Goal: Transaction & Acquisition: Book appointment/travel/reservation

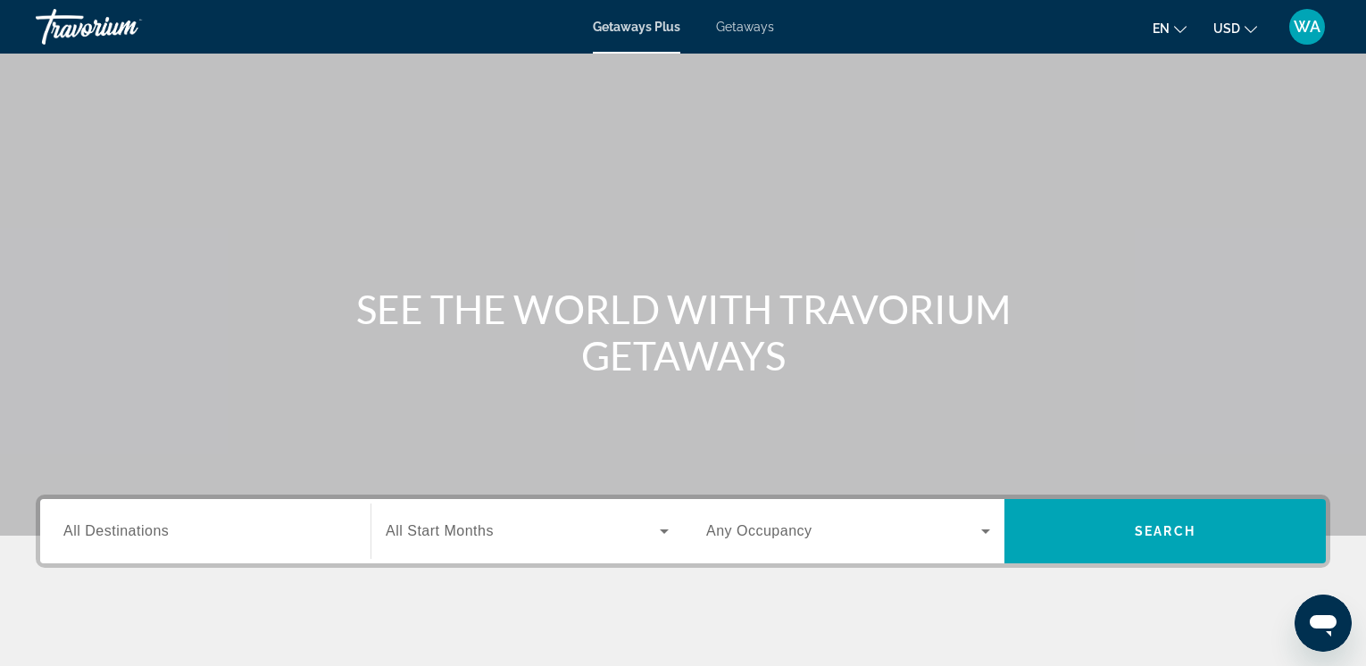
click at [475, 526] on span "All Start Months" at bounding box center [440, 530] width 108 height 15
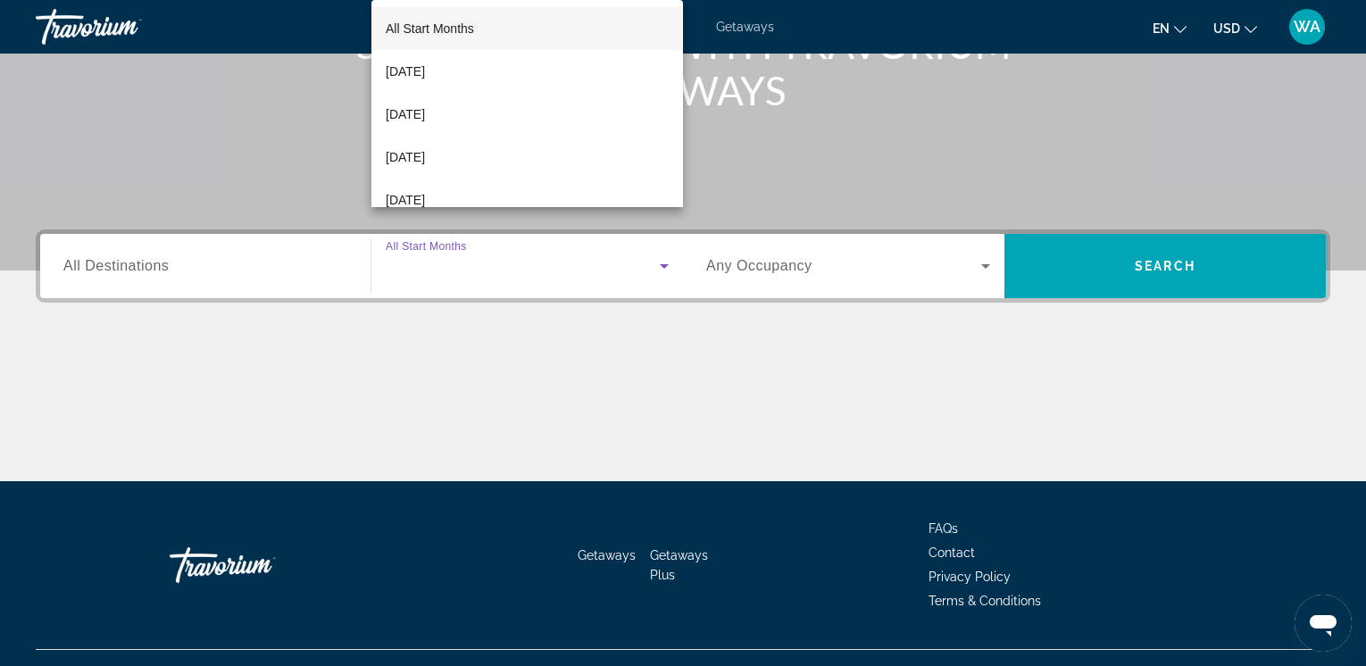
scroll to position [299, 0]
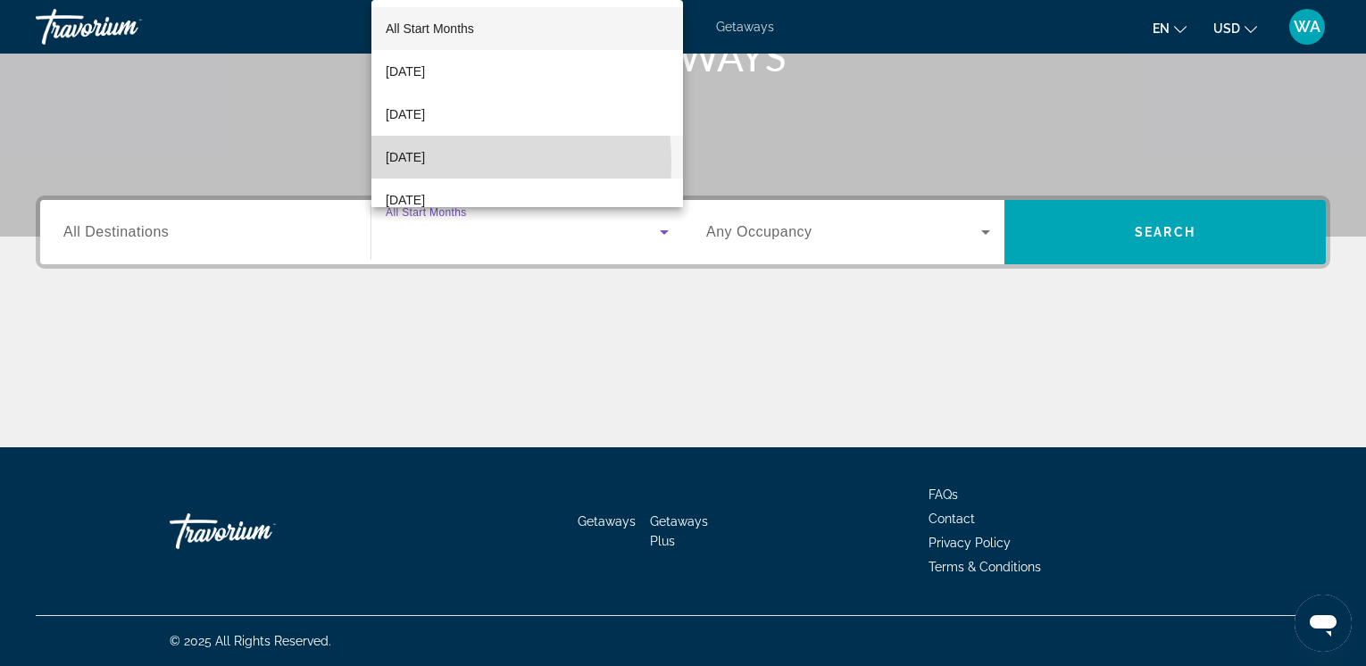
click at [400, 163] on span "December 2025" at bounding box center [405, 156] width 39 height 21
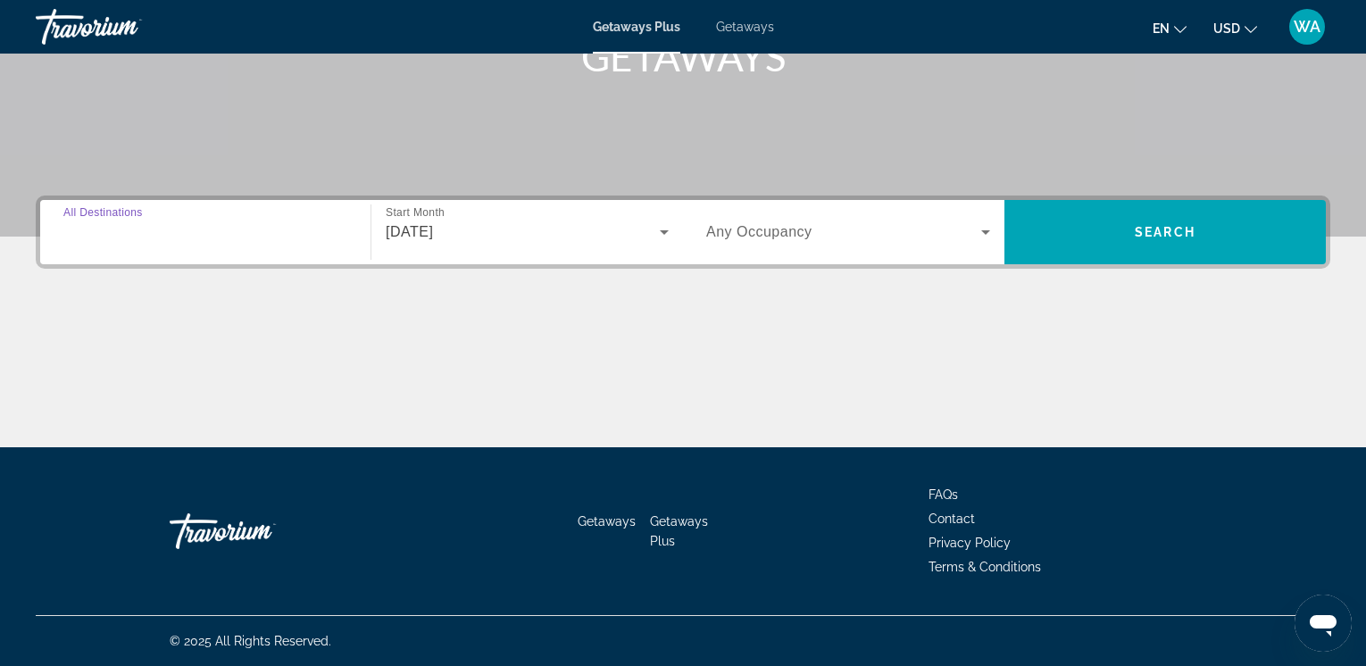
click at [197, 238] on input "Destination All Destinations" at bounding box center [205, 232] width 284 height 21
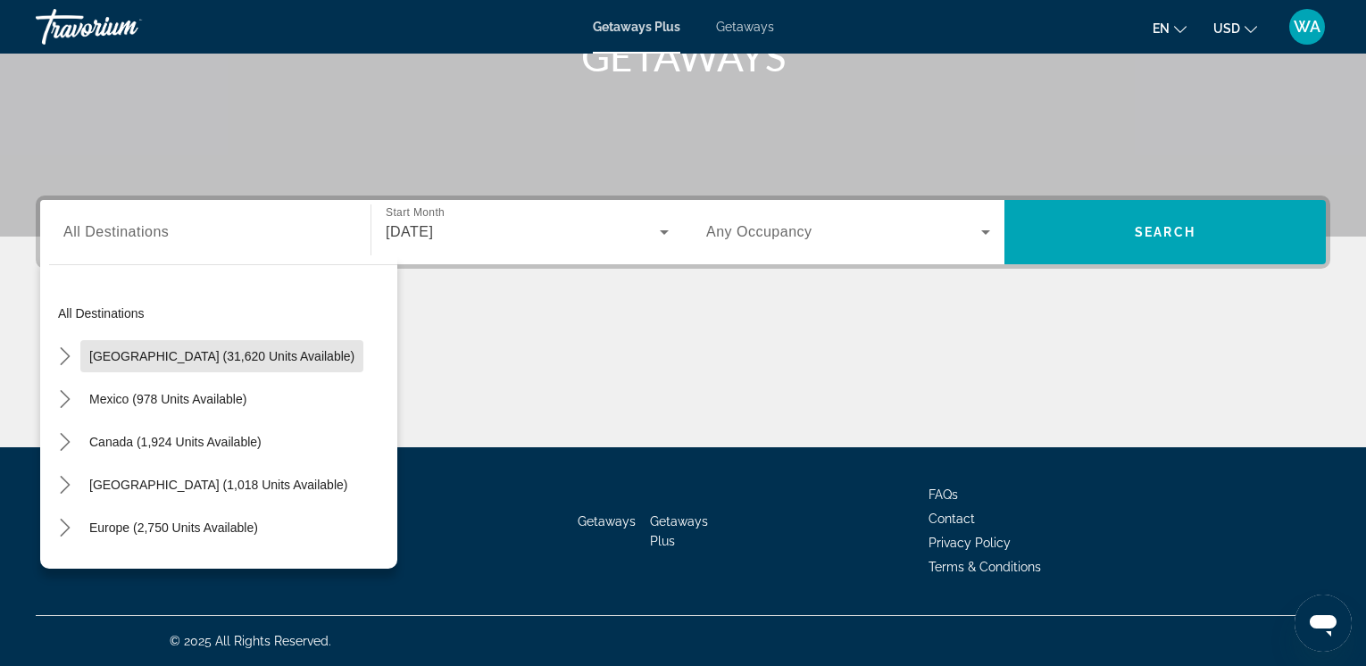
click at [224, 349] on button "United States (31,620 units available)" at bounding box center [221, 356] width 283 height 32
type input "**********"
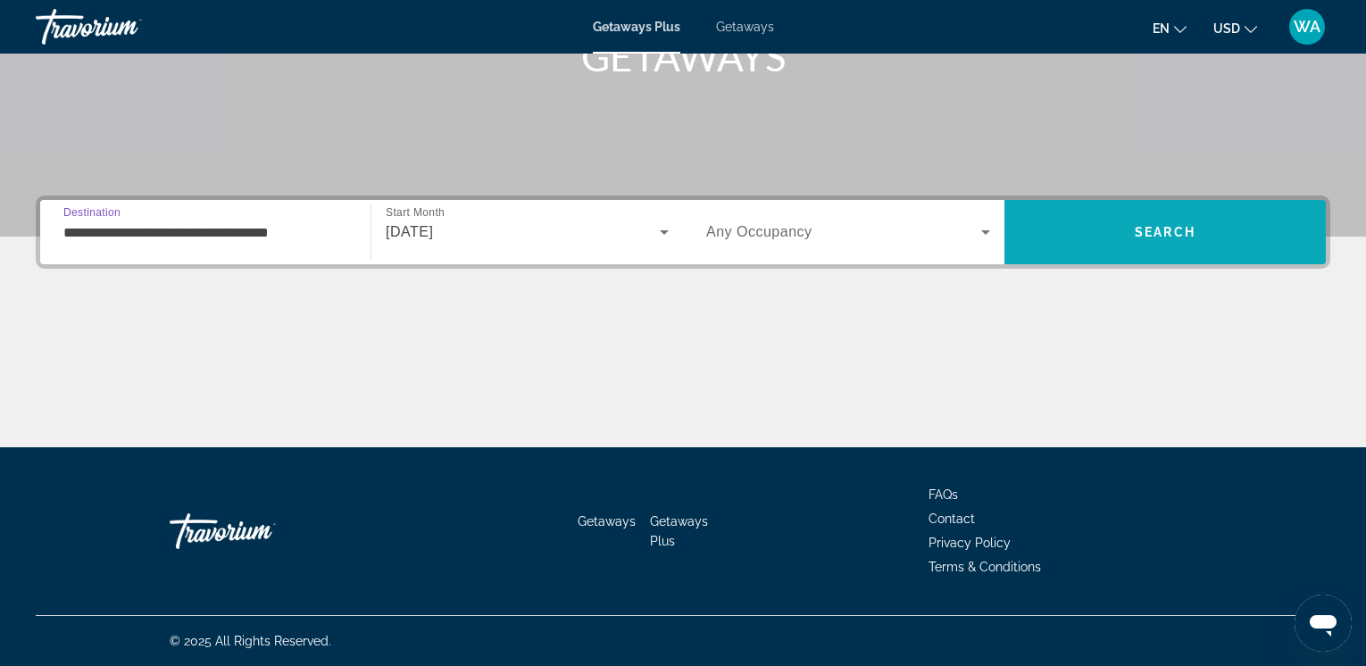
click at [1085, 239] on span "Search" at bounding box center [1165, 232] width 321 height 43
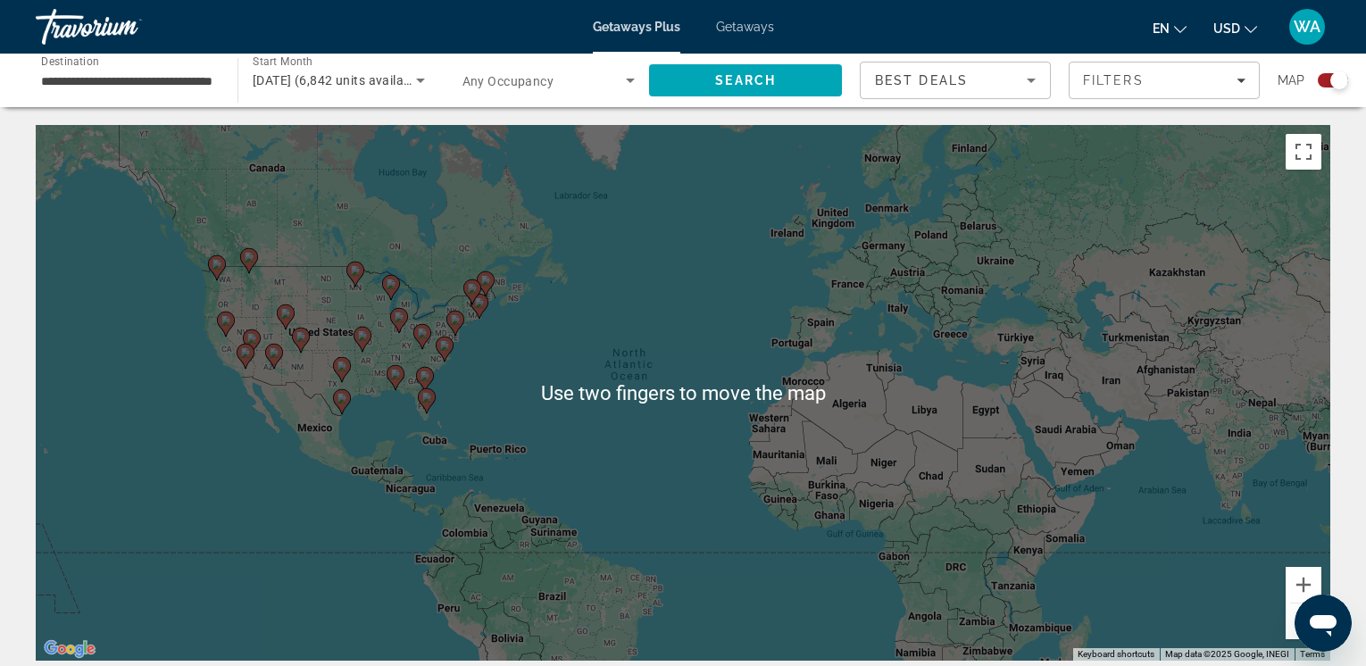
click at [457, 320] on div "To activate drag with keyboard, press Alt + Enter. Once in keyboard drag state,…" at bounding box center [683, 393] width 1295 height 536
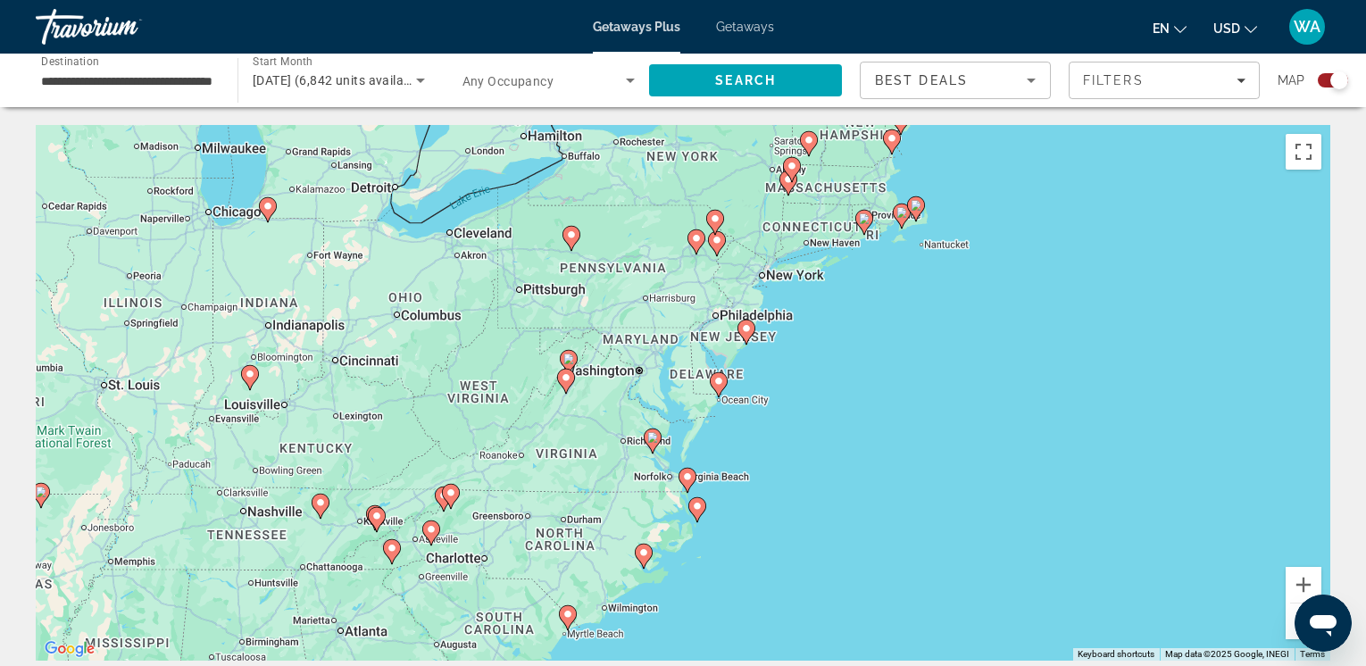
click at [696, 508] on image "Main content" at bounding box center [697, 506] width 11 height 11
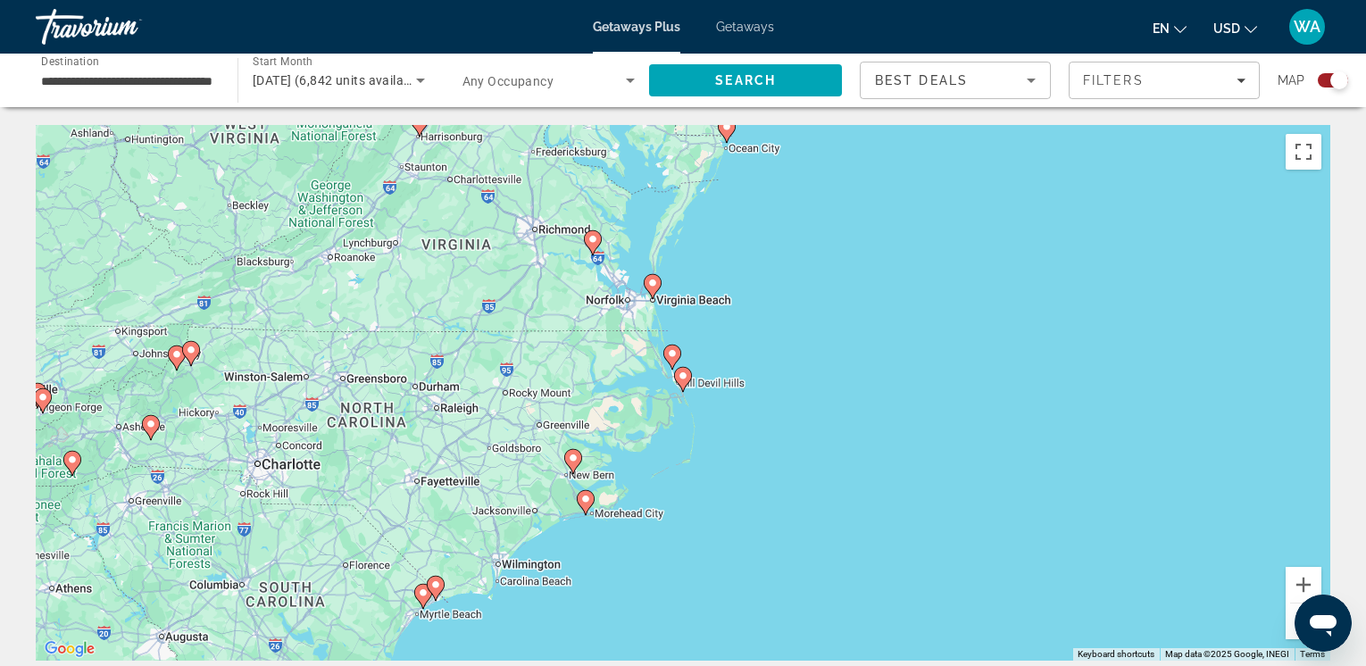
click at [684, 378] on image "Main content" at bounding box center [683, 376] width 11 height 11
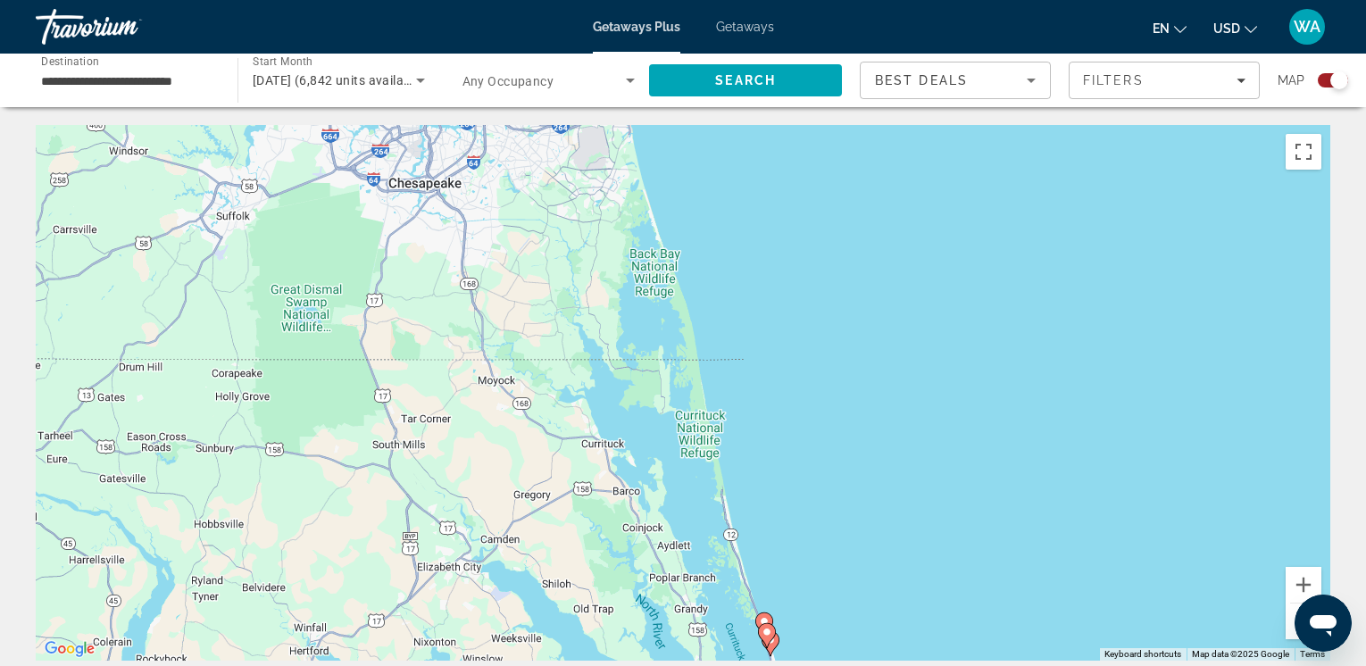
drag, startPoint x: 538, startPoint y: 243, endPoint x: 722, endPoint y: 712, distance: 503.9
click at [722, 665] on html "**********" at bounding box center [683, 333] width 1366 height 666
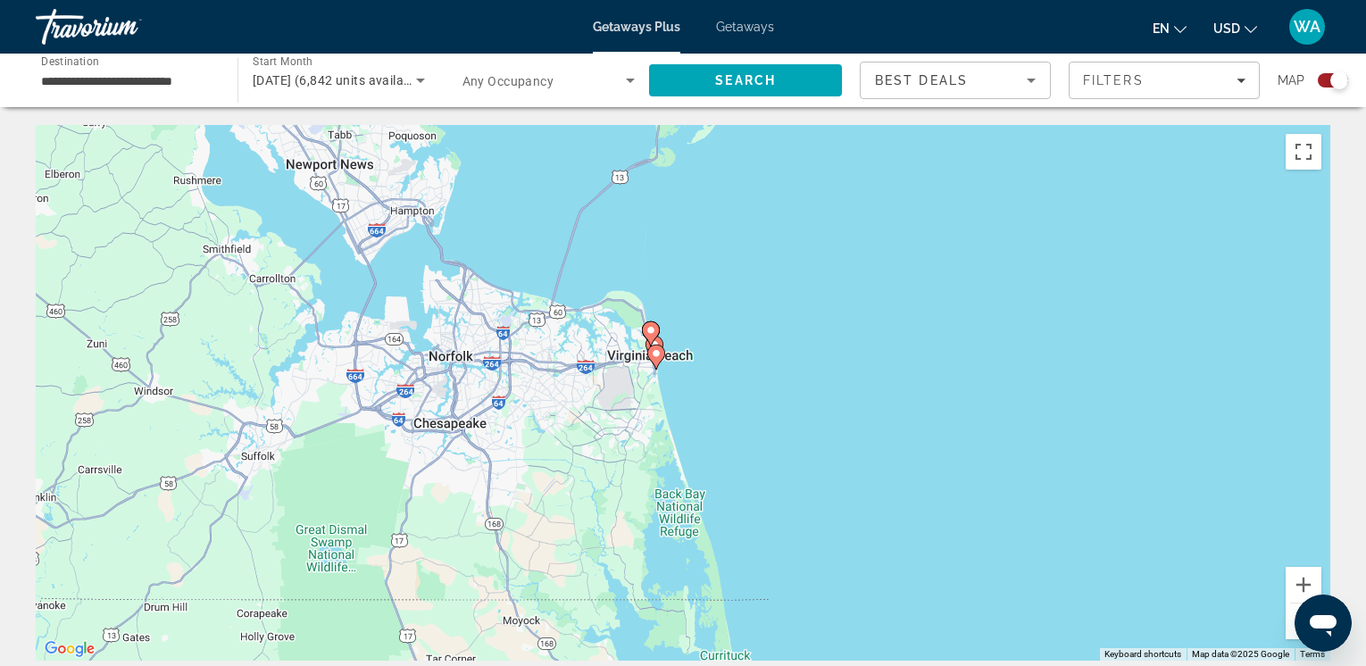
drag, startPoint x: 506, startPoint y: 237, endPoint x: 528, endPoint y: 468, distance: 232.3
click at [528, 468] on div "To navigate, press the arrow keys. To activate drag with keyboard, press Alt + …" at bounding box center [683, 393] width 1295 height 536
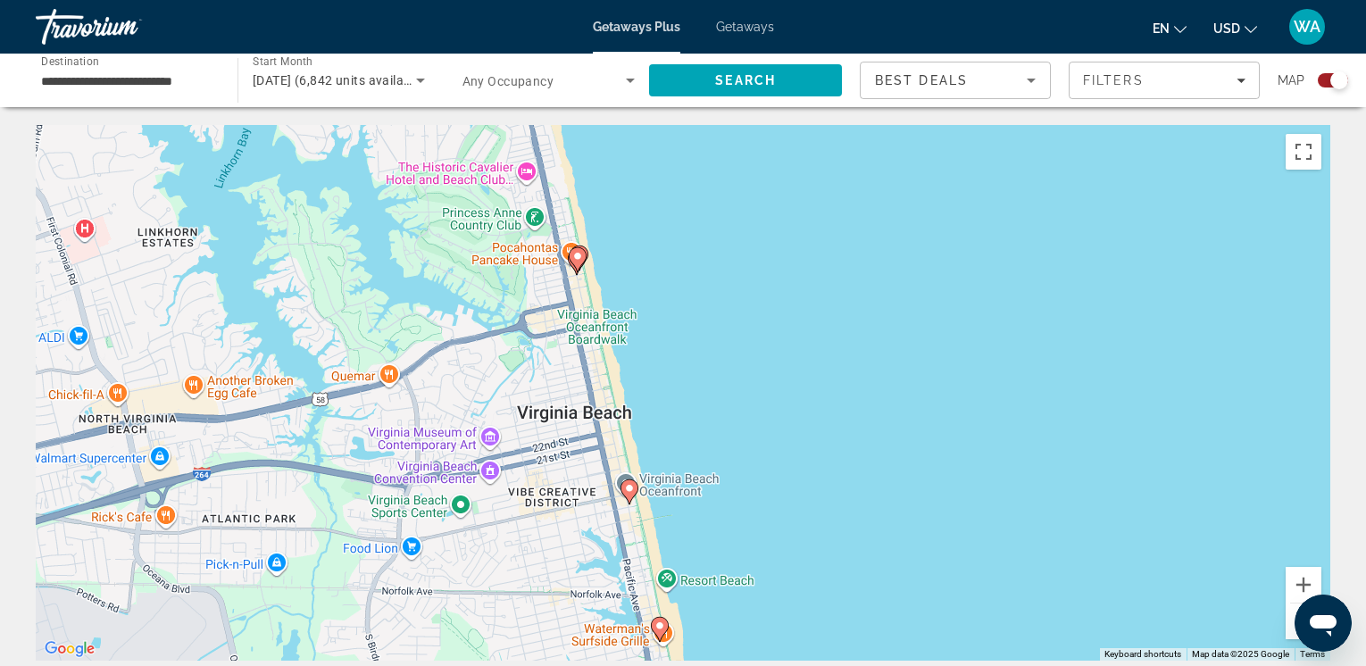
drag, startPoint x: 593, startPoint y: 480, endPoint x: 529, endPoint y: 399, distance: 103.1
click at [529, 399] on div "To navigate, press the arrow keys. To activate drag with keyboard, press Alt + …" at bounding box center [683, 393] width 1295 height 536
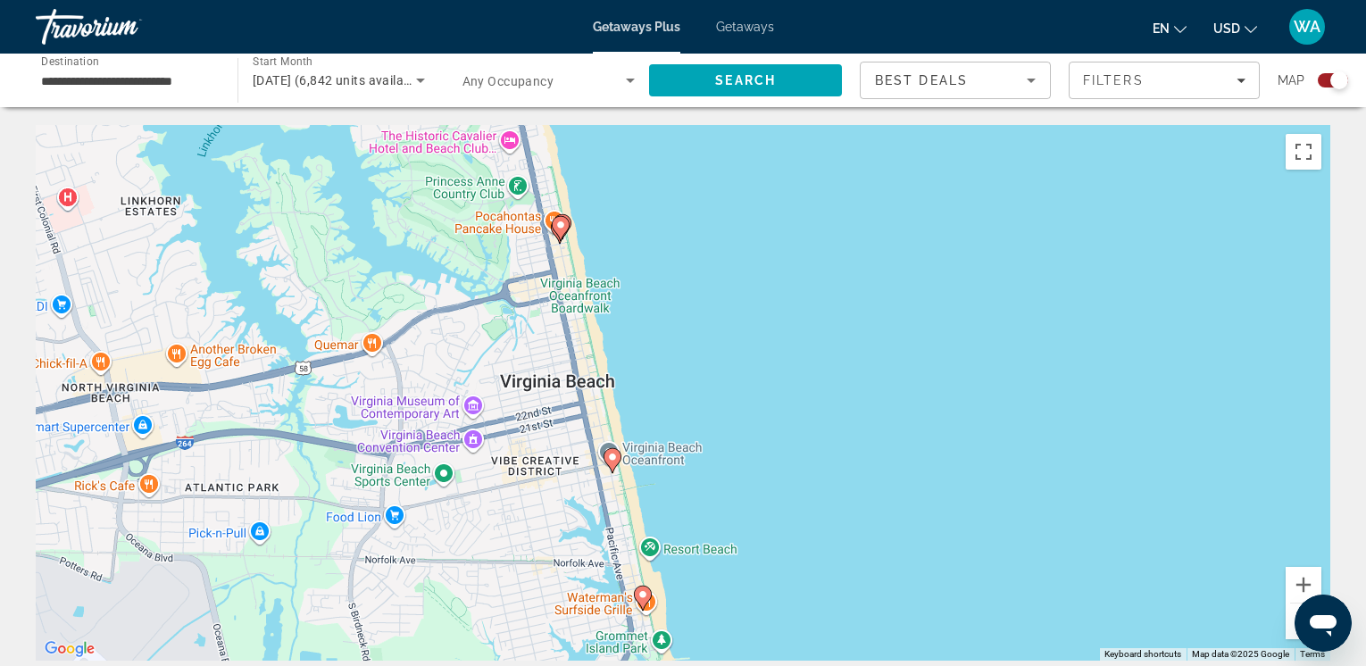
click at [561, 227] on image "Main content" at bounding box center [560, 225] width 11 height 11
type input "**********"
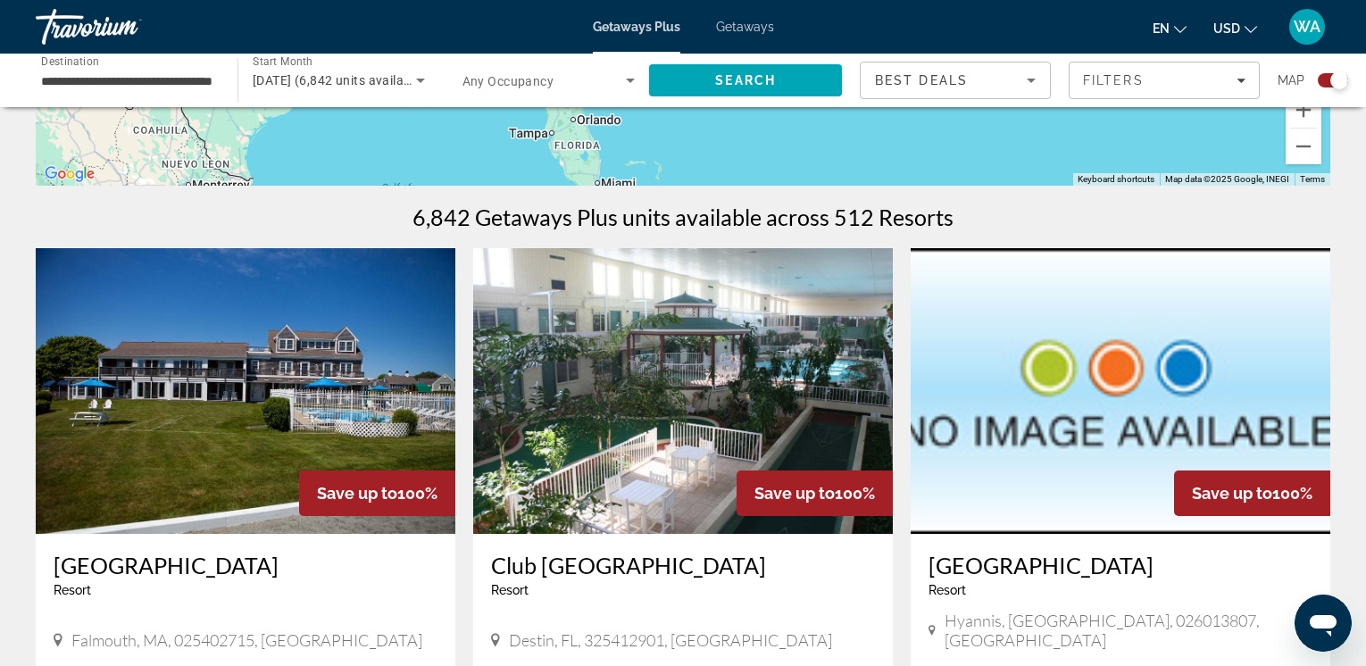
scroll to position [451, 0]
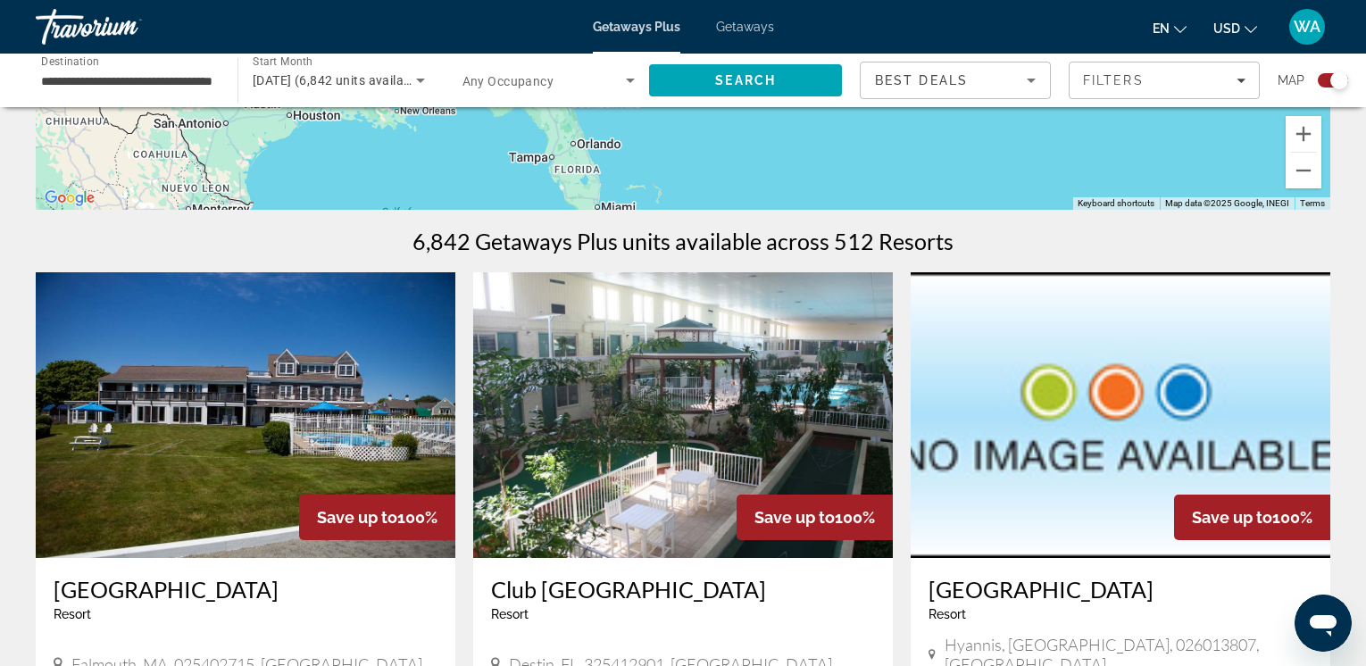
click at [262, 421] on img "Main content" at bounding box center [246, 415] width 420 height 286
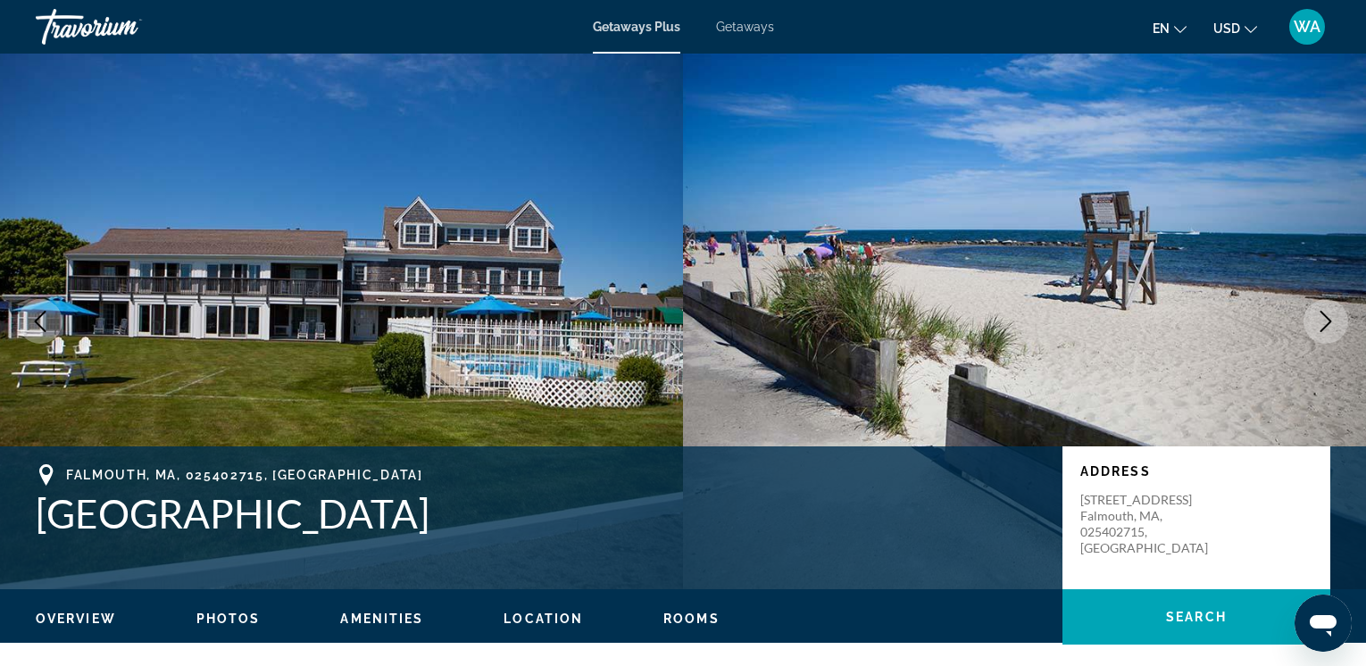
click at [1326, 313] on icon "Next image" at bounding box center [1325, 321] width 21 height 21
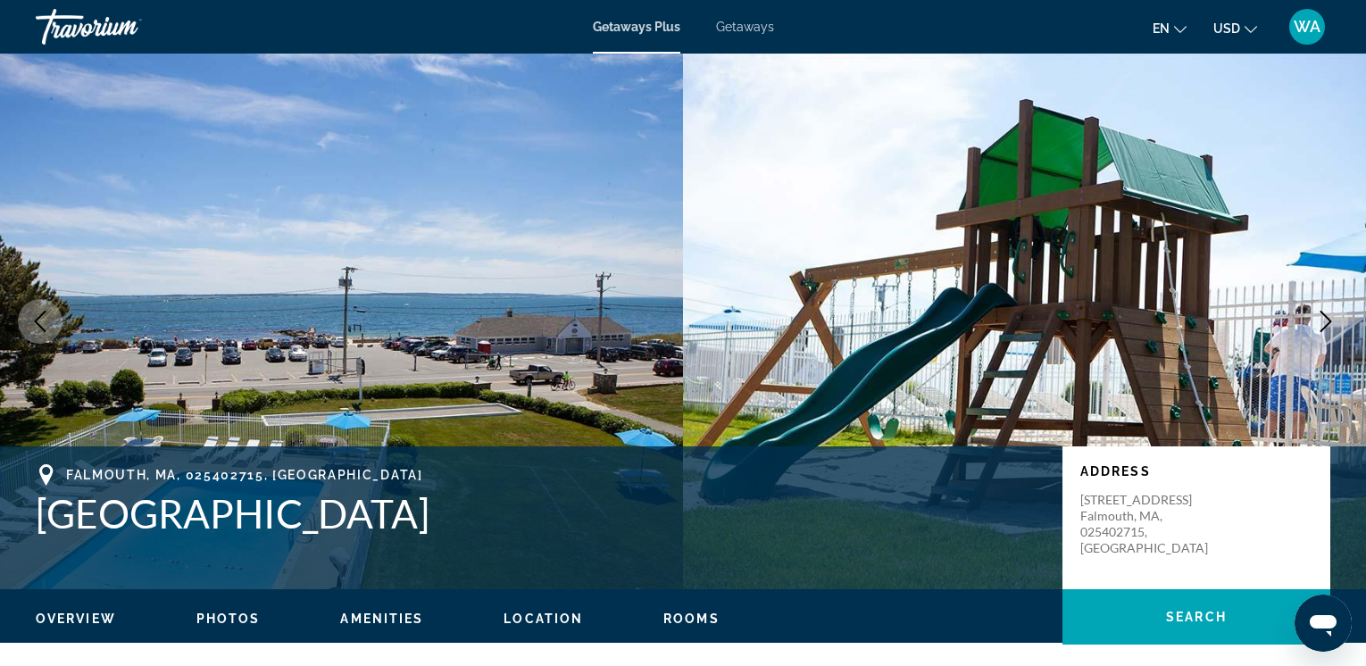
click at [1326, 319] on icon "Next image" at bounding box center [1325, 321] width 21 height 21
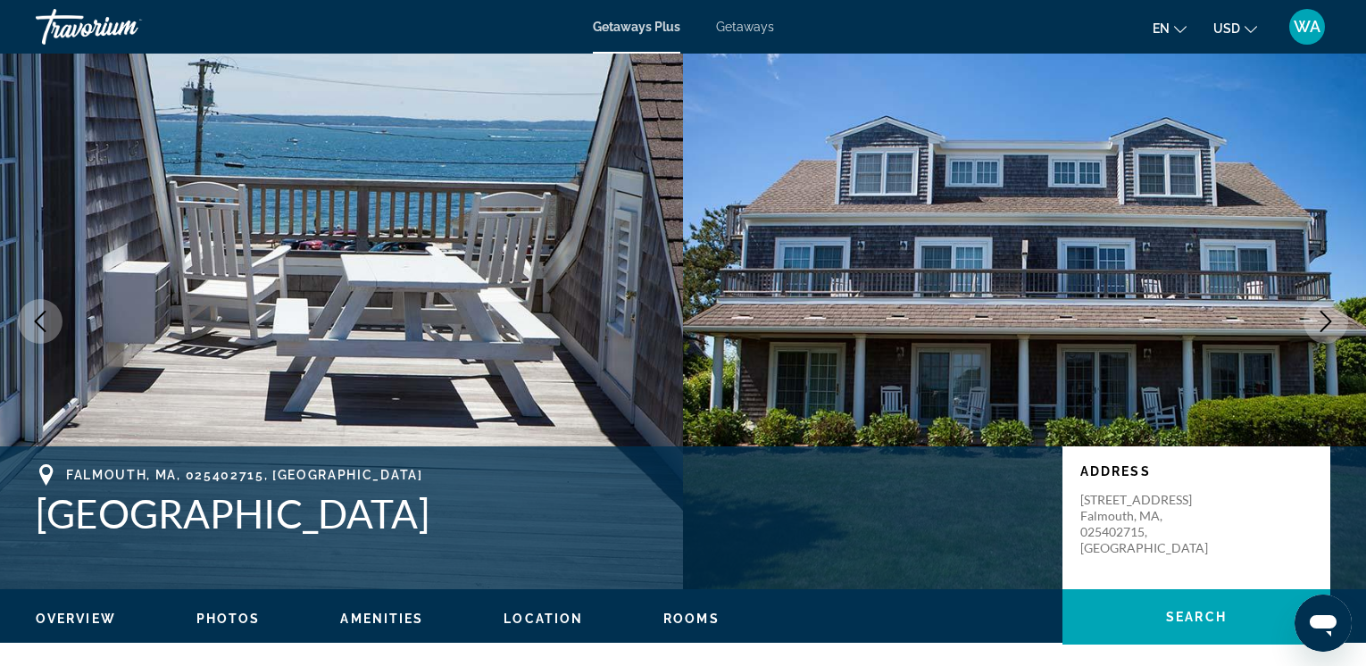
click at [1326, 319] on icon "Next image" at bounding box center [1325, 321] width 21 height 21
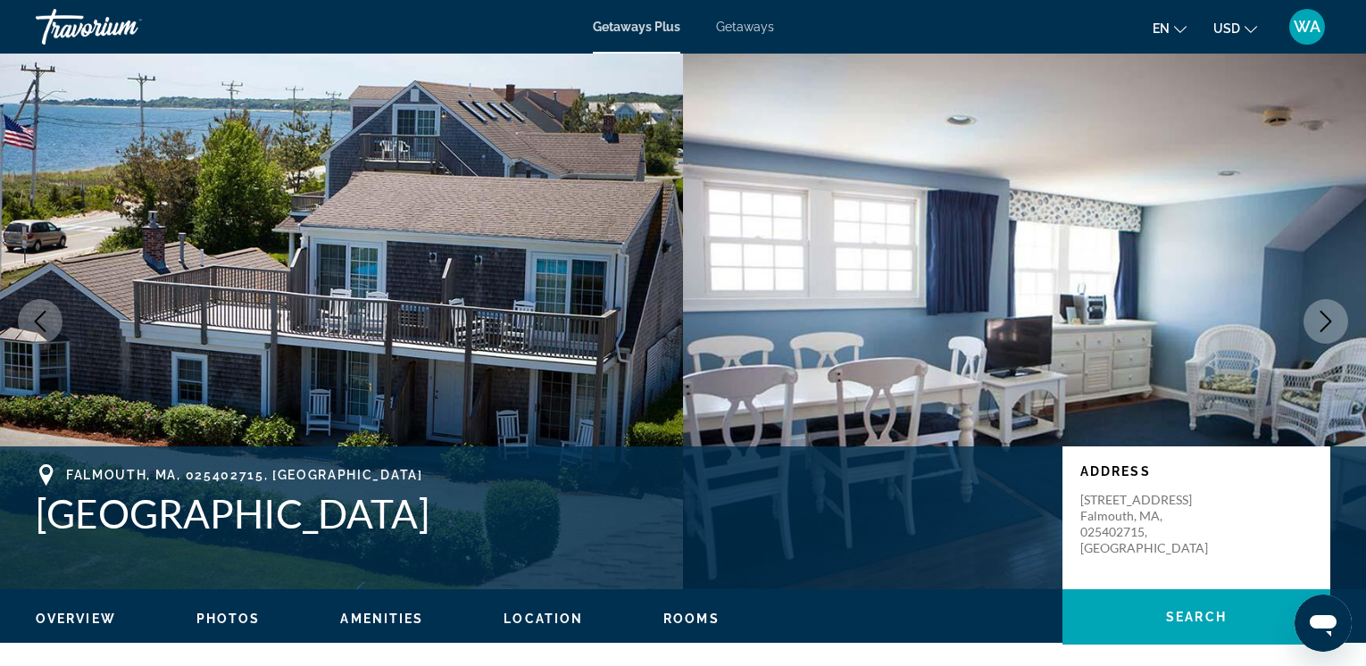
click at [1326, 319] on icon "Next image" at bounding box center [1325, 321] width 21 height 21
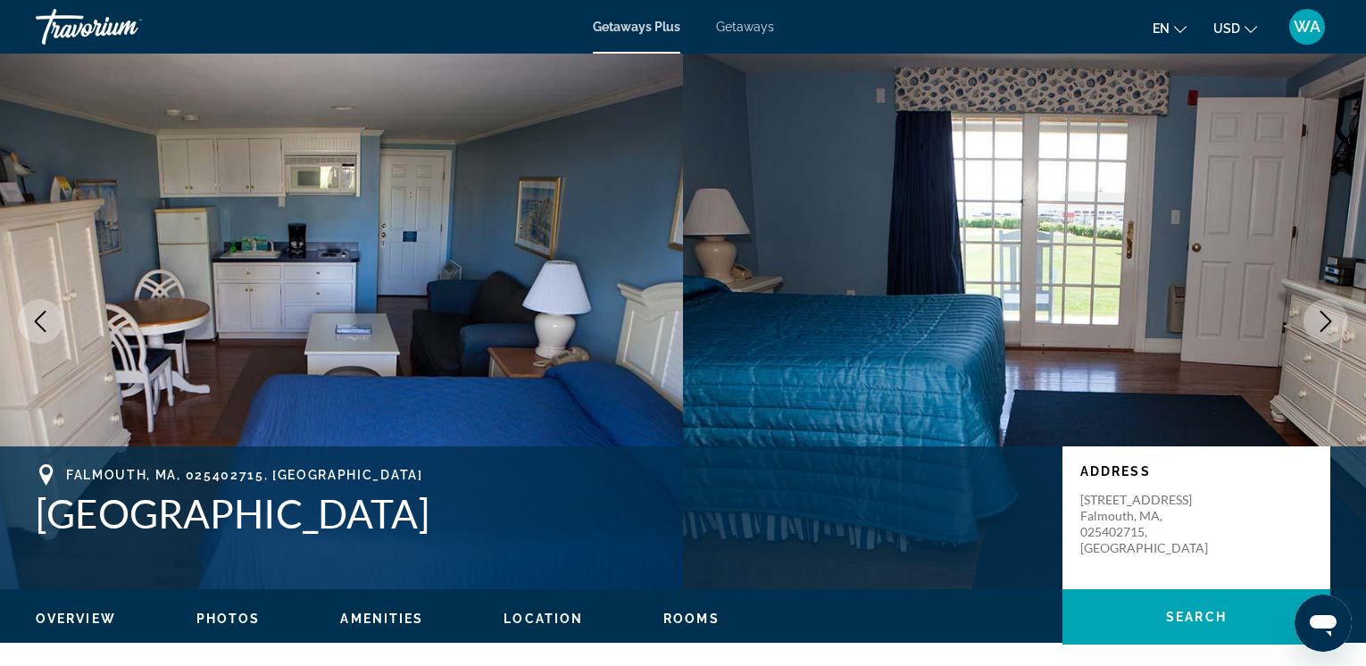
click at [1324, 319] on icon "Next image" at bounding box center [1325, 321] width 21 height 21
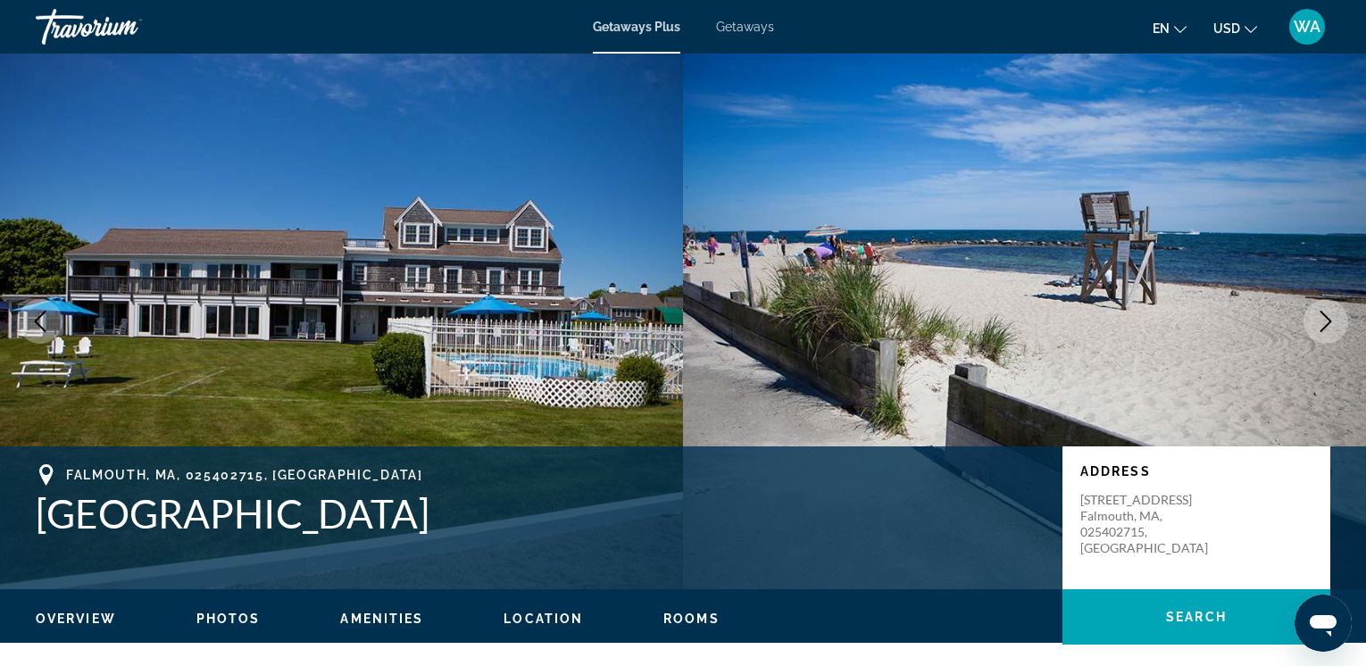
click at [1325, 315] on icon "Next image" at bounding box center [1327, 321] width 12 height 21
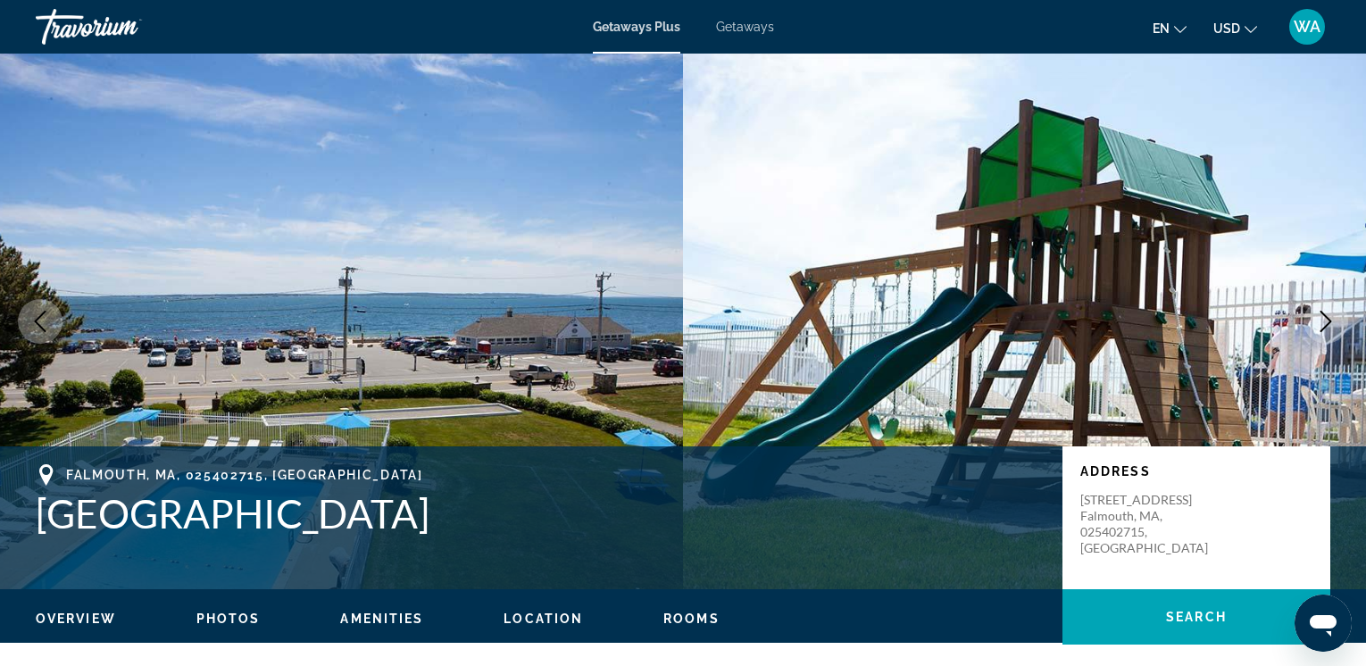
click at [1325, 315] on icon "Next image" at bounding box center [1327, 321] width 12 height 21
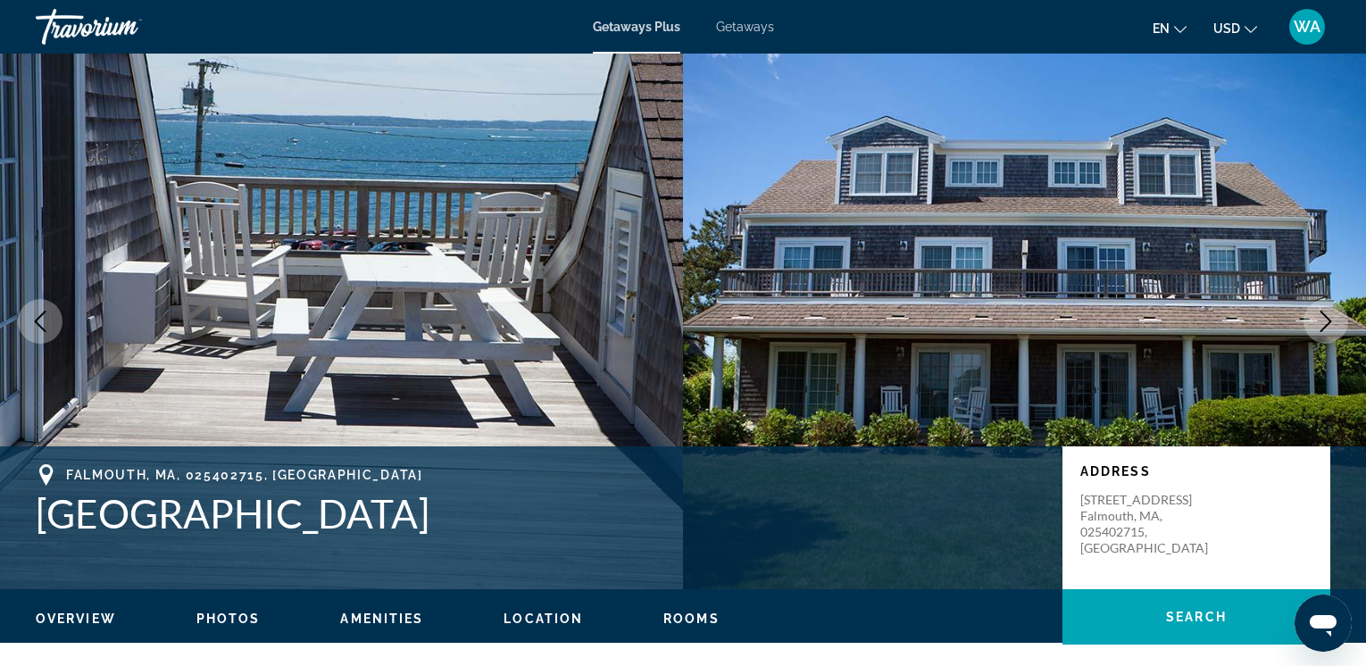
click at [1325, 315] on icon "Next image" at bounding box center [1327, 321] width 12 height 21
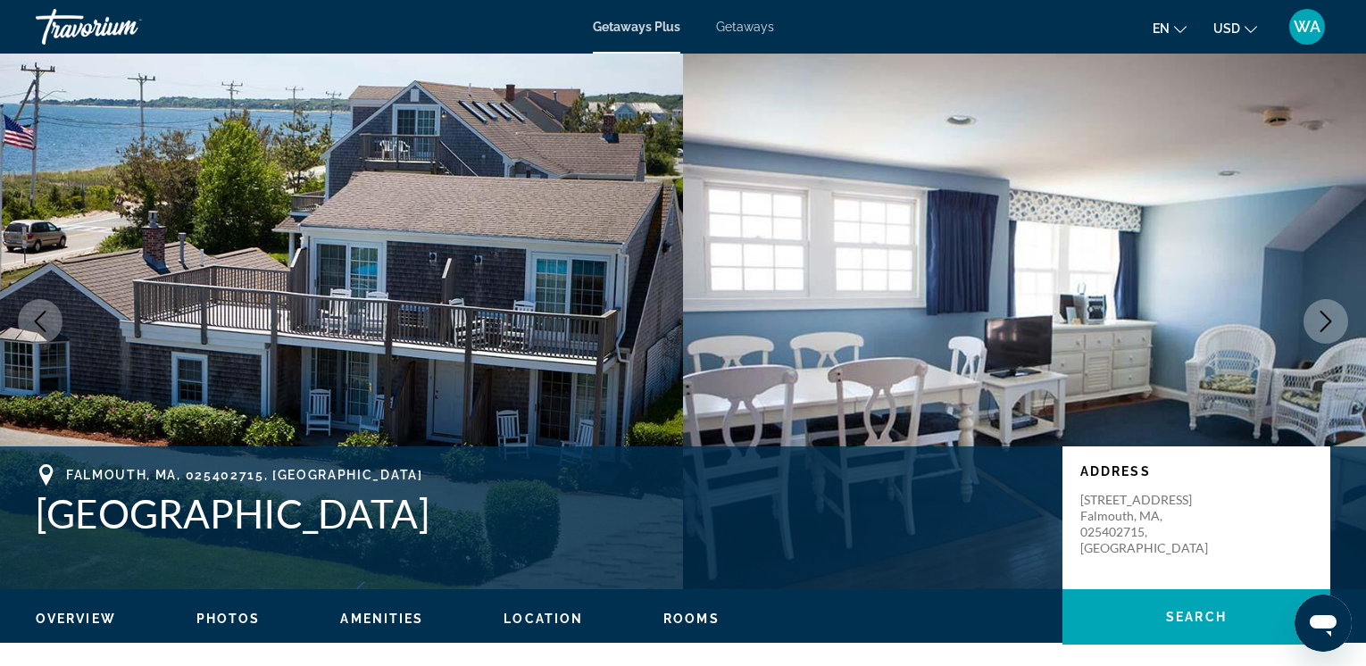
click at [1325, 315] on icon "Next image" at bounding box center [1327, 321] width 12 height 21
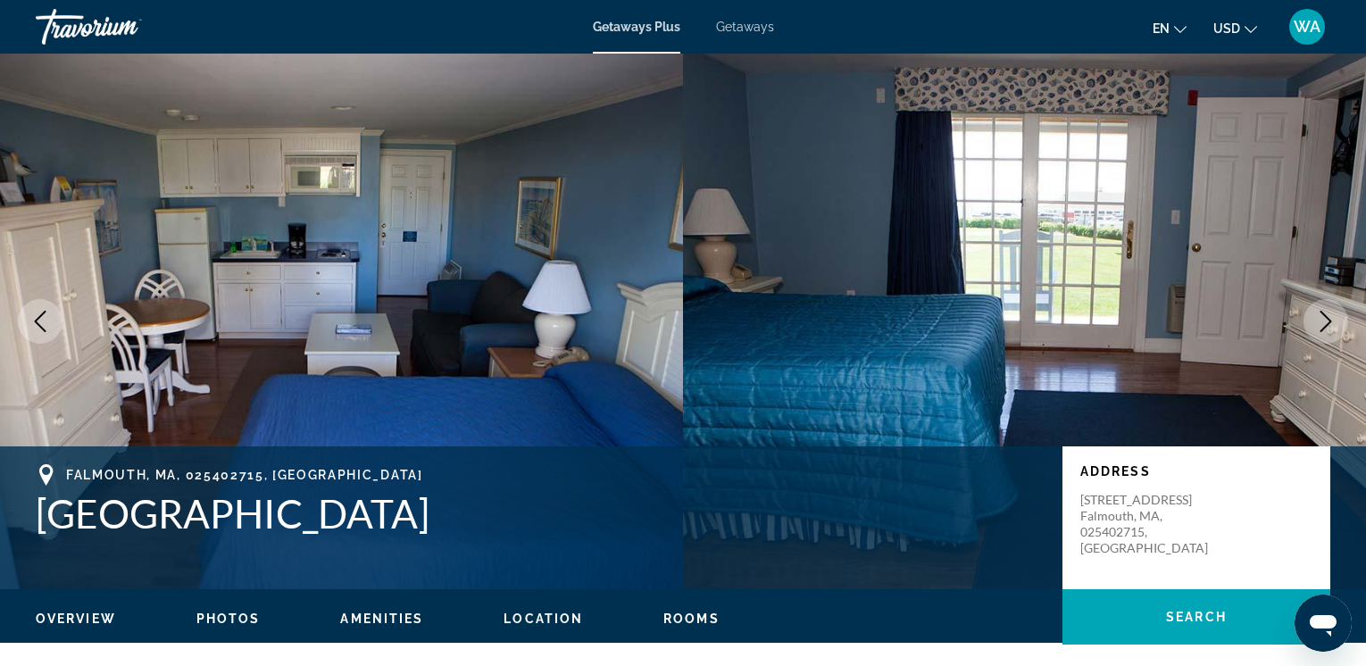
click at [1325, 309] on button "Next image" at bounding box center [1326, 321] width 45 height 45
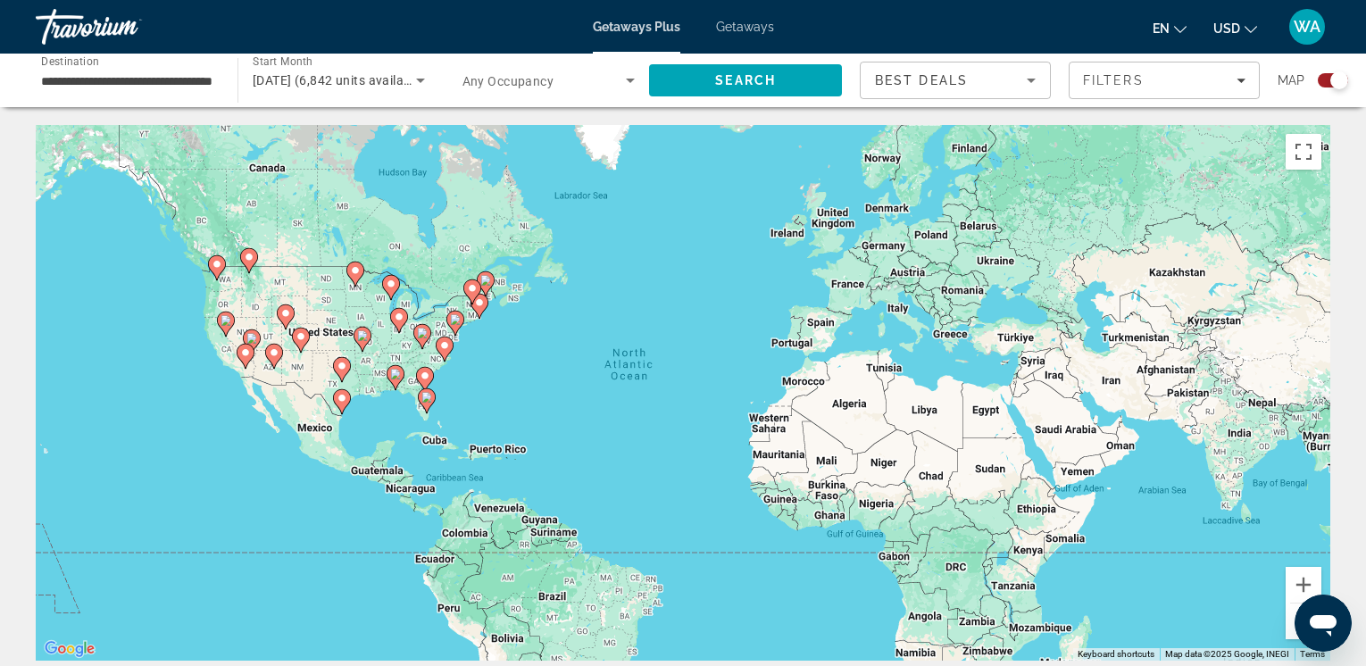
click at [458, 322] on image "Main content" at bounding box center [455, 319] width 11 height 11
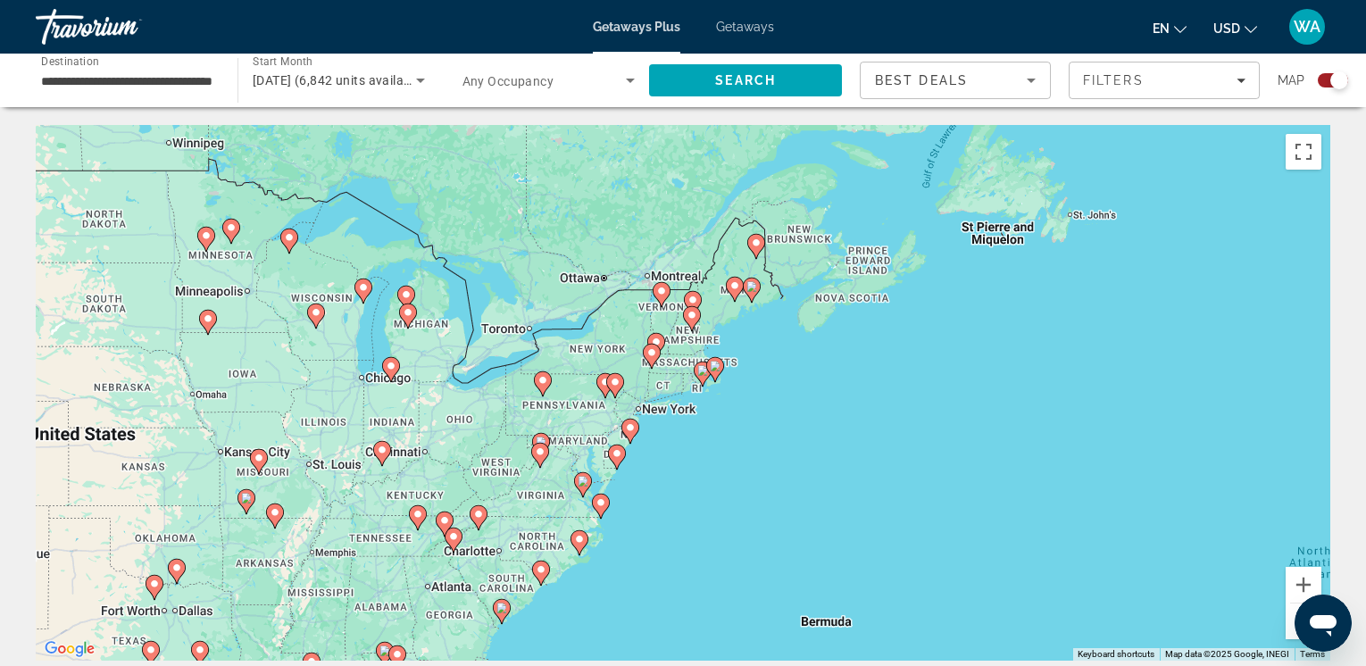
click at [579, 483] on image "Main content" at bounding box center [583, 481] width 11 height 11
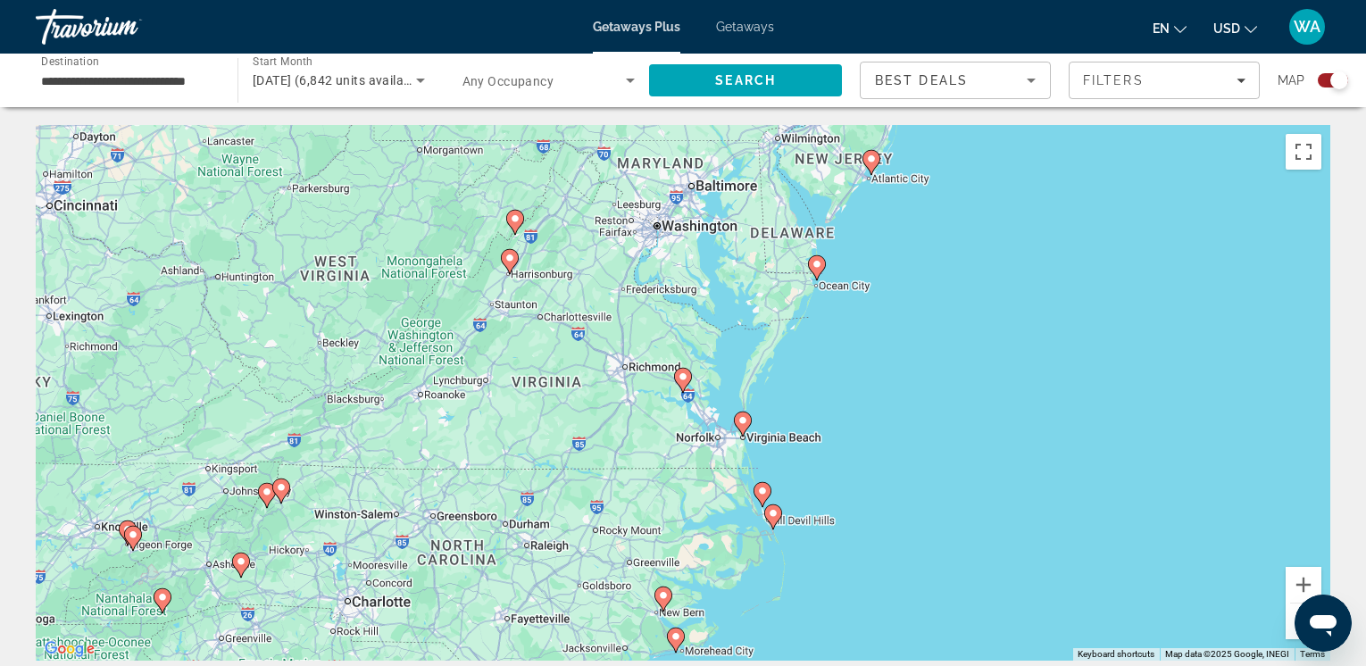
click at [740, 421] on image "Main content" at bounding box center [743, 420] width 11 height 11
type input "**********"
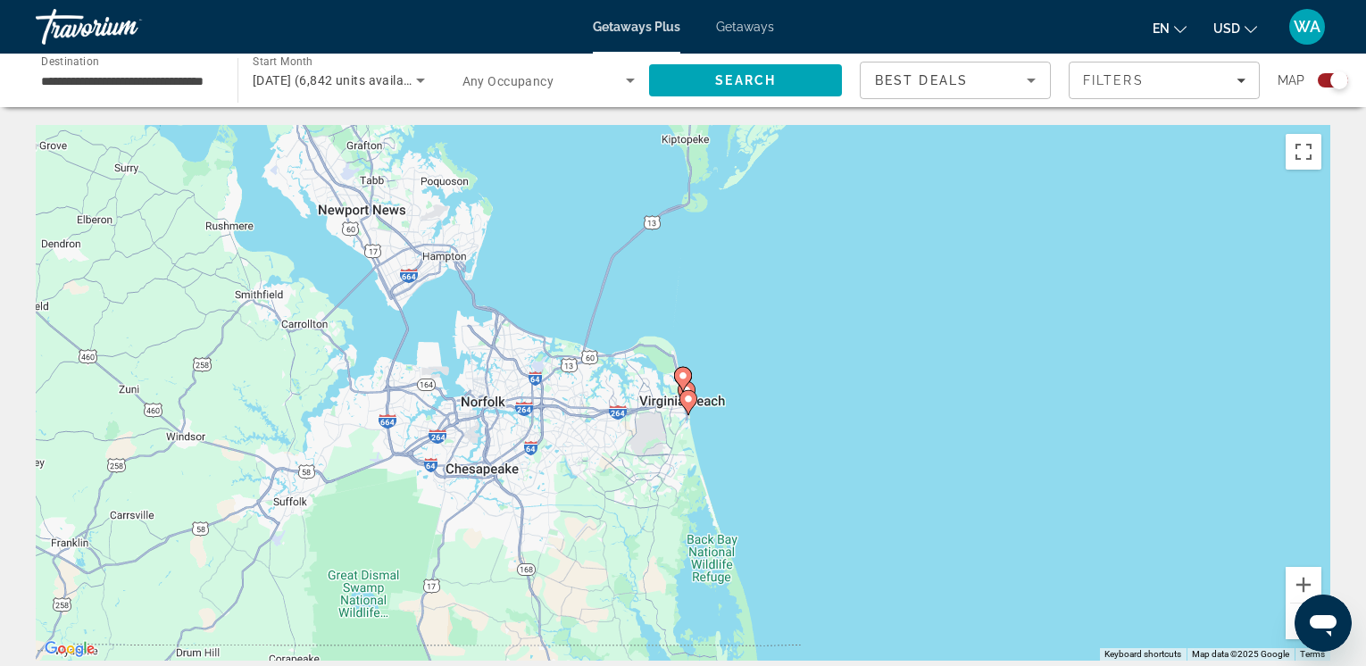
click at [687, 383] on icon "Main content" at bounding box center [683, 379] width 16 height 23
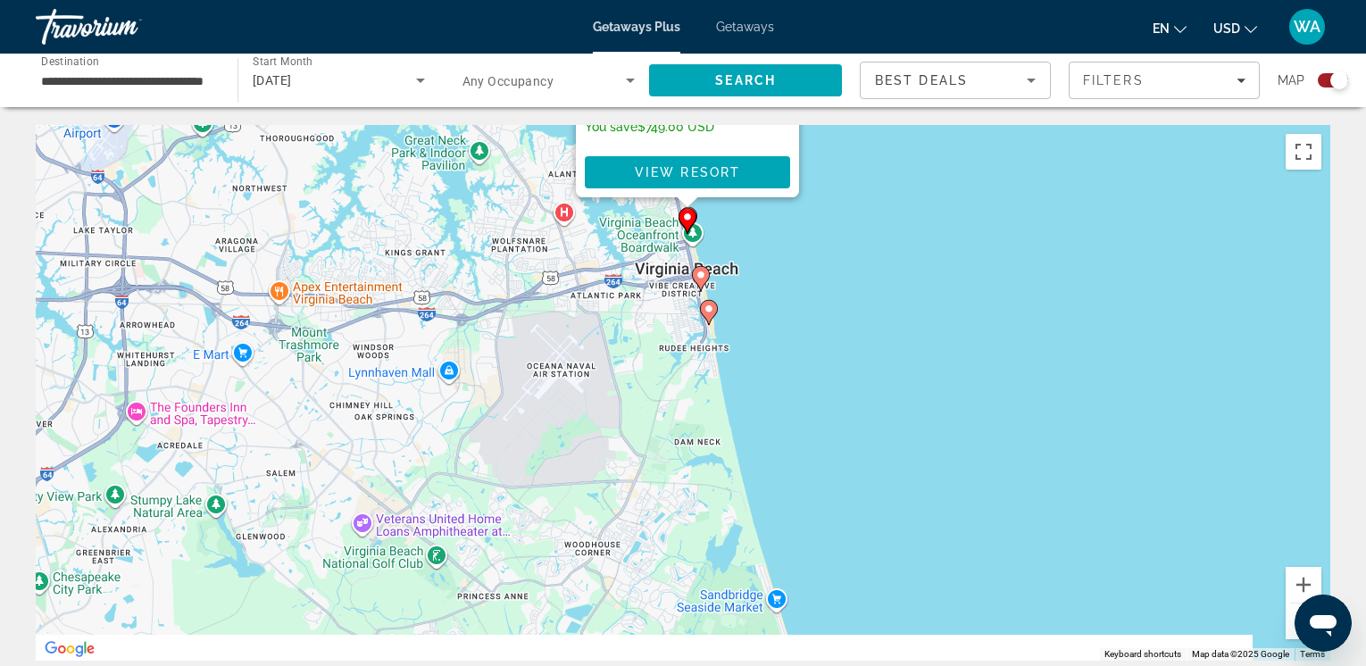
drag, startPoint x: 462, startPoint y: 580, endPoint x: 449, endPoint y: 82, distance: 498.4
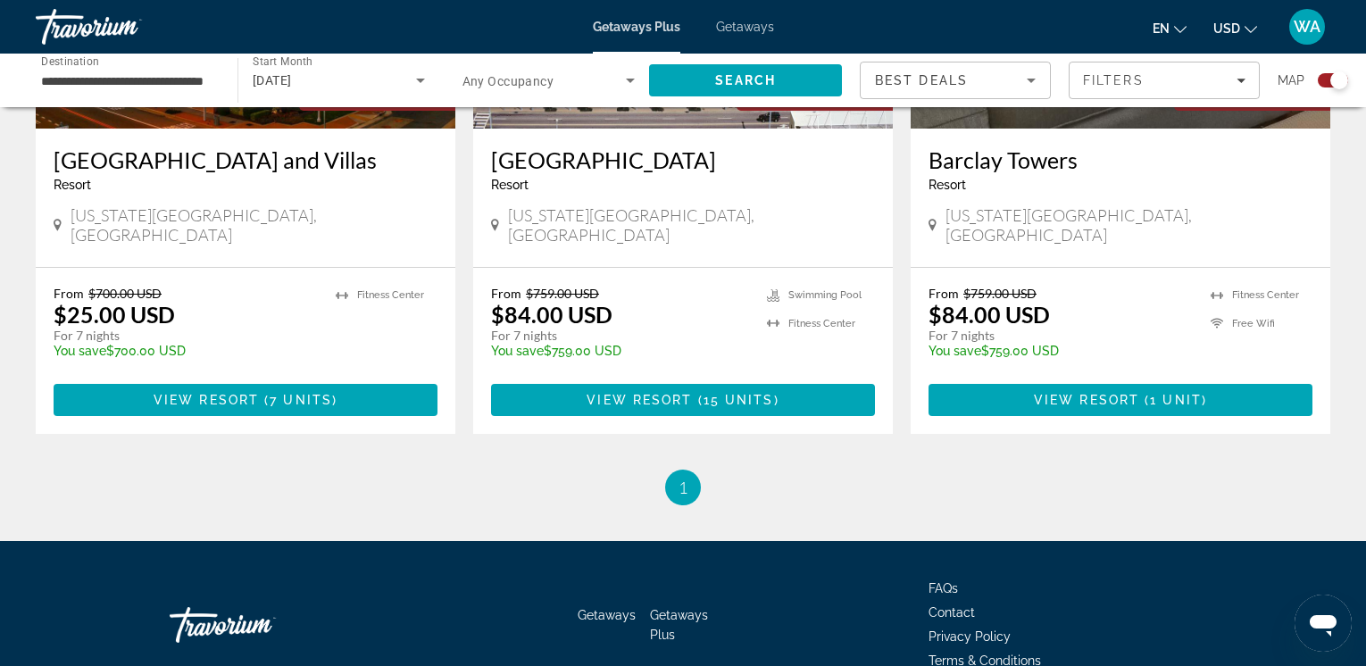
scroll to position [1530, 0]
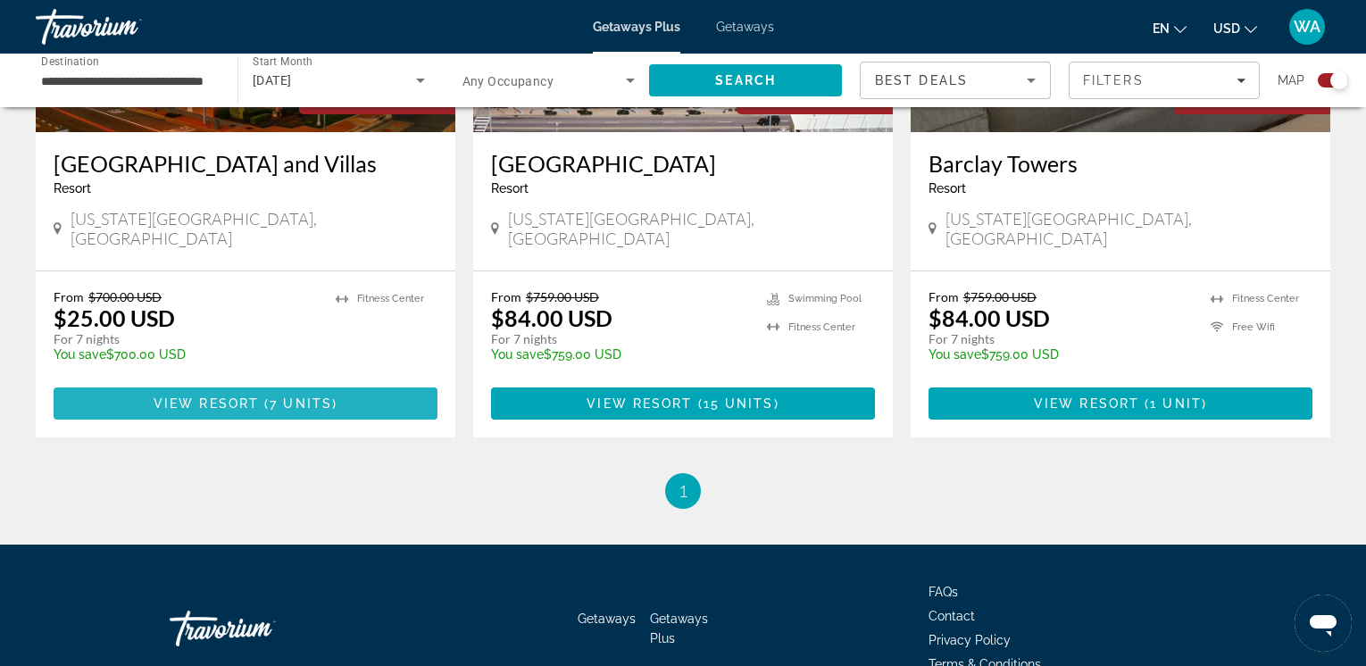
click at [214, 382] on span "Main content" at bounding box center [246, 403] width 384 height 43
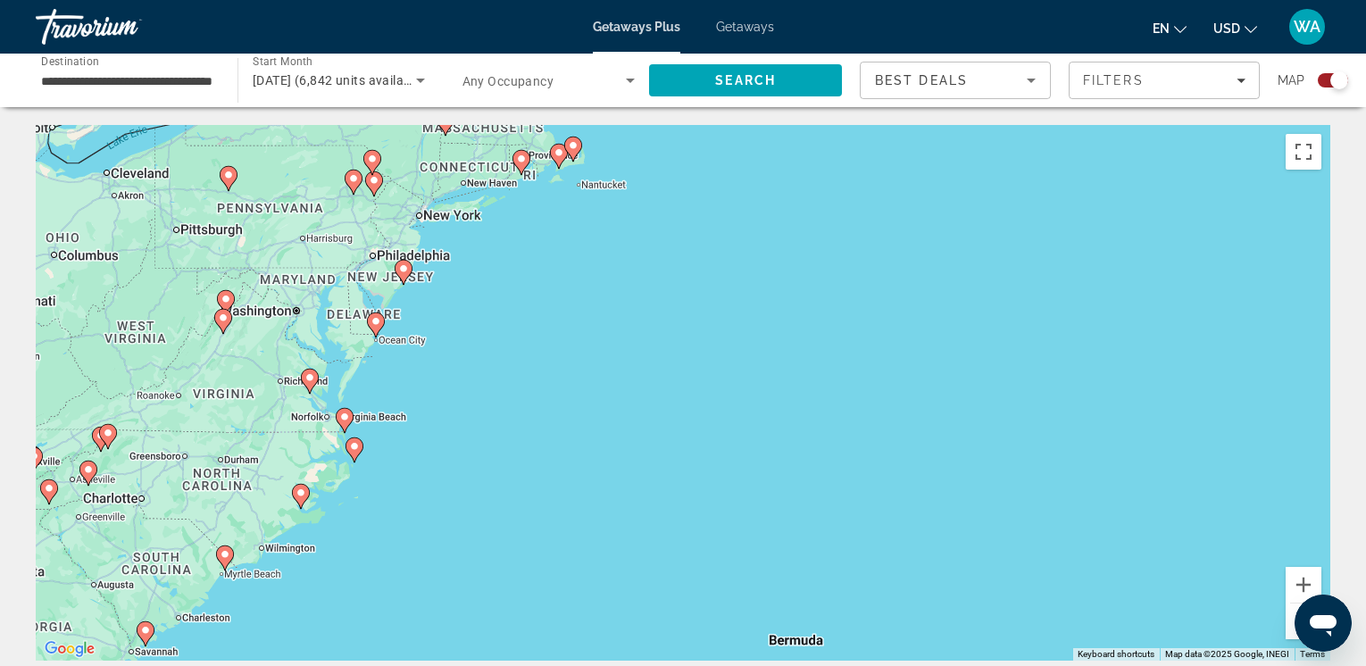
click at [90, 471] on image "Main content" at bounding box center [88, 469] width 11 height 11
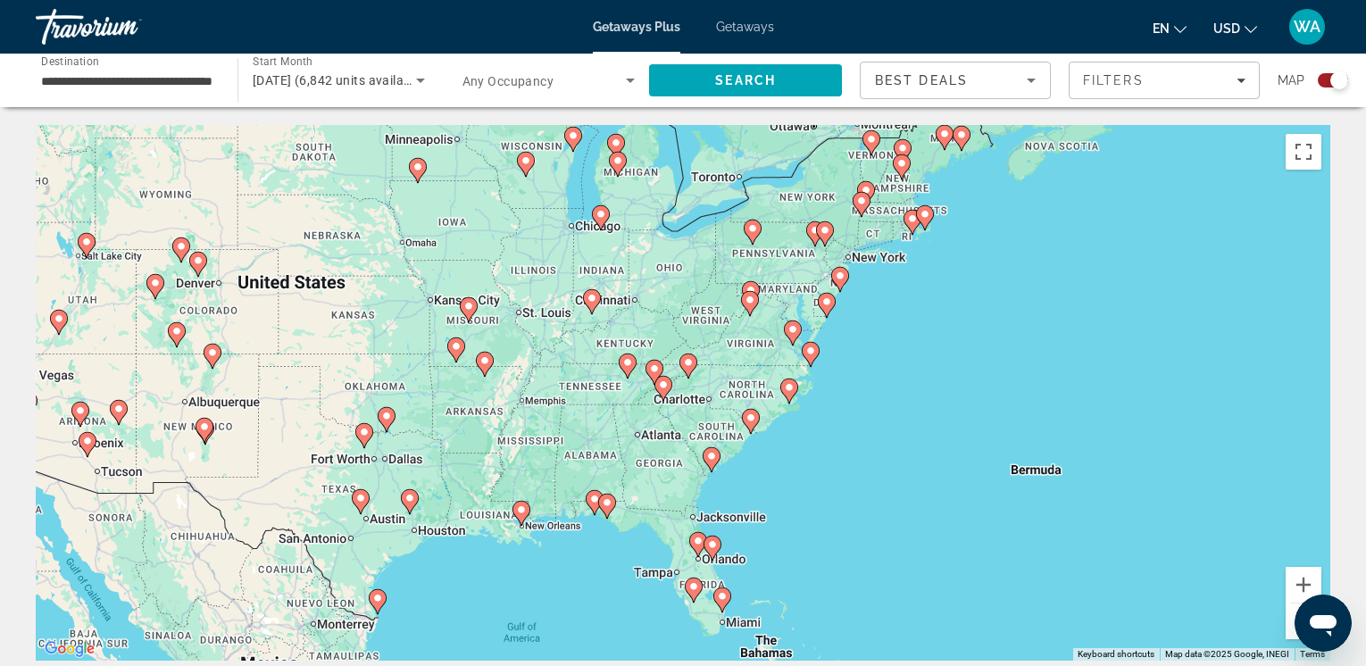
click at [690, 363] on image "Main content" at bounding box center [688, 362] width 11 height 11
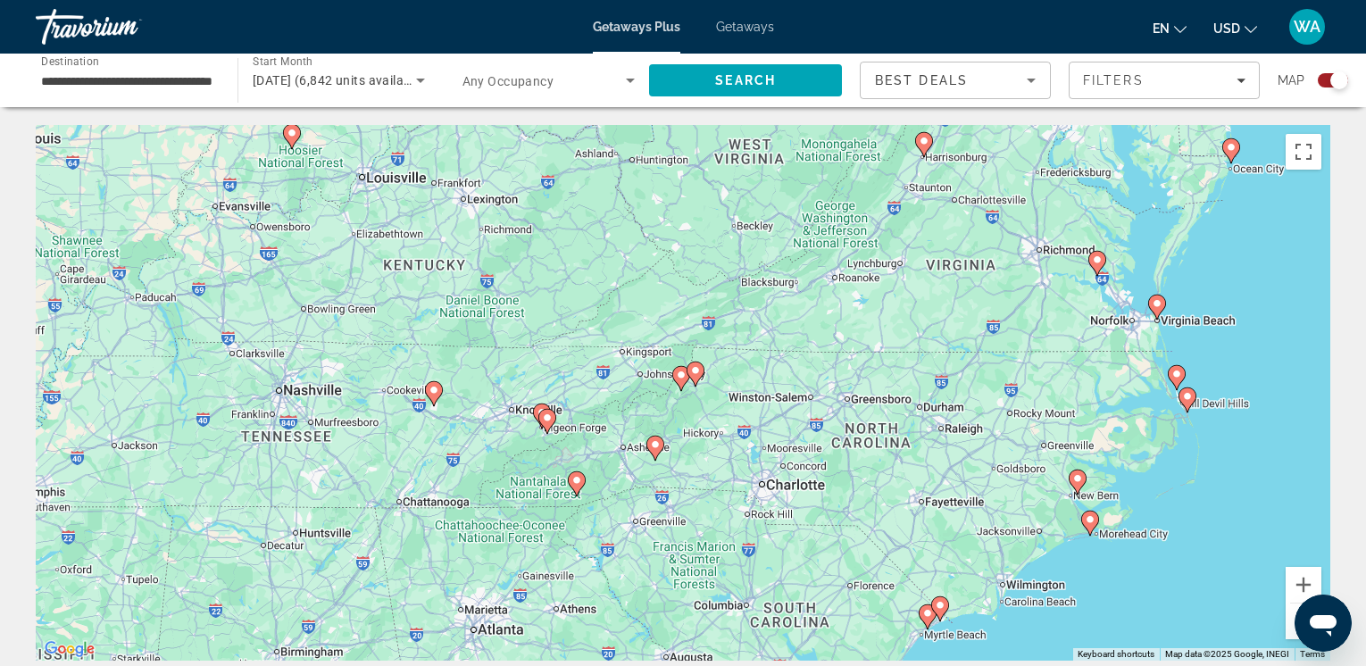
click at [1079, 476] on image "Main content" at bounding box center [1077, 478] width 11 height 11
type input "**********"
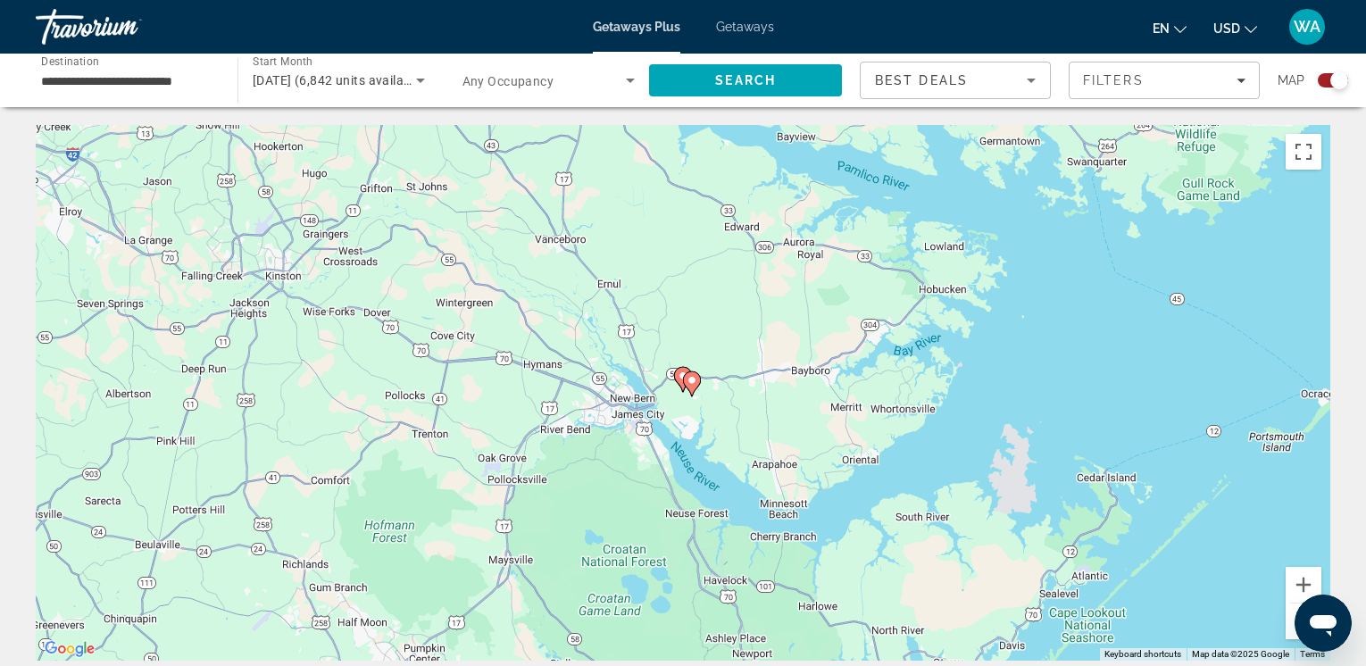
click at [690, 376] on image "Main content" at bounding box center [692, 380] width 11 height 11
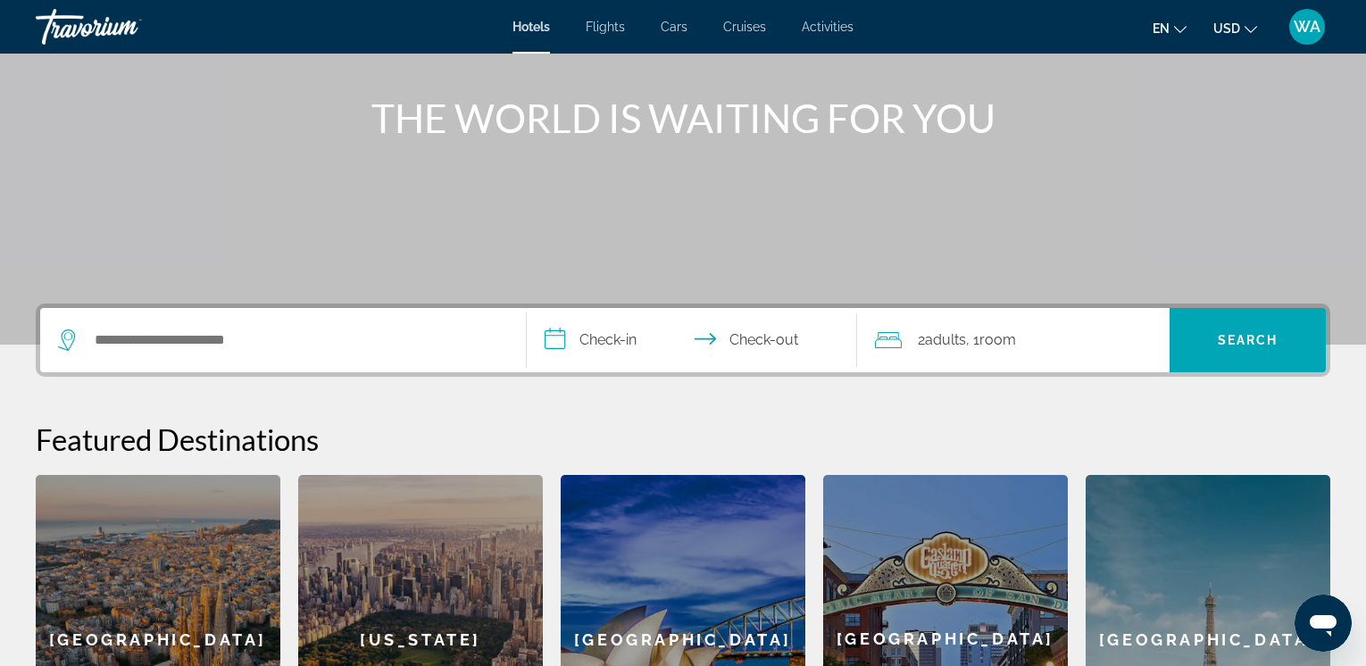
scroll to position [184, 0]
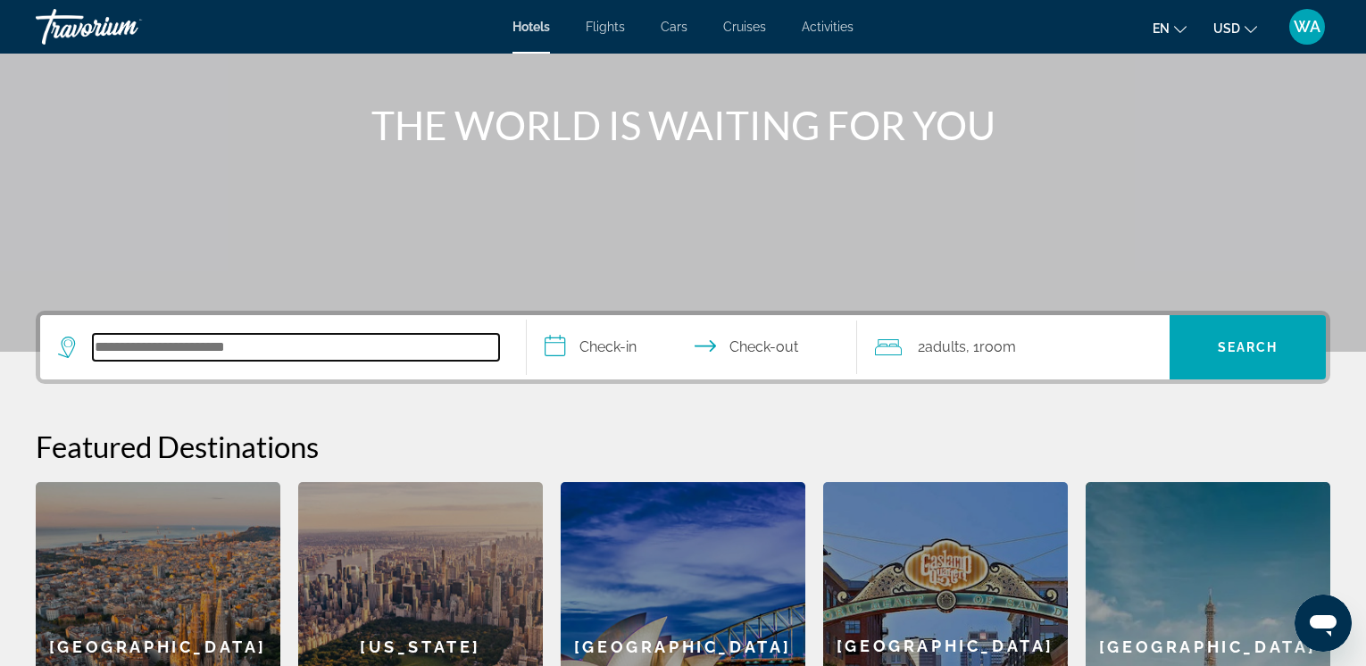
click at [221, 349] on input "Search hotel destination" at bounding box center [296, 347] width 406 height 27
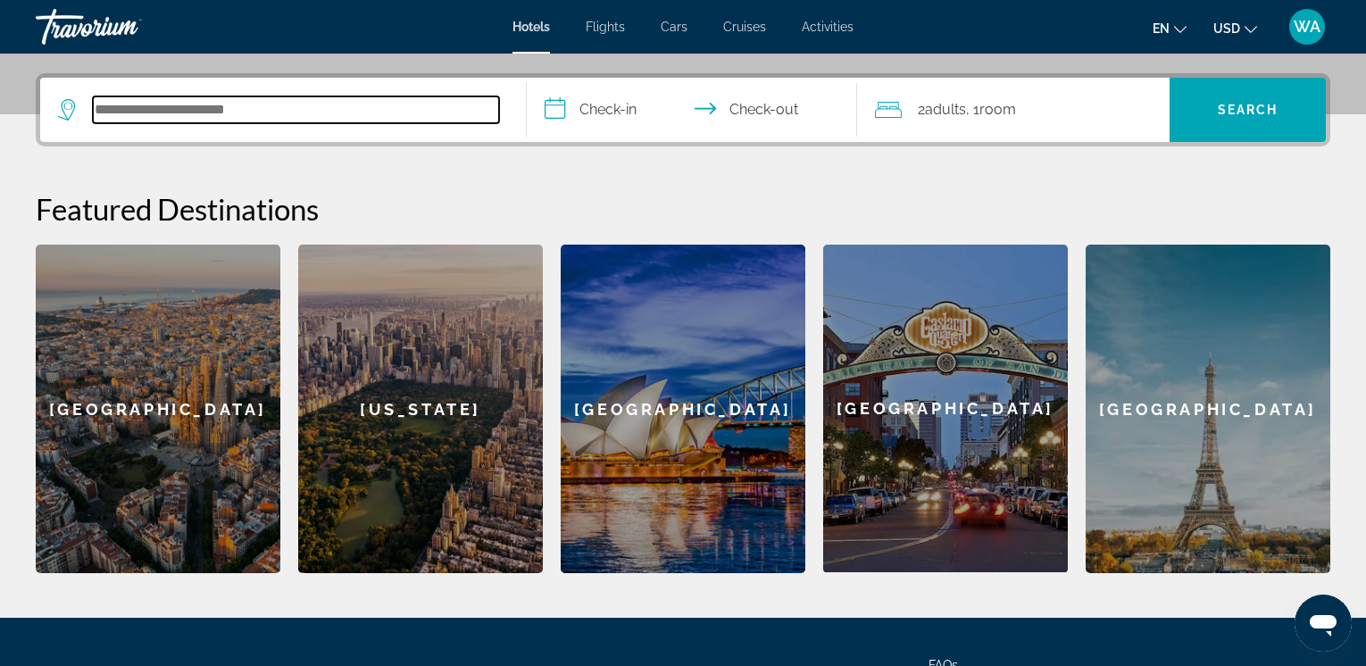
scroll to position [437, 0]
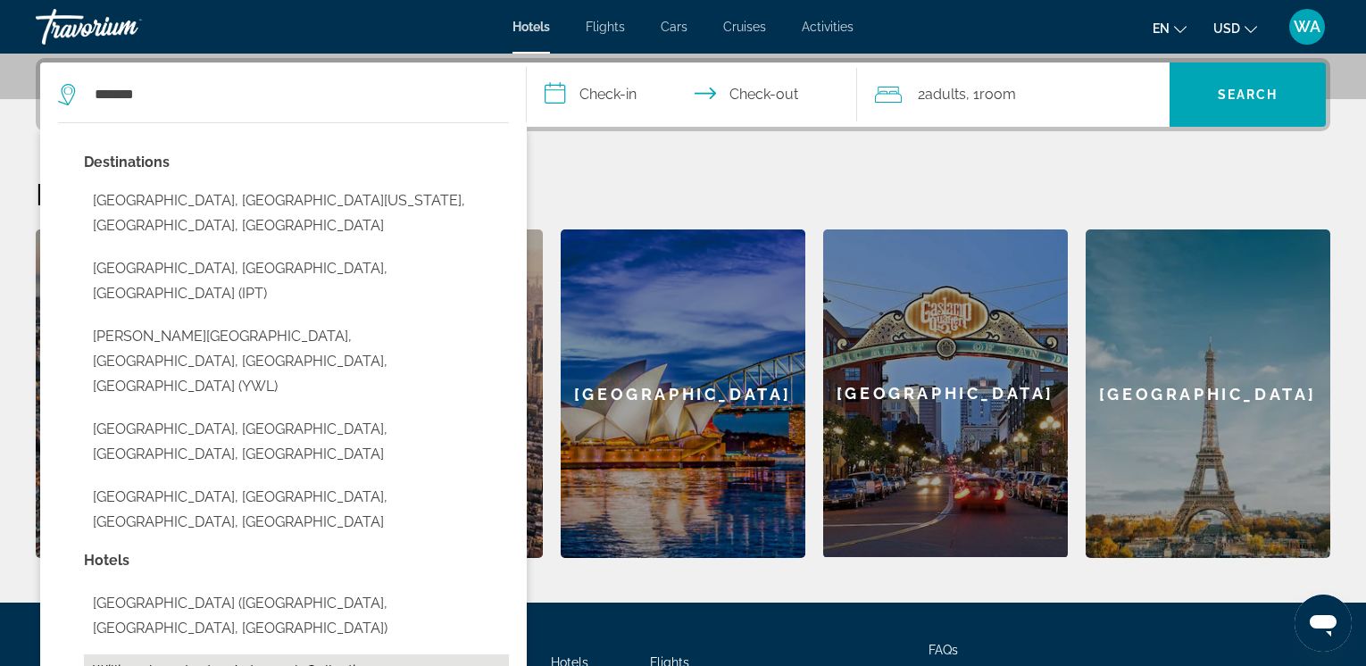
type input "**********"
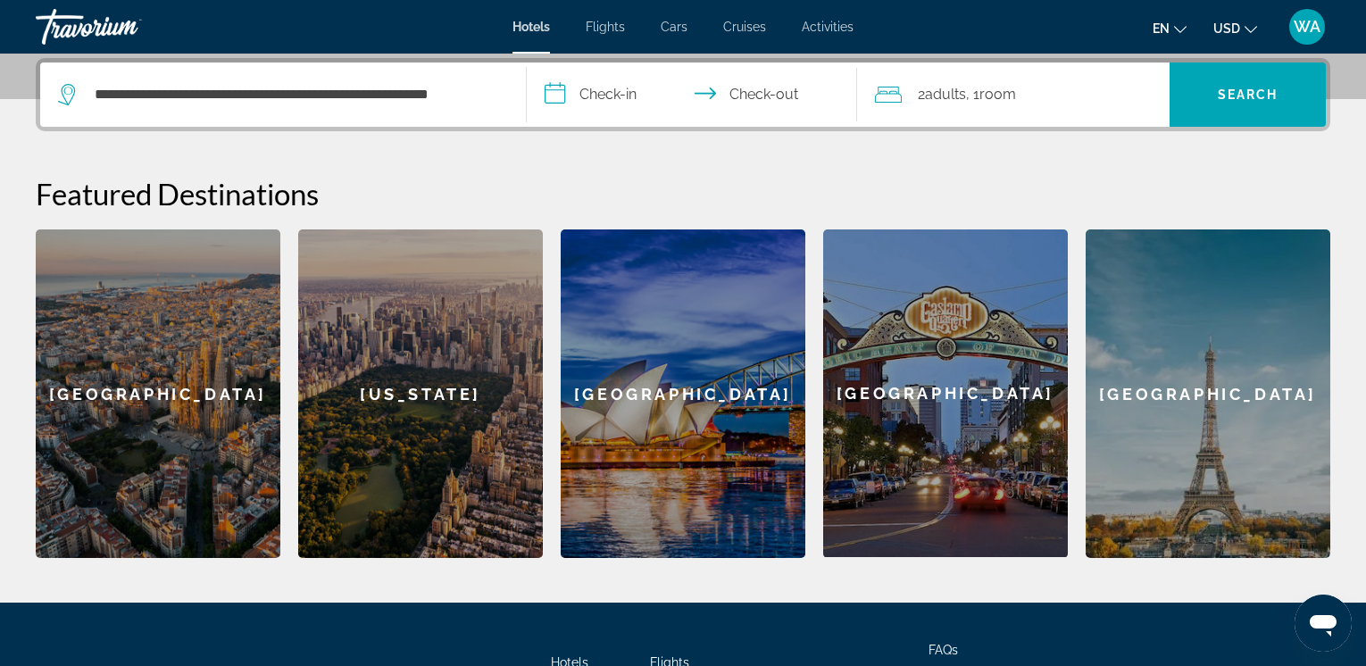
click at [613, 96] on input "**********" at bounding box center [696, 98] width 338 height 70
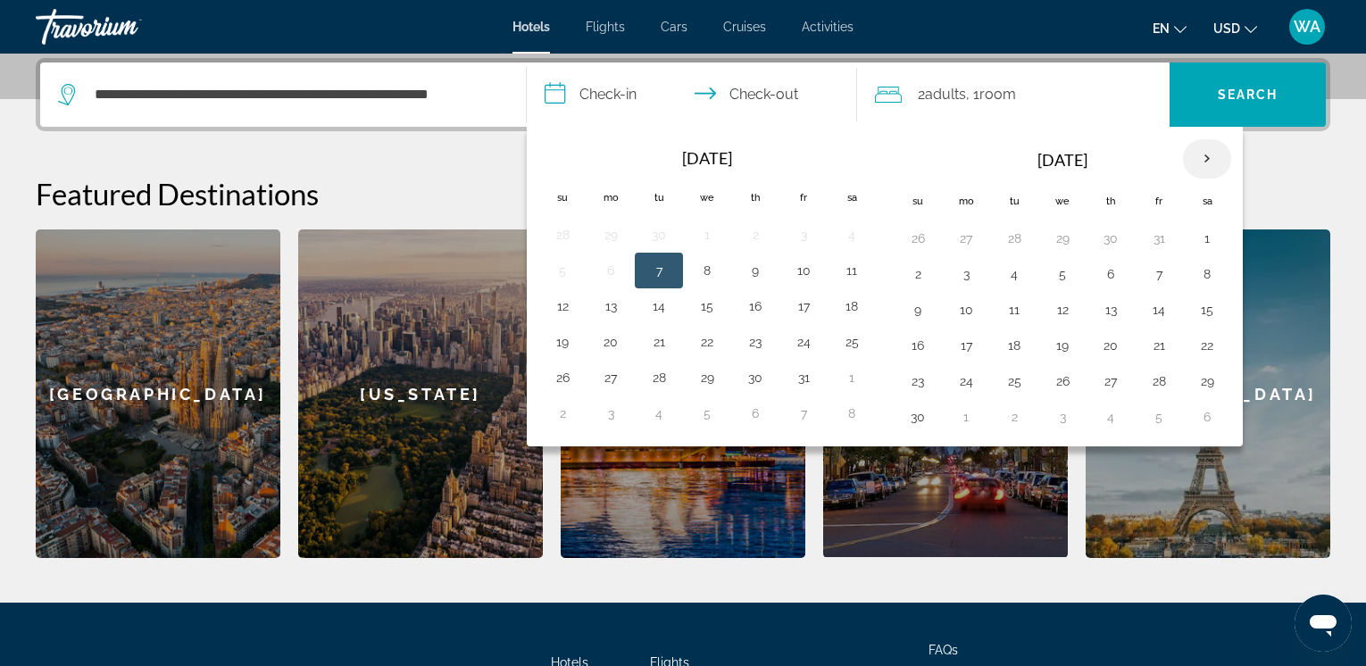
click at [1197, 150] on th "Next month" at bounding box center [1207, 158] width 48 height 39
click at [1162, 271] on button "12" at bounding box center [1159, 274] width 29 height 25
click at [924, 311] on button "14" at bounding box center [918, 309] width 29 height 25
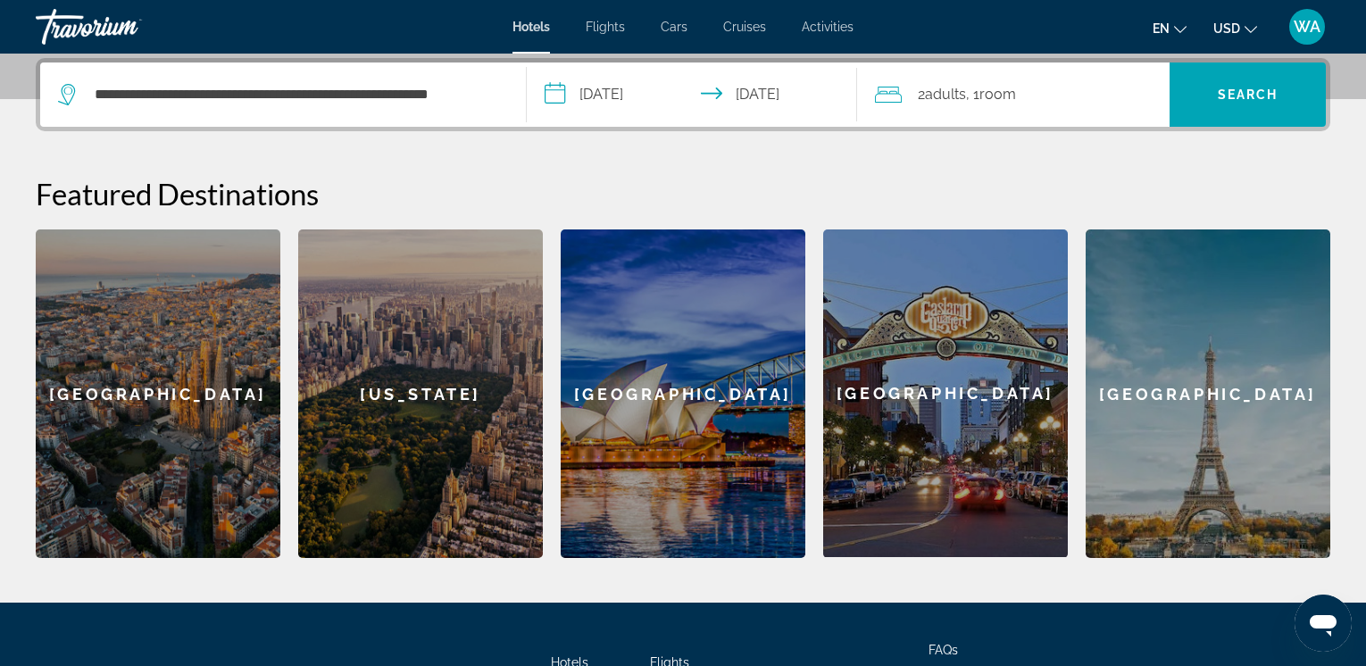
click at [748, 93] on input "**********" at bounding box center [696, 98] width 338 height 70
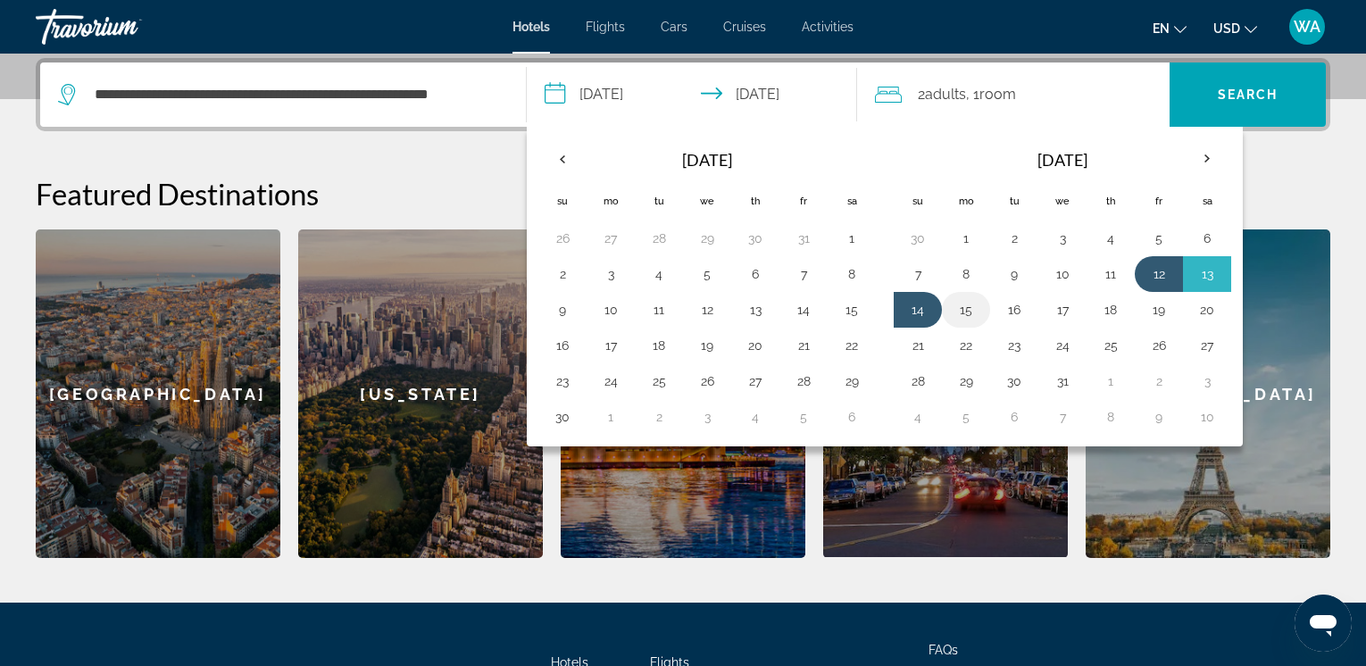
click at [962, 313] on button "15" at bounding box center [966, 309] width 29 height 25
click at [1165, 271] on button "12" at bounding box center [1159, 274] width 29 height 25
type input "**********"
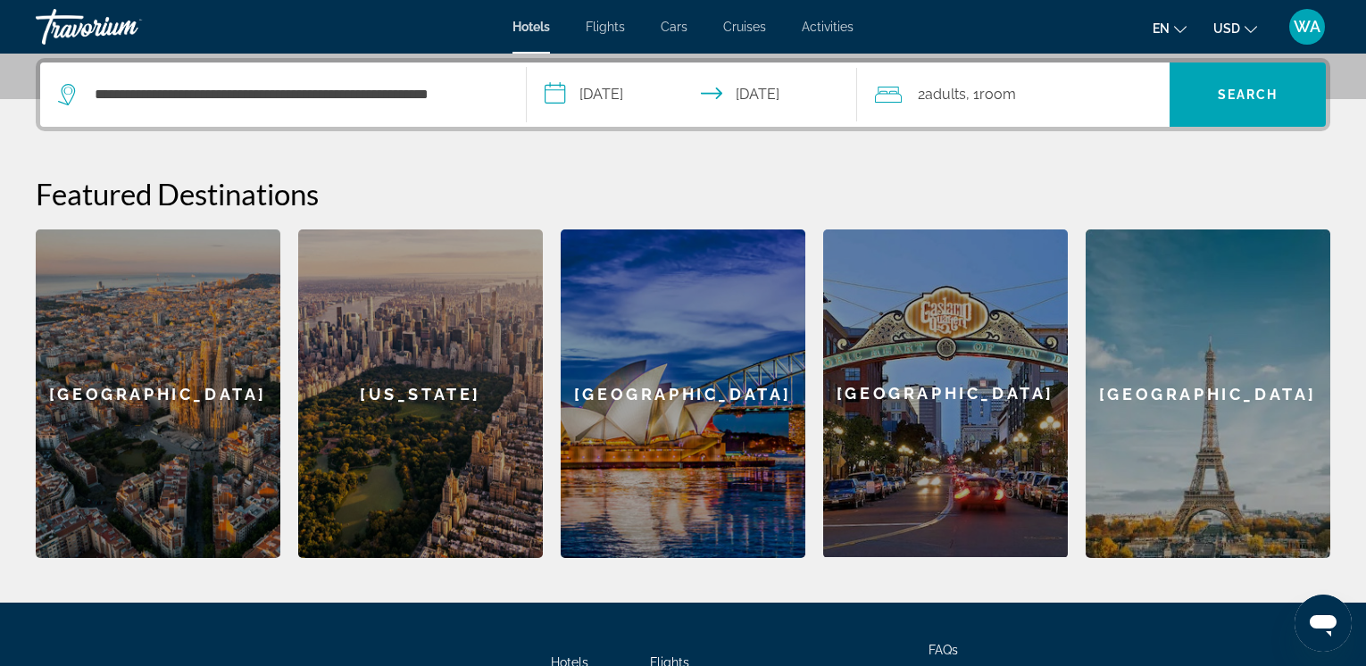
click at [966, 94] on span "Adults" at bounding box center [945, 94] width 41 height 17
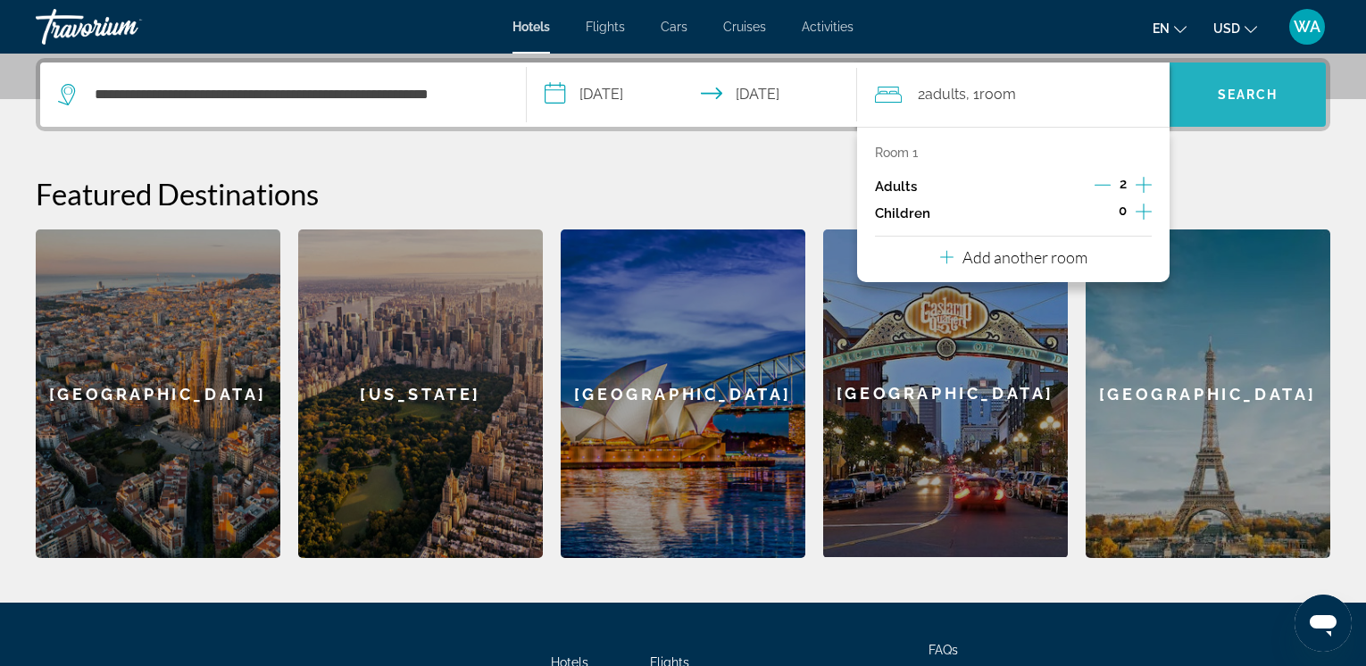
click at [1235, 95] on span "Search" at bounding box center [1248, 95] width 61 height 14
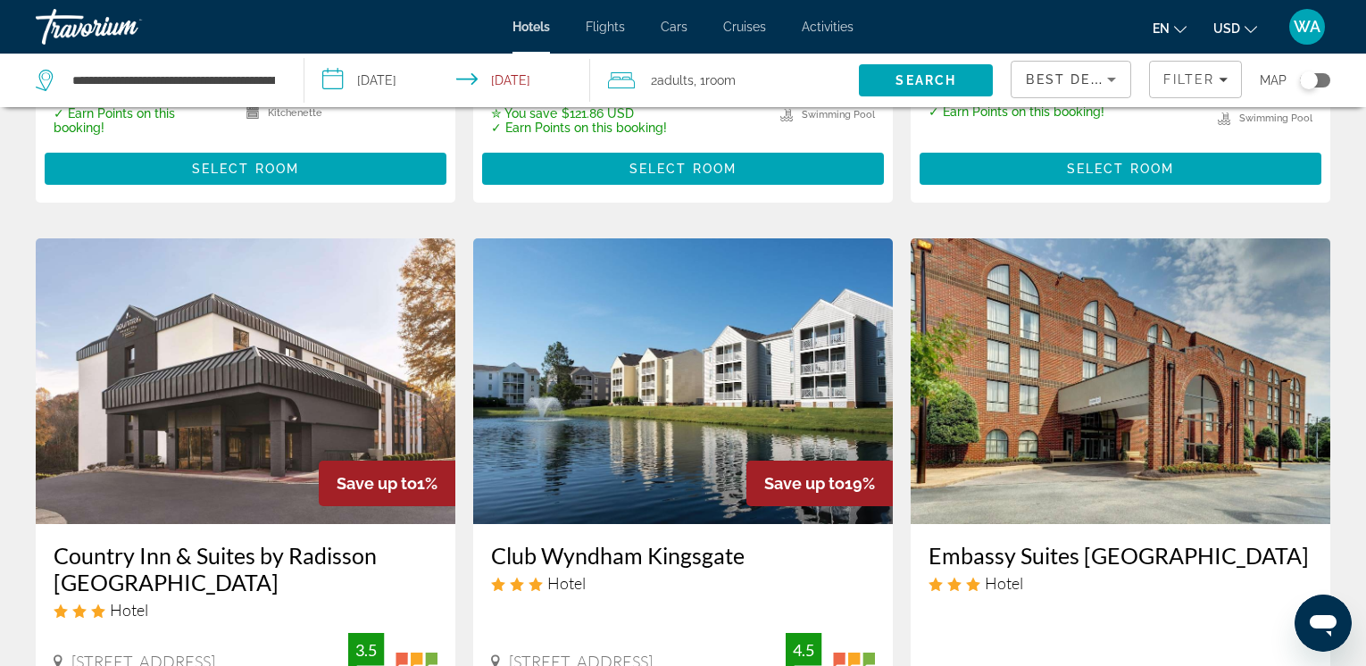
scroll to position [2016, 0]
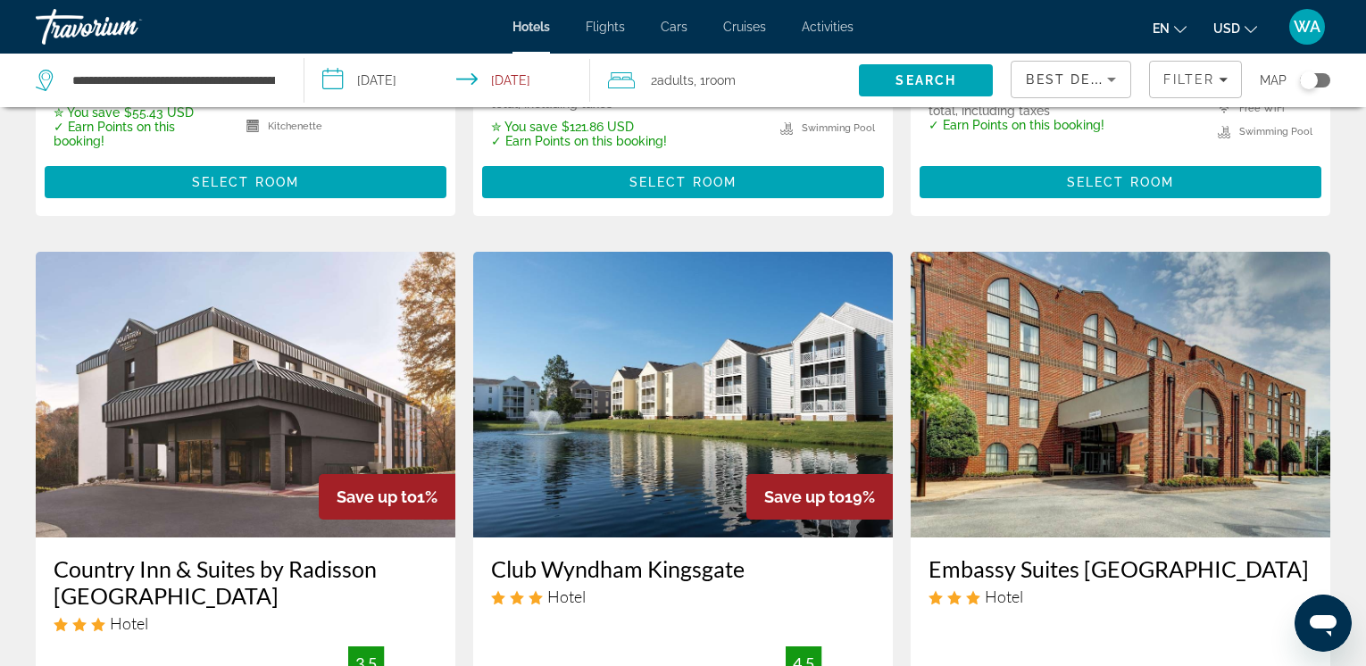
click at [676, 72] on span "2 Adult Adults" at bounding box center [672, 80] width 43 height 25
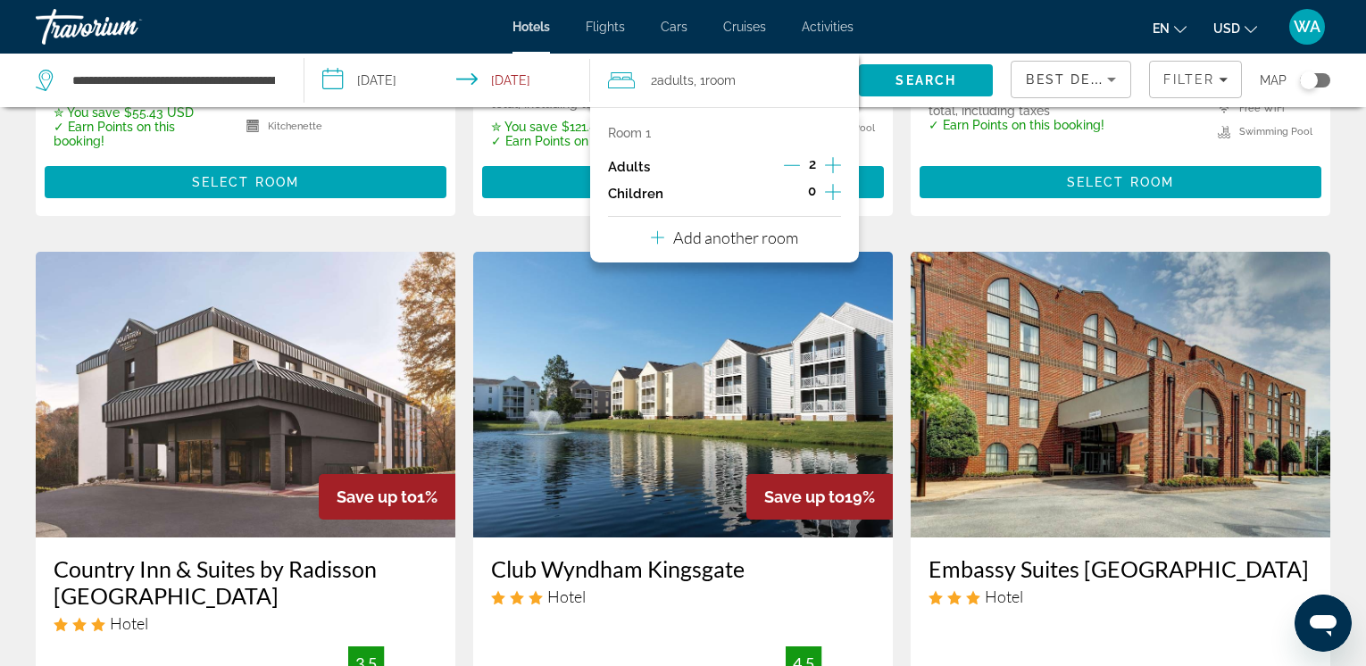
click at [833, 163] on icon "Increment adults" at bounding box center [833, 164] width 16 height 21
click at [725, 239] on p "Add another room" at bounding box center [735, 238] width 125 height 20
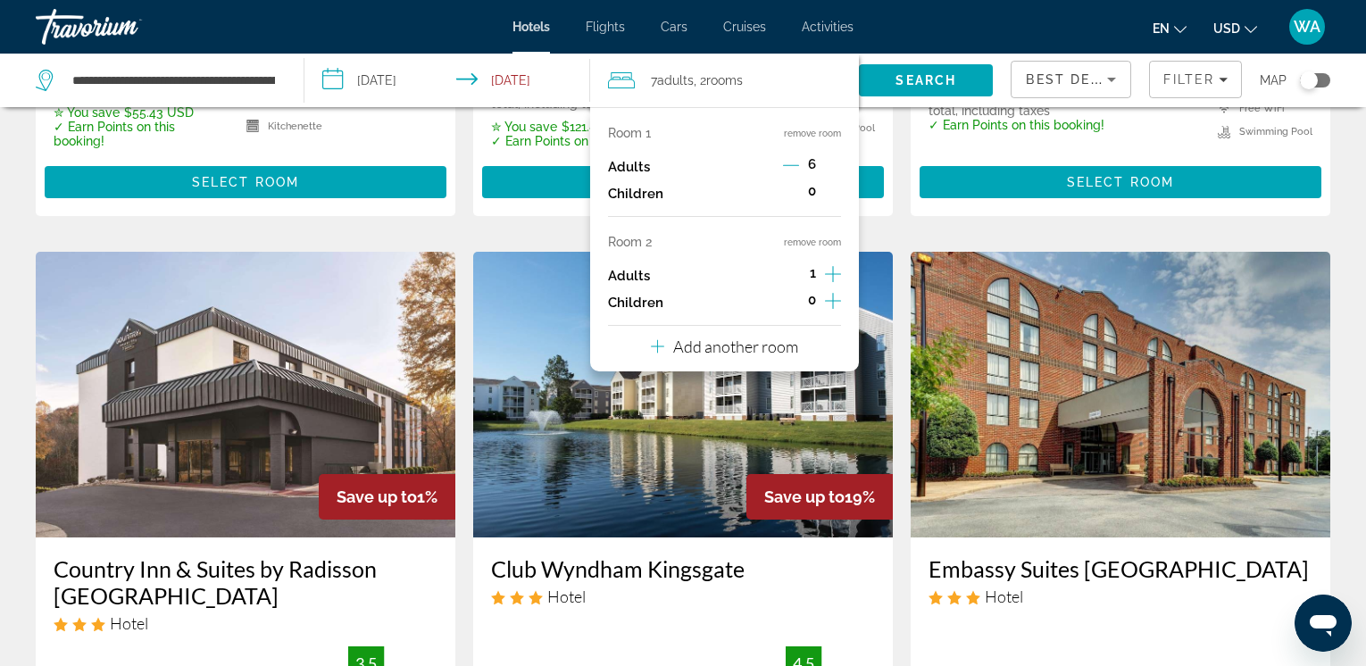
click at [832, 271] on icon "Increment adults" at bounding box center [833, 274] width 16 height 16
click at [942, 73] on span "Search" at bounding box center [926, 80] width 61 height 14
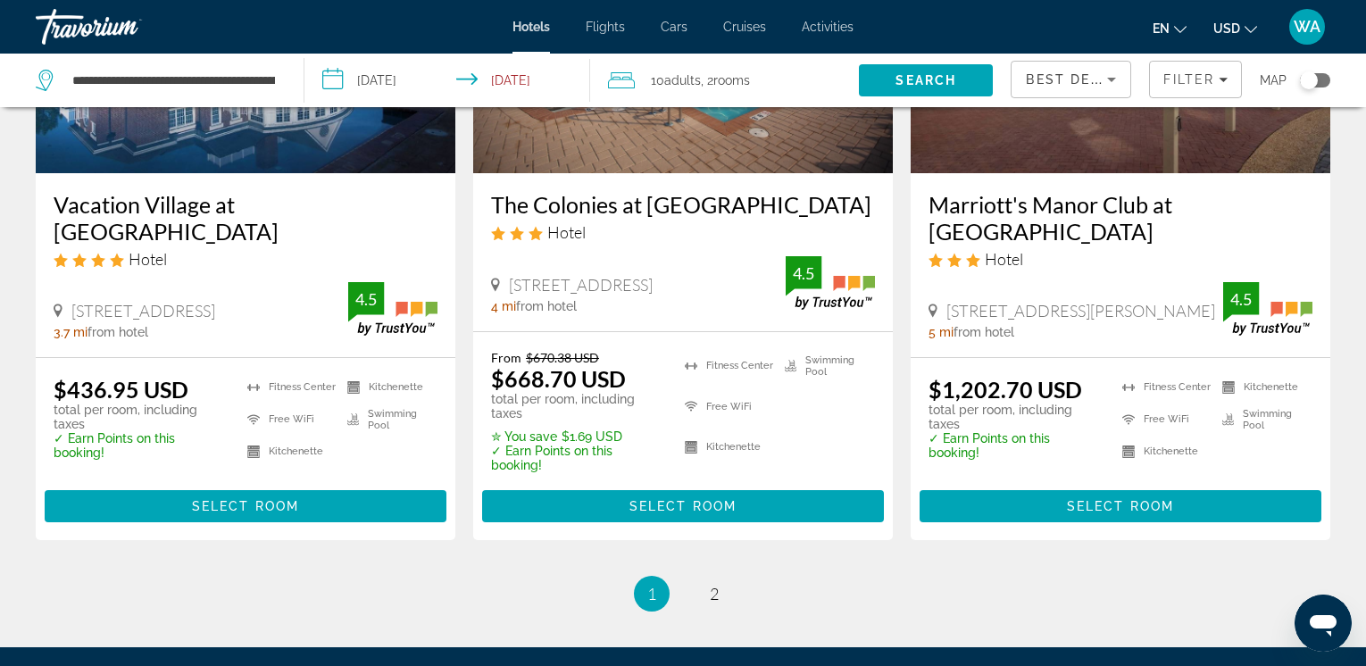
scroll to position [2427, 0]
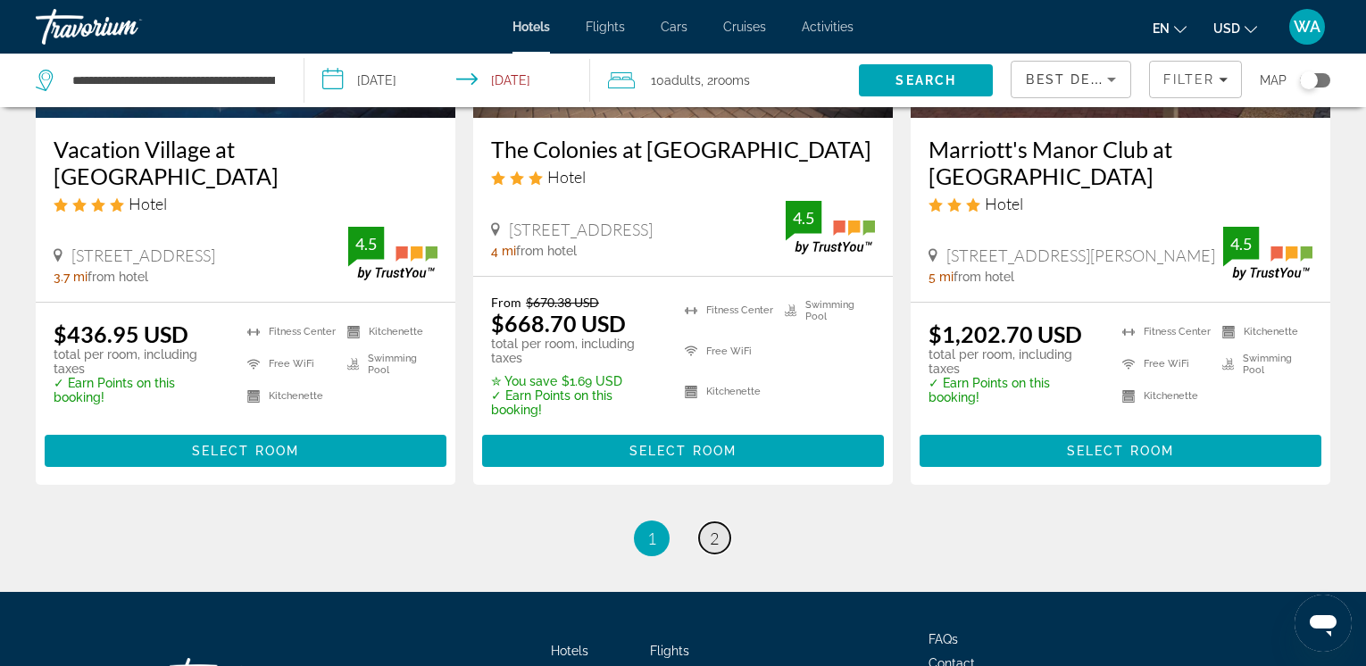
click at [721, 542] on link "page 2" at bounding box center [714, 537] width 31 height 31
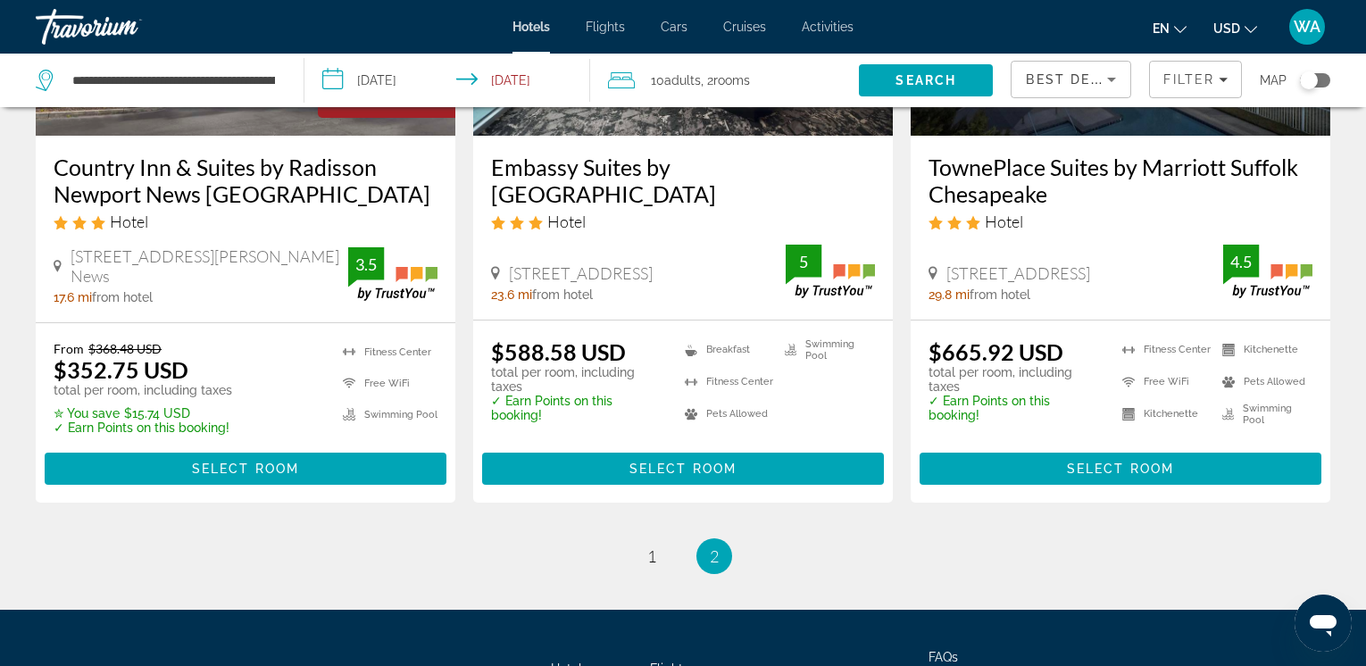
scroll to position [1044, 0]
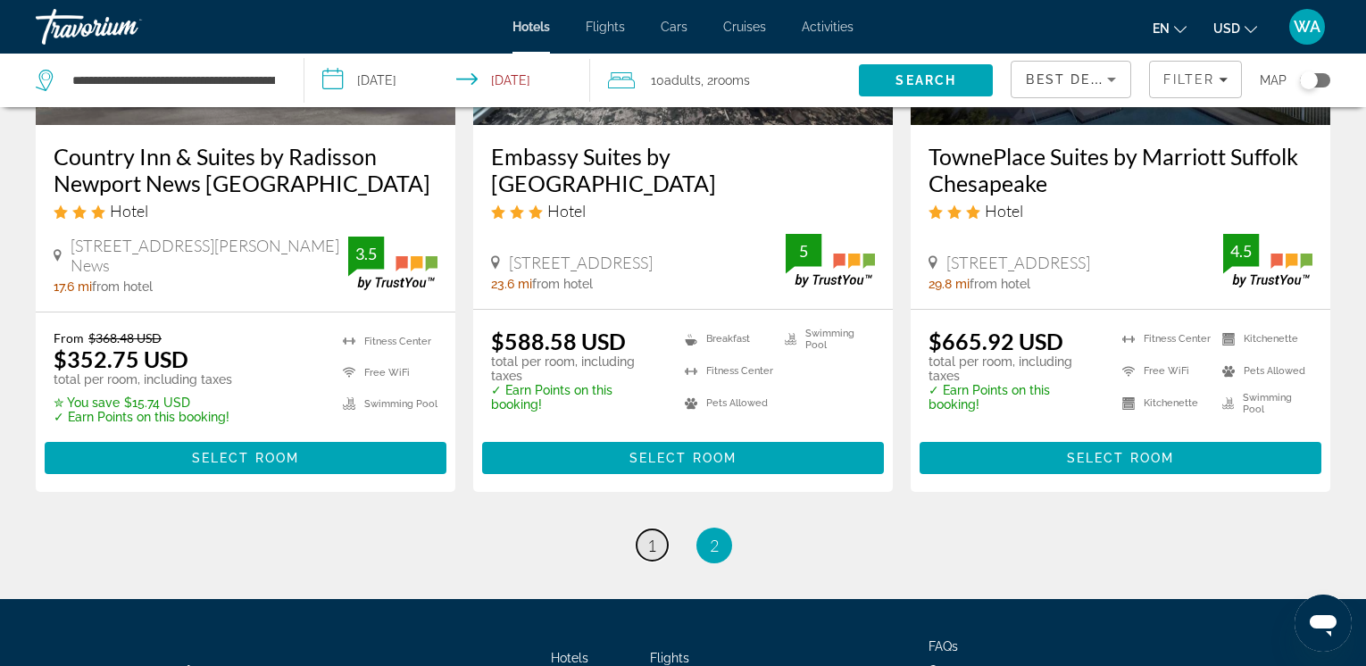
click at [652, 546] on span "1" at bounding box center [651, 546] width 9 height 20
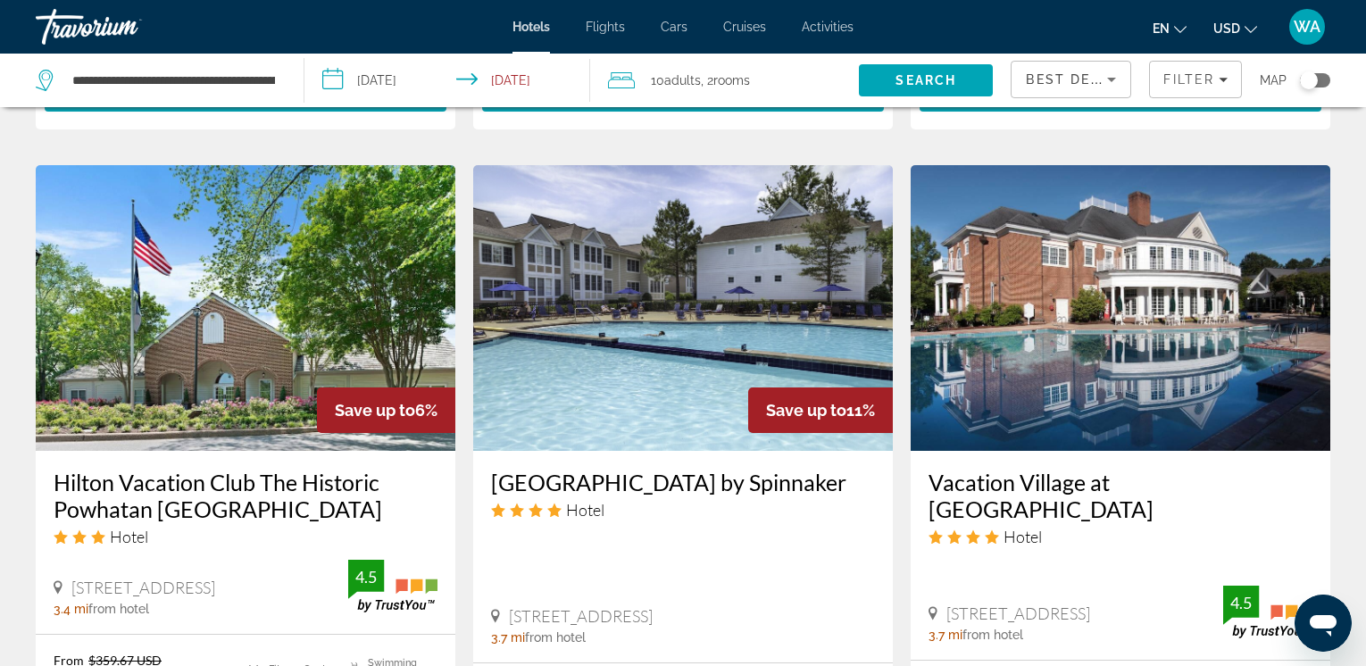
scroll to position [1361, 0]
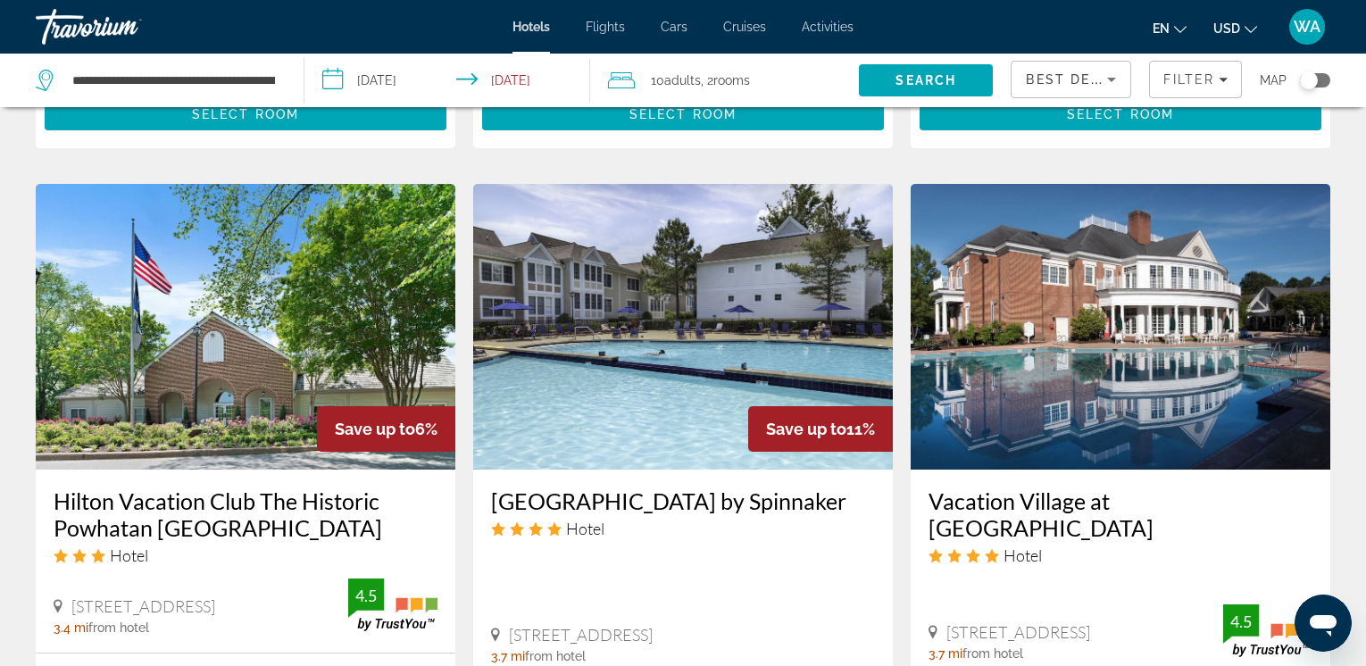
click at [621, 395] on img "Main content" at bounding box center [683, 327] width 420 height 286
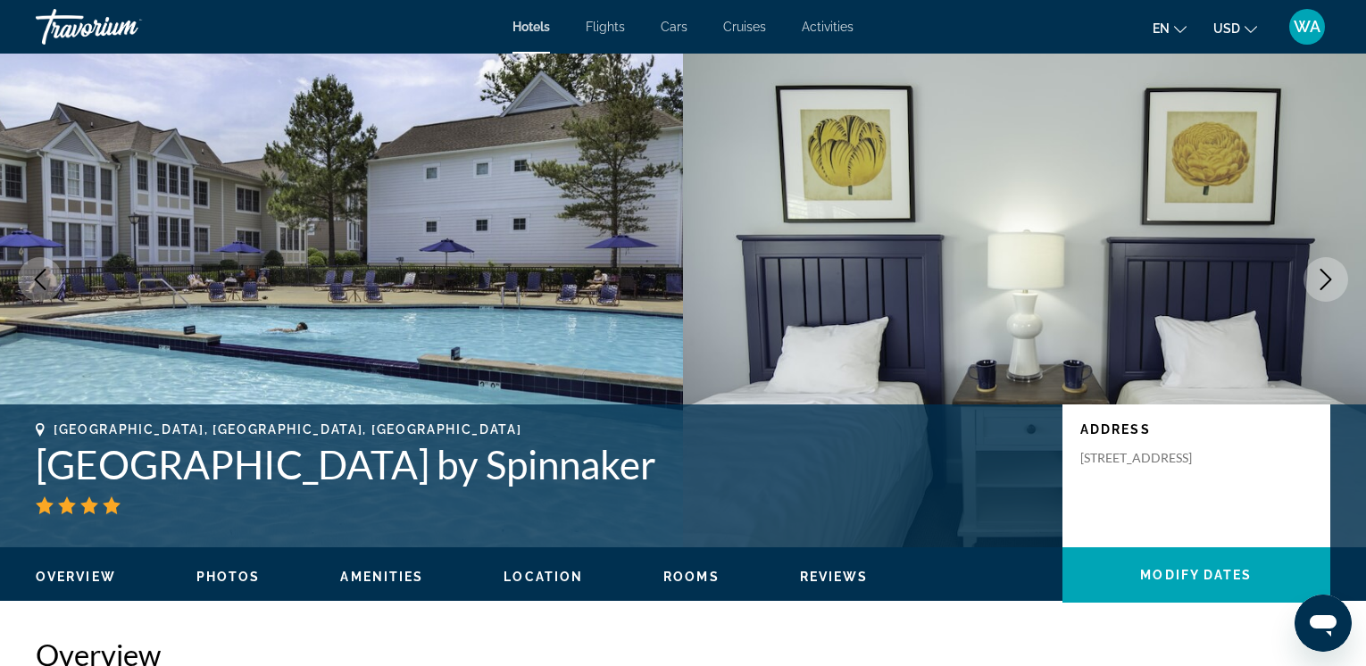
scroll to position [68, 0]
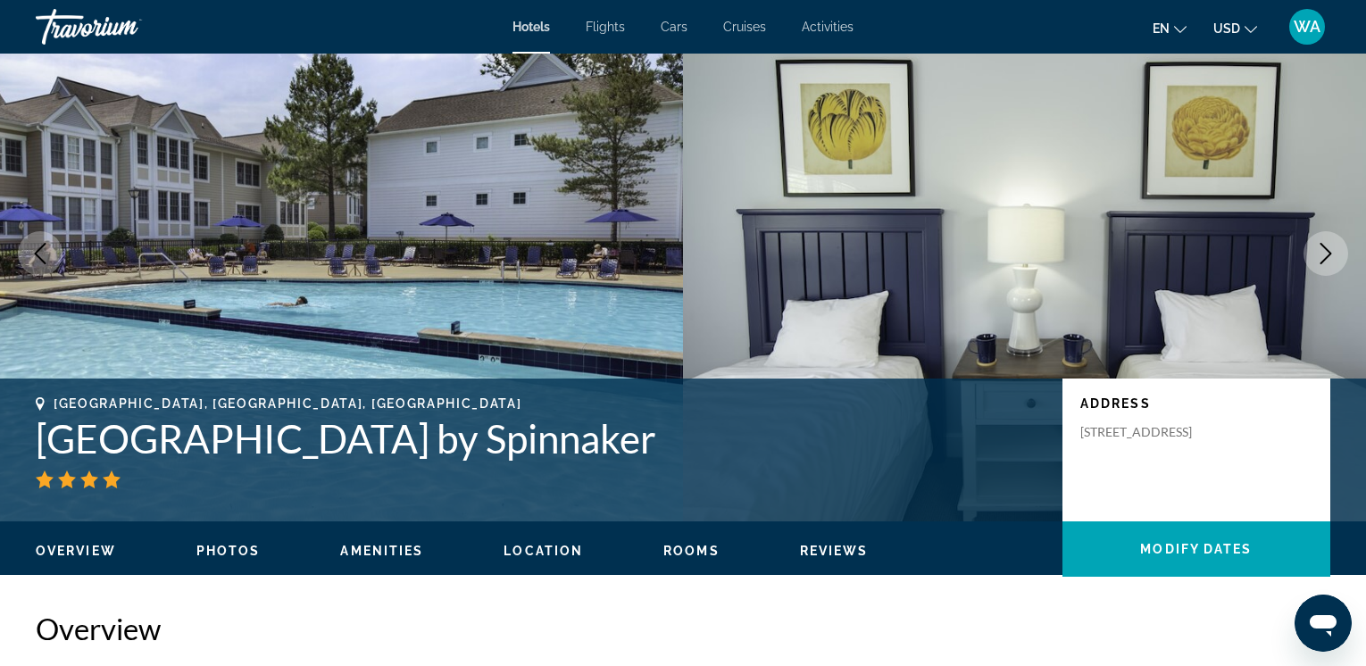
click at [1324, 263] on icon "Next image" at bounding box center [1325, 253] width 21 height 21
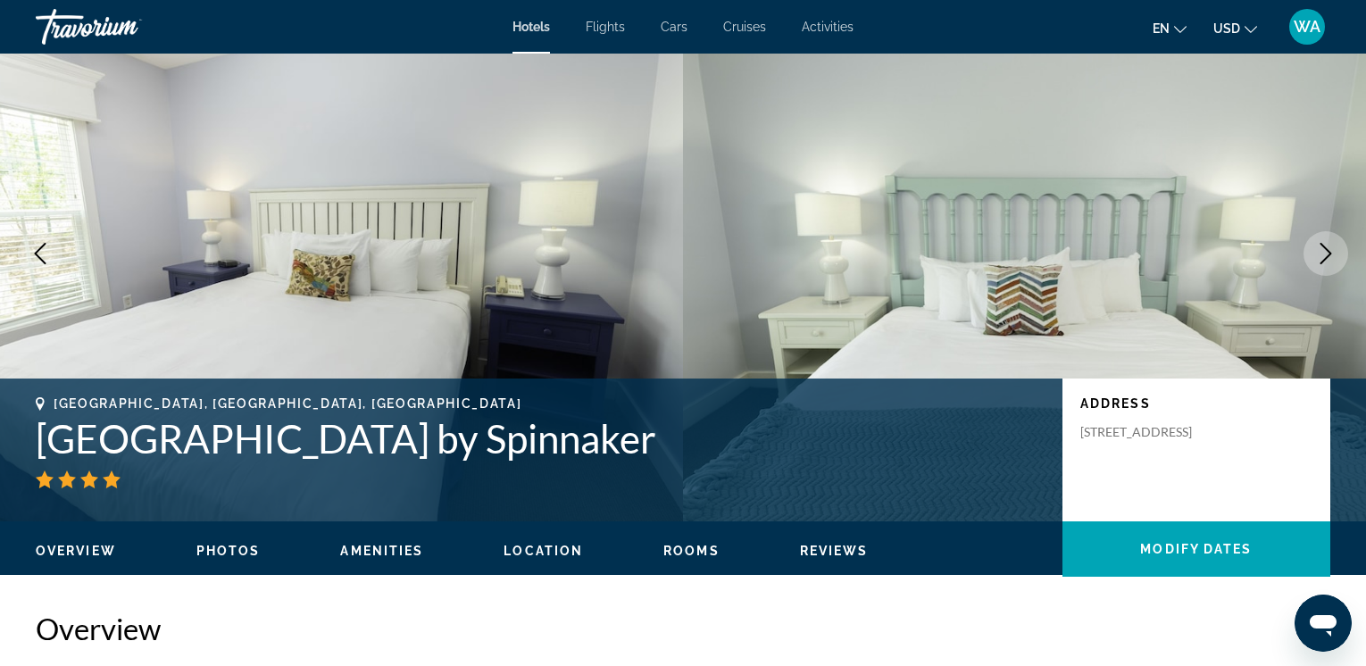
click at [1324, 263] on icon "Next image" at bounding box center [1325, 253] width 21 height 21
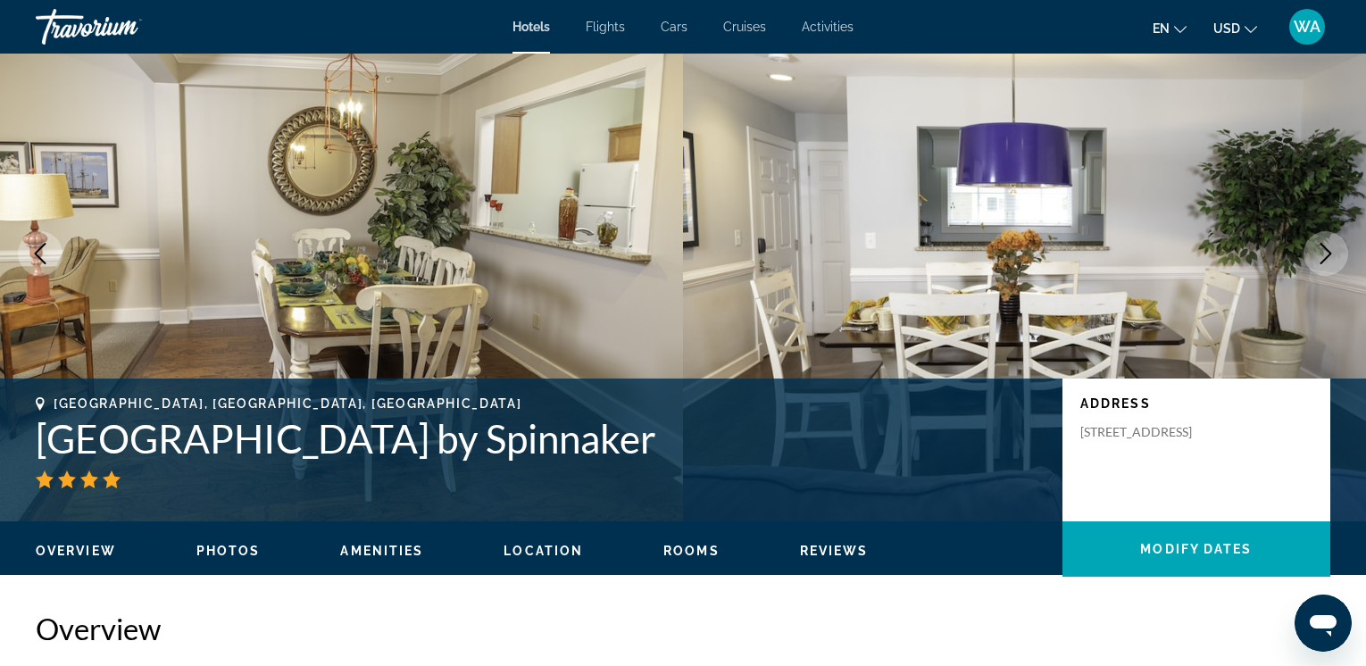
click at [1324, 263] on icon "Next image" at bounding box center [1325, 253] width 21 height 21
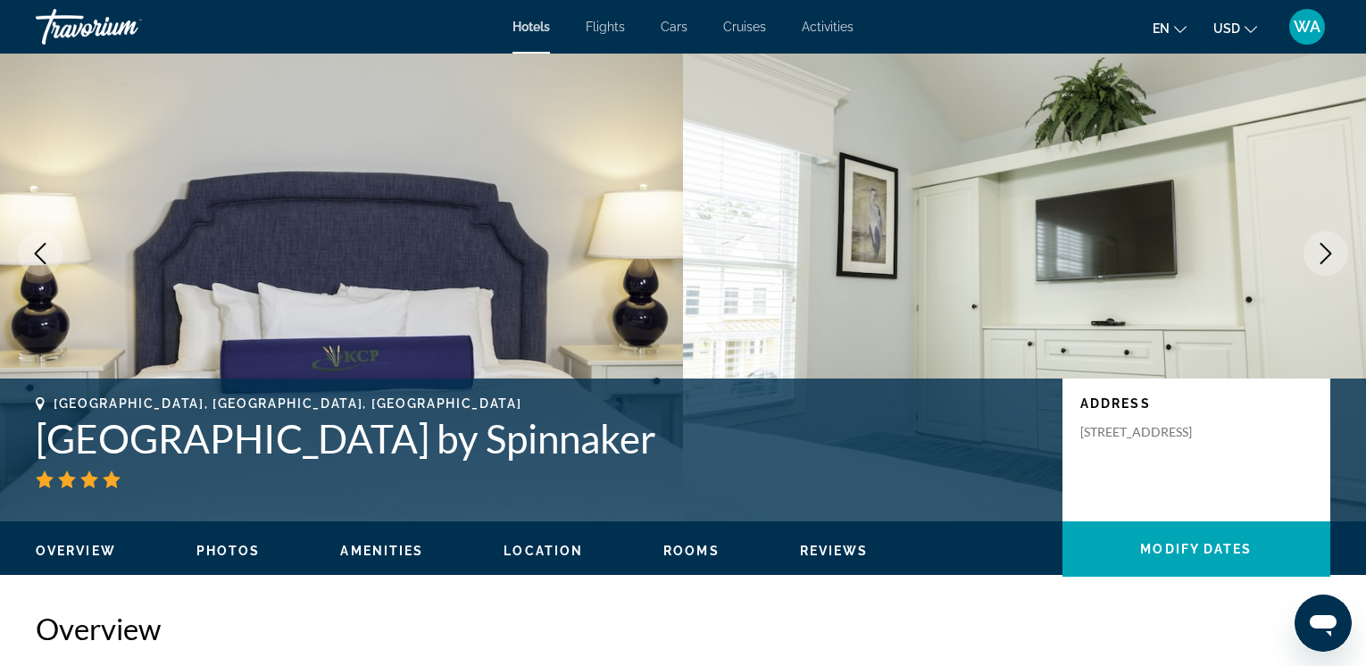
click at [1324, 263] on icon "Next image" at bounding box center [1325, 253] width 21 height 21
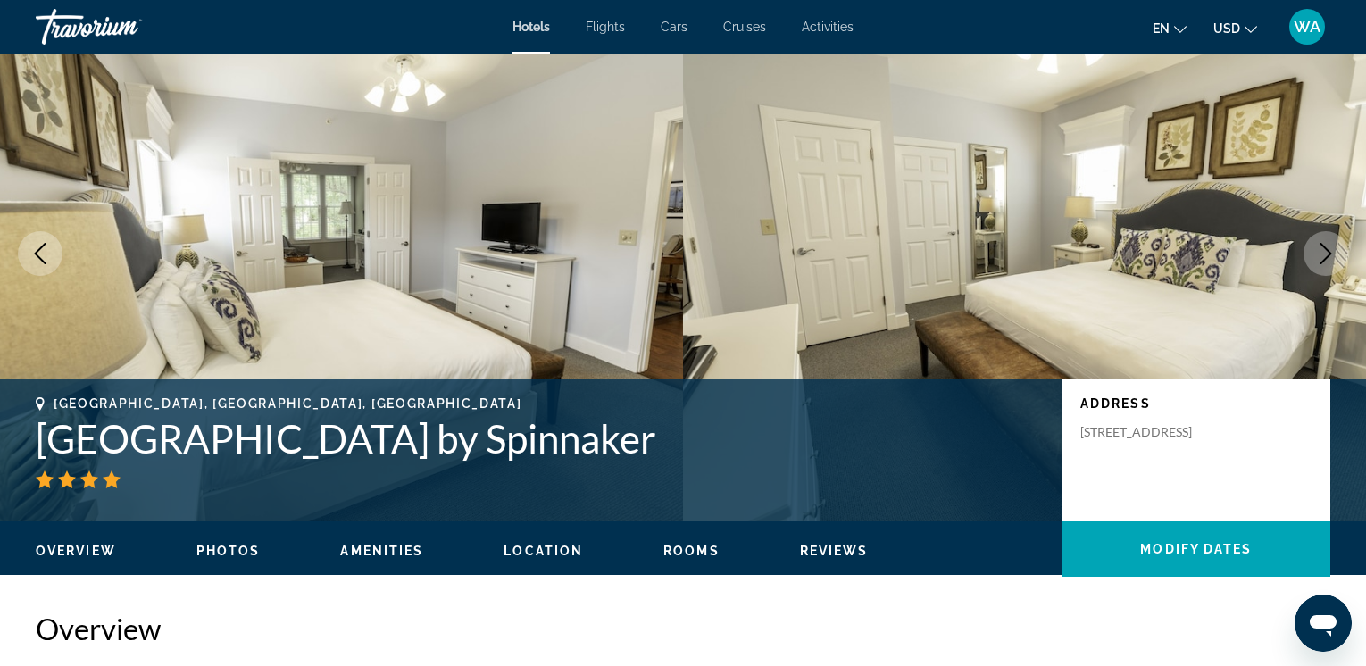
click at [1324, 263] on icon "Next image" at bounding box center [1325, 253] width 21 height 21
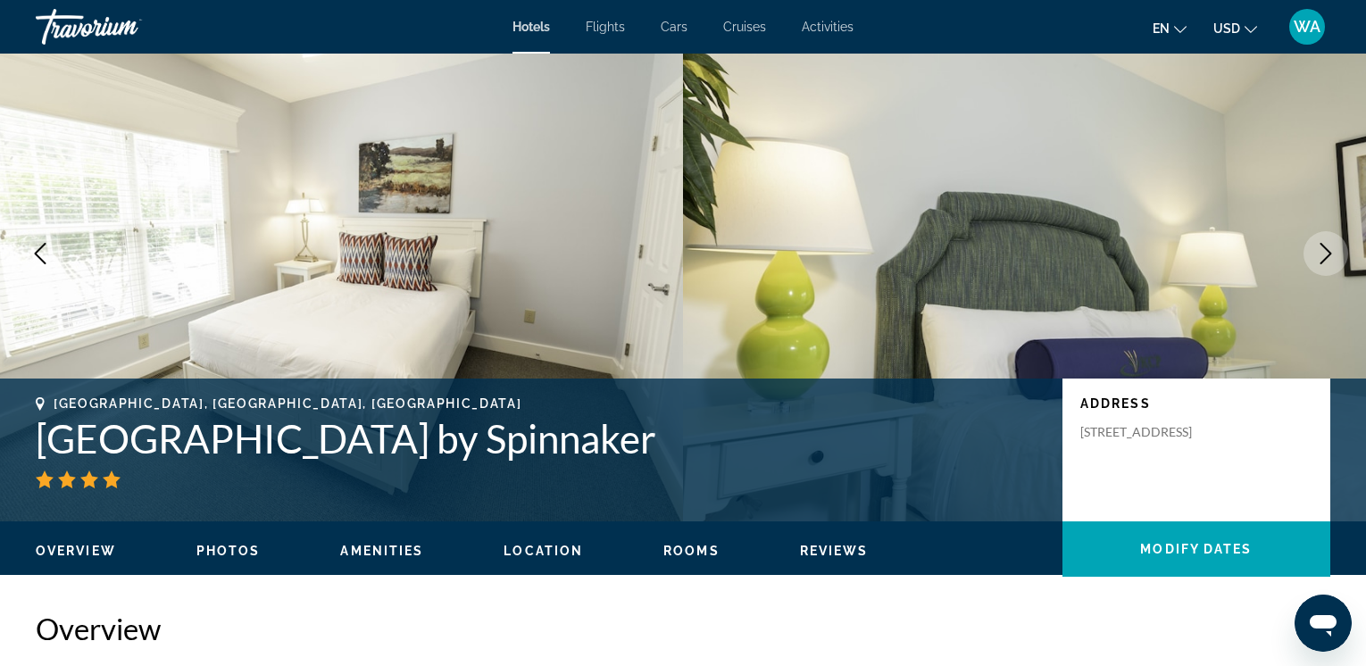
click at [1324, 263] on icon "Next image" at bounding box center [1325, 253] width 21 height 21
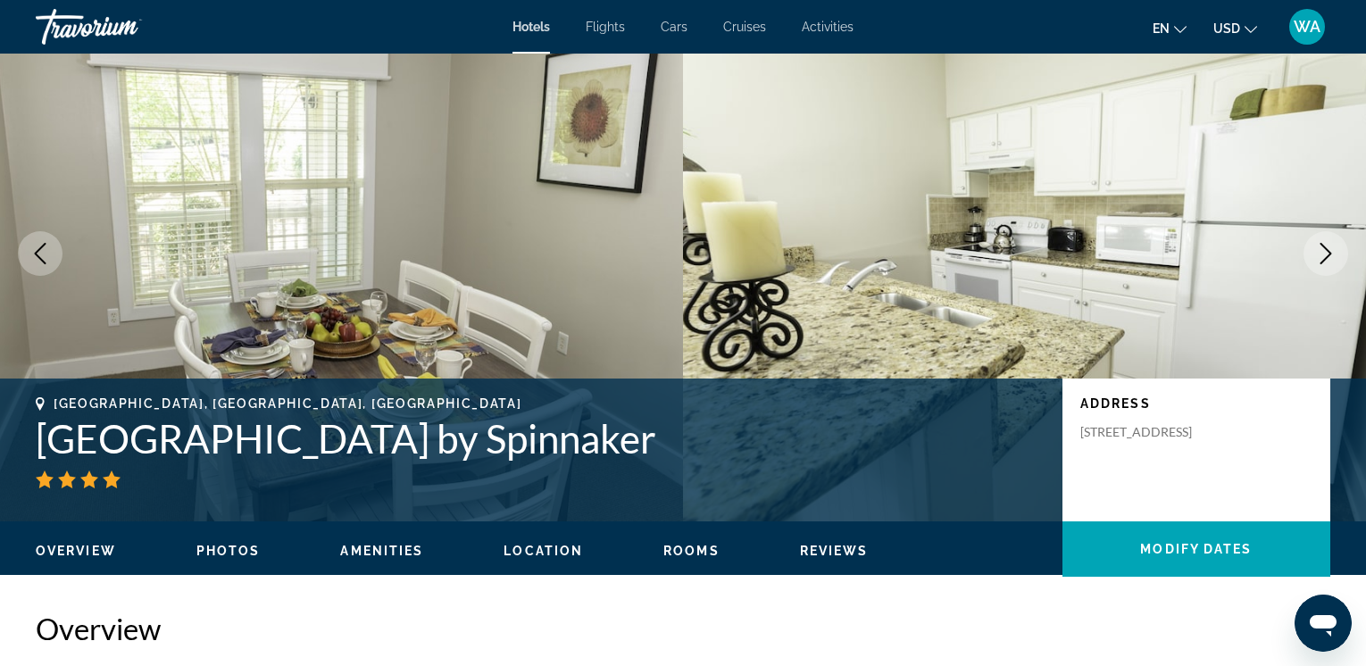
click at [1324, 263] on icon "Next image" at bounding box center [1325, 253] width 21 height 21
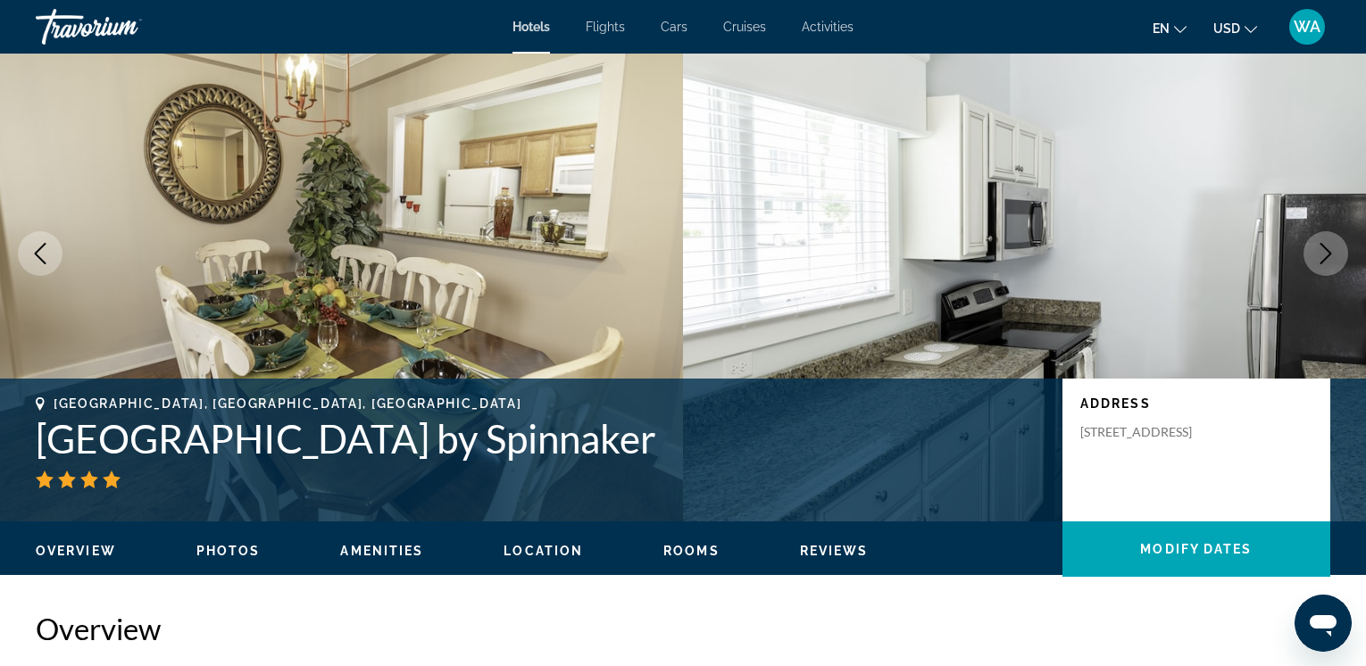
click at [1324, 263] on icon "Next image" at bounding box center [1325, 253] width 21 height 21
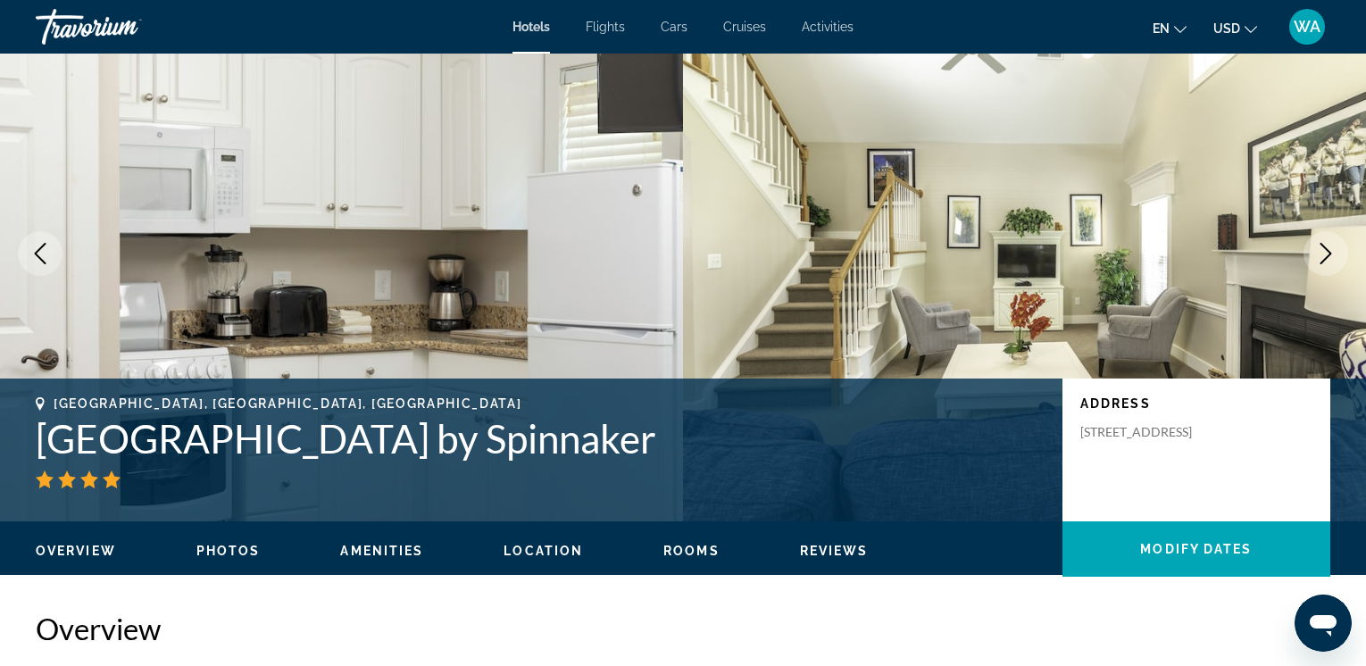
click at [1324, 263] on icon "Next image" at bounding box center [1325, 253] width 21 height 21
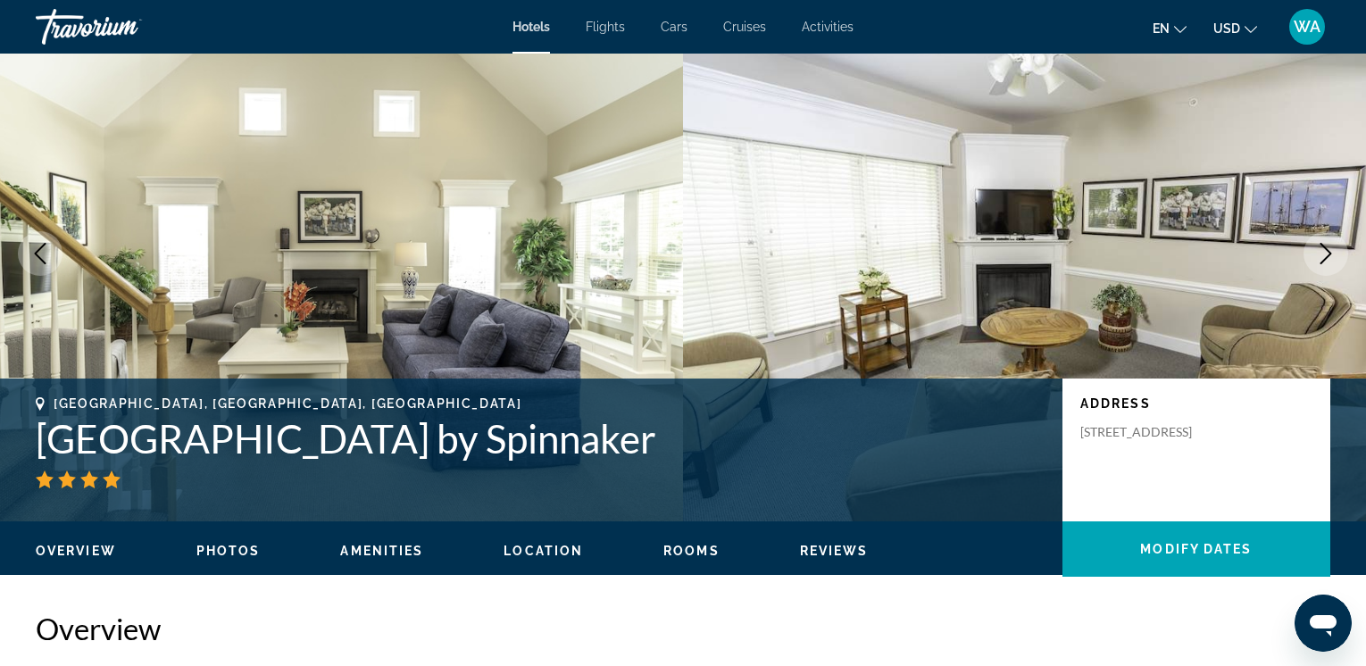
click at [1324, 262] on icon "Next image" at bounding box center [1325, 253] width 21 height 21
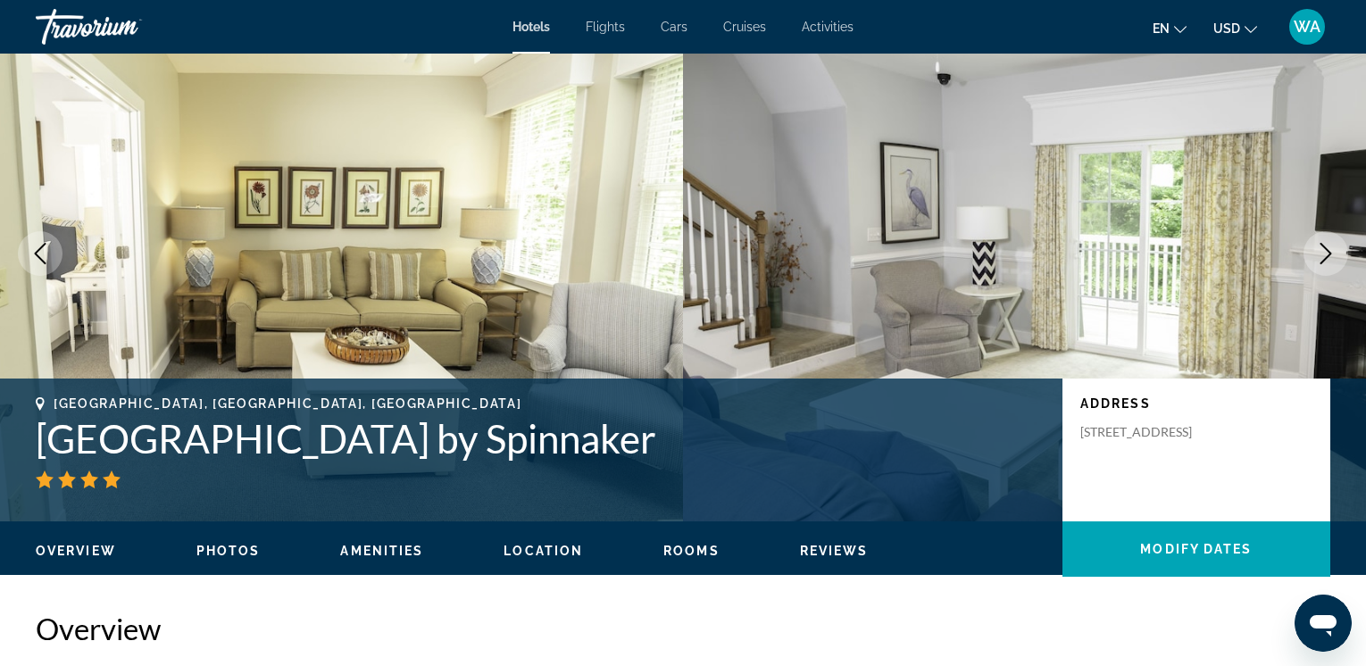
click at [1324, 262] on icon "Next image" at bounding box center [1325, 253] width 21 height 21
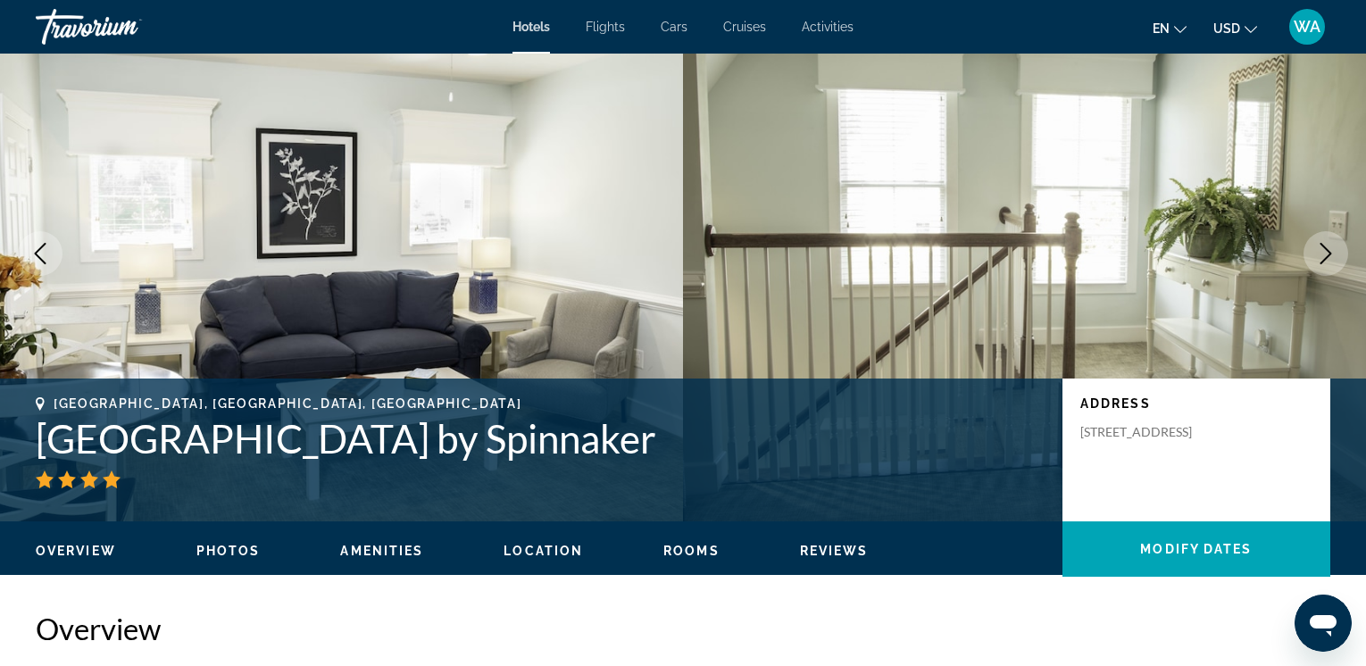
click at [1324, 262] on icon "Next image" at bounding box center [1325, 253] width 21 height 21
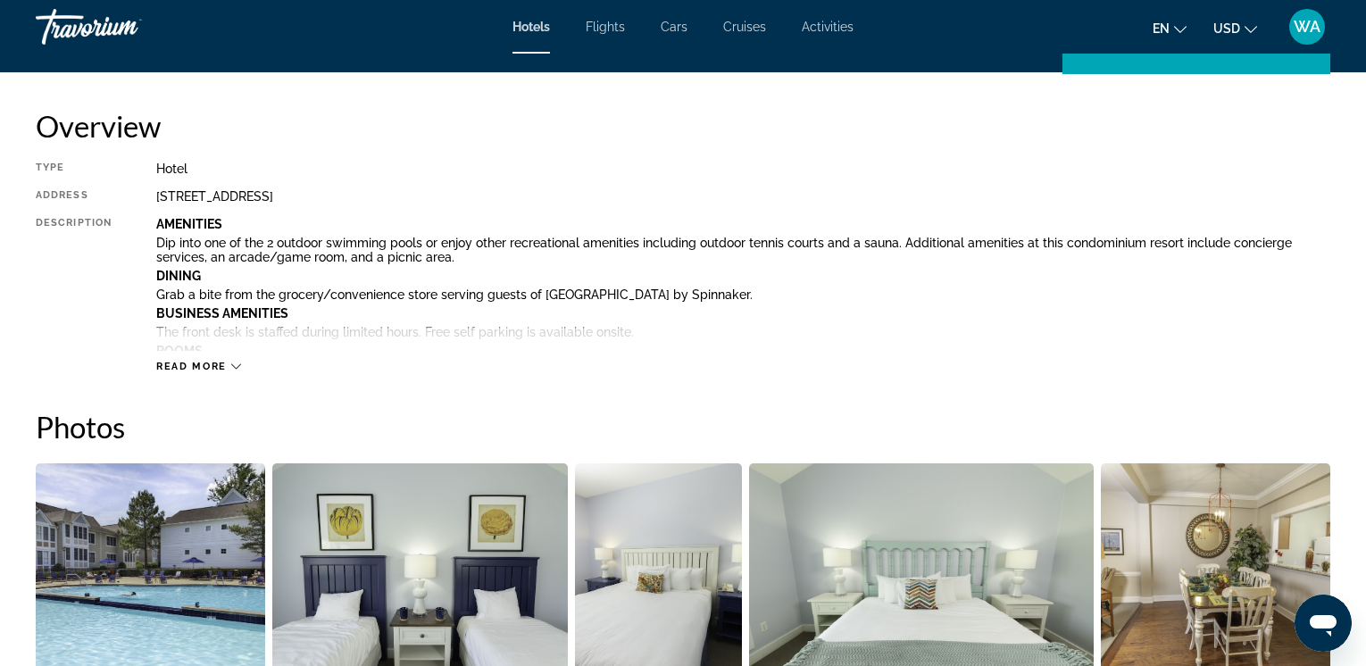
scroll to position [534, 0]
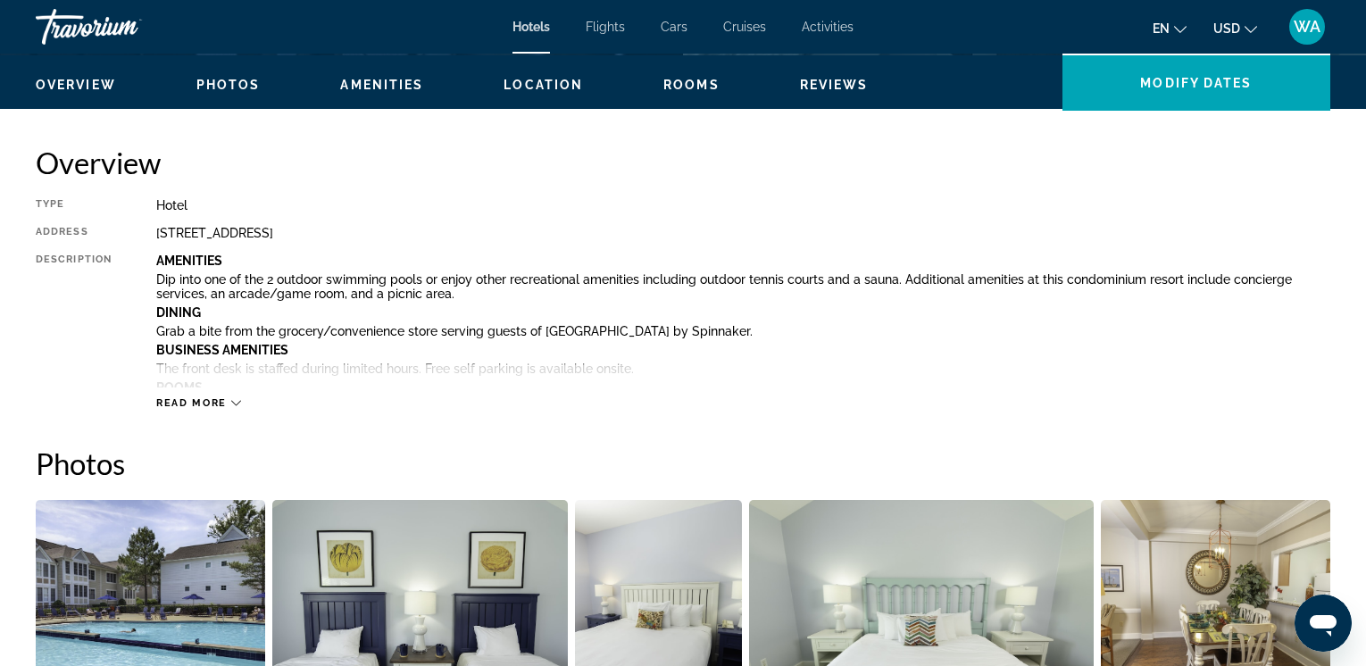
click at [228, 402] on div "Read more" at bounding box center [198, 403] width 85 height 12
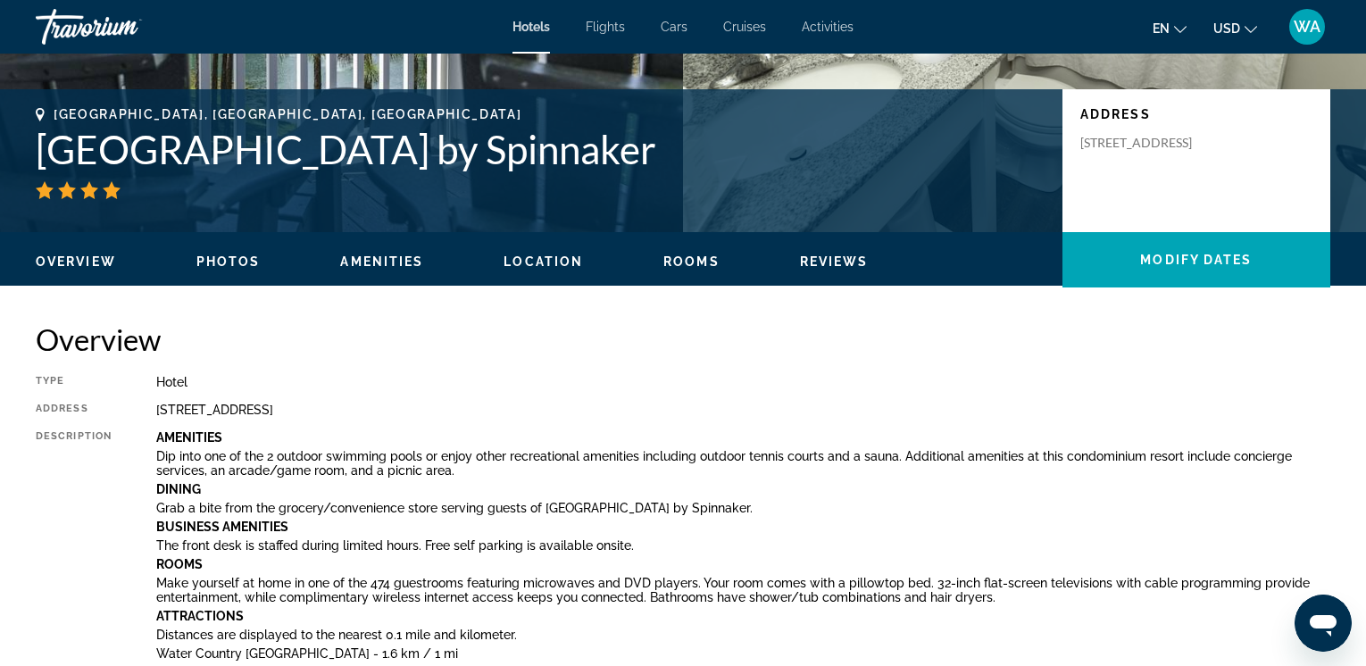
scroll to position [0, 0]
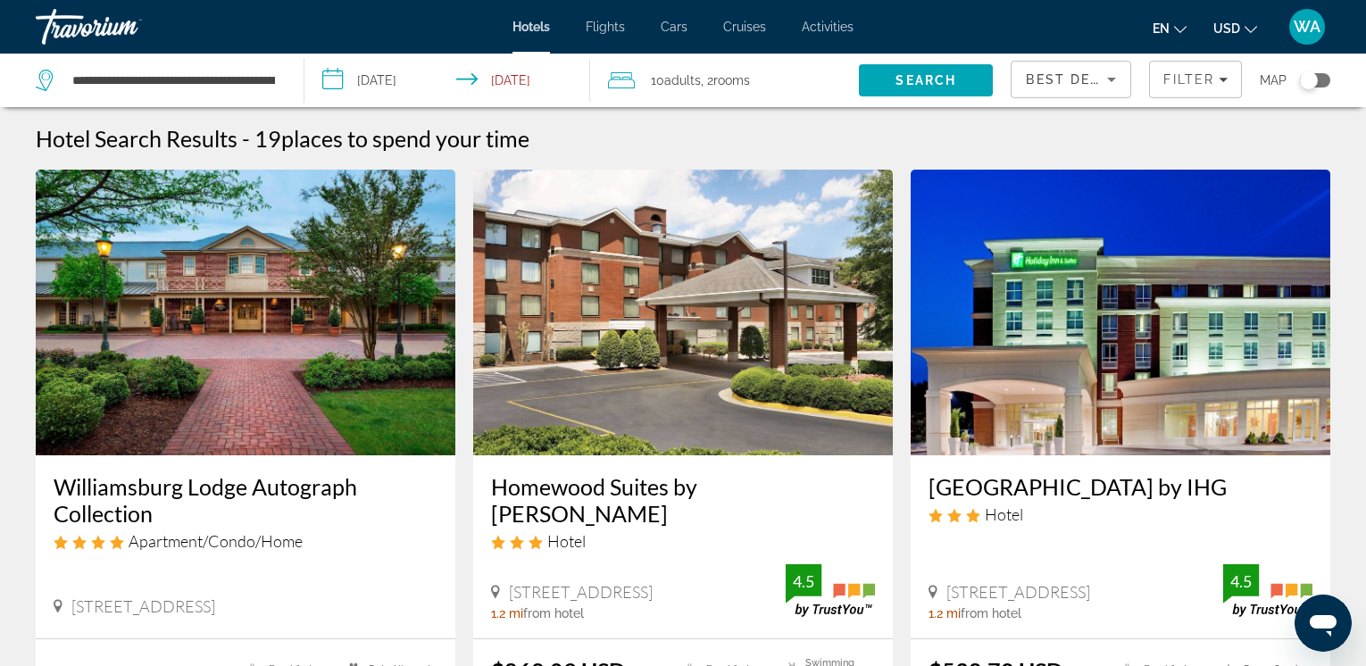
click at [194, 349] on img "Main content" at bounding box center [246, 313] width 420 height 286
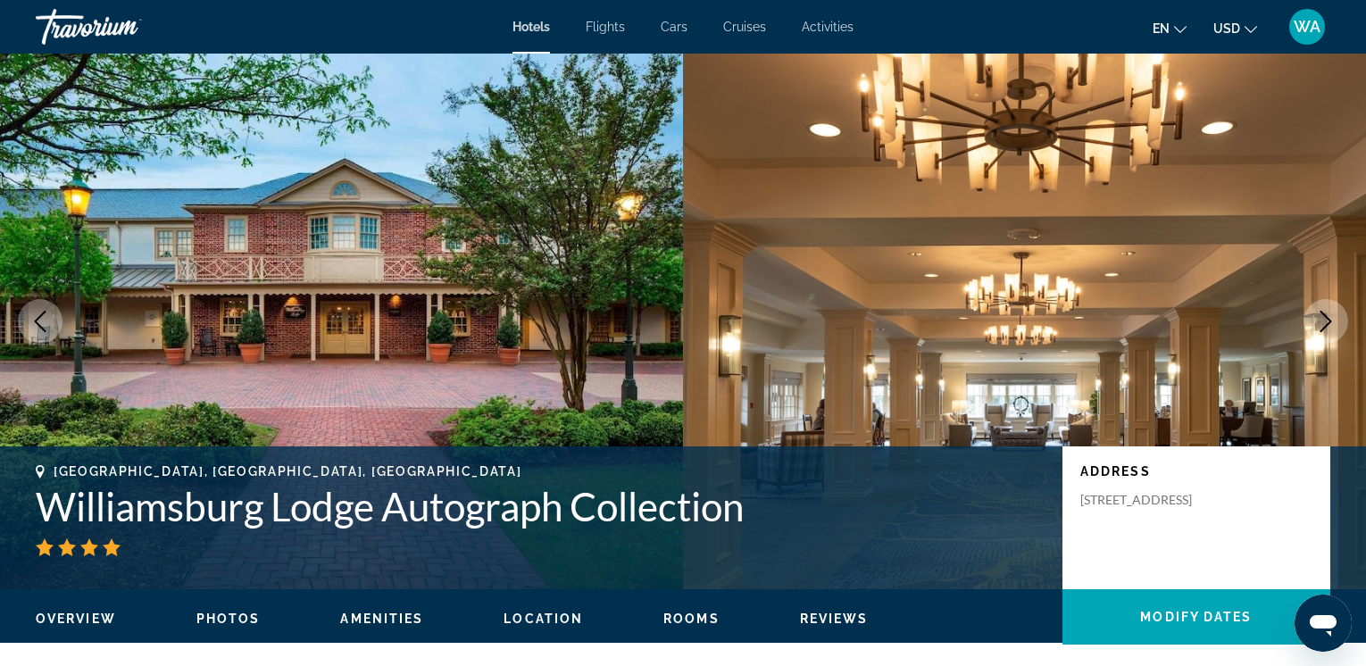
click at [1326, 326] on icon "Next image" at bounding box center [1327, 321] width 12 height 21
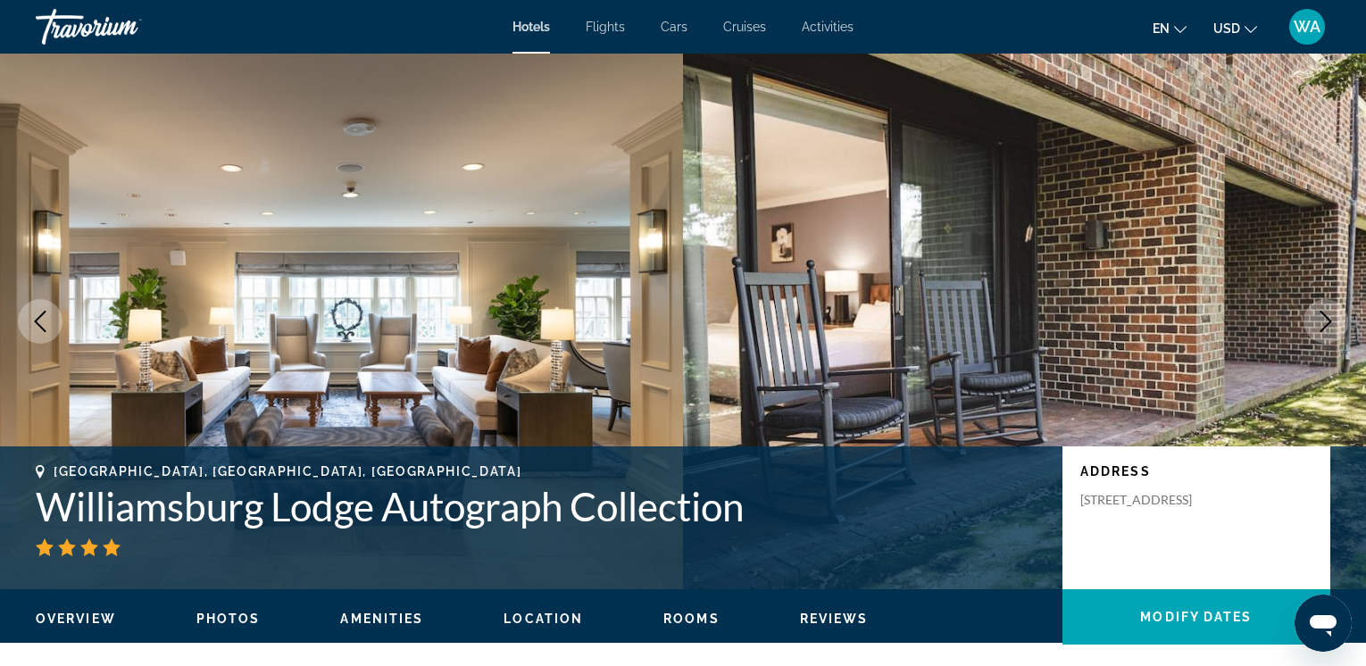
click at [1323, 321] on icon "Next image" at bounding box center [1325, 321] width 21 height 21
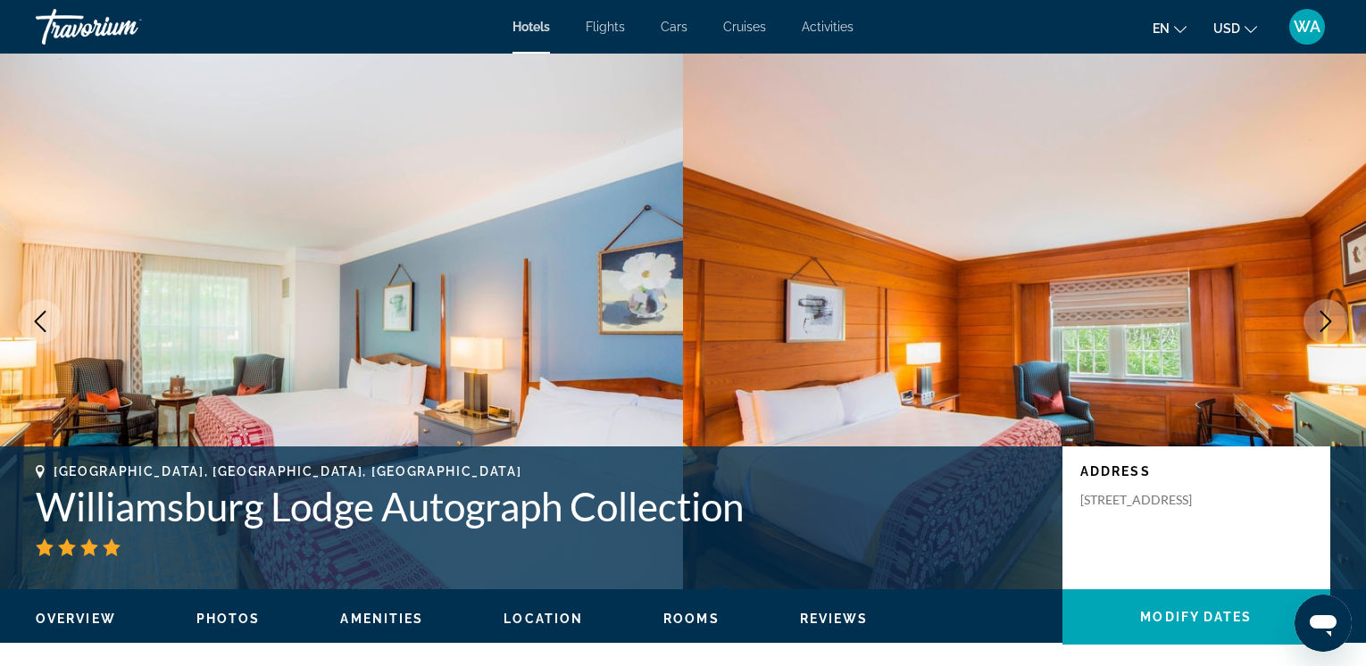
click at [1323, 321] on icon "Next image" at bounding box center [1325, 321] width 21 height 21
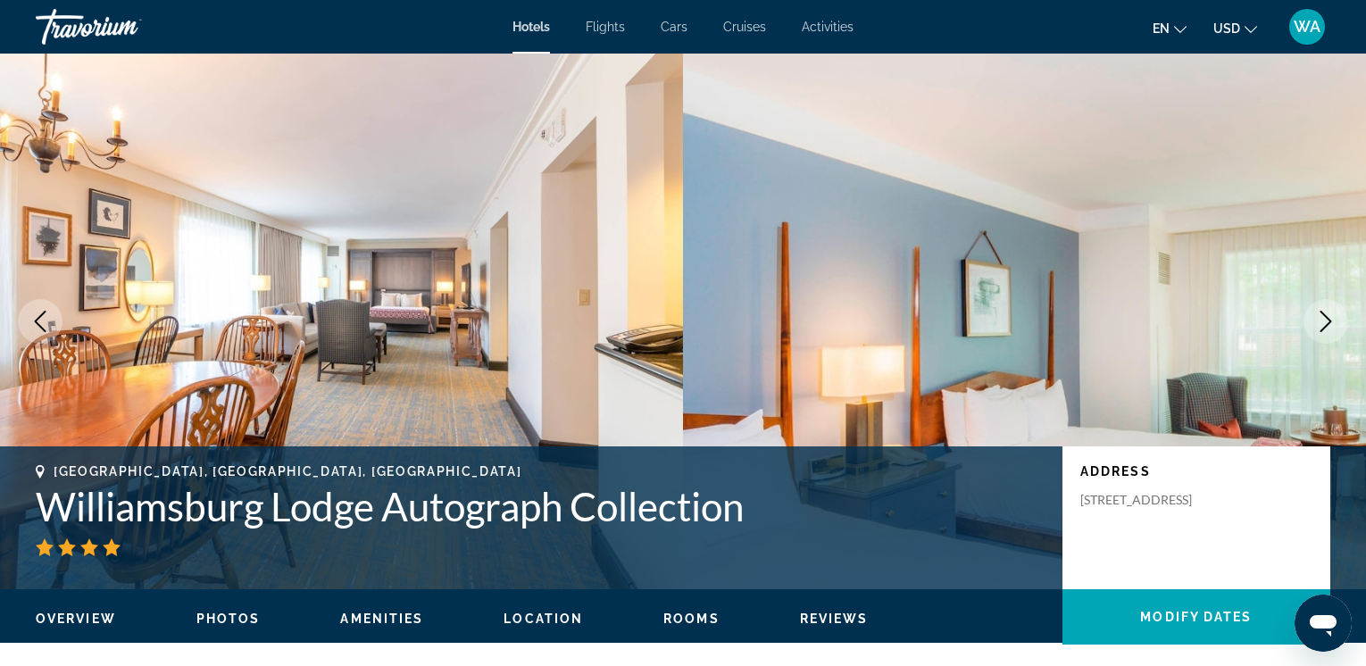
click at [1323, 321] on icon "Next image" at bounding box center [1325, 321] width 21 height 21
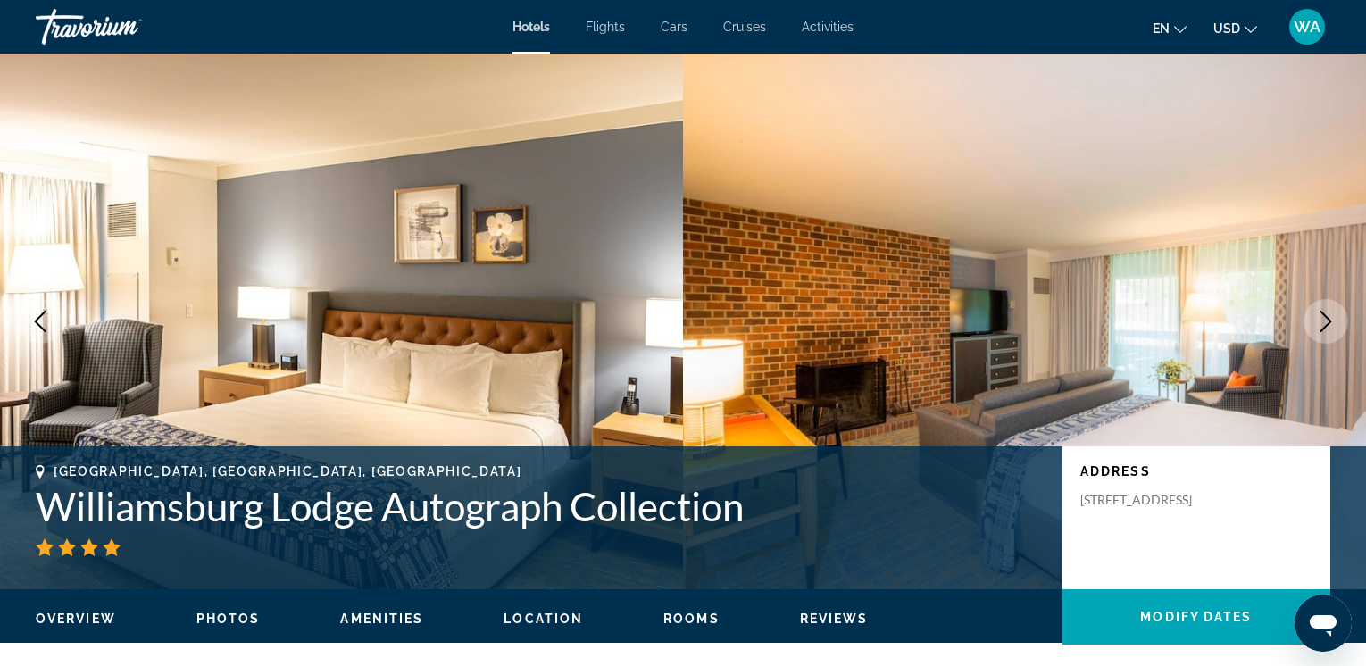
click at [1323, 321] on icon "Next image" at bounding box center [1325, 321] width 21 height 21
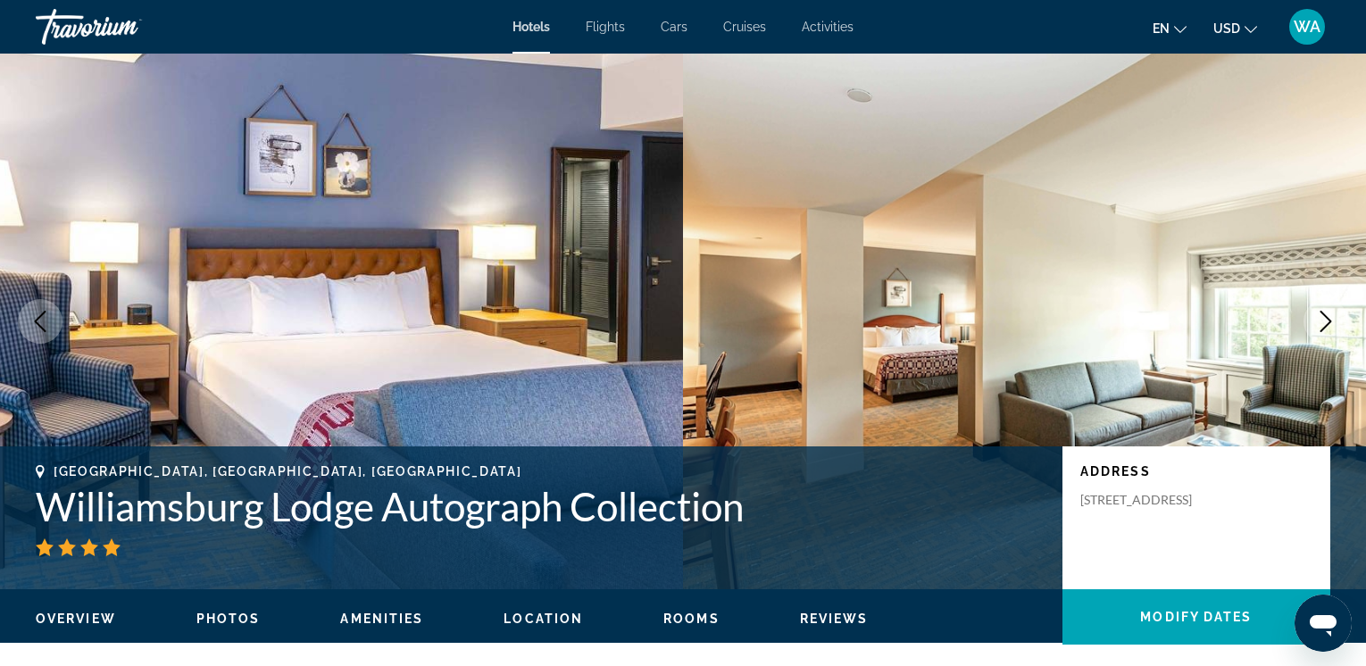
click at [1323, 321] on icon "Next image" at bounding box center [1325, 321] width 21 height 21
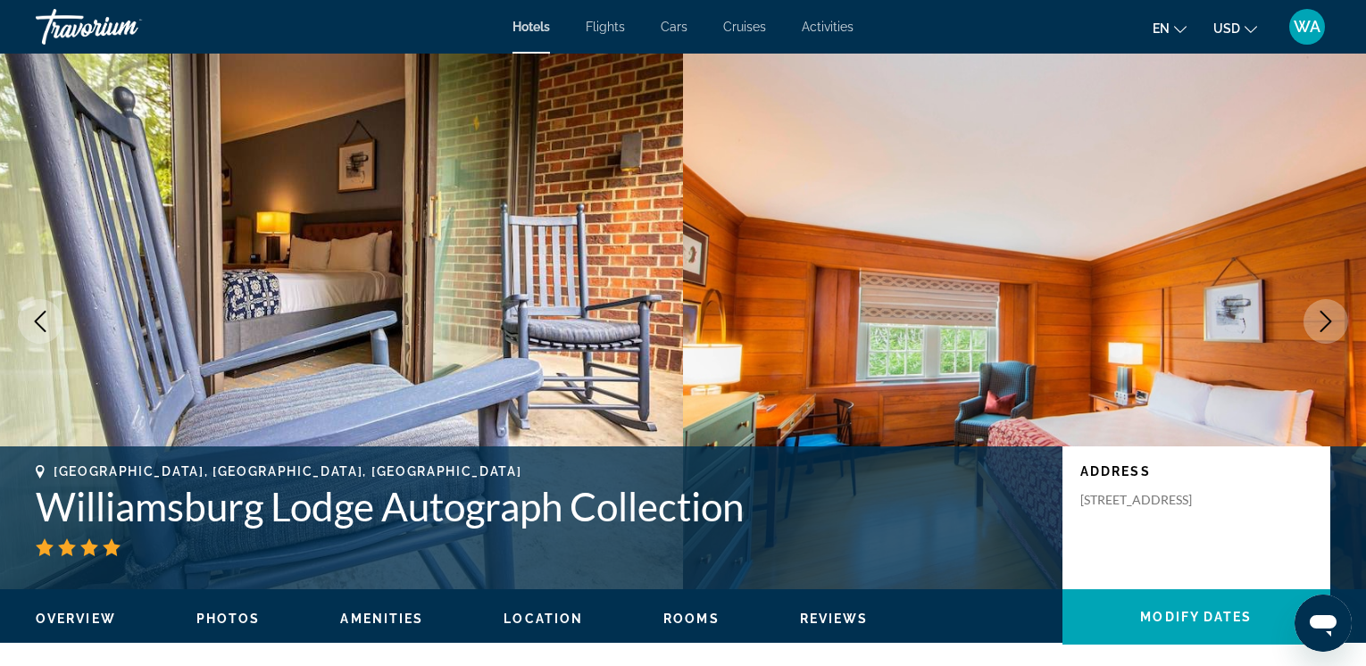
click at [1323, 321] on icon "Next image" at bounding box center [1325, 321] width 21 height 21
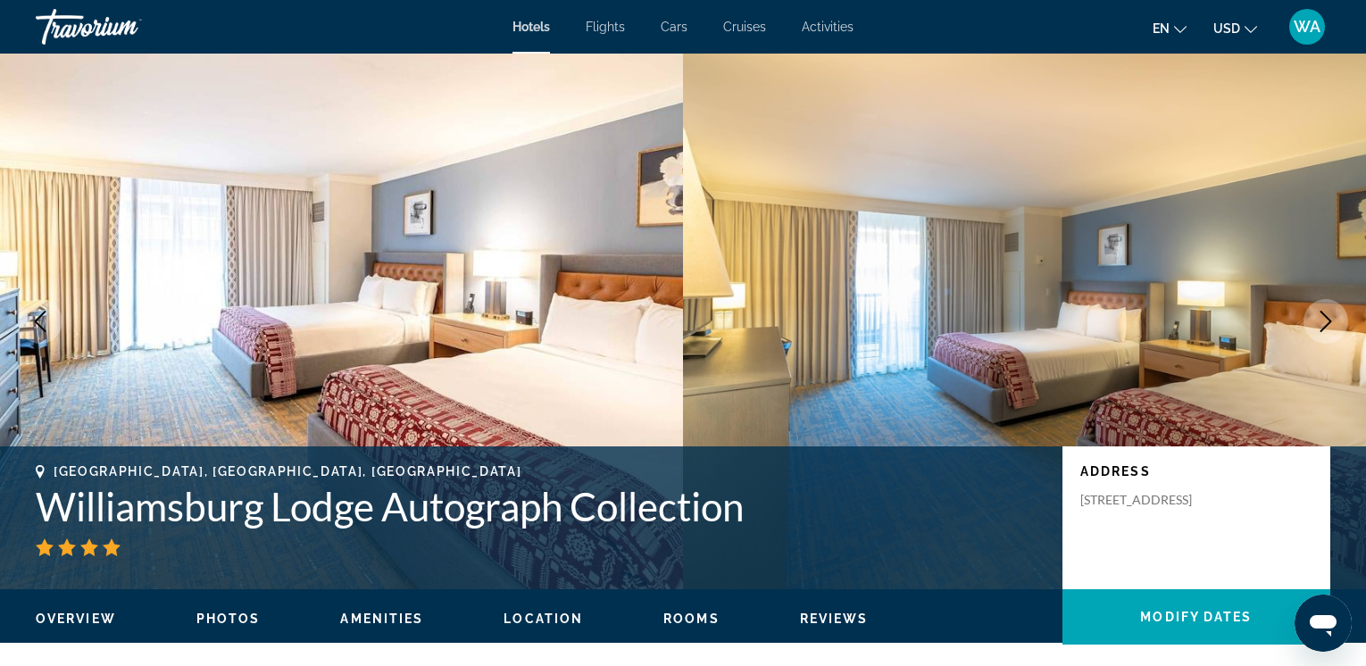
click at [1323, 321] on icon "Next image" at bounding box center [1325, 321] width 21 height 21
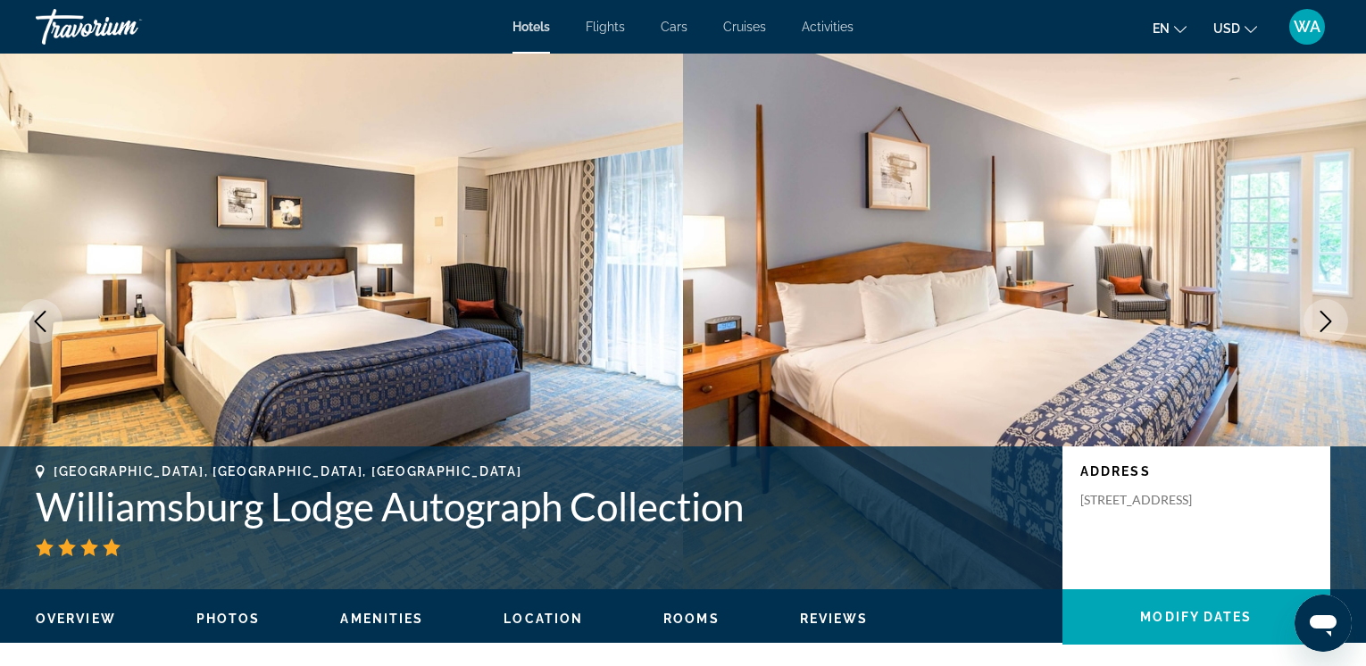
click at [1323, 321] on icon "Next image" at bounding box center [1325, 321] width 21 height 21
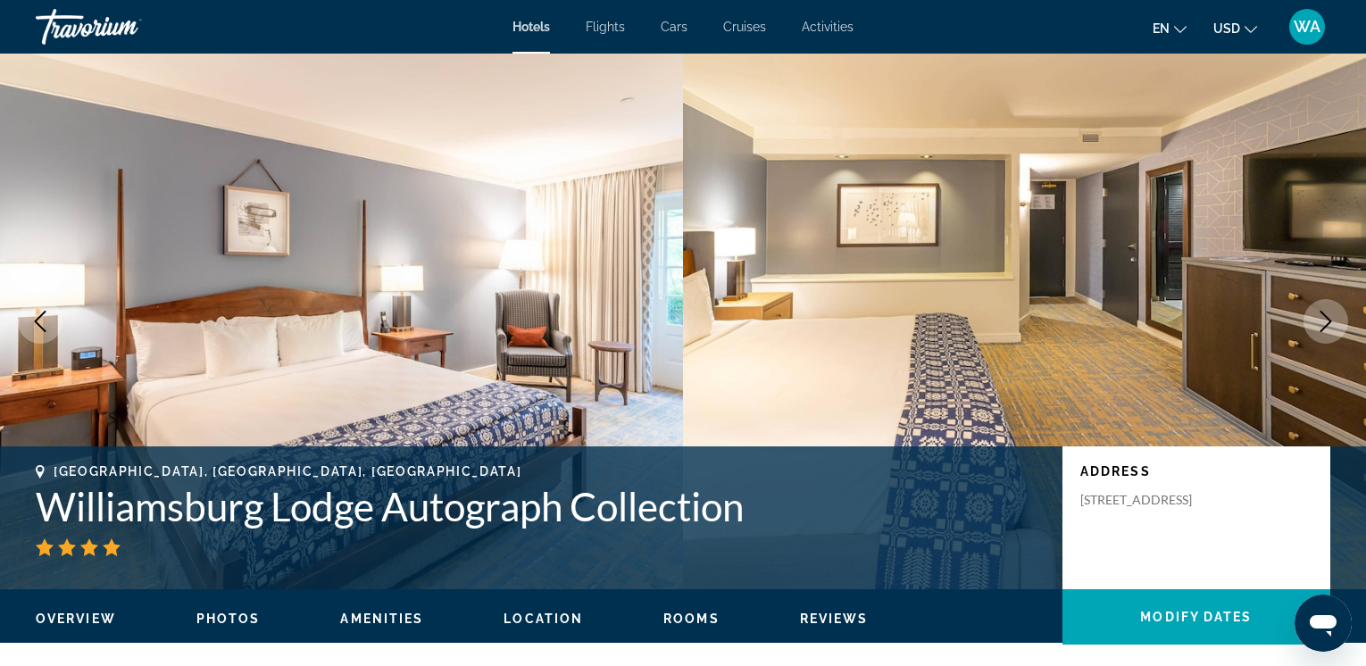
click at [1323, 321] on icon "Next image" at bounding box center [1325, 321] width 21 height 21
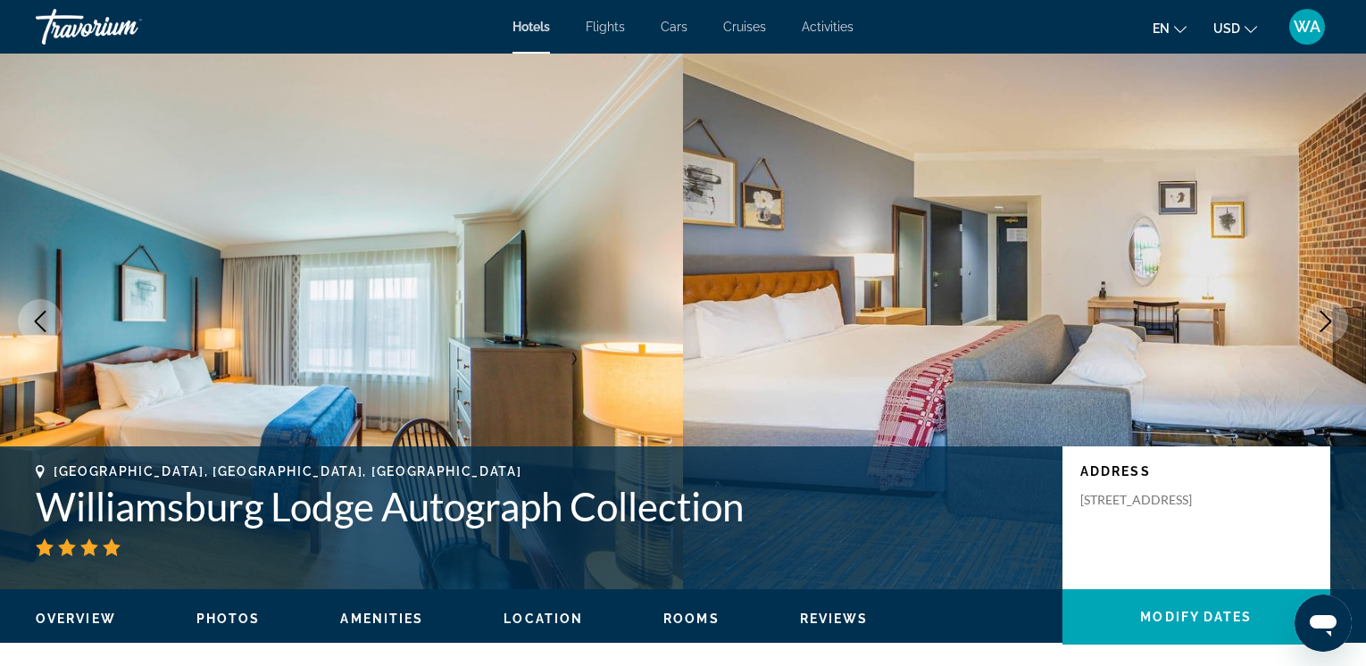
click at [1323, 321] on icon "Next image" at bounding box center [1325, 321] width 21 height 21
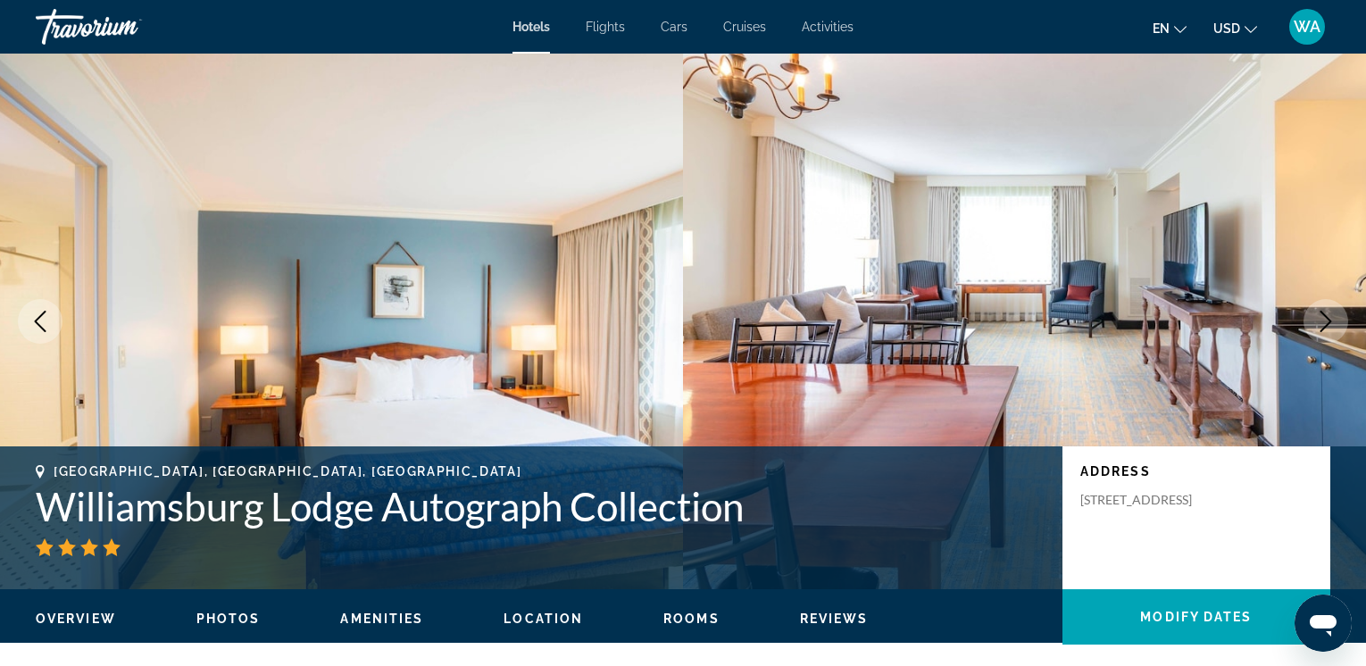
click at [1323, 321] on icon "Next image" at bounding box center [1325, 321] width 21 height 21
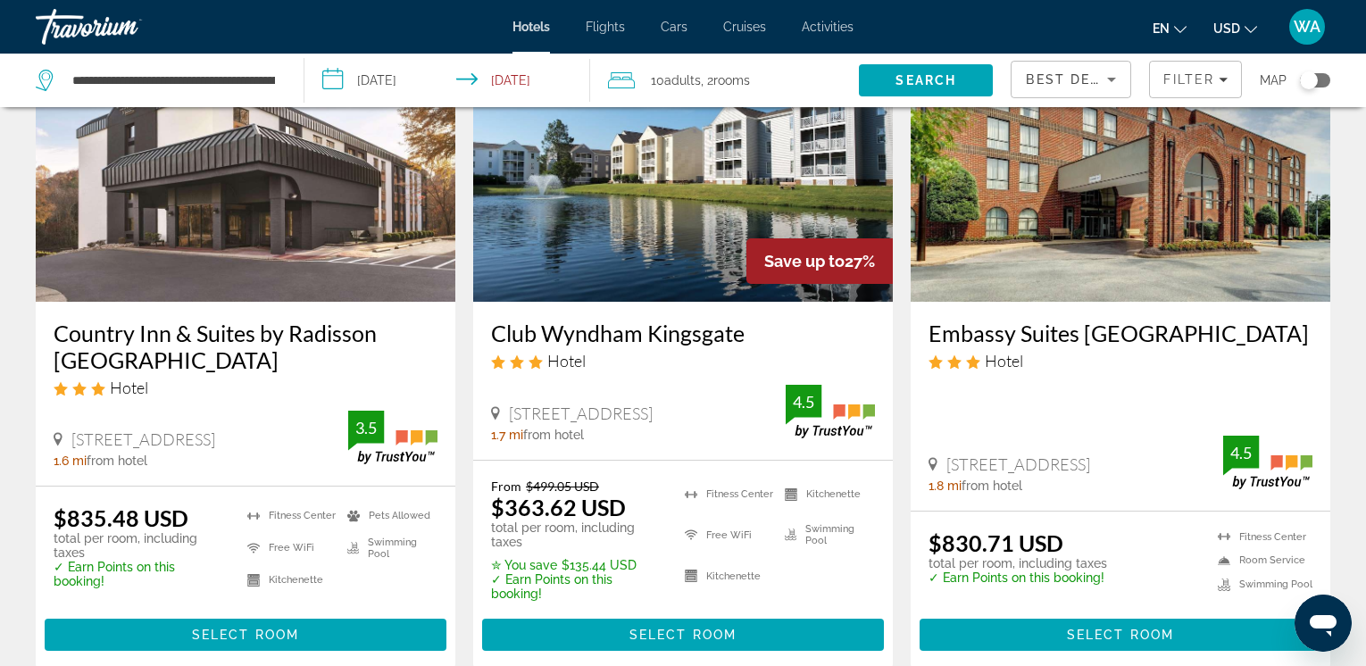
scroll to position [846, 0]
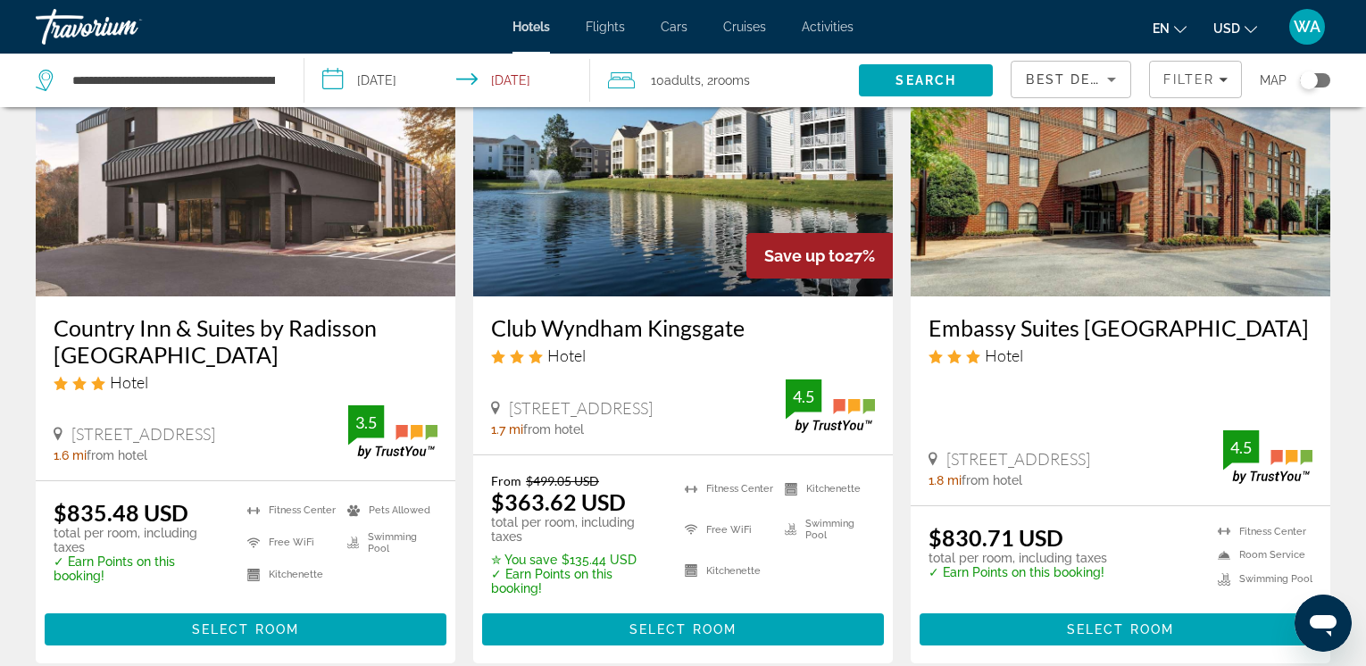
click at [669, 236] on img "Main content" at bounding box center [683, 154] width 420 height 286
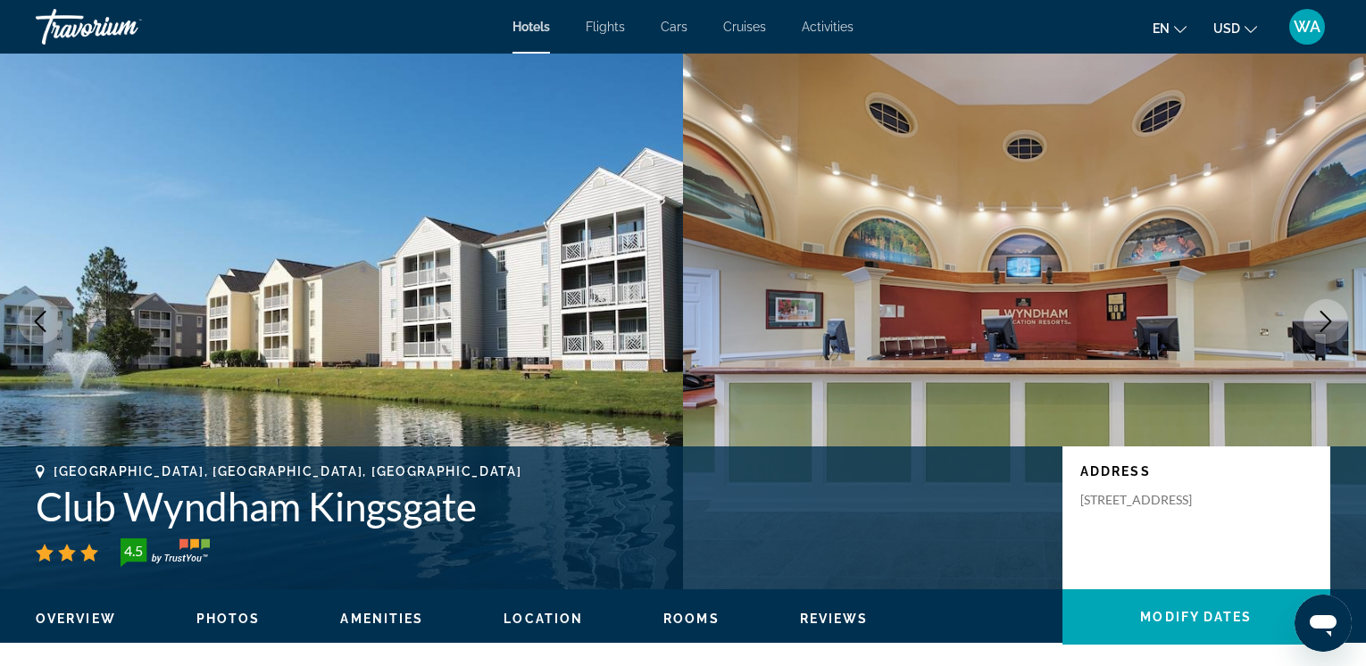
click at [1324, 313] on icon "Next image" at bounding box center [1325, 321] width 21 height 21
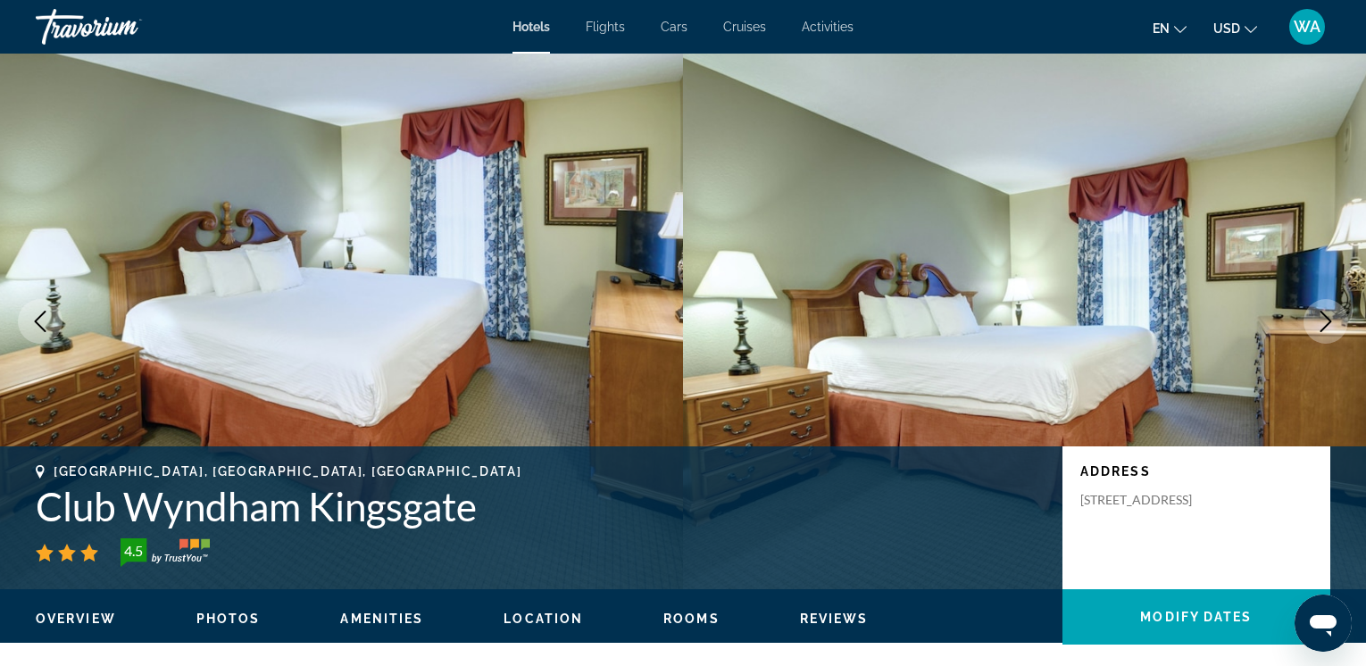
click at [1324, 313] on icon "Next image" at bounding box center [1325, 321] width 21 height 21
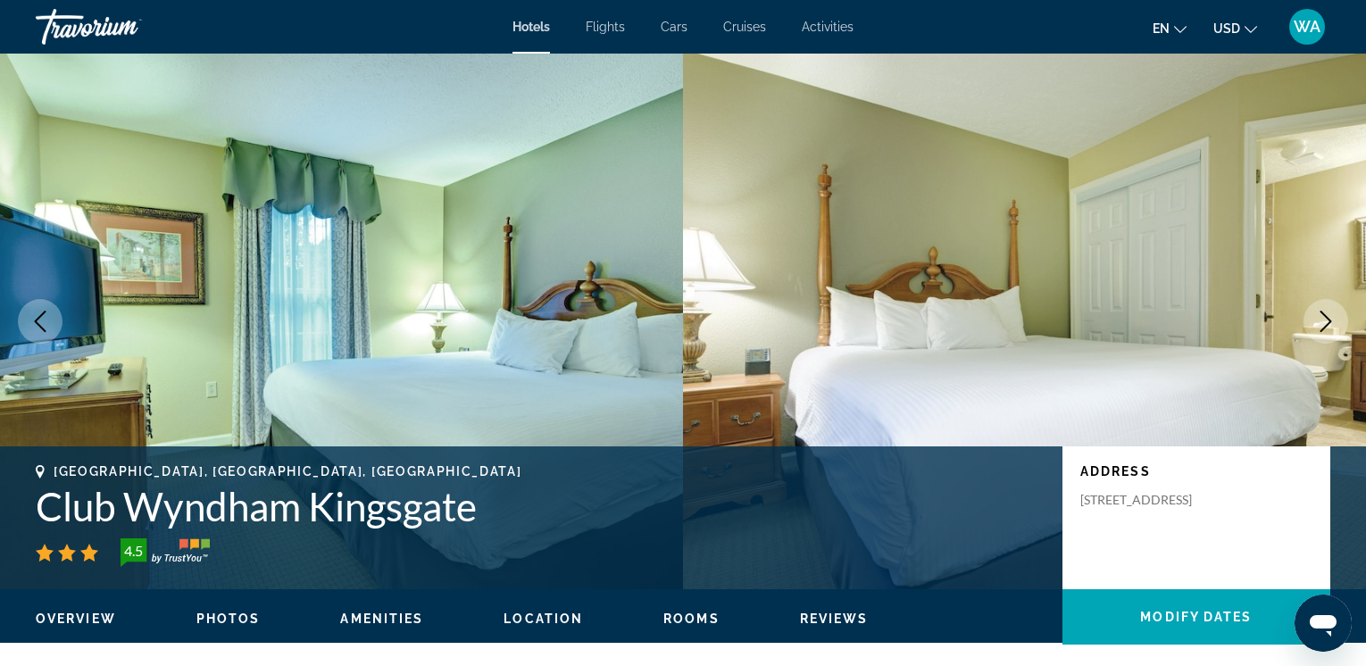
click at [1324, 313] on icon "Next image" at bounding box center [1325, 321] width 21 height 21
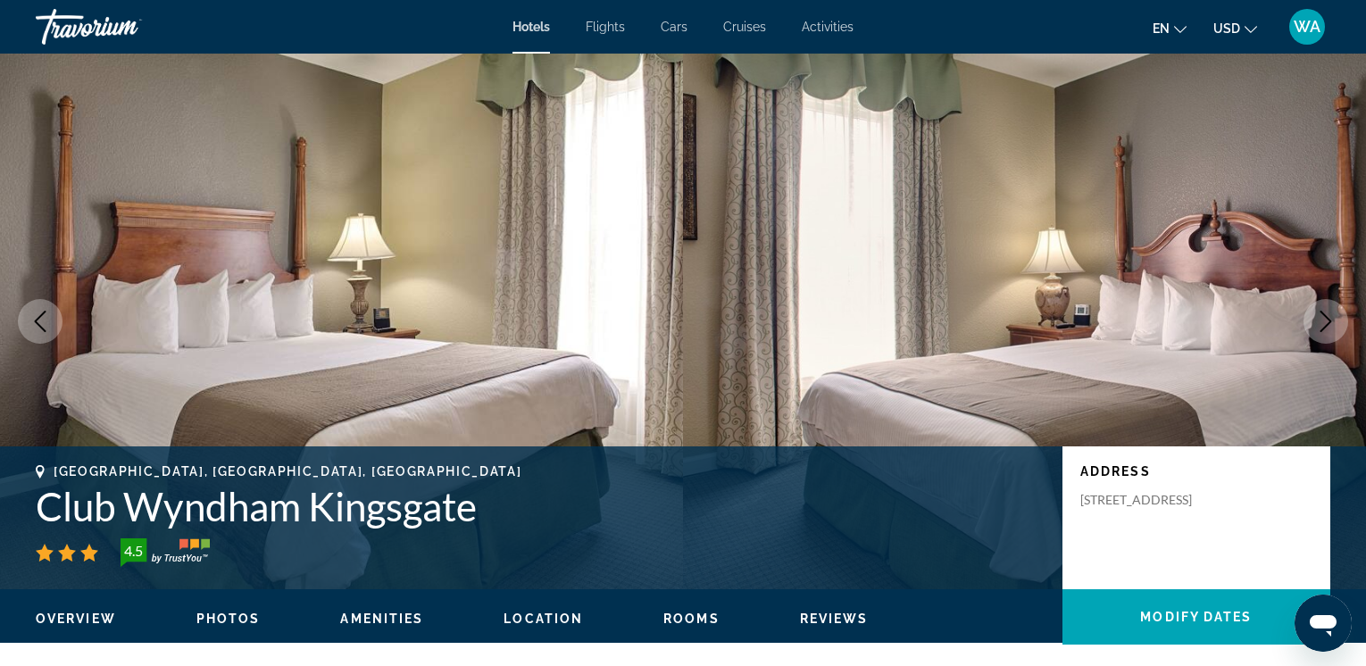
click at [1324, 313] on icon "Next image" at bounding box center [1325, 321] width 21 height 21
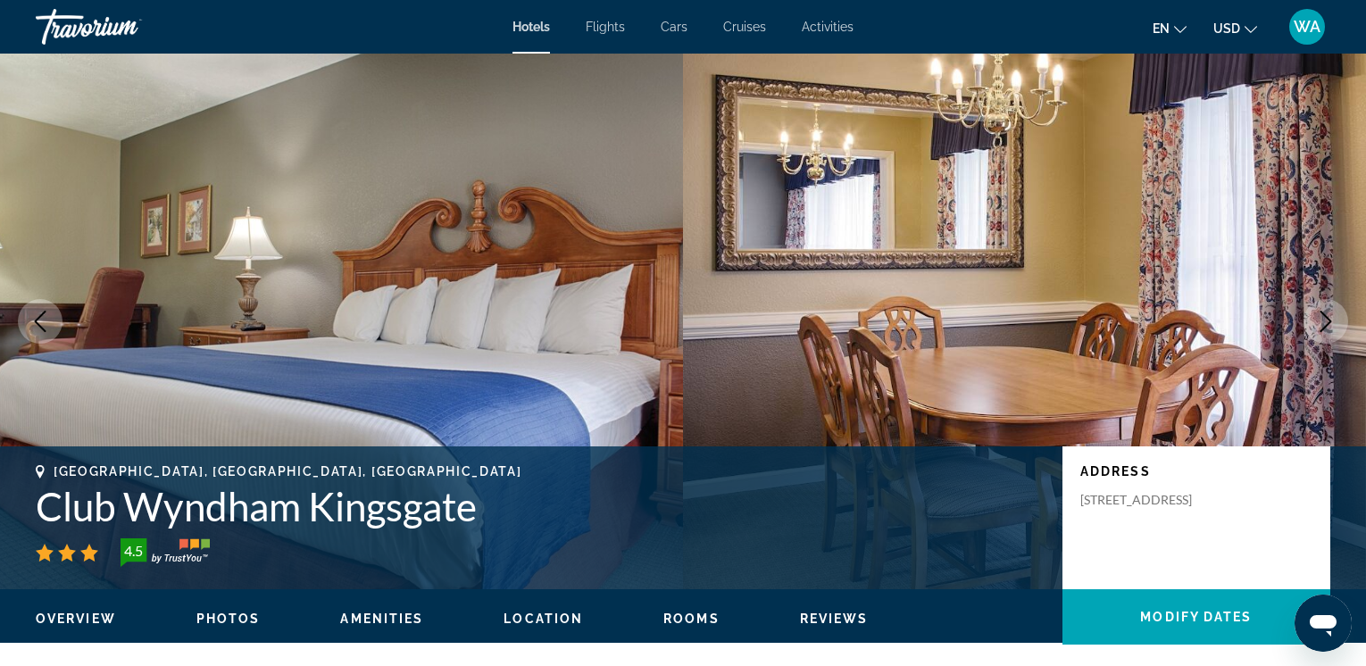
click at [1324, 313] on icon "Next image" at bounding box center [1325, 321] width 21 height 21
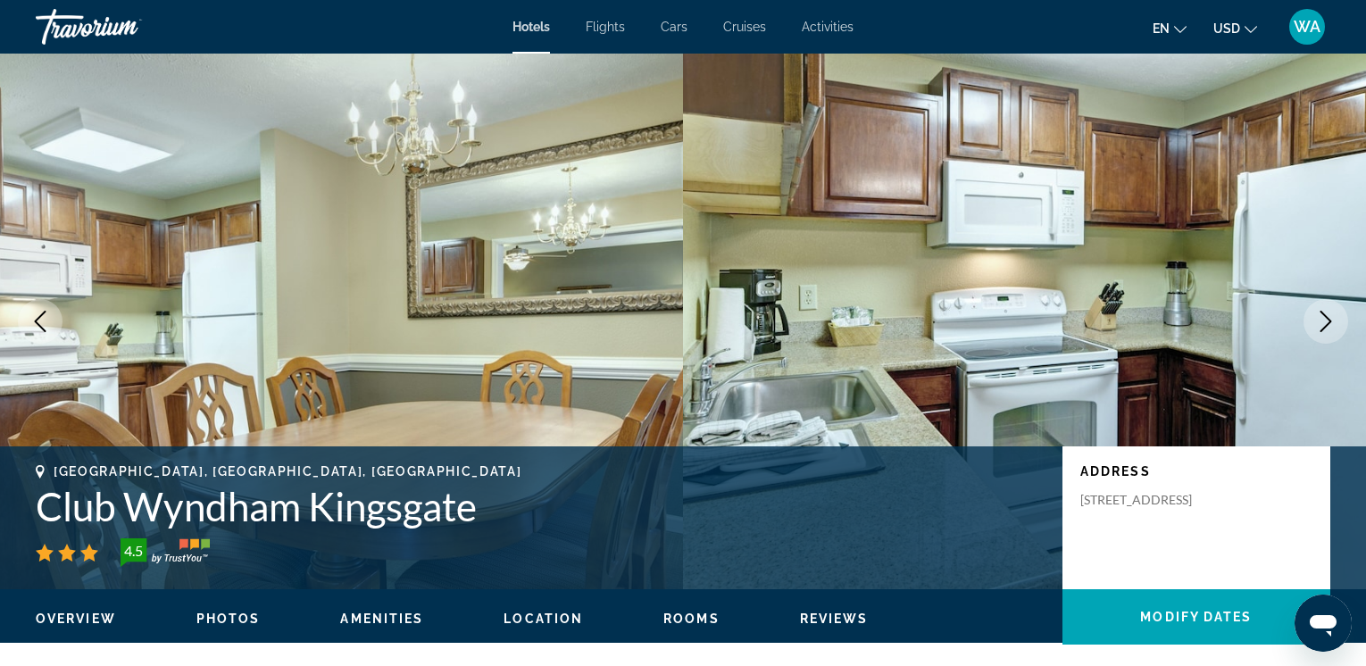
click at [1324, 313] on icon "Next image" at bounding box center [1325, 321] width 21 height 21
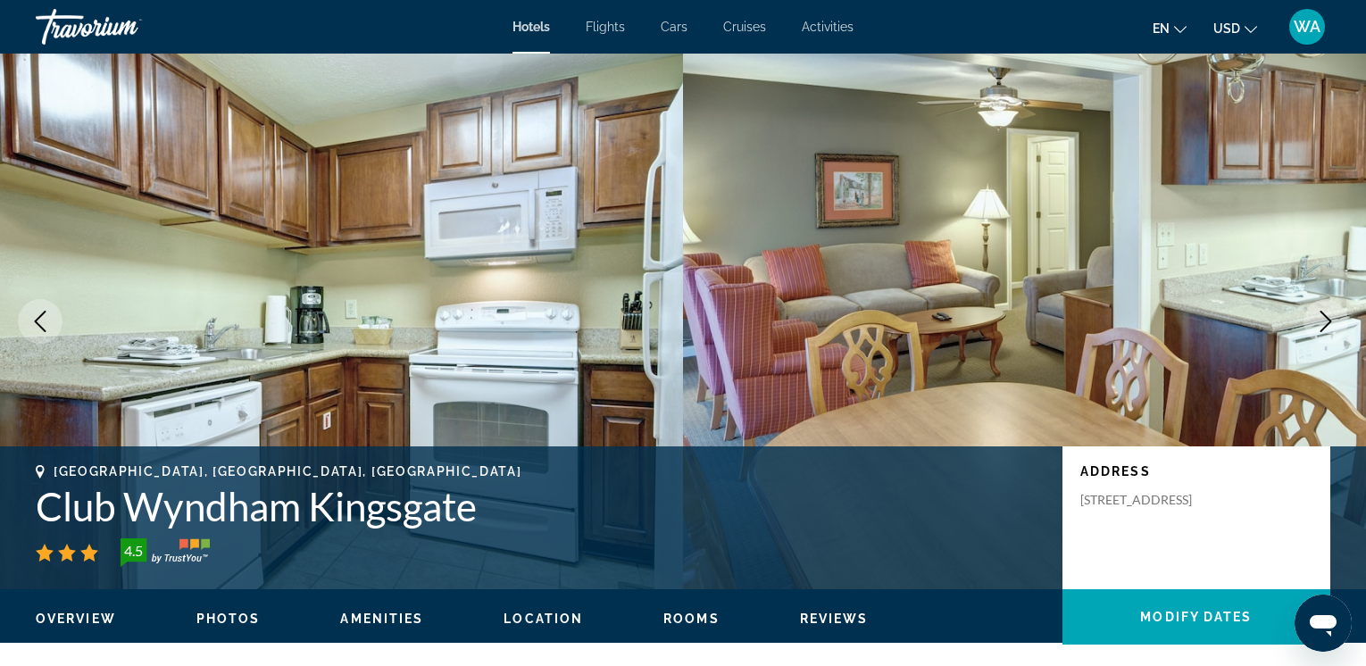
click at [1324, 313] on icon "Next image" at bounding box center [1325, 321] width 21 height 21
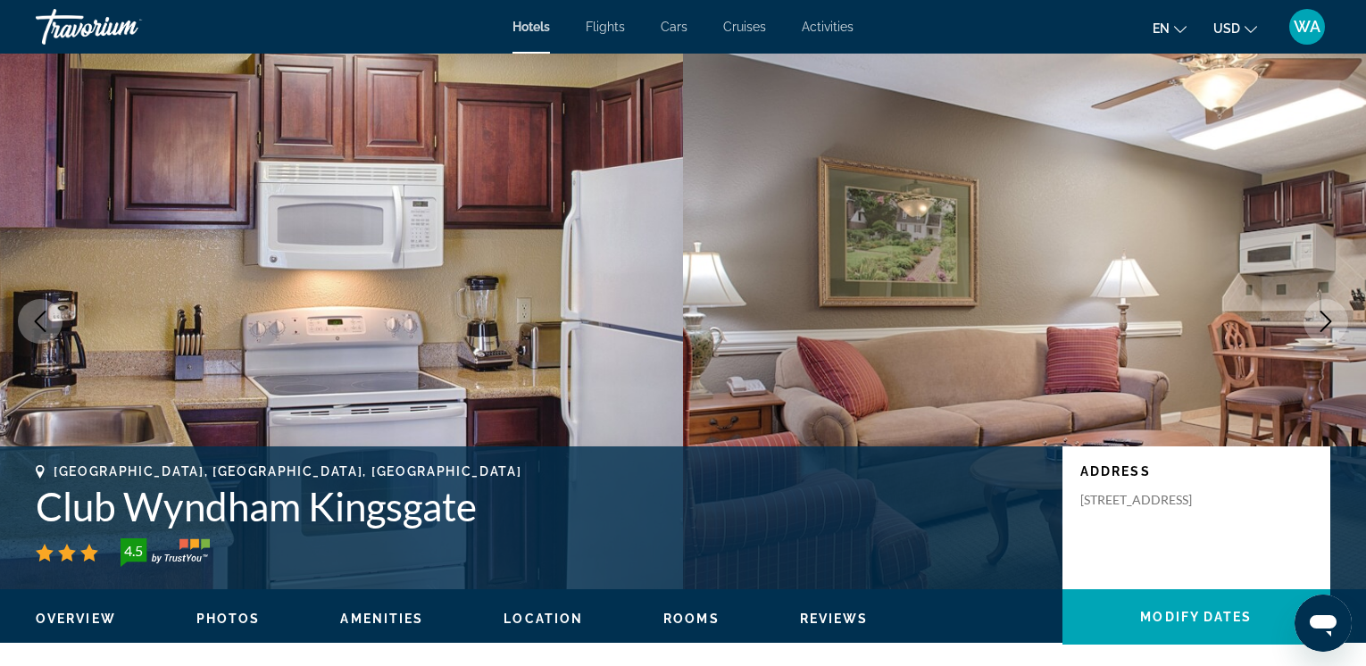
click at [1324, 313] on icon "Next image" at bounding box center [1325, 321] width 21 height 21
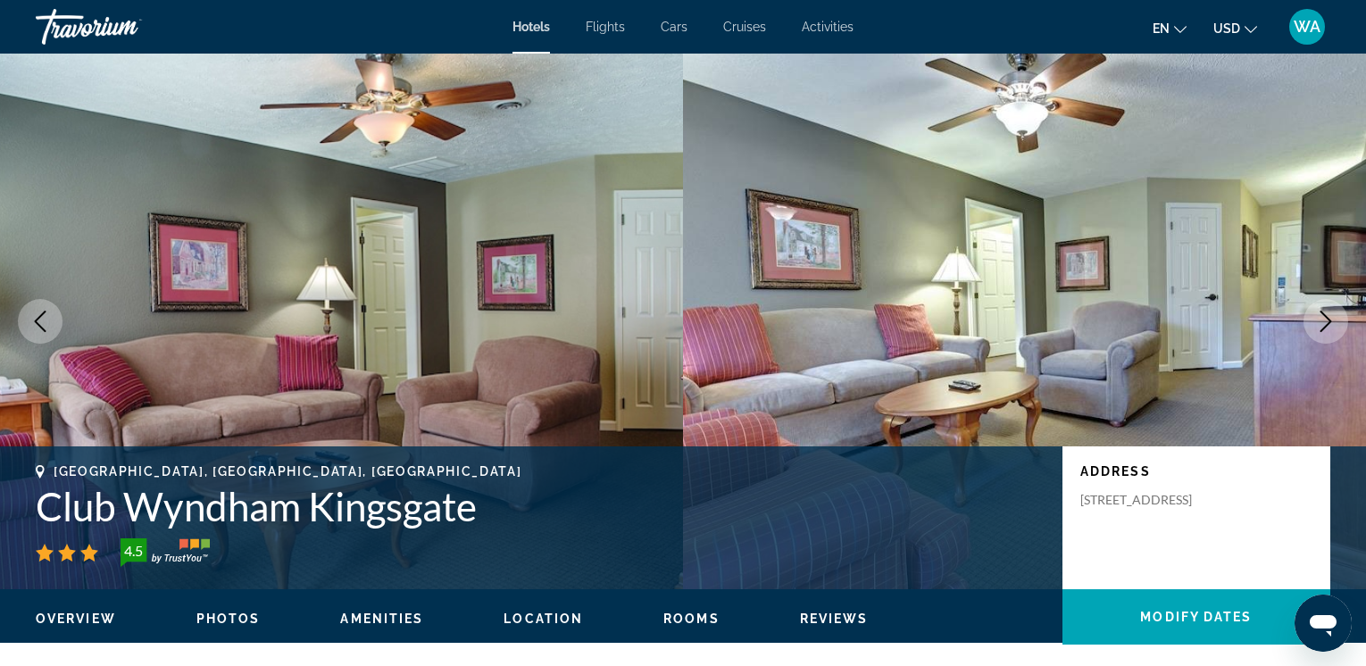
click at [1324, 313] on icon "Next image" at bounding box center [1325, 321] width 21 height 21
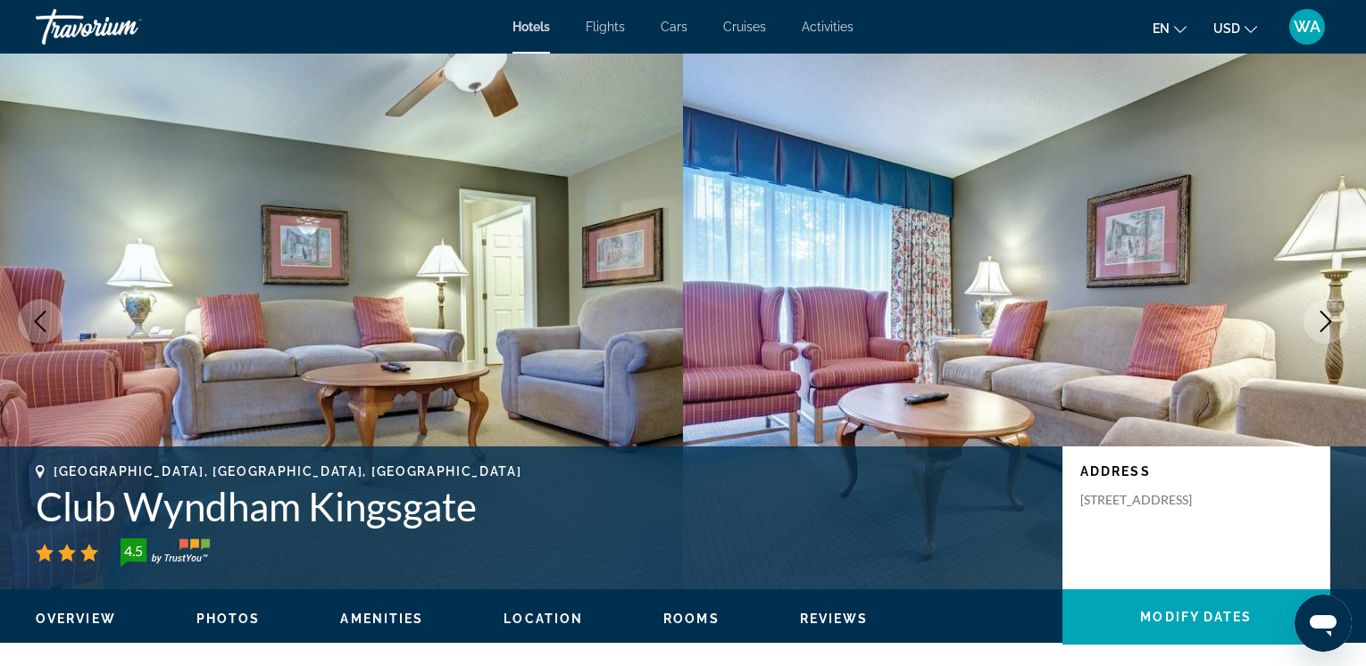
click at [1324, 313] on icon "Next image" at bounding box center [1325, 321] width 21 height 21
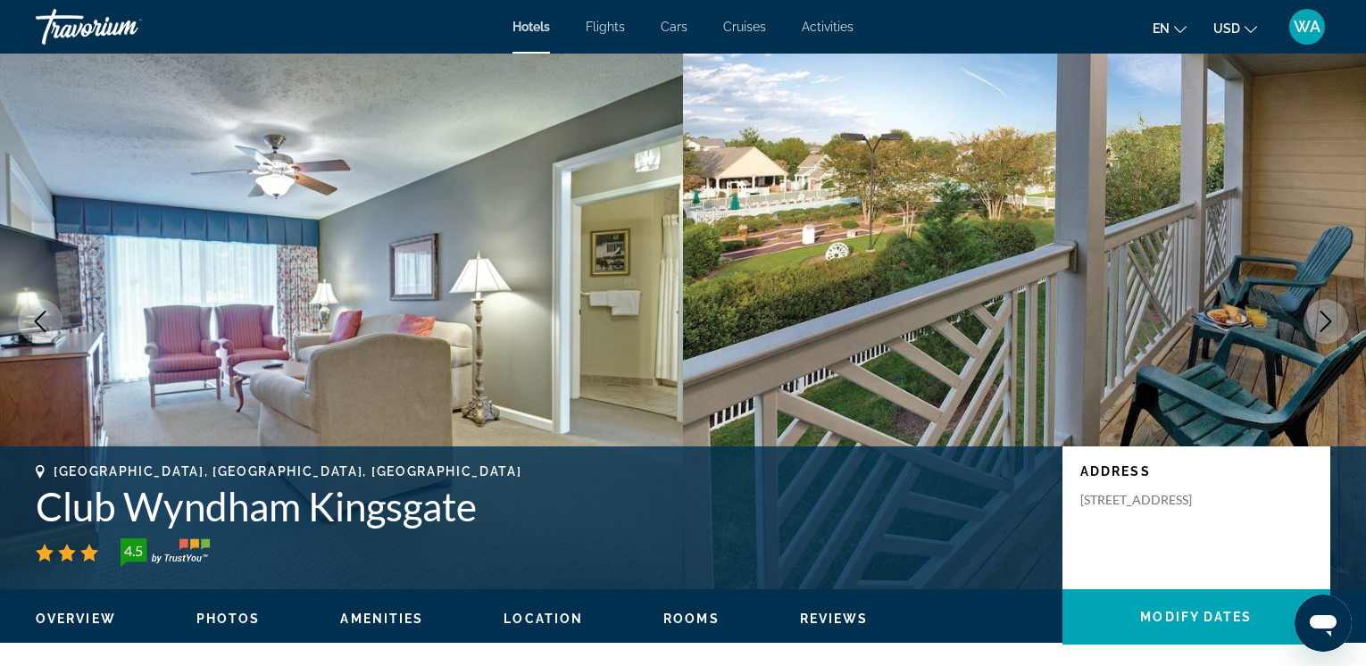
click at [1324, 313] on icon "Next image" at bounding box center [1325, 321] width 21 height 21
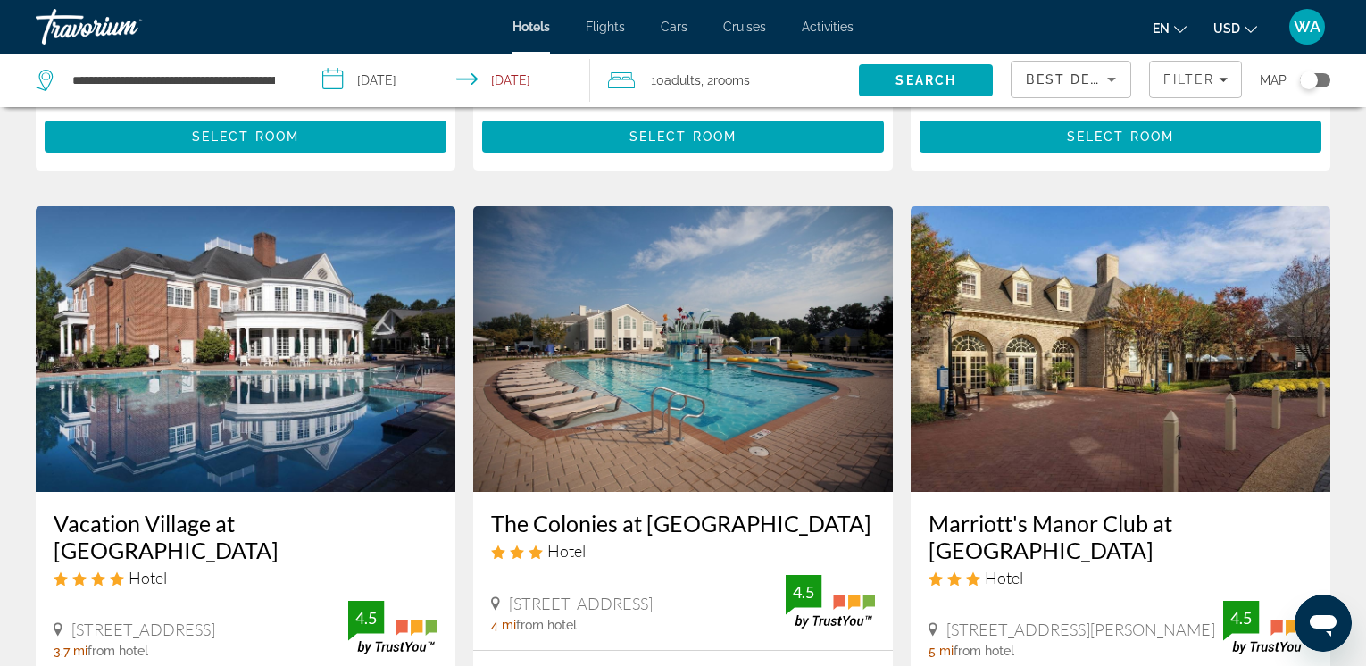
scroll to position [2150, 0]
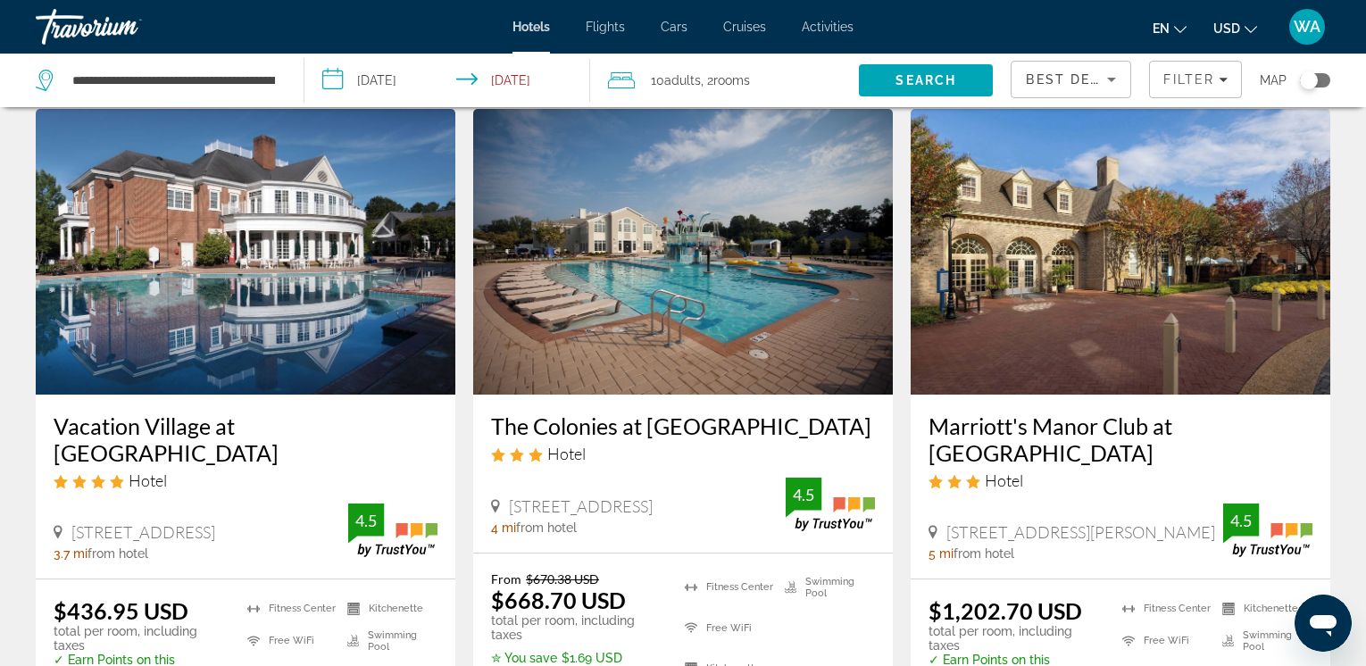
click at [186, 346] on img "Main content" at bounding box center [246, 252] width 420 height 286
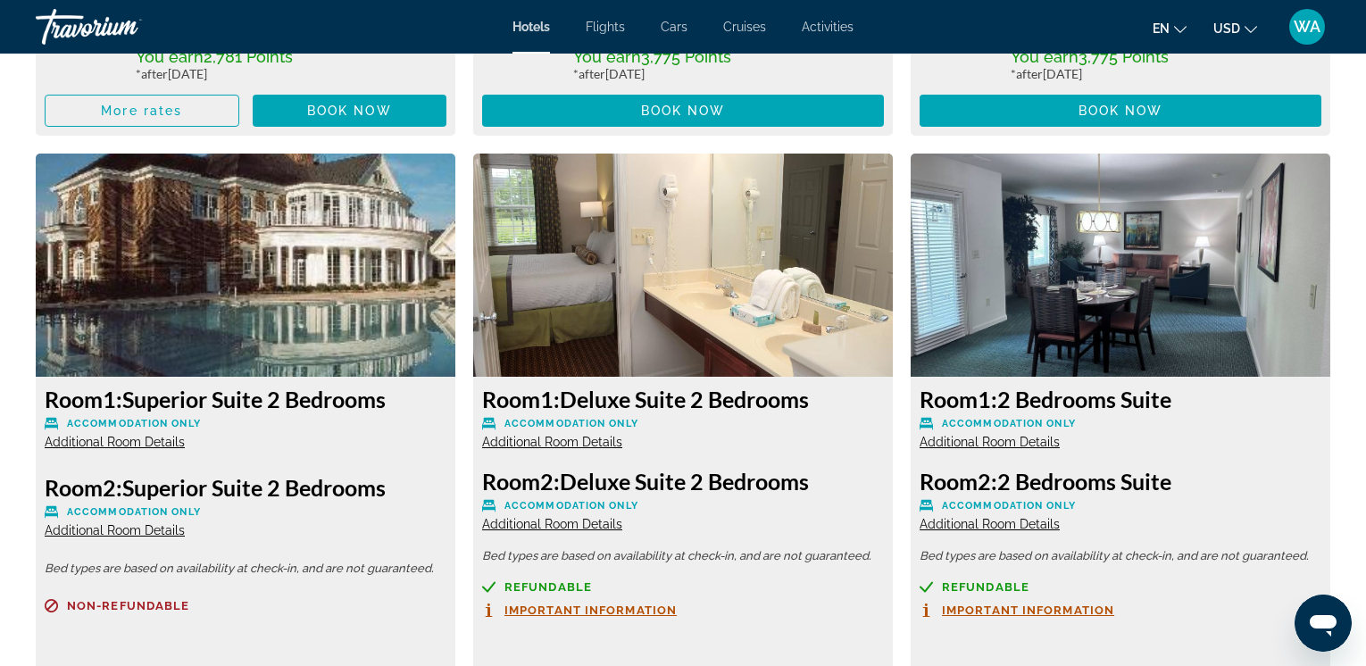
scroll to position [3902, 0]
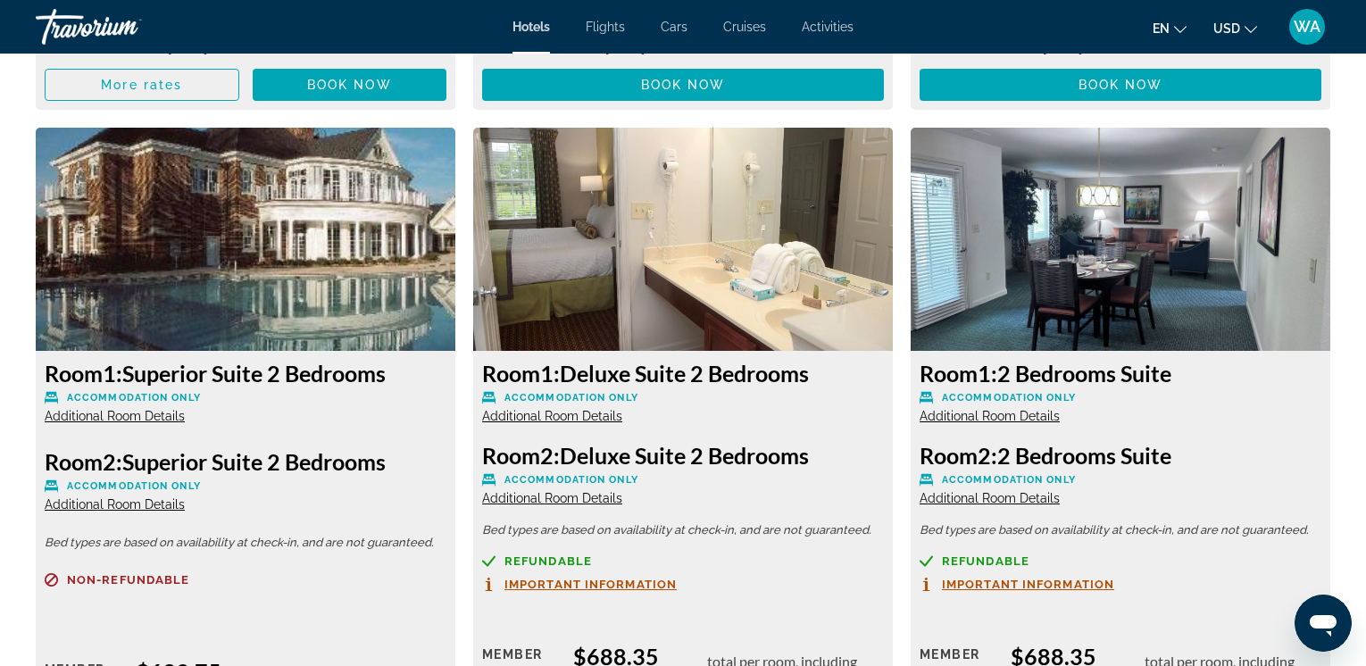
click at [1092, 331] on img "Main content" at bounding box center [1121, 239] width 420 height 223
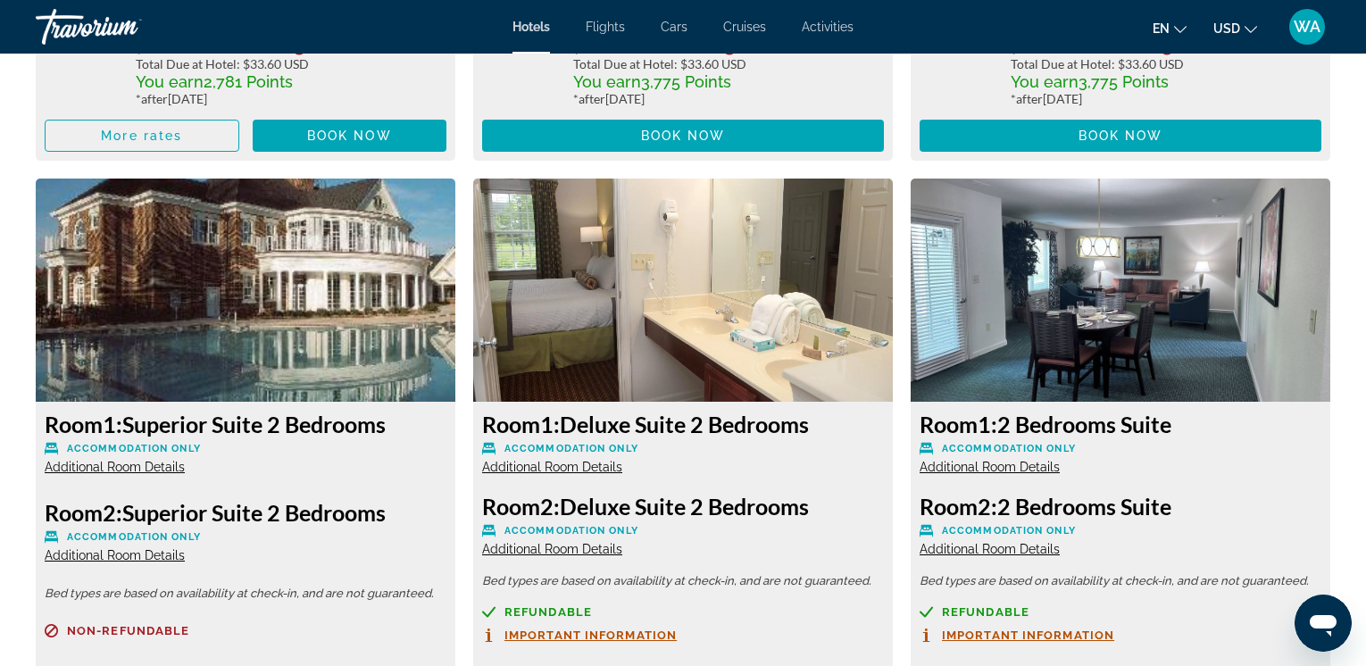
scroll to position [3919, 0]
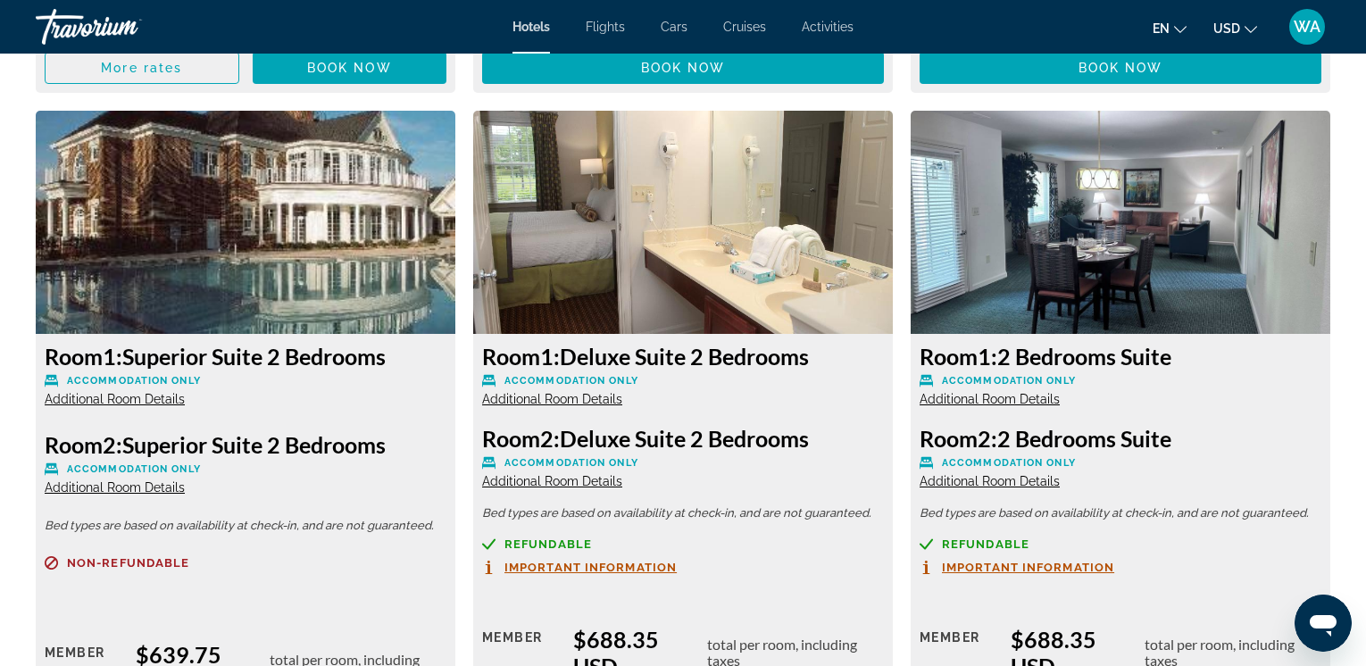
click at [254, 334] on img "Main content" at bounding box center [246, 222] width 420 height 223
click at [100, 406] on span "Additional Room Details" at bounding box center [115, 399] width 140 height 14
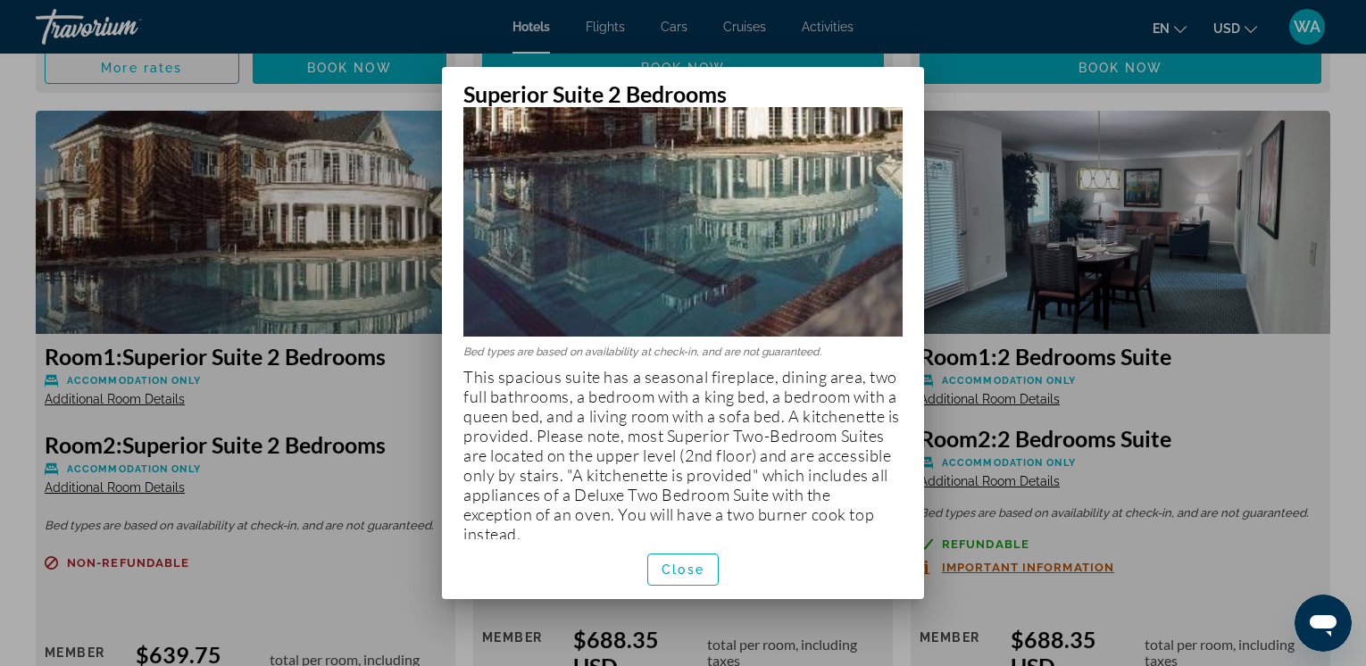
scroll to position [246, 0]
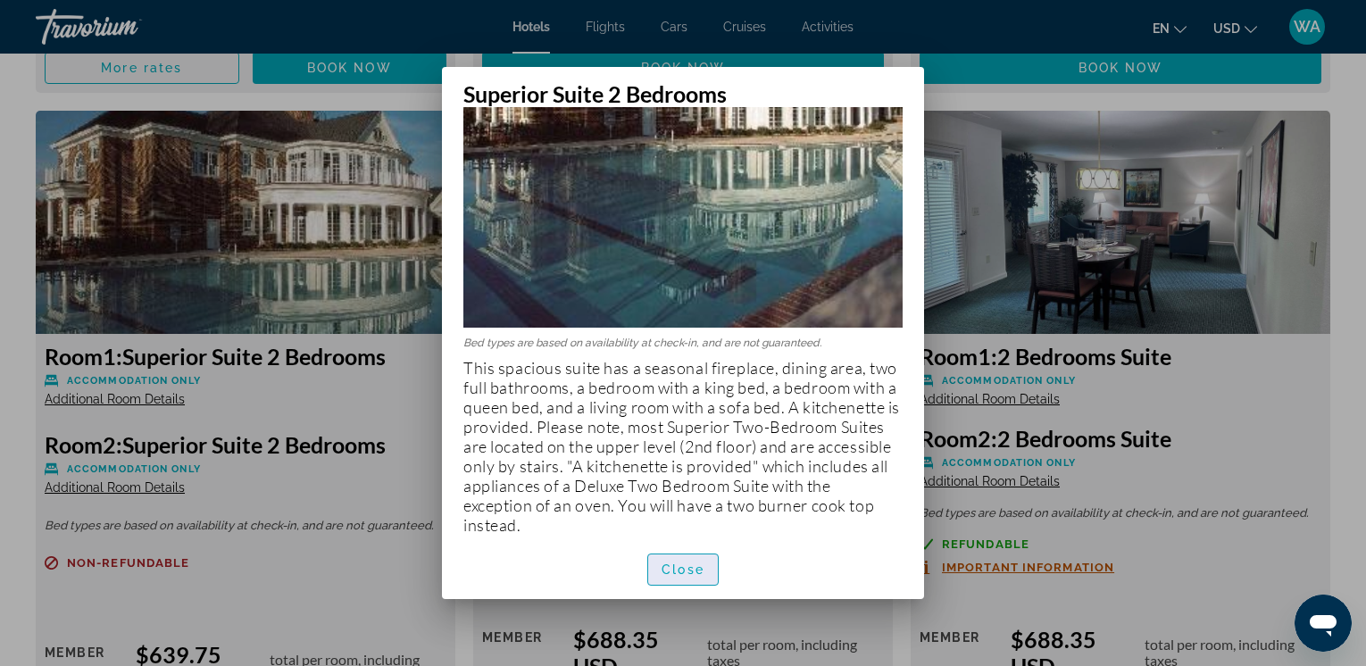
click at [686, 565] on span "Close" at bounding box center [683, 570] width 43 height 14
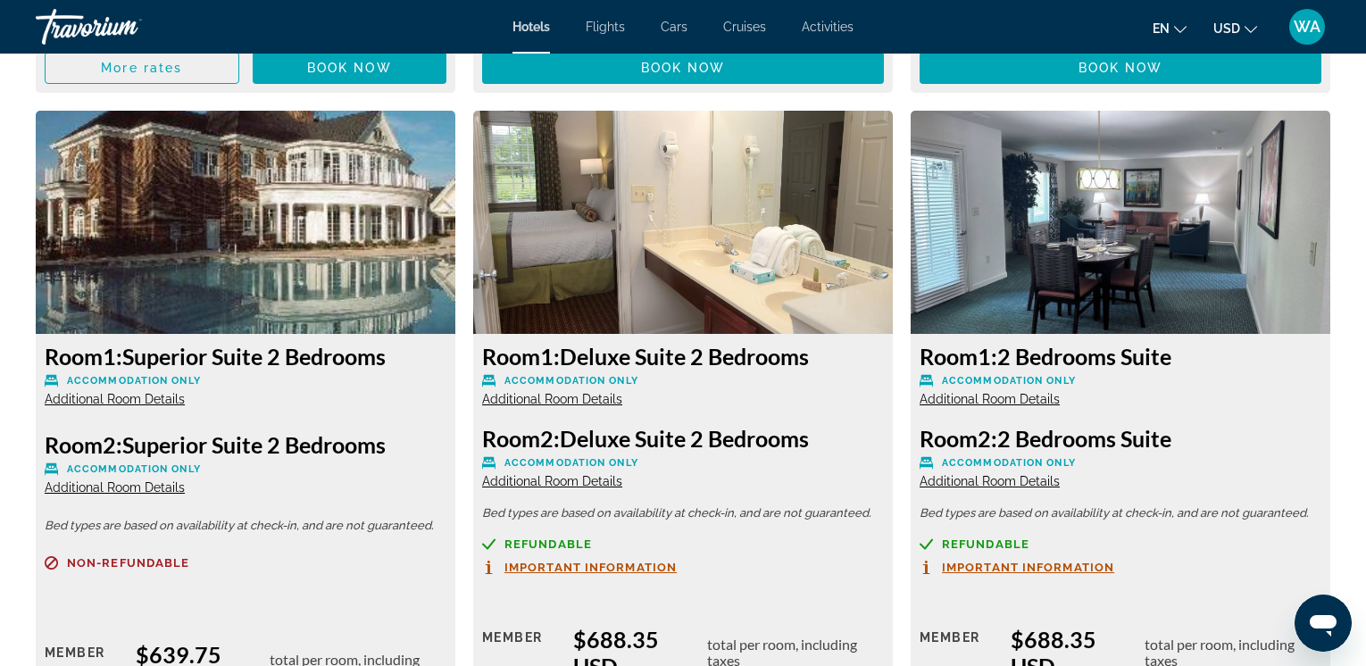
click at [149, 495] on span "Additional Room Details" at bounding box center [115, 487] width 140 height 14
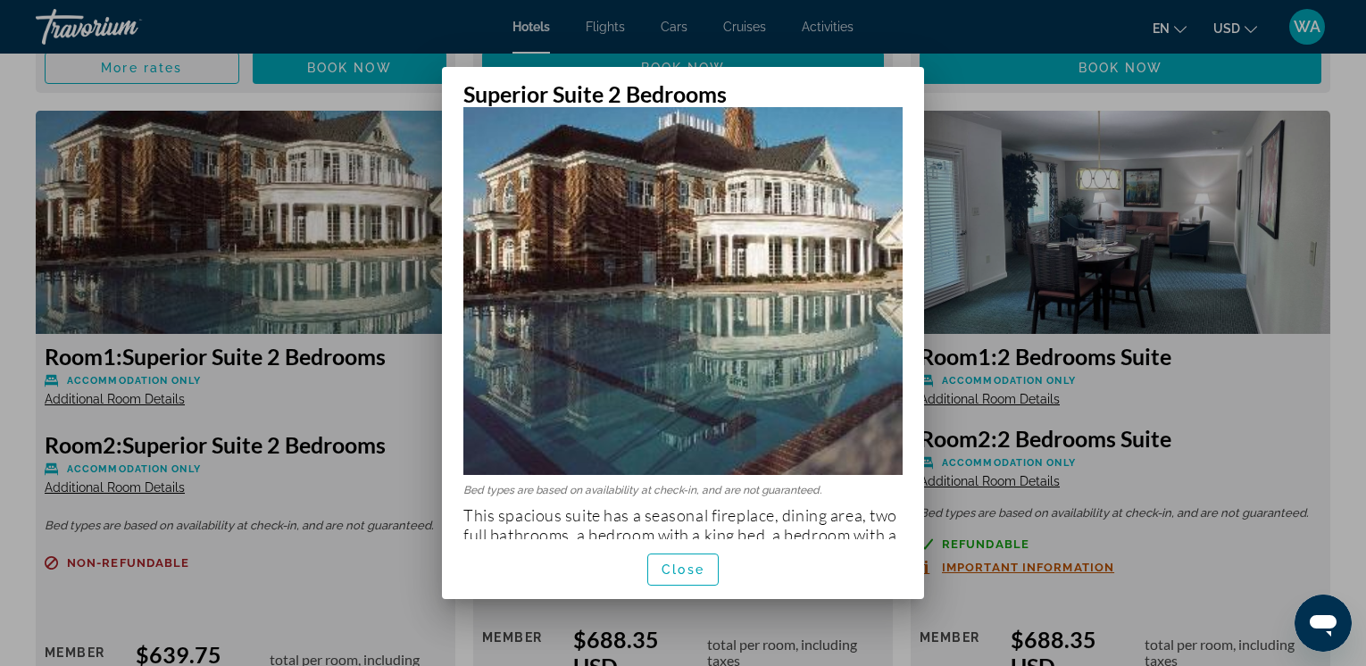
scroll to position [246, 0]
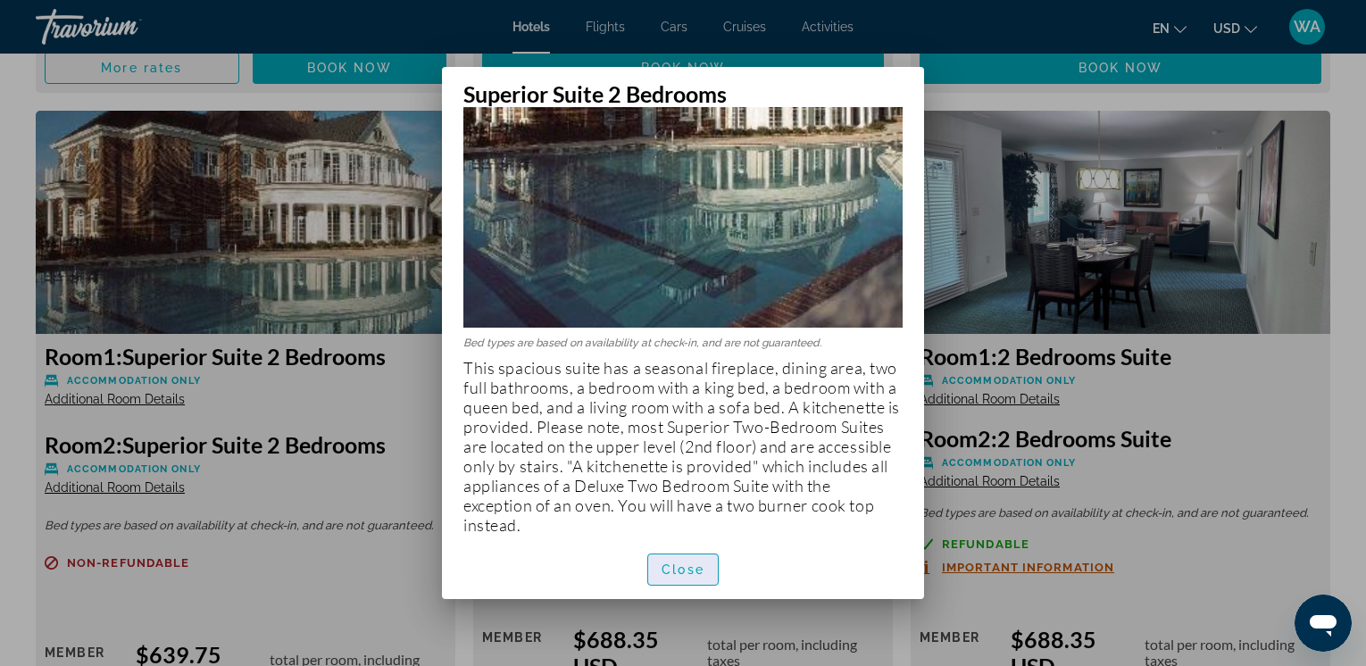
click at [662, 571] on span "Close" at bounding box center [683, 570] width 43 height 14
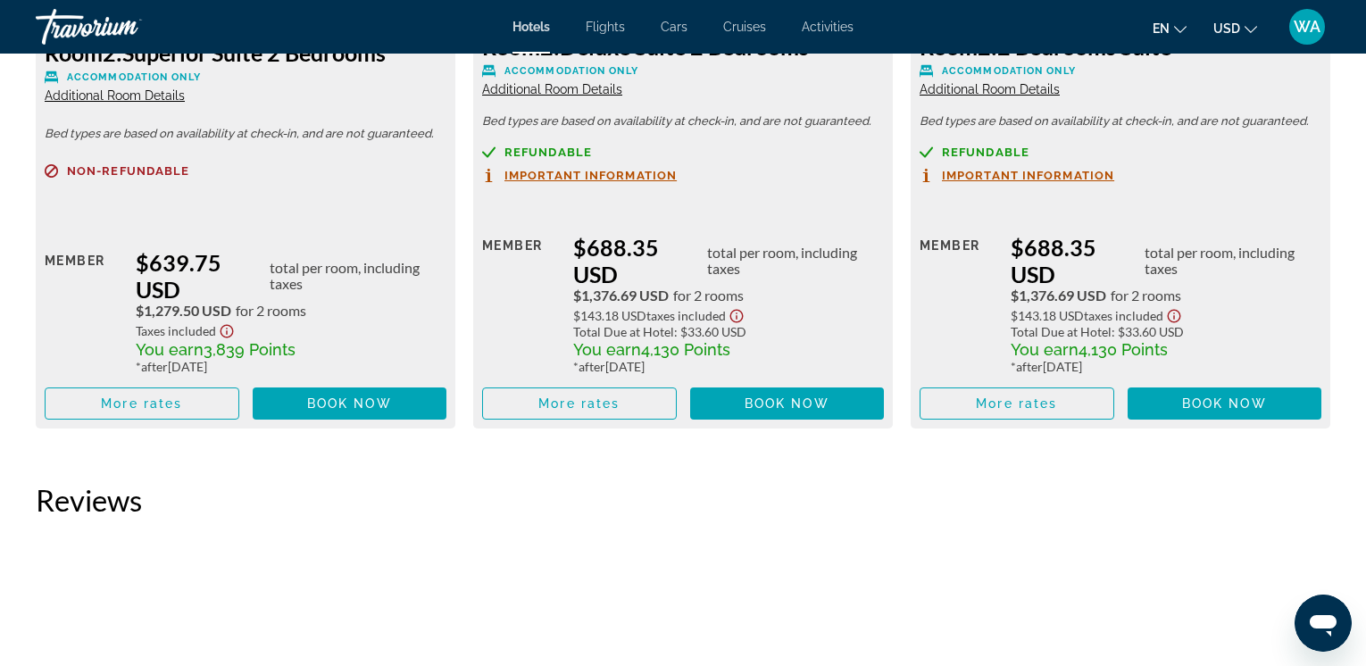
scroll to position [4328, 0]
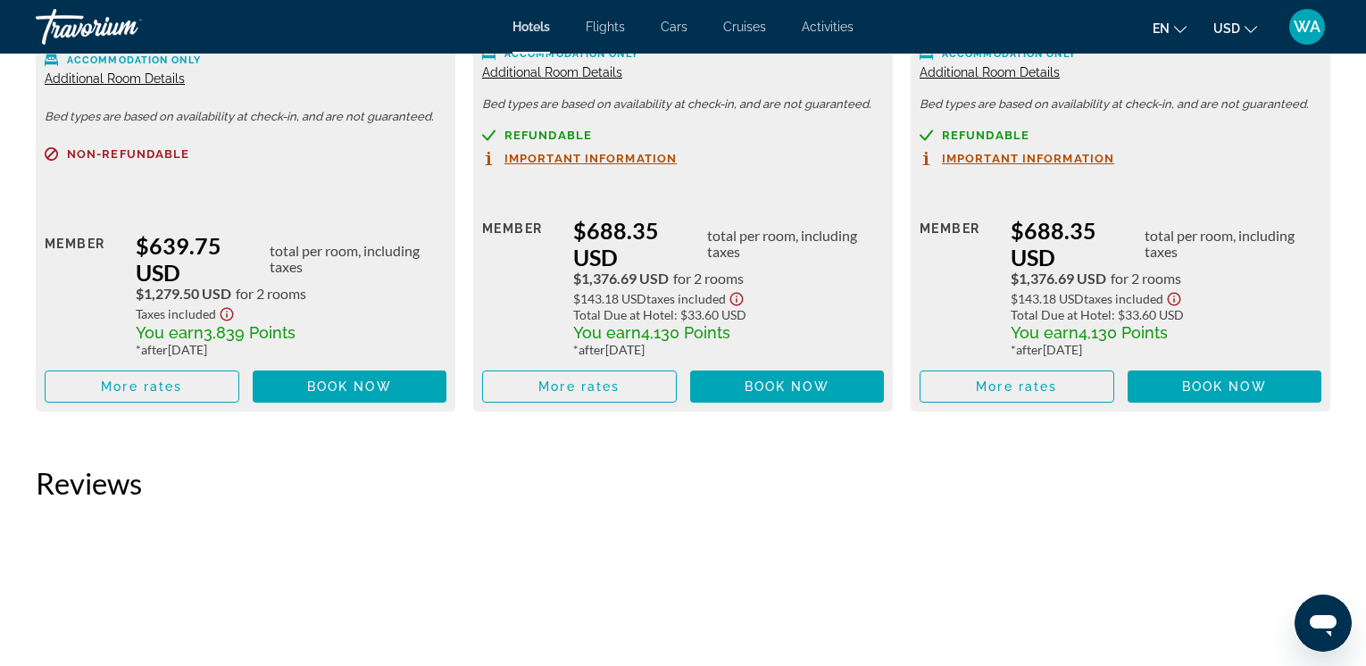
click at [227, 321] on icon "Show Taxes and Fees disclaimer" at bounding box center [227, 314] width 13 height 13
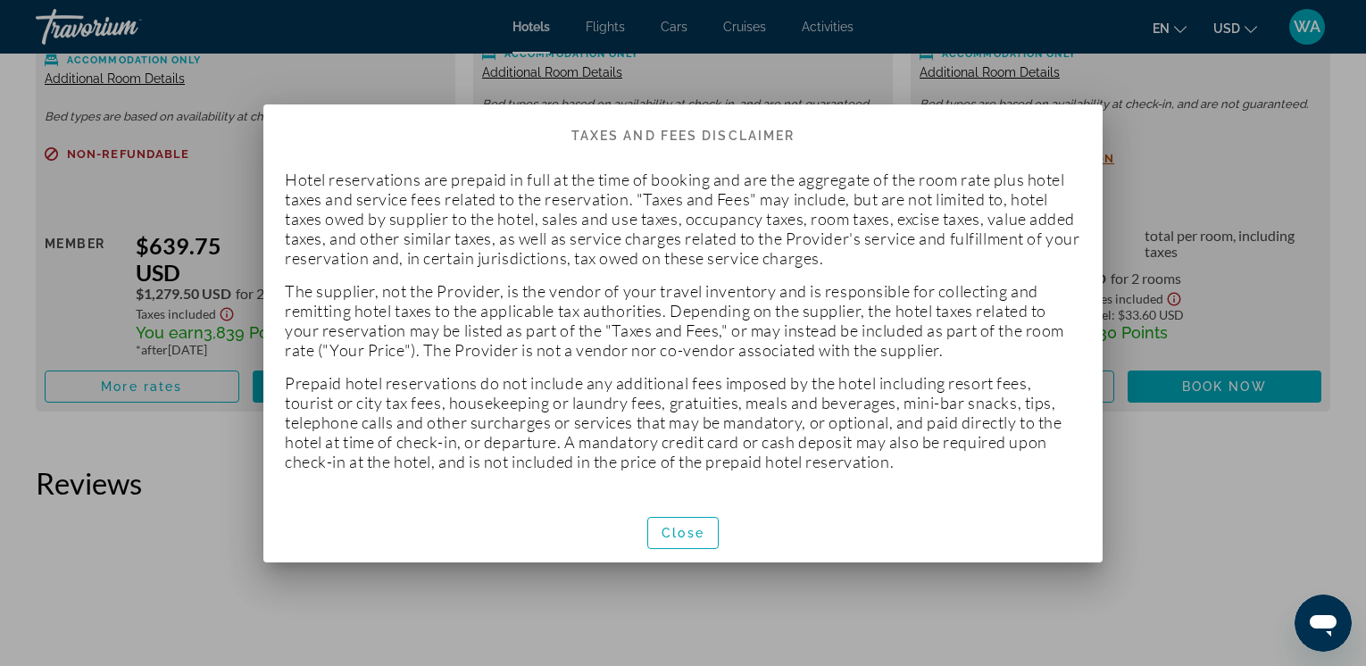
scroll to position [0, 0]
click at [674, 537] on span "Close" at bounding box center [683, 533] width 43 height 14
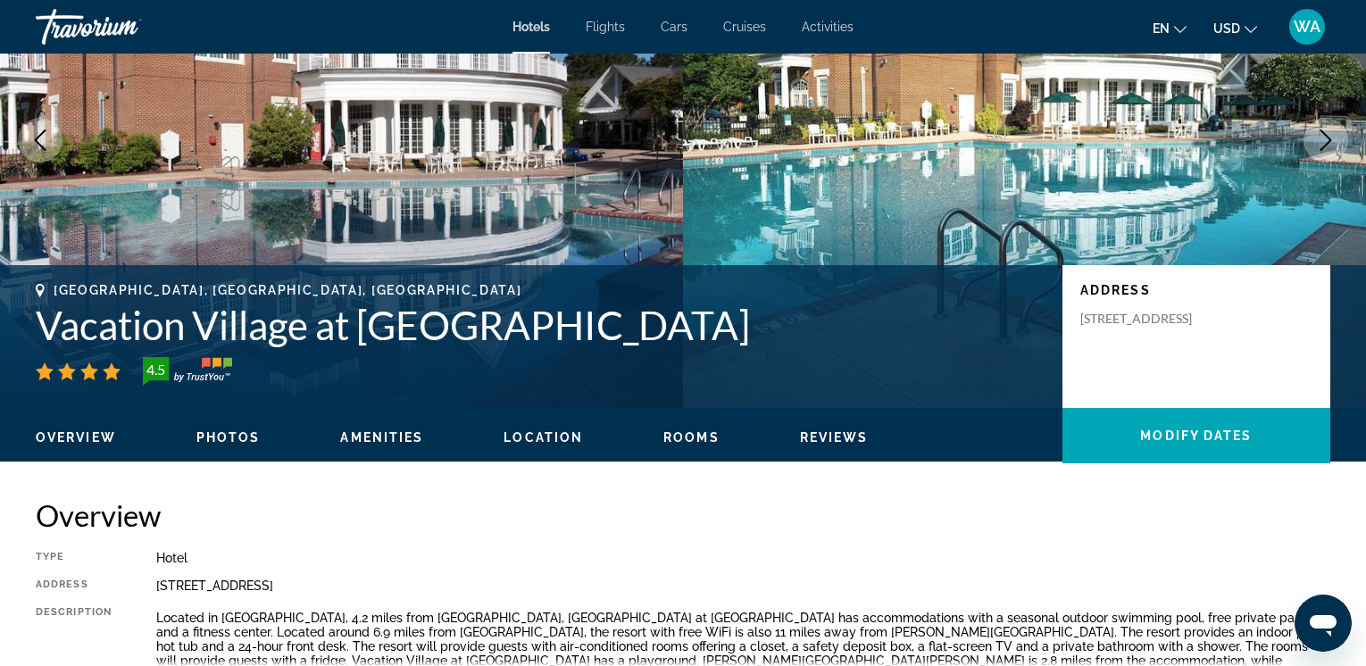
scroll to position [215, 0]
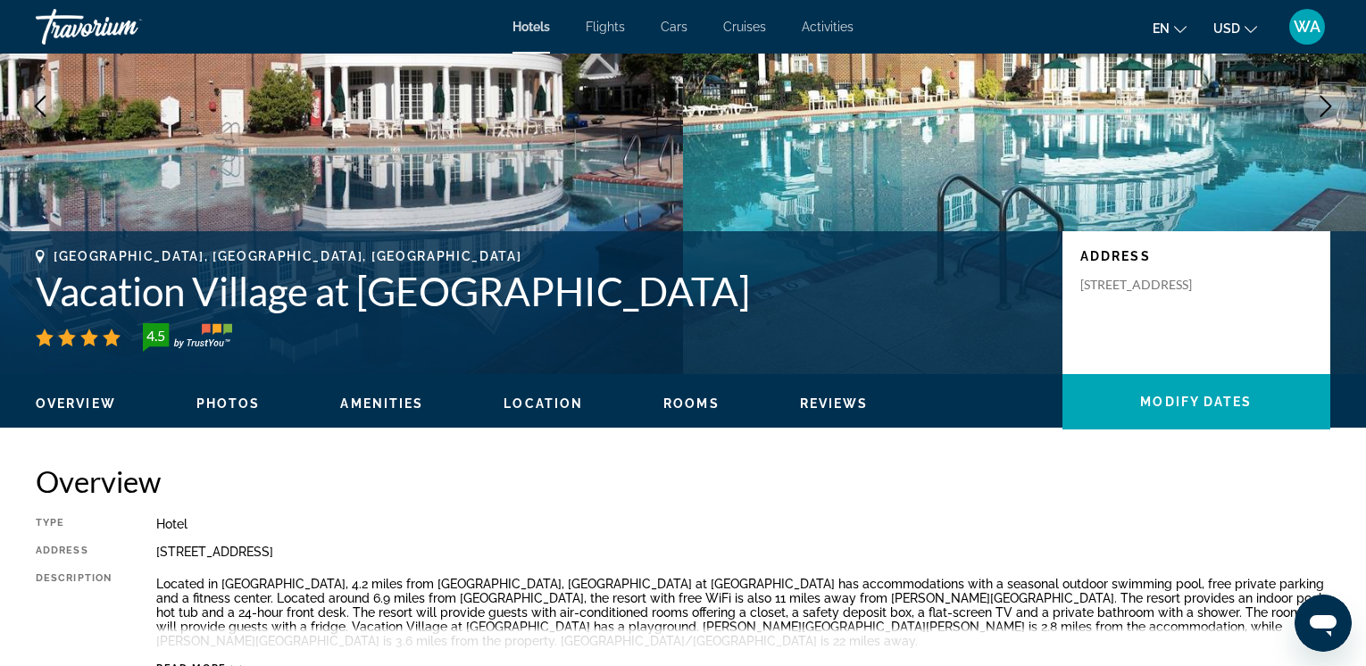
click at [211, 403] on span "Photos" at bounding box center [228, 403] width 64 height 14
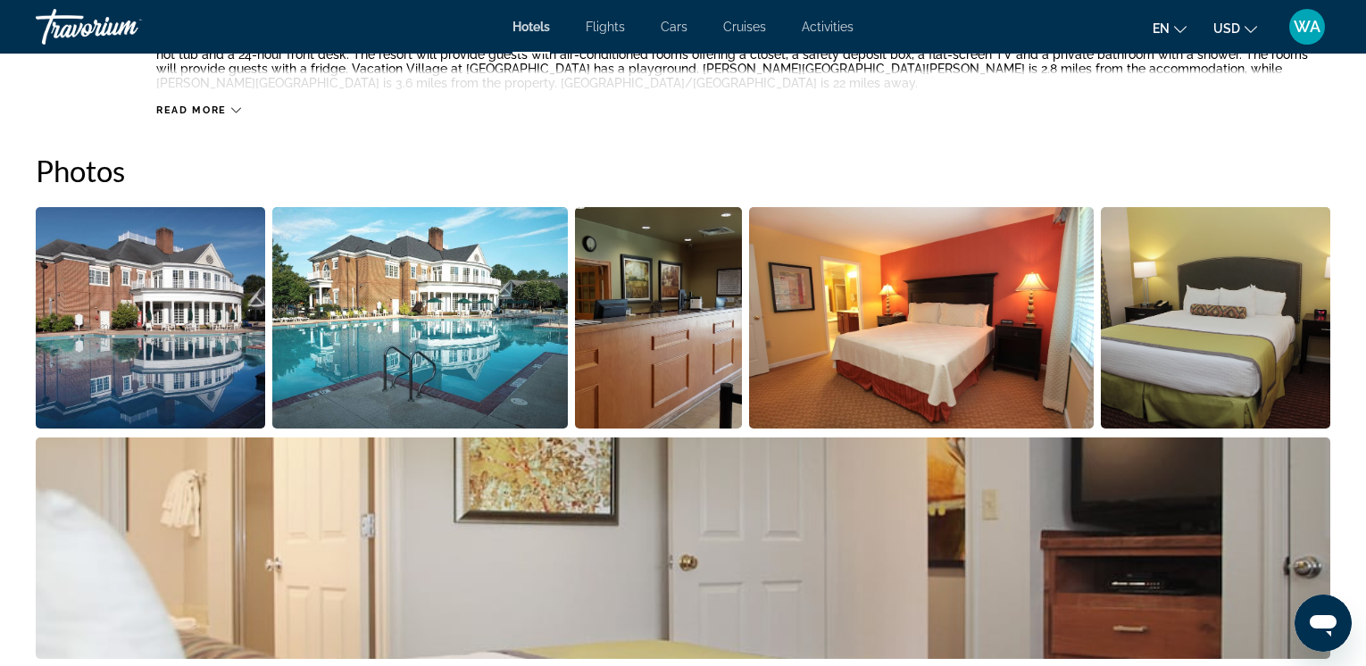
scroll to position [819, 0]
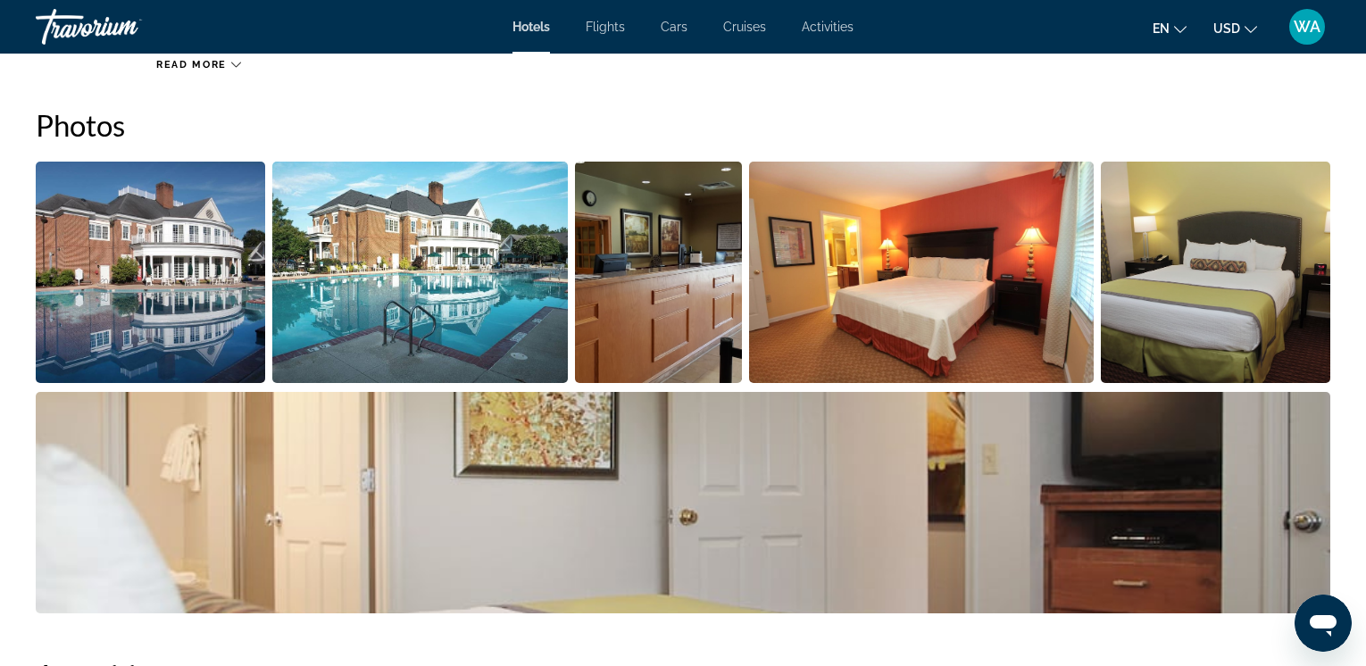
click at [665, 341] on img "Open full-screen image slider" at bounding box center [658, 272] width 167 height 221
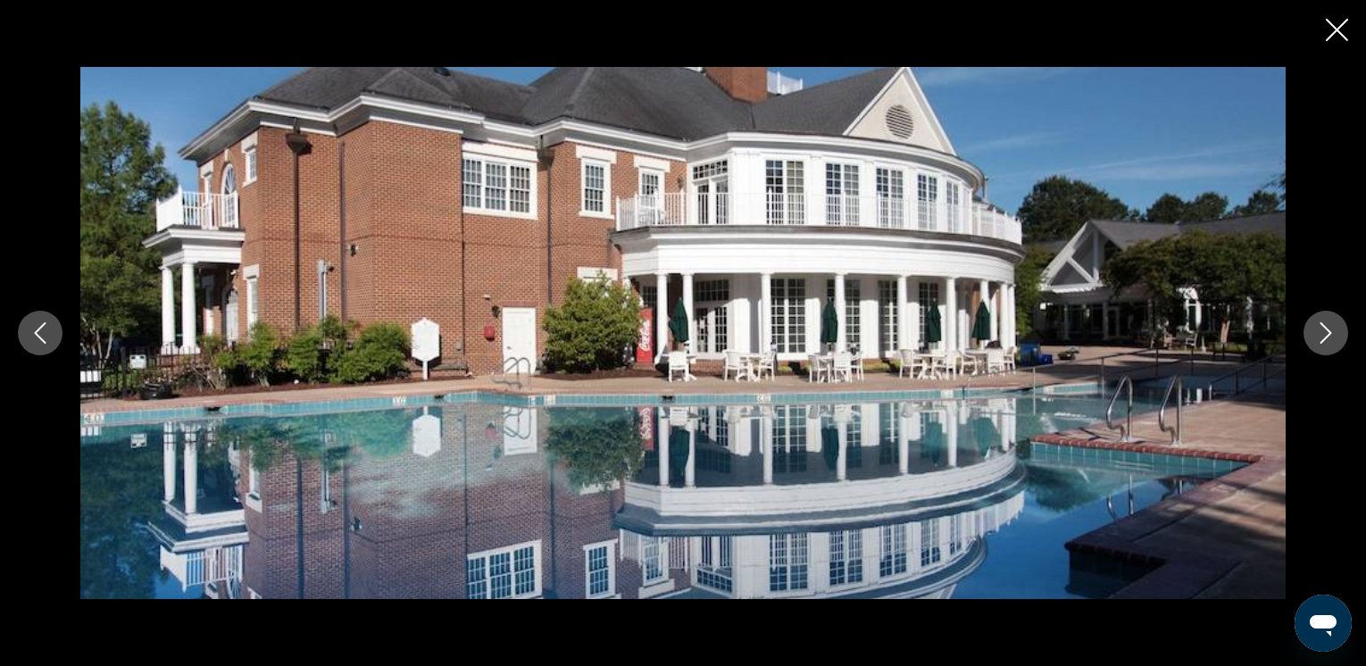
click at [1338, 330] on button "Next image" at bounding box center [1326, 333] width 45 height 45
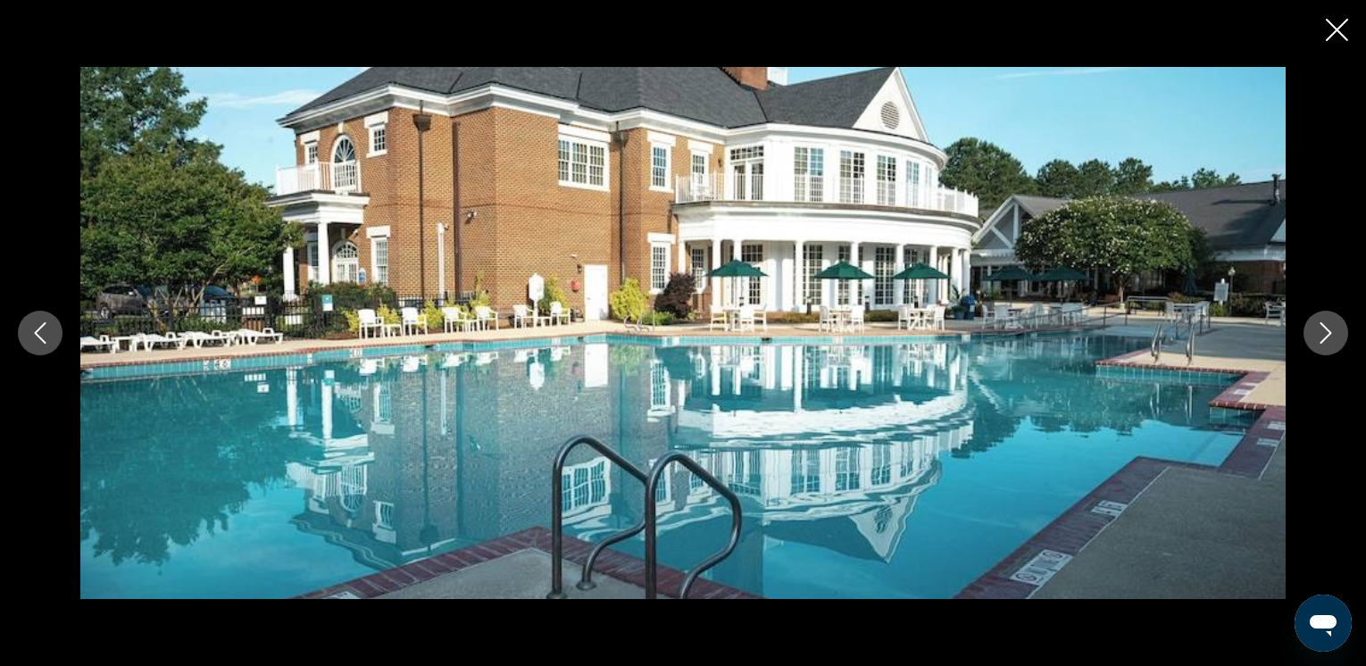
click at [1338, 330] on button "Next image" at bounding box center [1326, 333] width 45 height 45
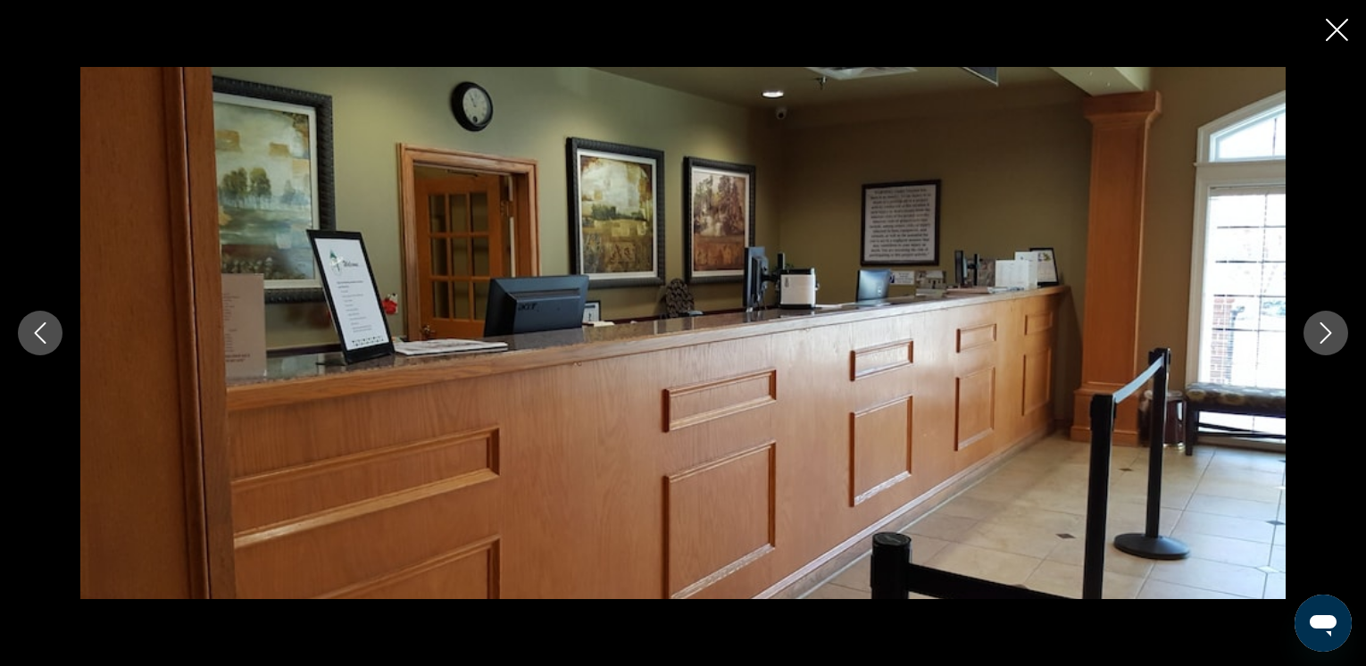
click at [1338, 330] on button "Next image" at bounding box center [1326, 333] width 45 height 45
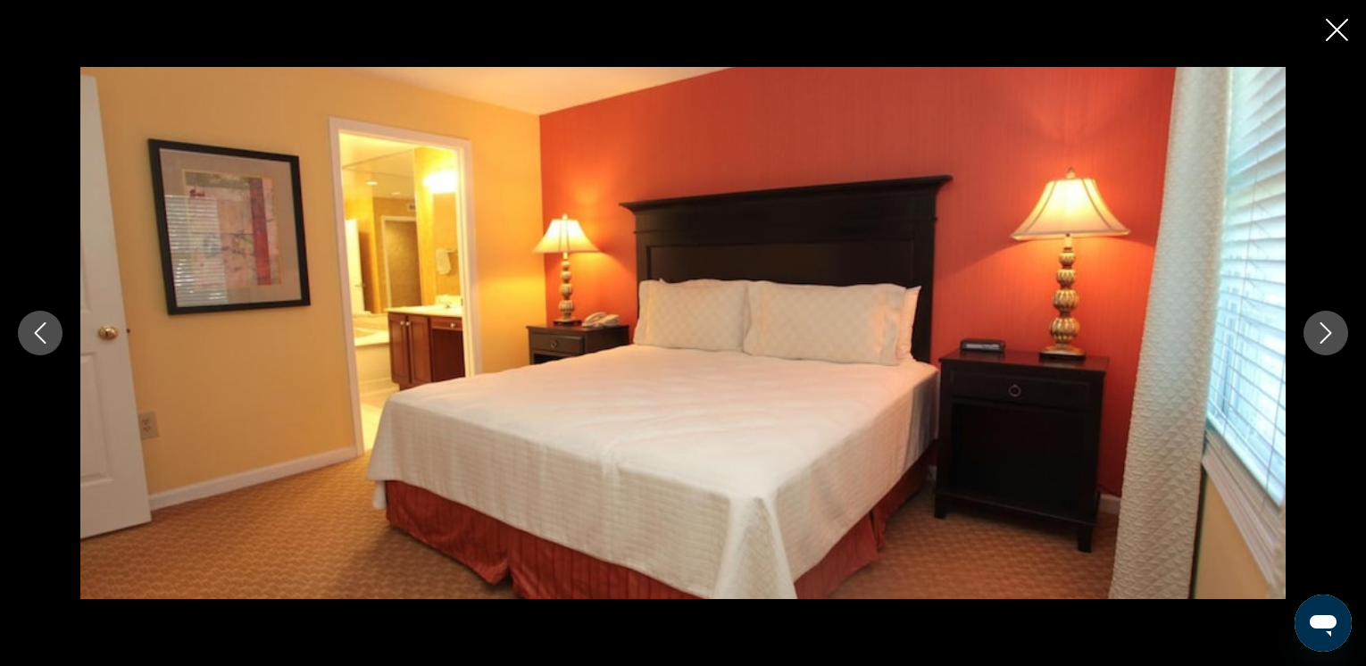
click at [1338, 330] on button "Next image" at bounding box center [1326, 333] width 45 height 45
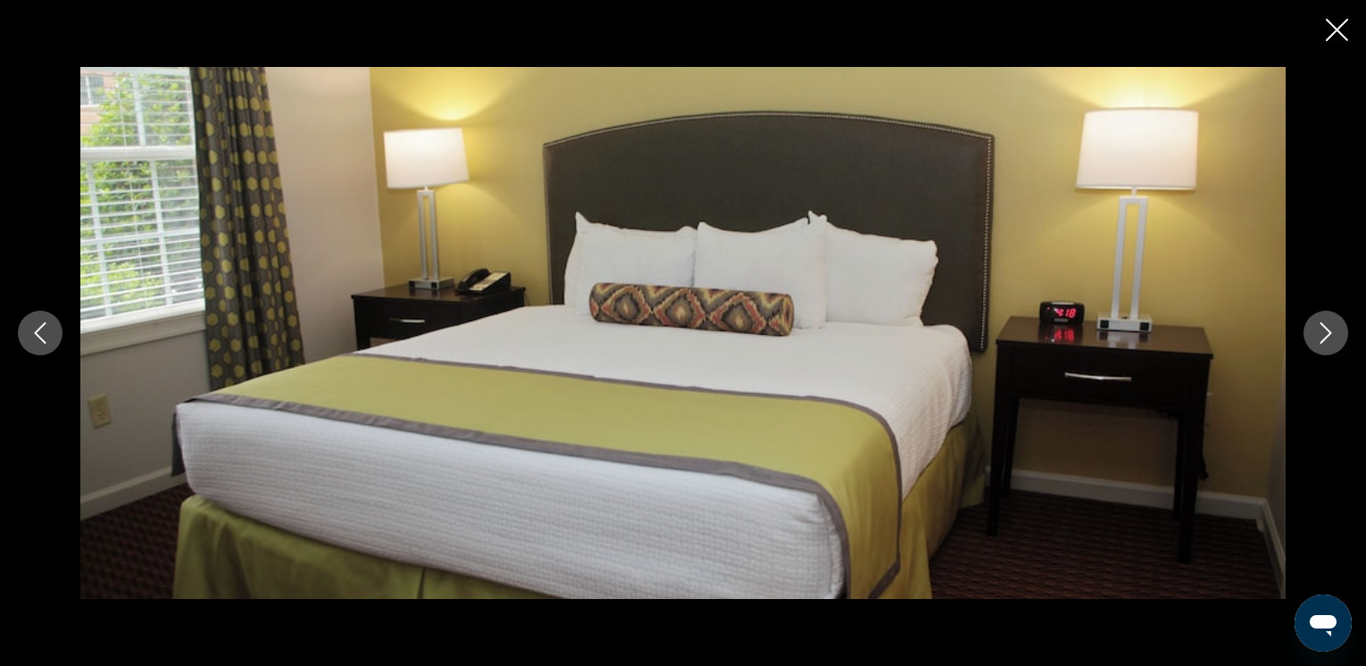
click at [1338, 330] on button "Next image" at bounding box center [1326, 333] width 45 height 45
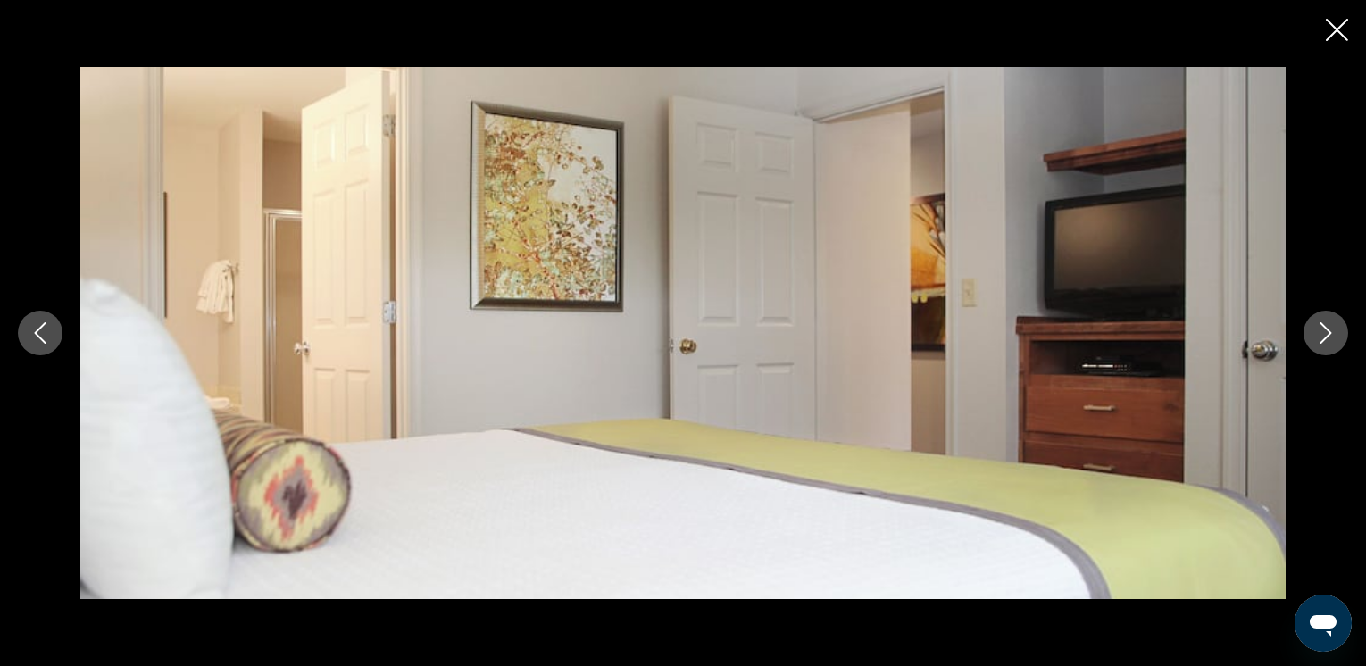
click at [1338, 330] on button "Next image" at bounding box center [1326, 333] width 45 height 45
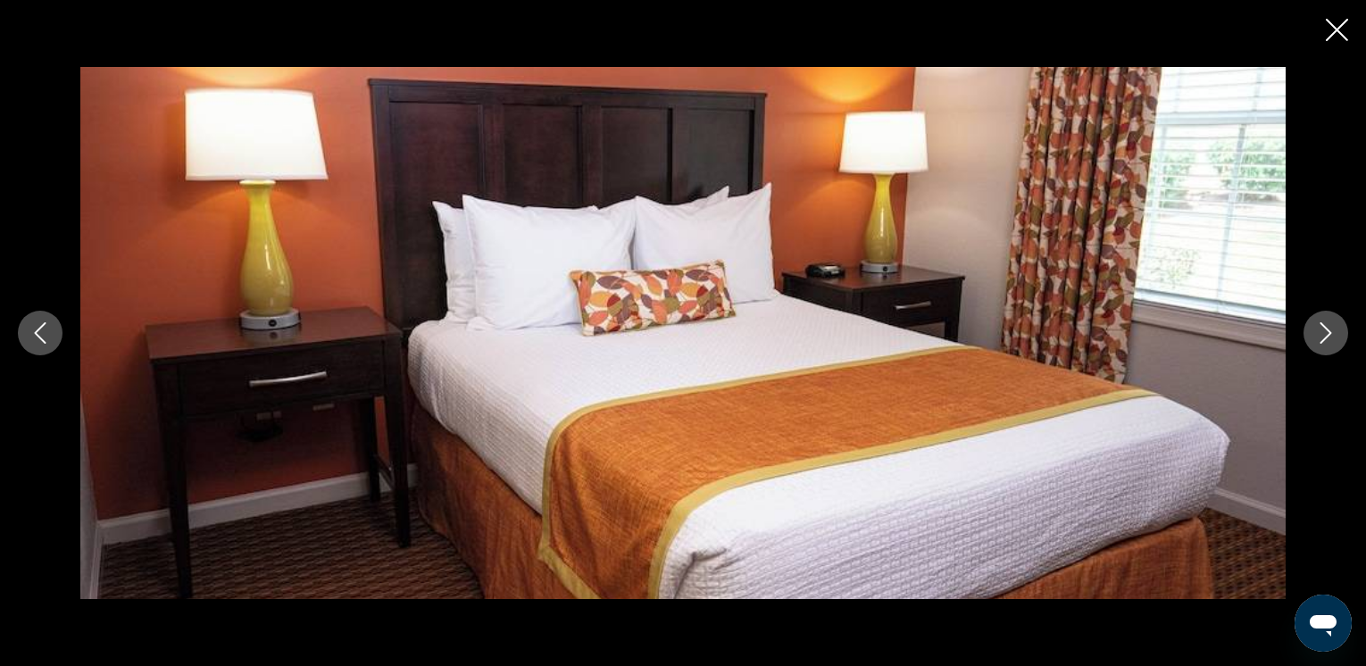
click at [1338, 330] on button "Next image" at bounding box center [1326, 333] width 45 height 45
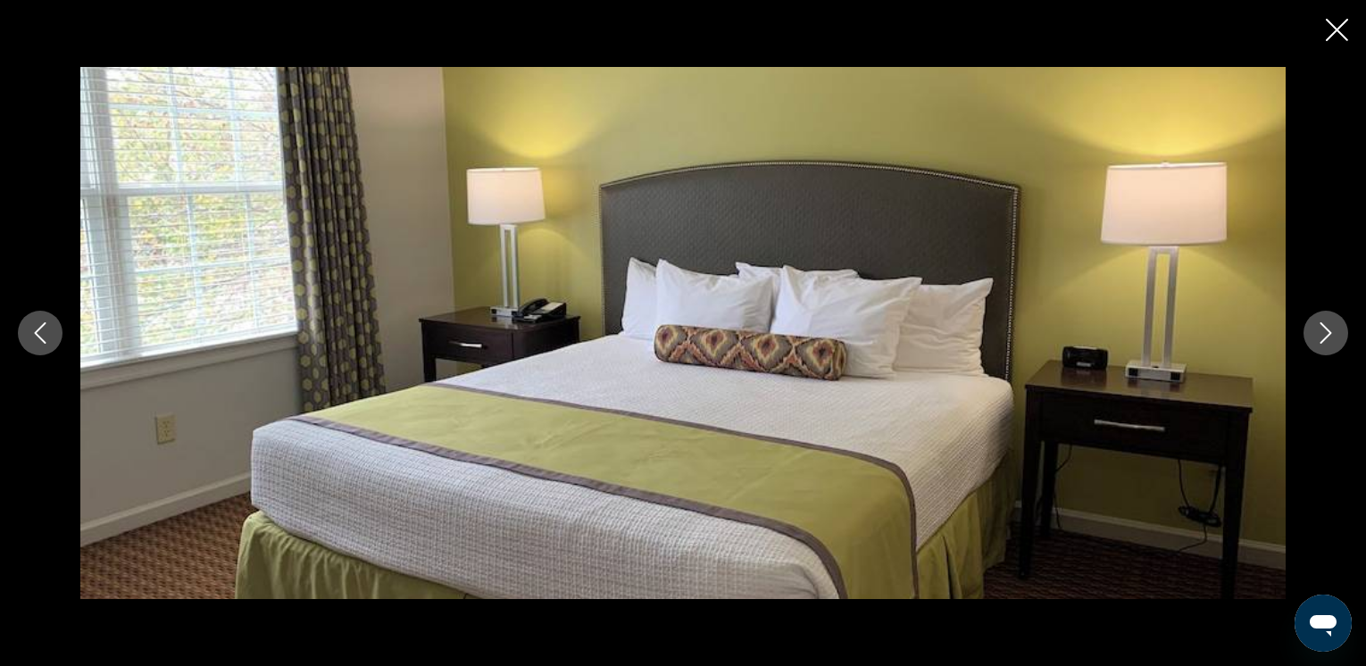
click at [1338, 330] on button "Next image" at bounding box center [1326, 333] width 45 height 45
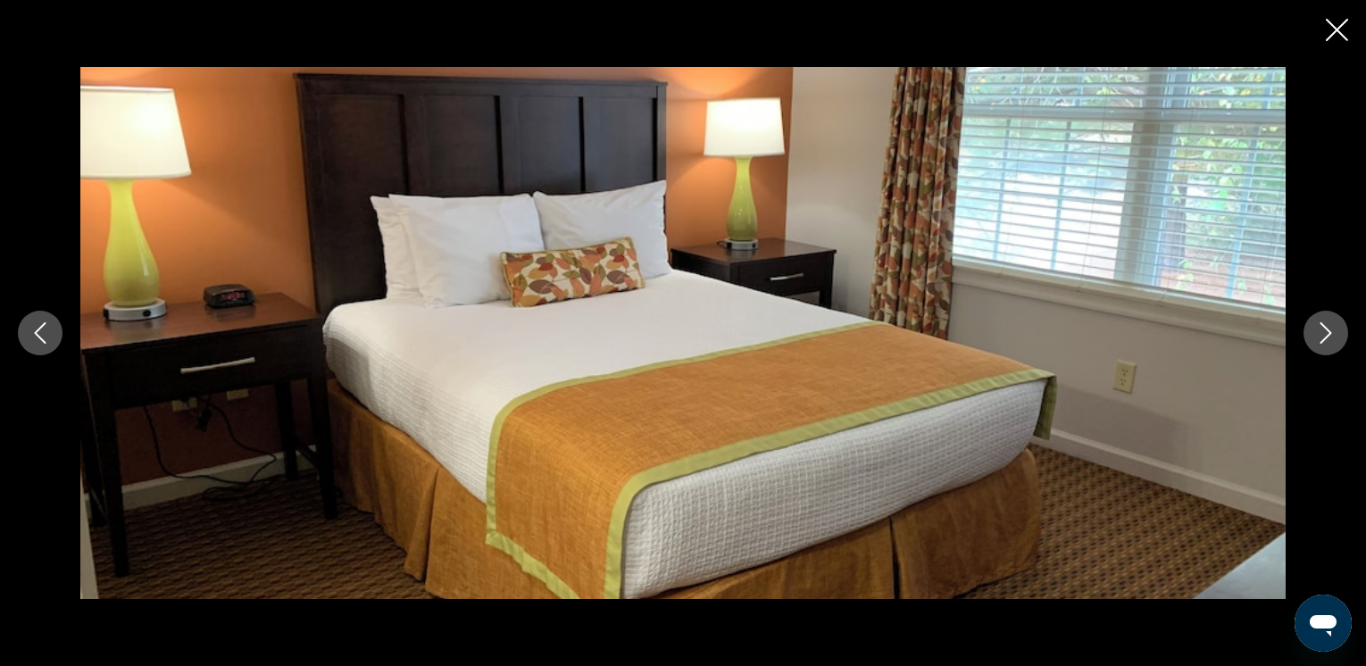
click at [1338, 330] on button "Next image" at bounding box center [1326, 333] width 45 height 45
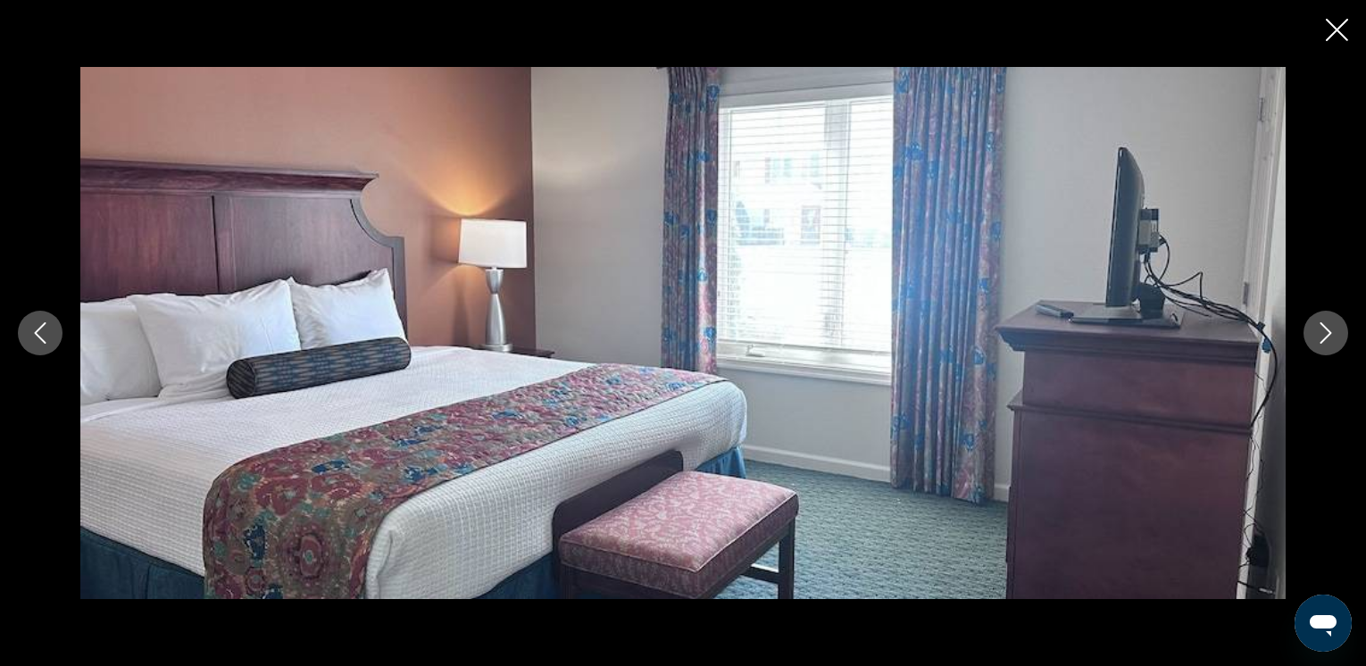
click at [1338, 330] on button "Next image" at bounding box center [1326, 333] width 45 height 45
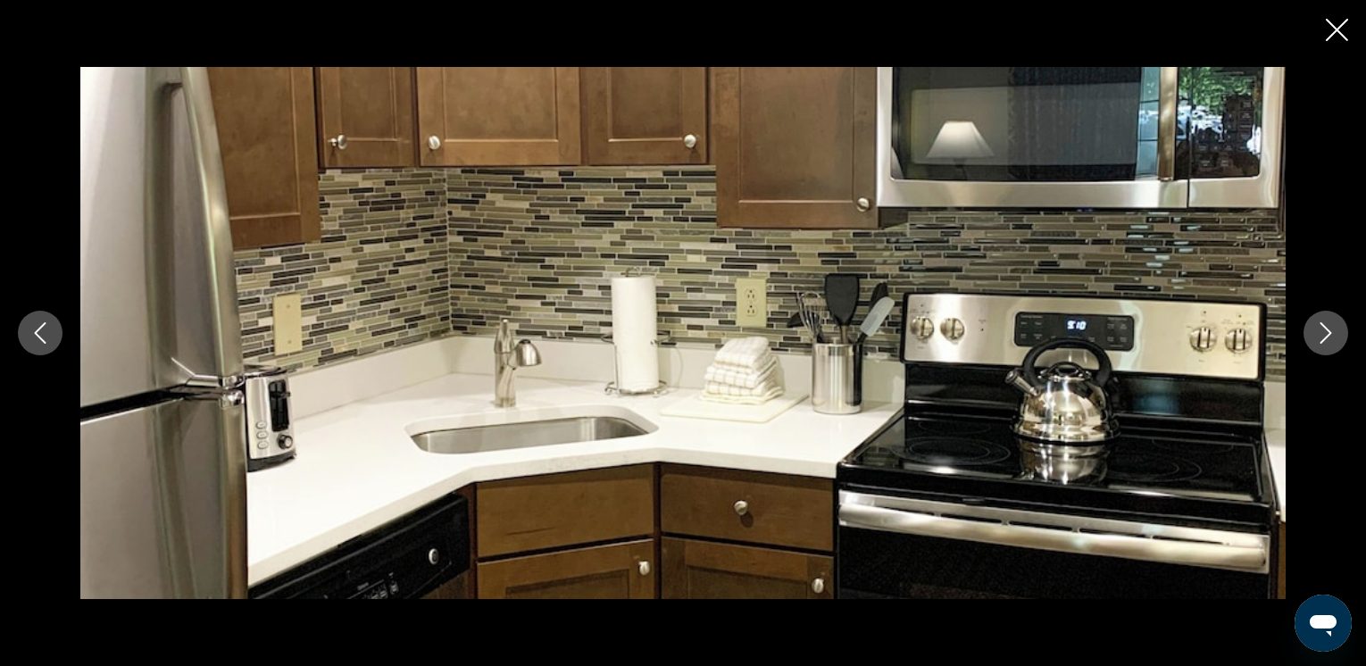
click at [1338, 330] on button "Next image" at bounding box center [1326, 333] width 45 height 45
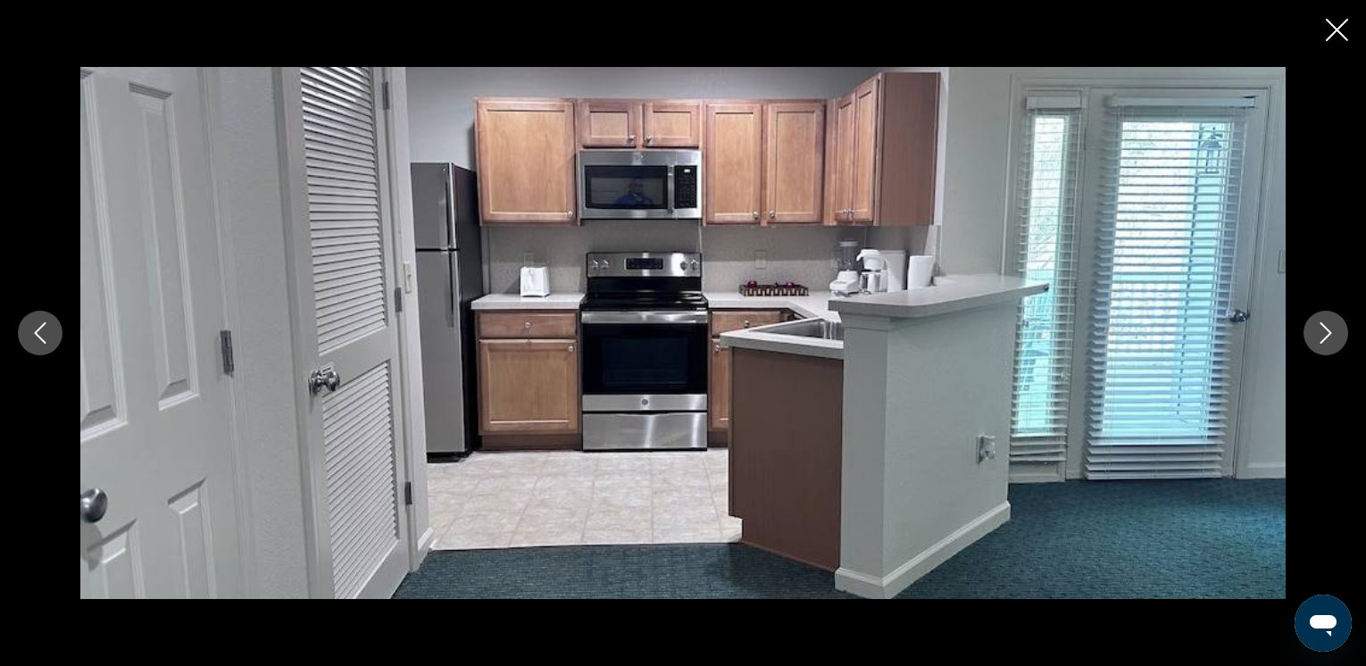
click at [1338, 330] on button "Next image" at bounding box center [1326, 333] width 45 height 45
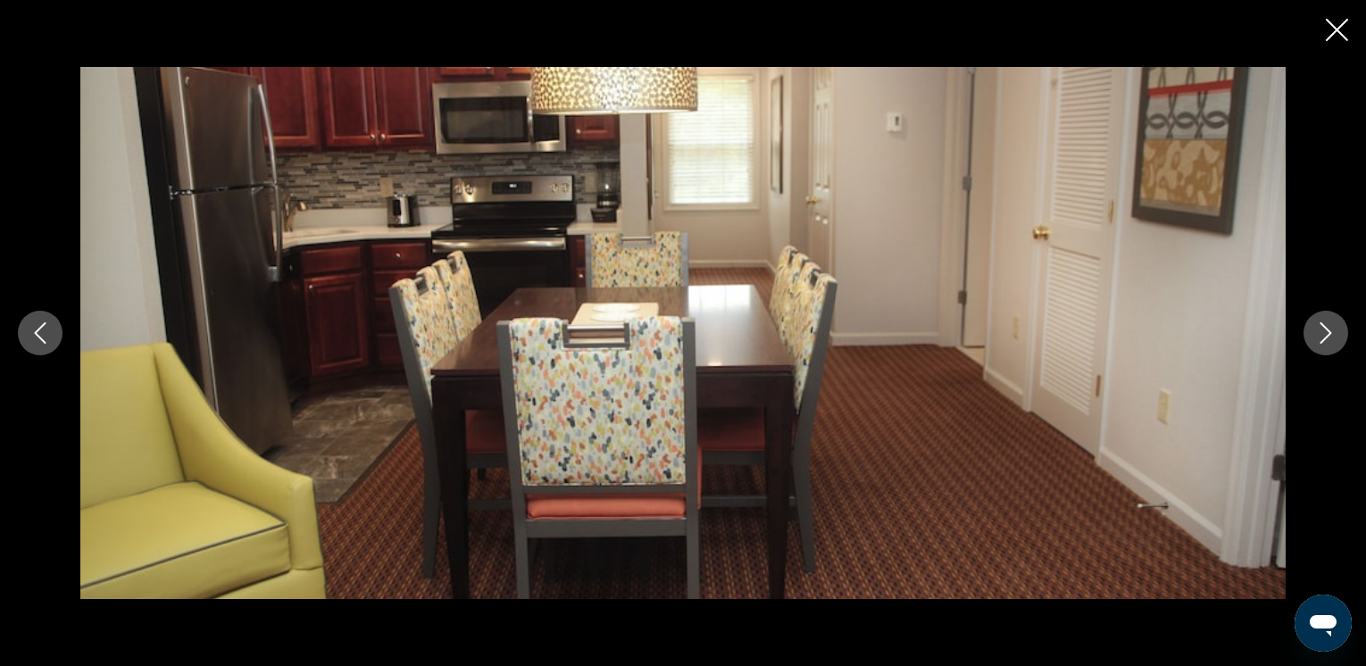
click at [1338, 330] on button "Next image" at bounding box center [1326, 333] width 45 height 45
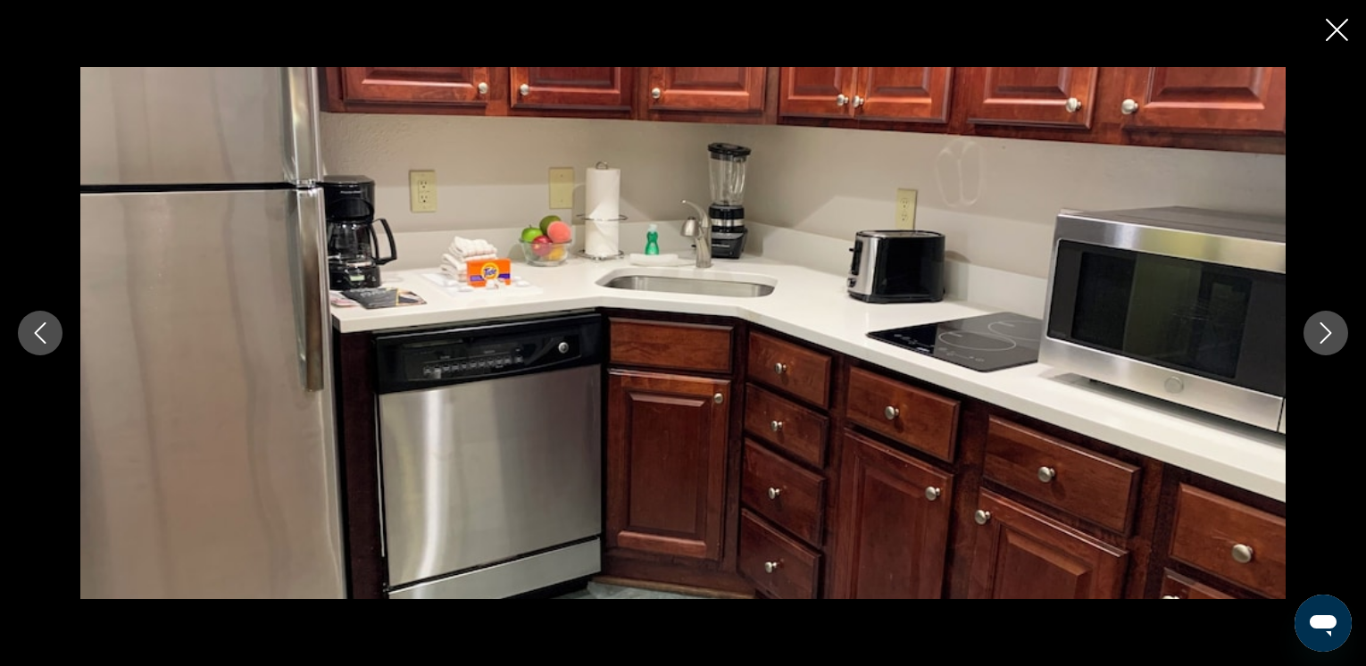
click at [1338, 330] on button "Next image" at bounding box center [1326, 333] width 45 height 45
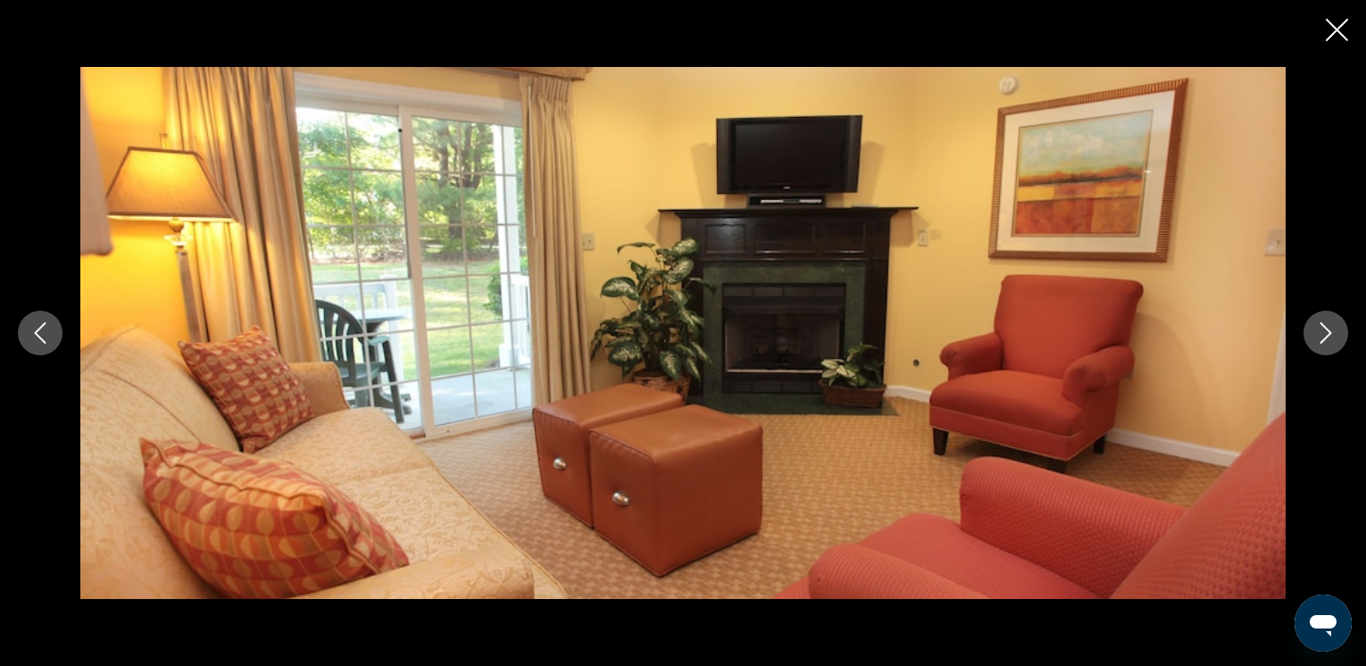
click at [1338, 330] on button "Next image" at bounding box center [1326, 333] width 45 height 45
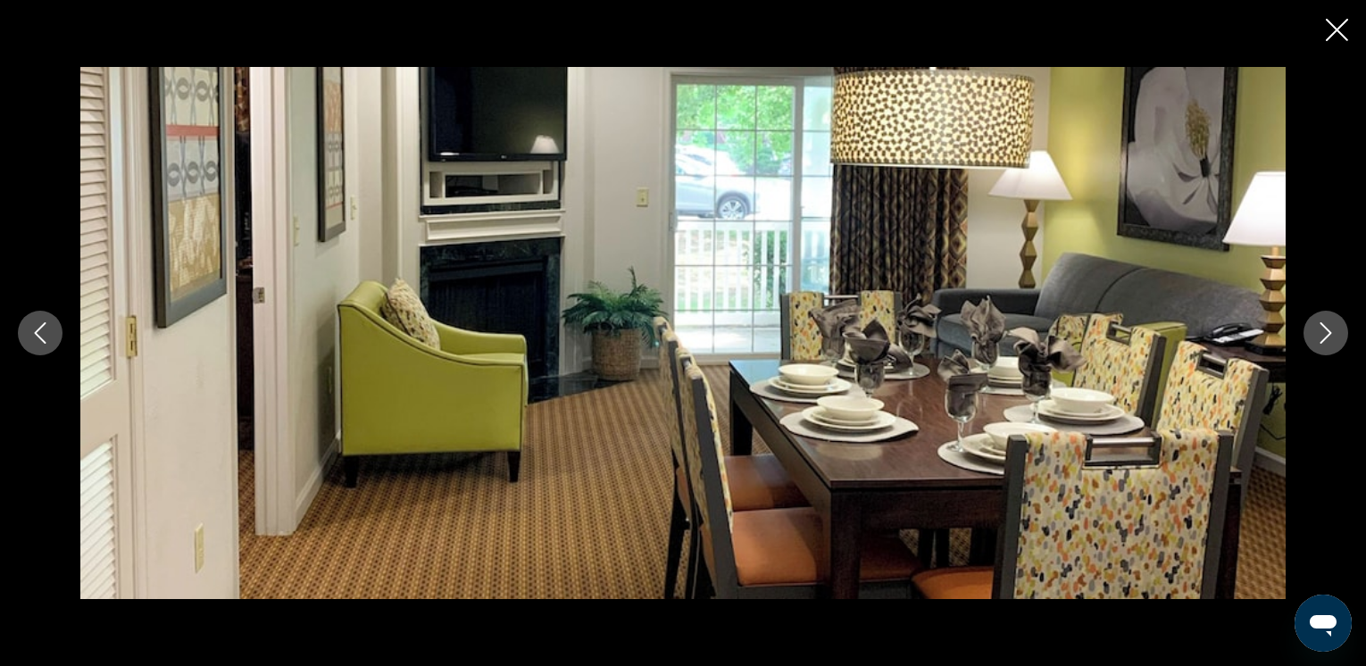
click at [1338, 330] on button "Next image" at bounding box center [1326, 333] width 45 height 45
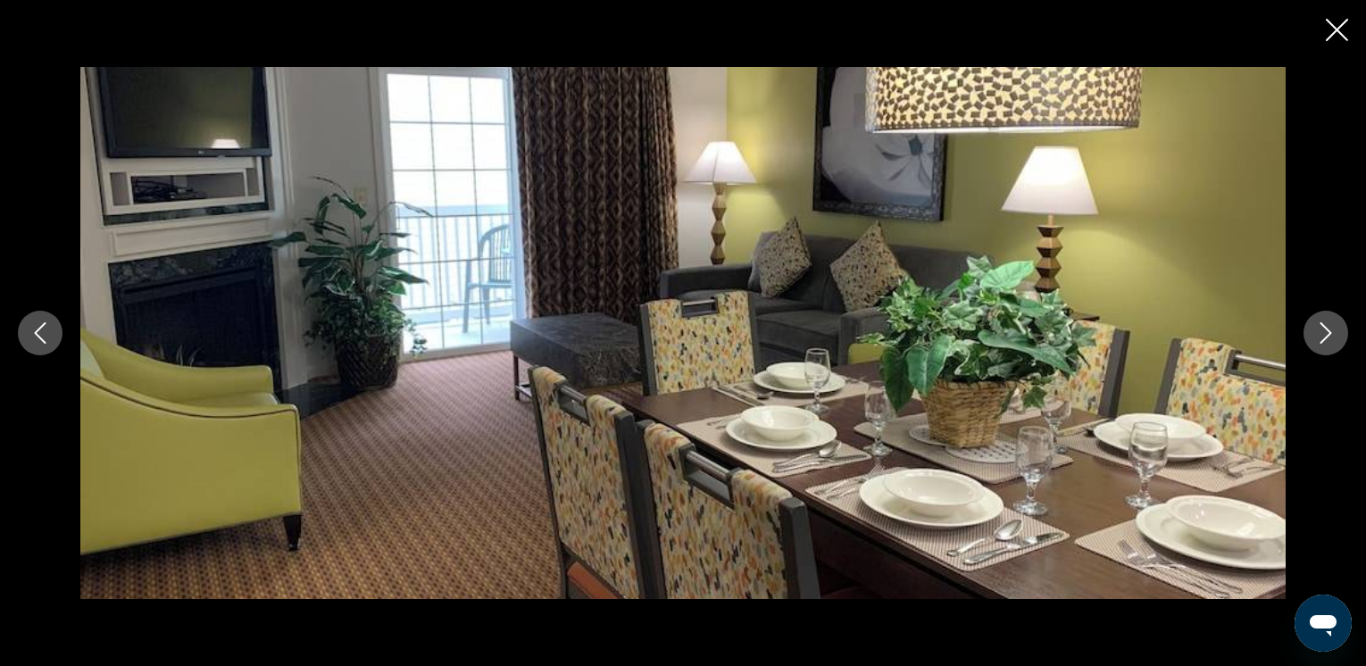
click at [1338, 330] on button "Next image" at bounding box center [1326, 333] width 45 height 45
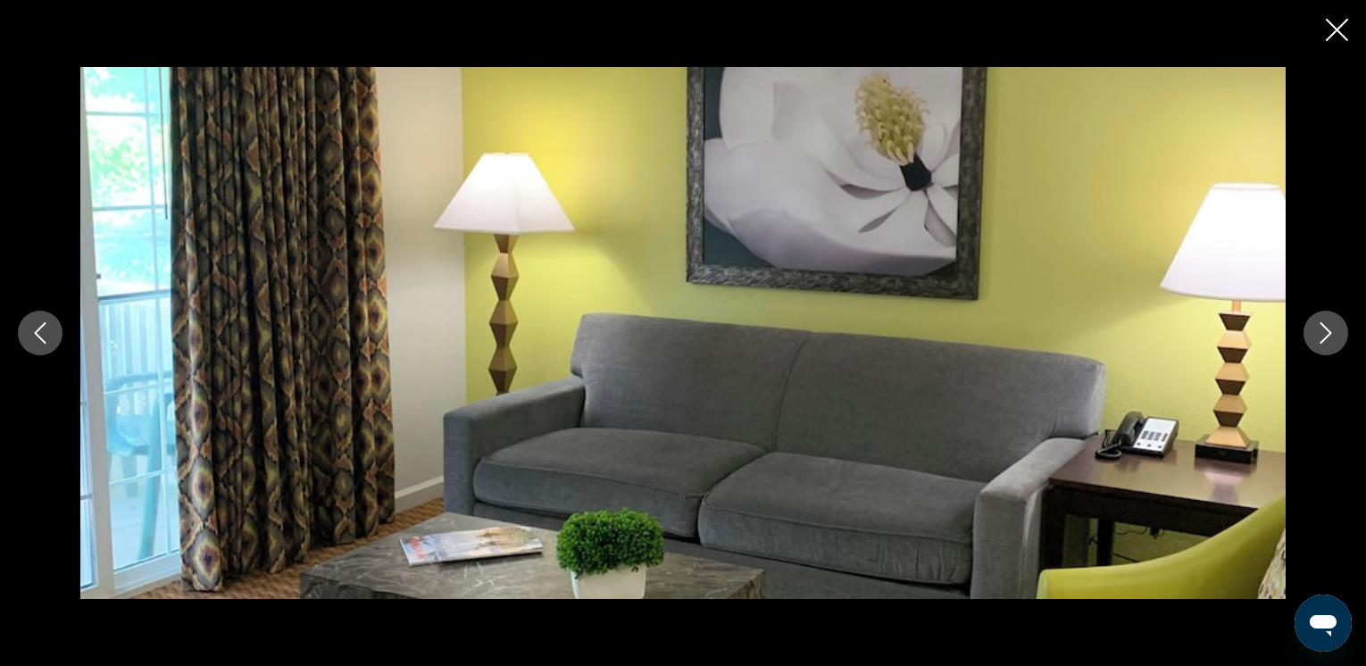
click at [1338, 330] on button "Next image" at bounding box center [1326, 333] width 45 height 45
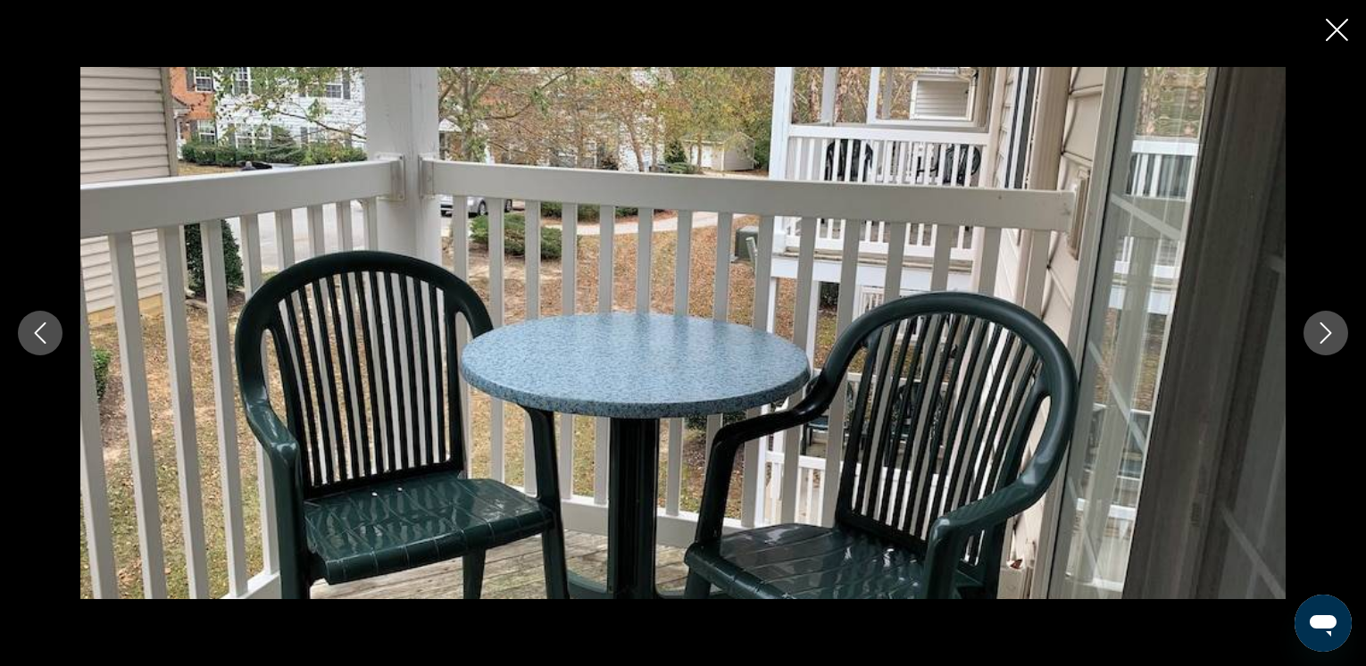
click at [1338, 330] on button "Next image" at bounding box center [1326, 333] width 45 height 45
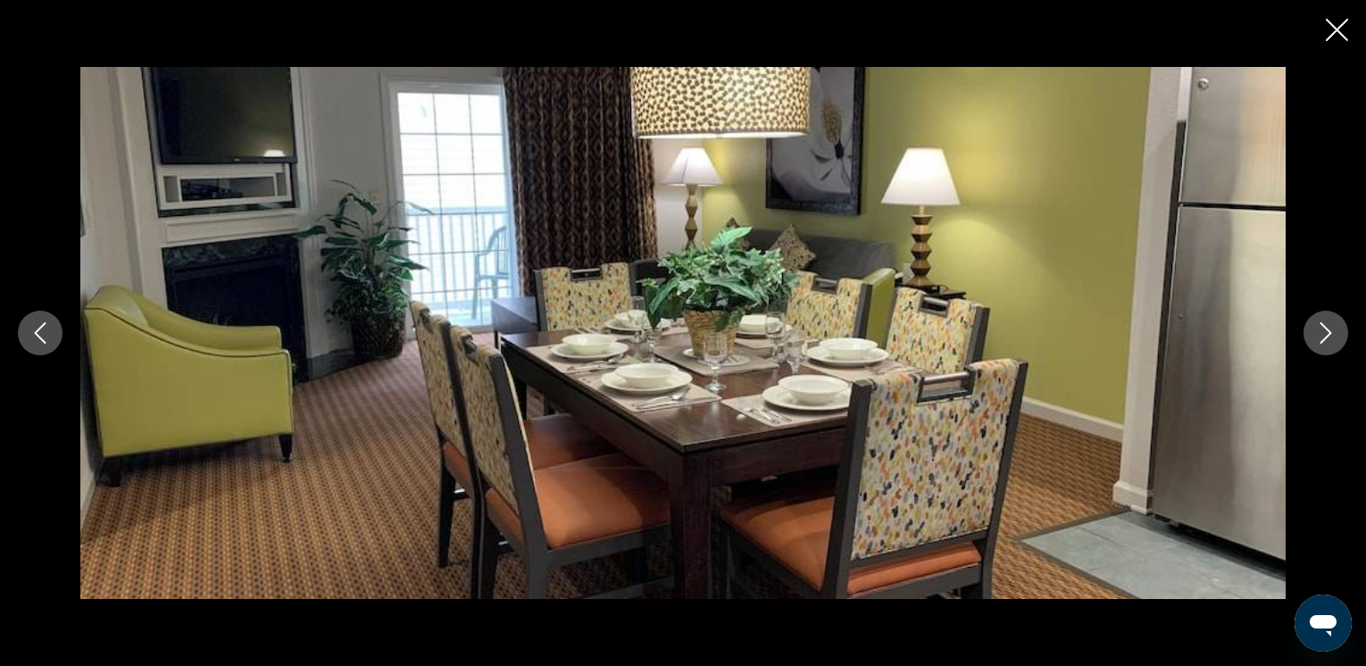
click at [1313, 322] on button "Next image" at bounding box center [1326, 333] width 45 height 45
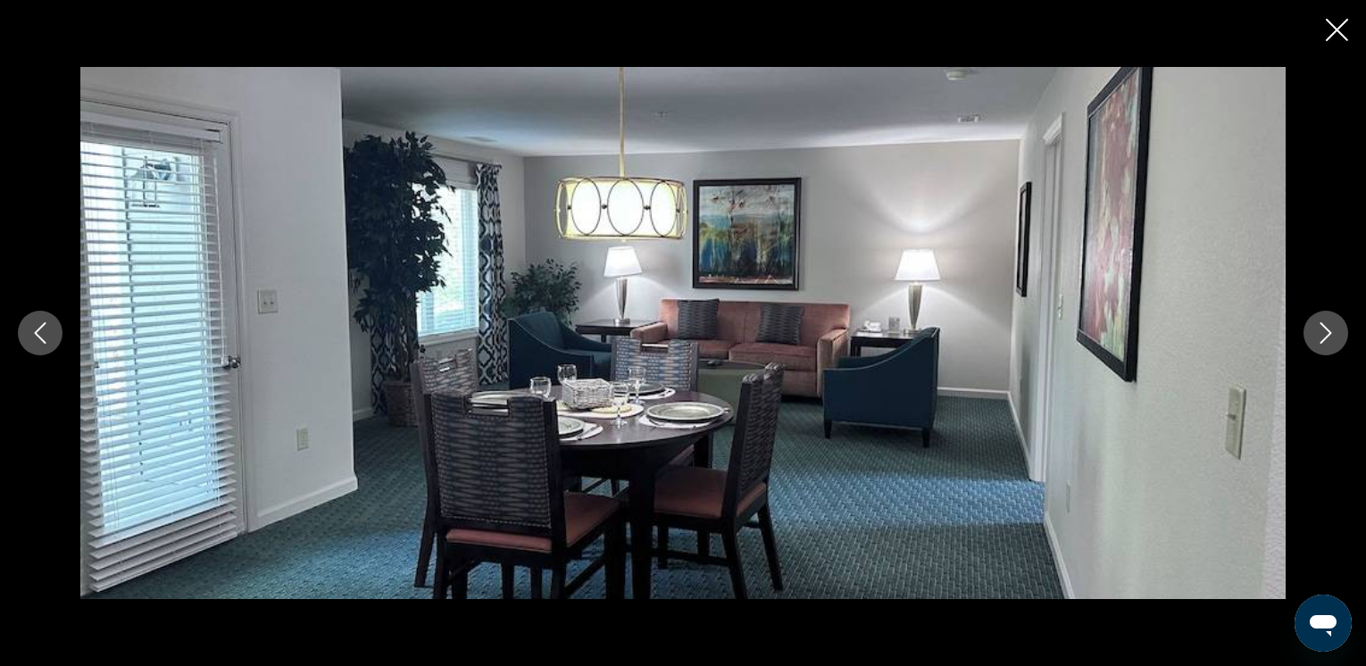
click at [1339, 27] on icon "Close slideshow" at bounding box center [1337, 30] width 22 height 22
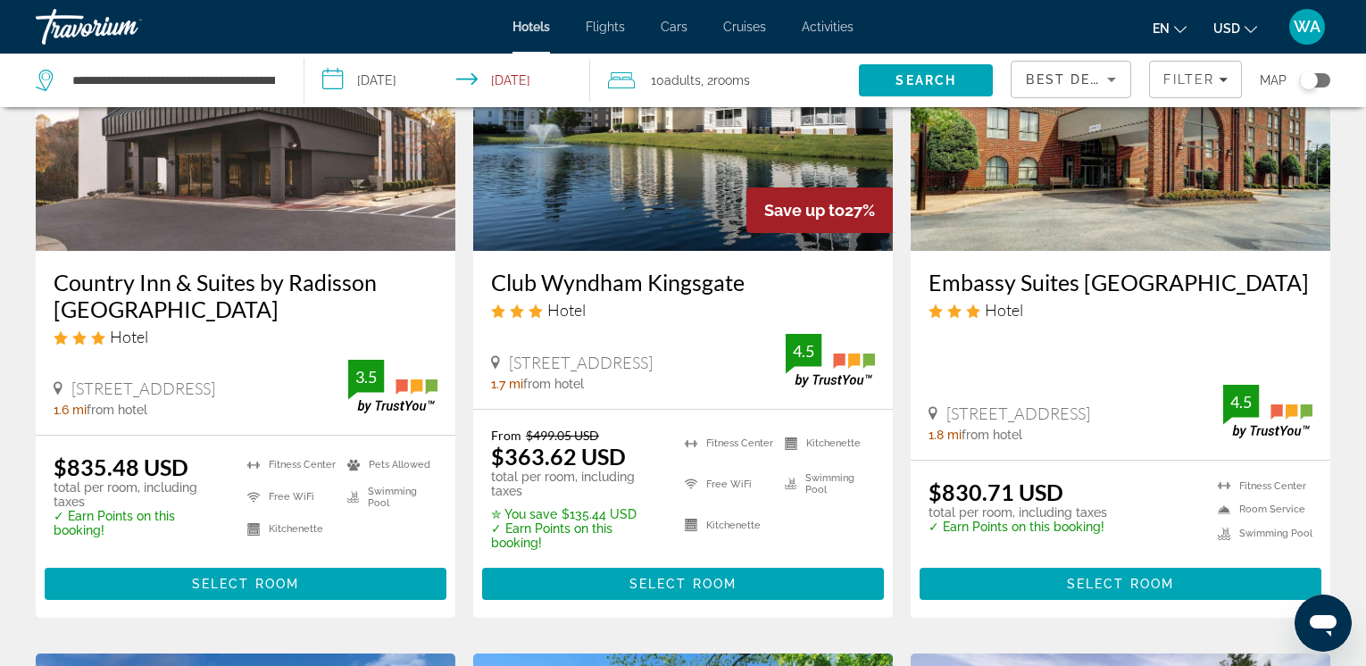
scroll to position [920, 0]
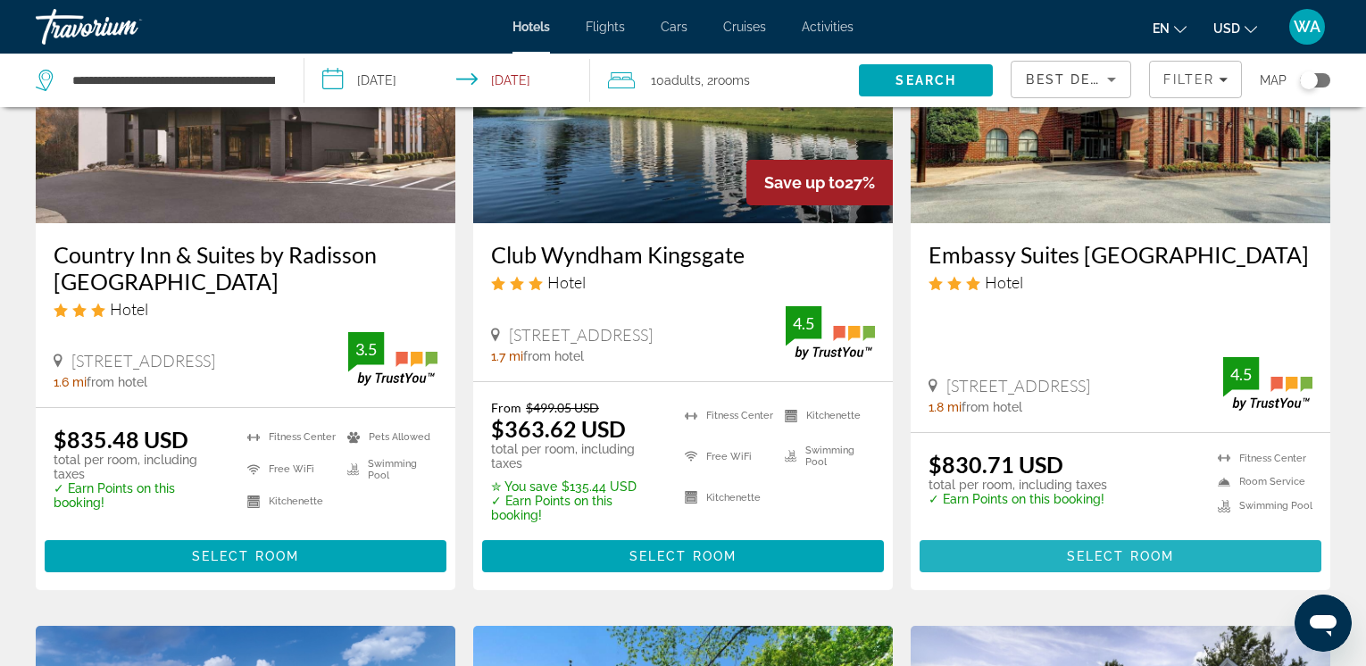
click at [1133, 555] on span "Select Room" at bounding box center [1120, 556] width 107 height 14
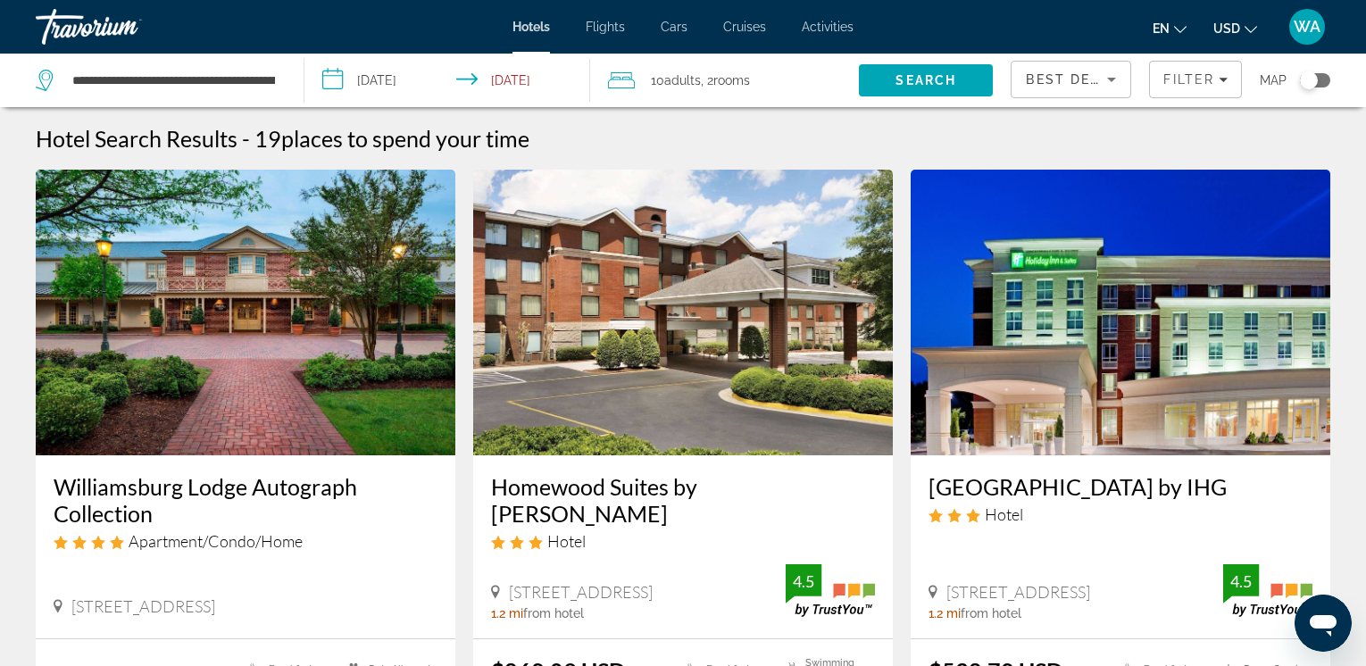
click at [1079, 404] on img "Main content" at bounding box center [1121, 313] width 420 height 286
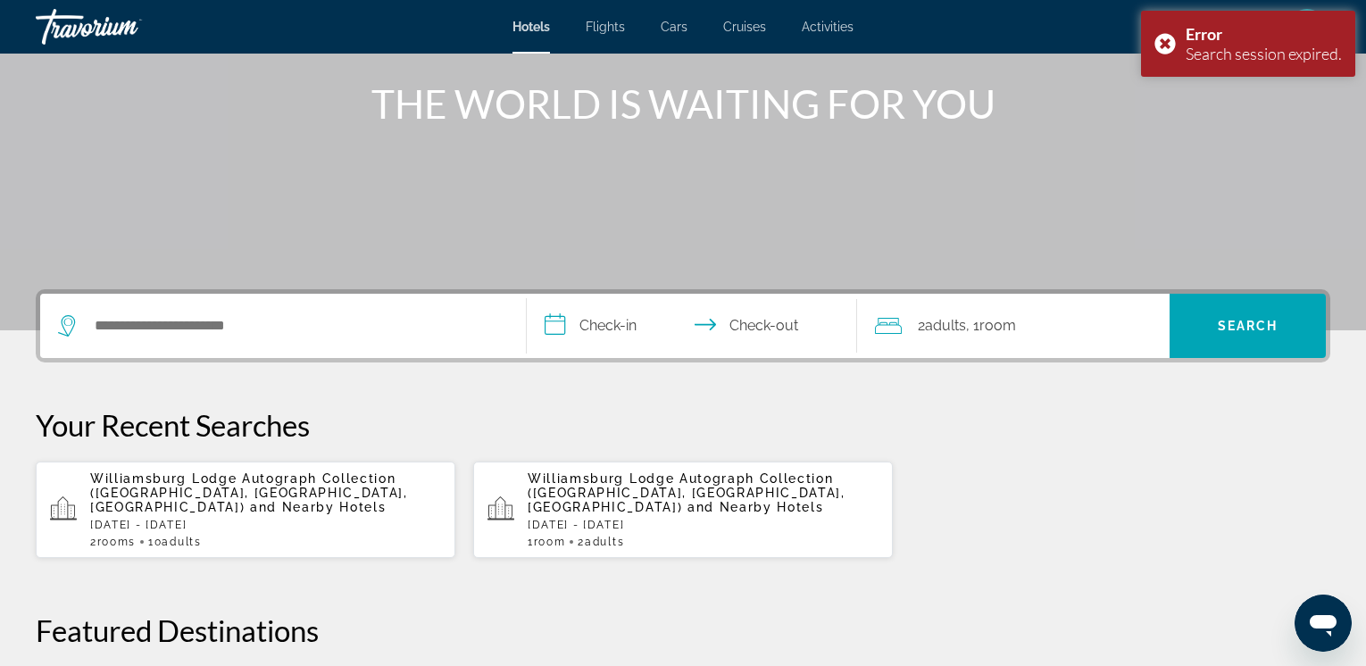
scroll to position [201, 0]
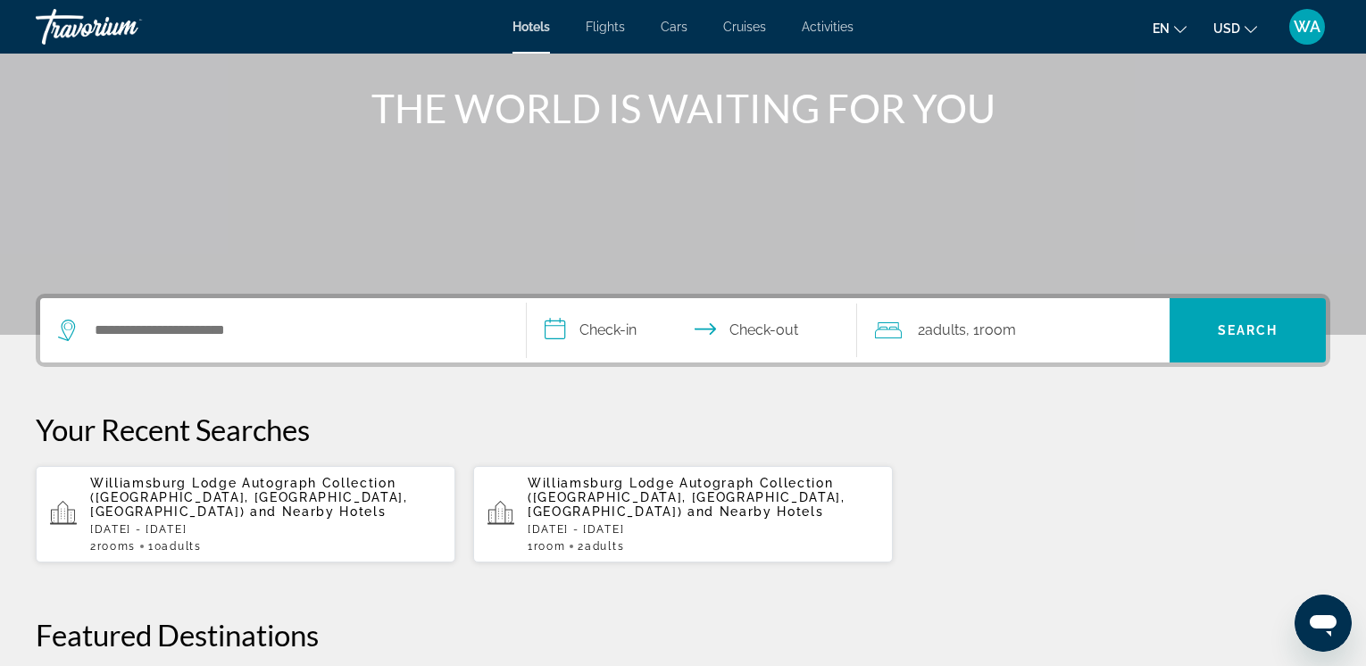
click at [665, 493] on span "Williamsburg Lodge Autograph Collection ([GEOGRAPHIC_DATA], [GEOGRAPHIC_DATA], …" at bounding box center [687, 497] width 318 height 43
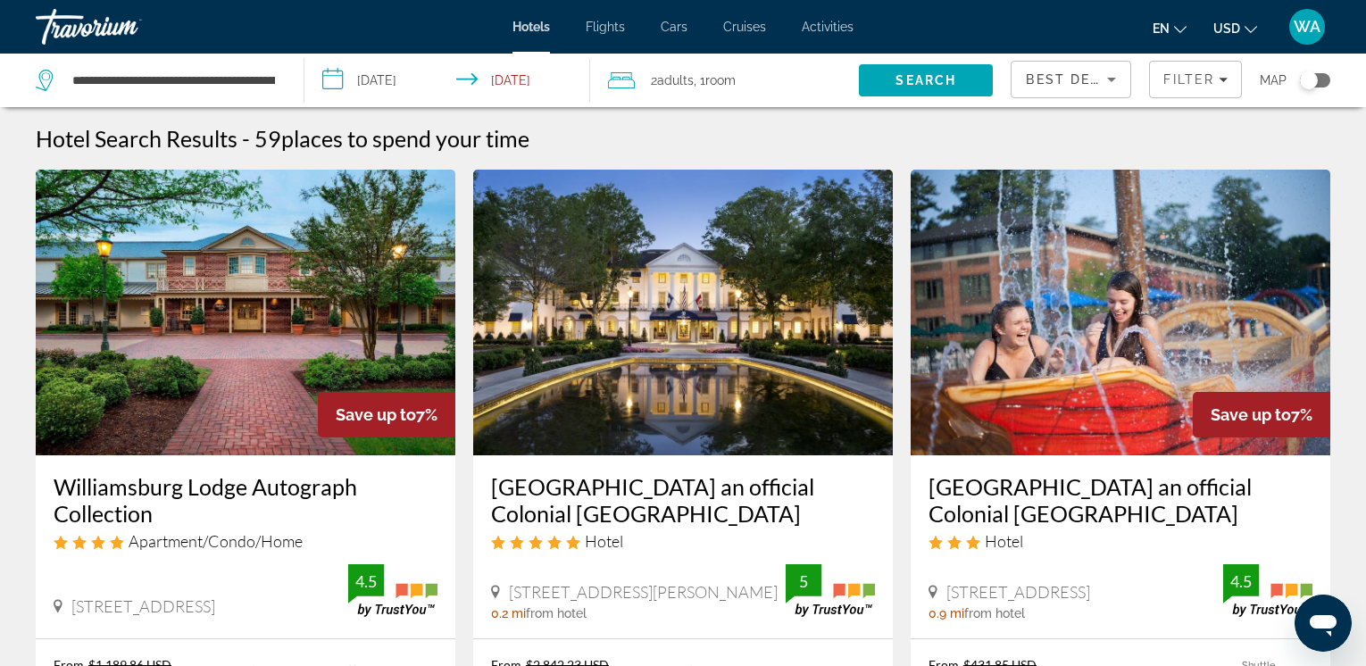
click at [679, 81] on span "Adults" at bounding box center [675, 80] width 37 height 14
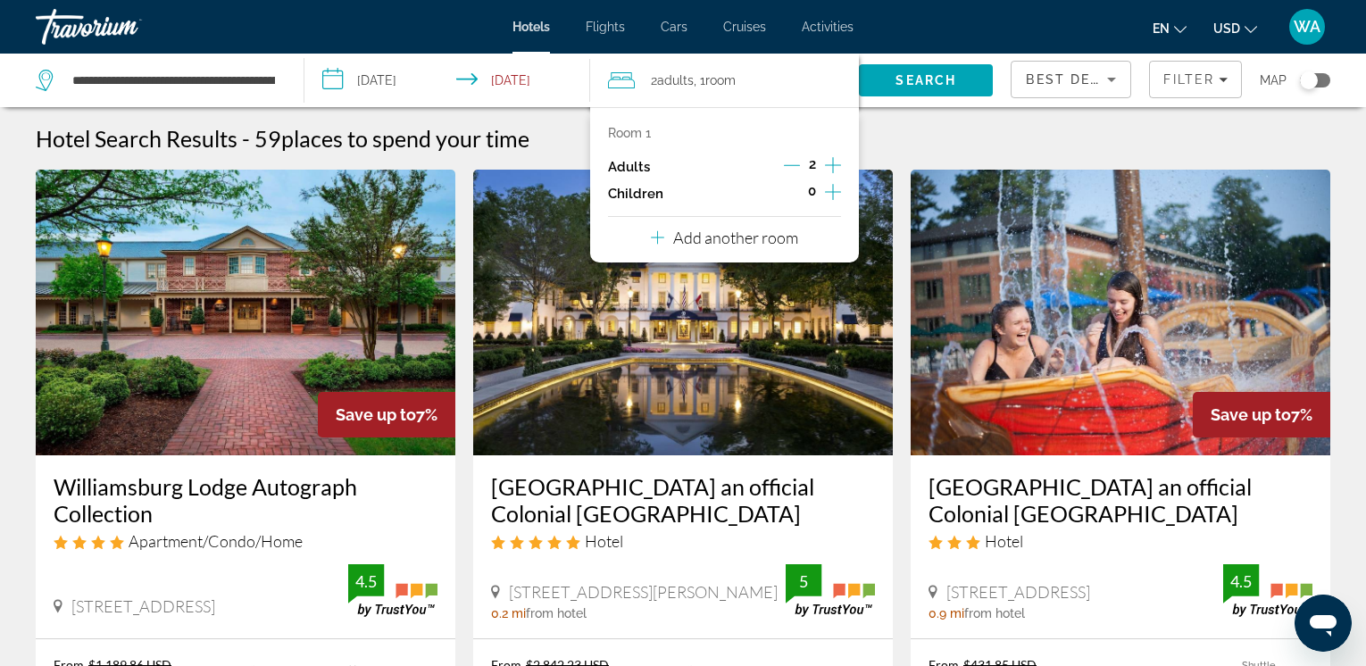
click at [834, 160] on icon "Increment adults" at bounding box center [833, 164] width 16 height 21
click at [757, 238] on p "Add another room" at bounding box center [735, 238] width 125 height 20
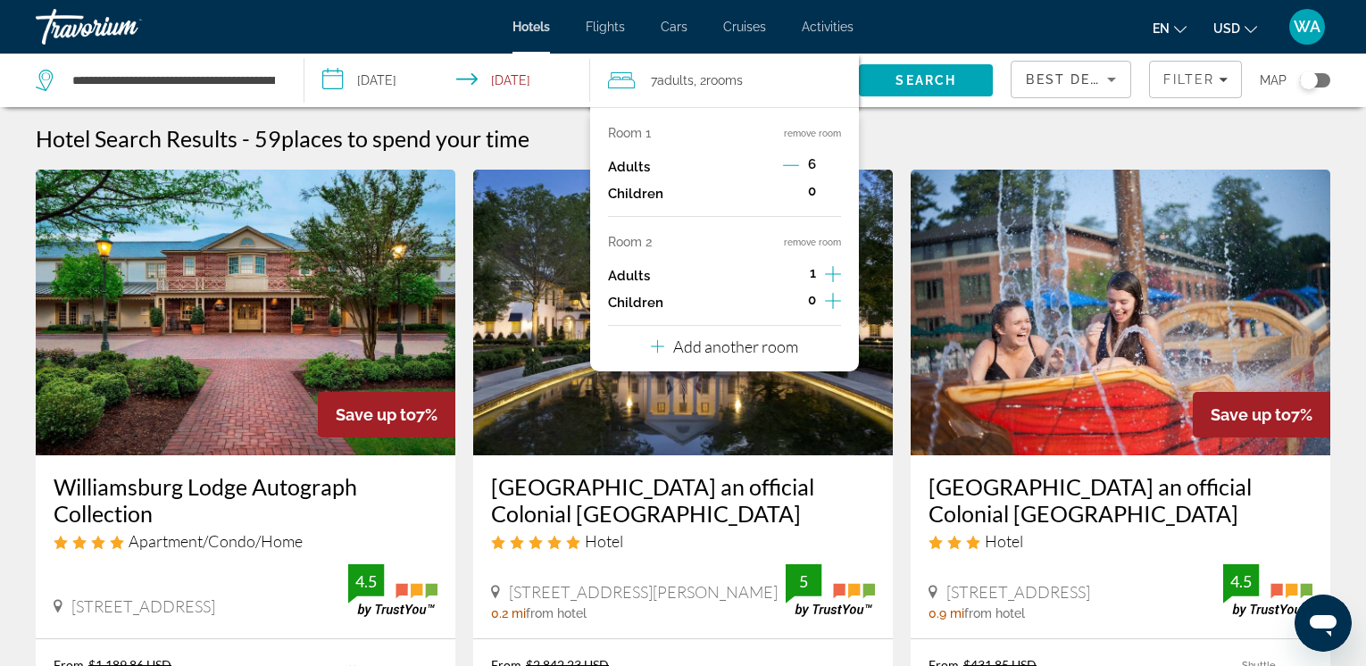
click at [831, 269] on icon "Increment adults" at bounding box center [833, 273] width 16 height 21
click at [835, 298] on icon "Increment children" at bounding box center [833, 300] width 16 height 21
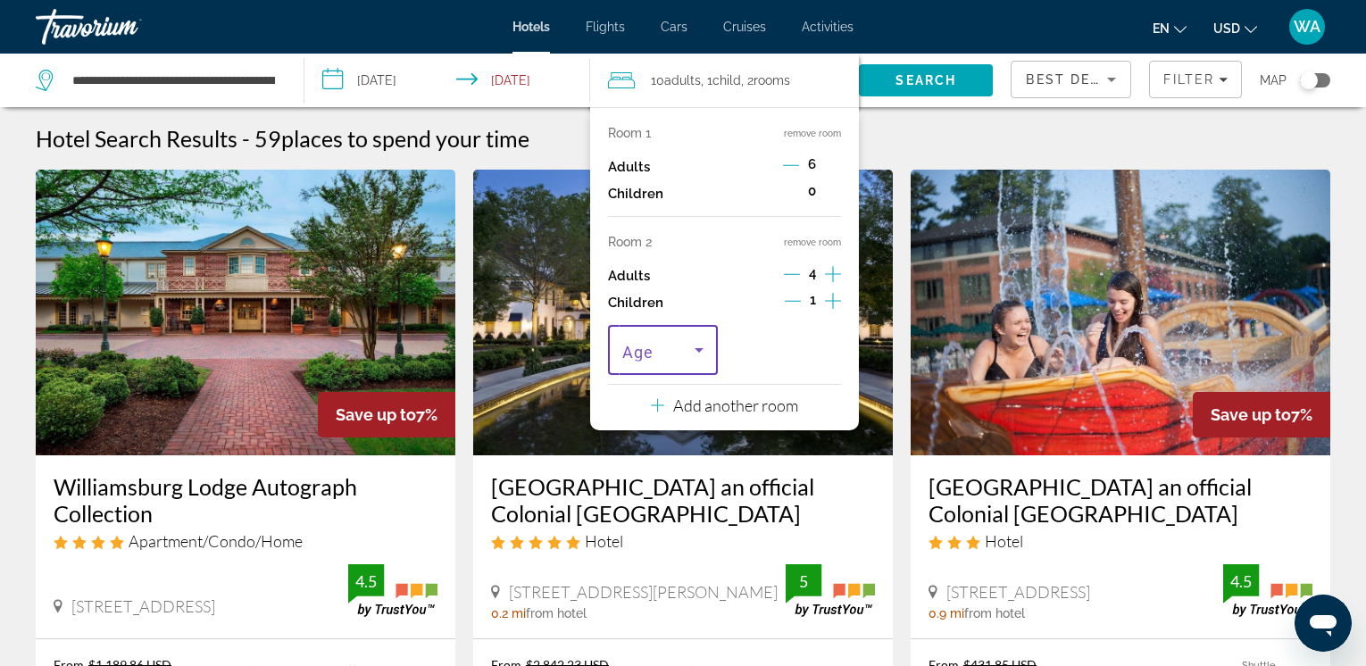
click at [702, 344] on icon "Travelers: 10 adults, 1 child" at bounding box center [698, 349] width 21 height 21
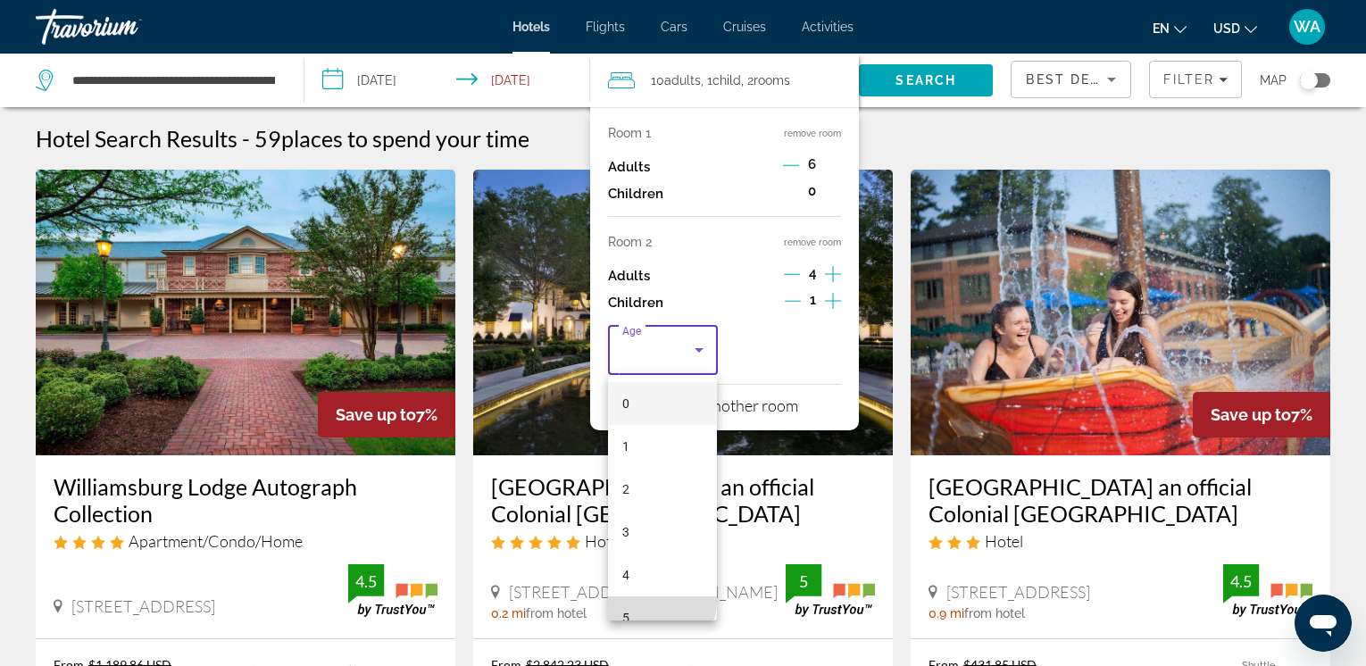
click at [655, 601] on mat-option "5" at bounding box center [663, 617] width 110 height 43
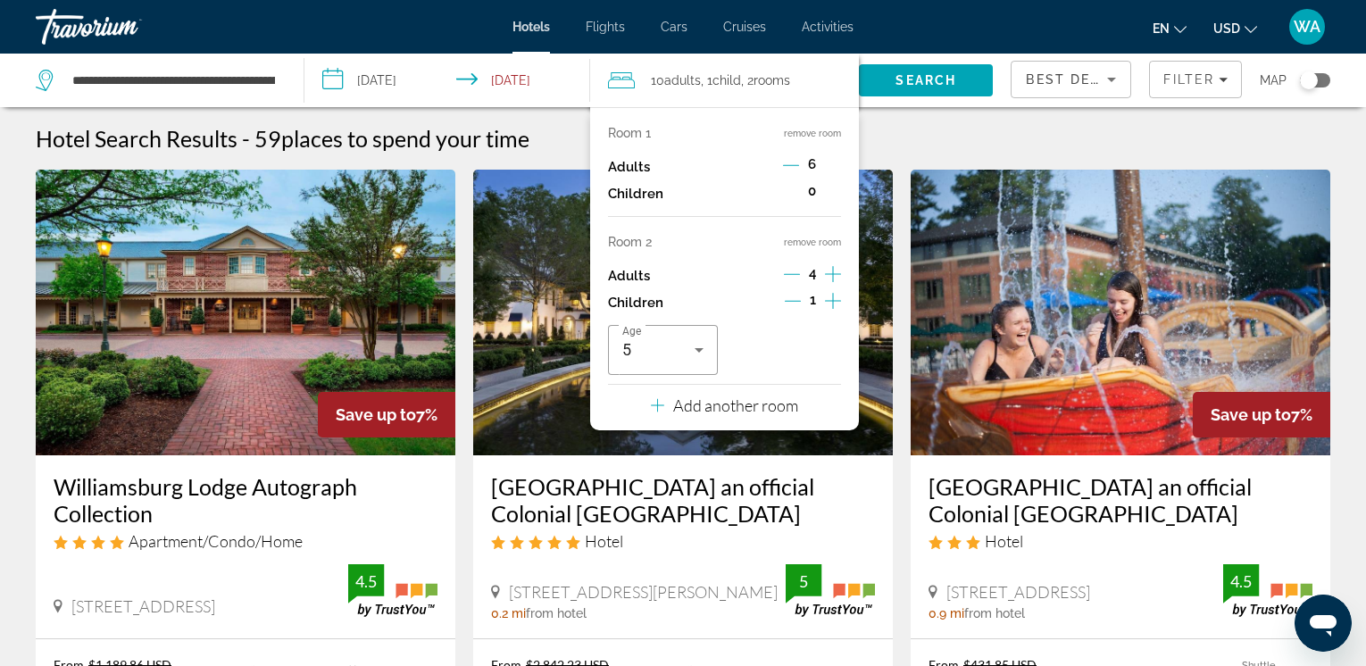
click at [833, 299] on icon "Increment children" at bounding box center [833, 300] width 16 height 21
click at [822, 348] on icon "Travelers: 10 adults, 2 children" at bounding box center [822, 350] width 9 height 4
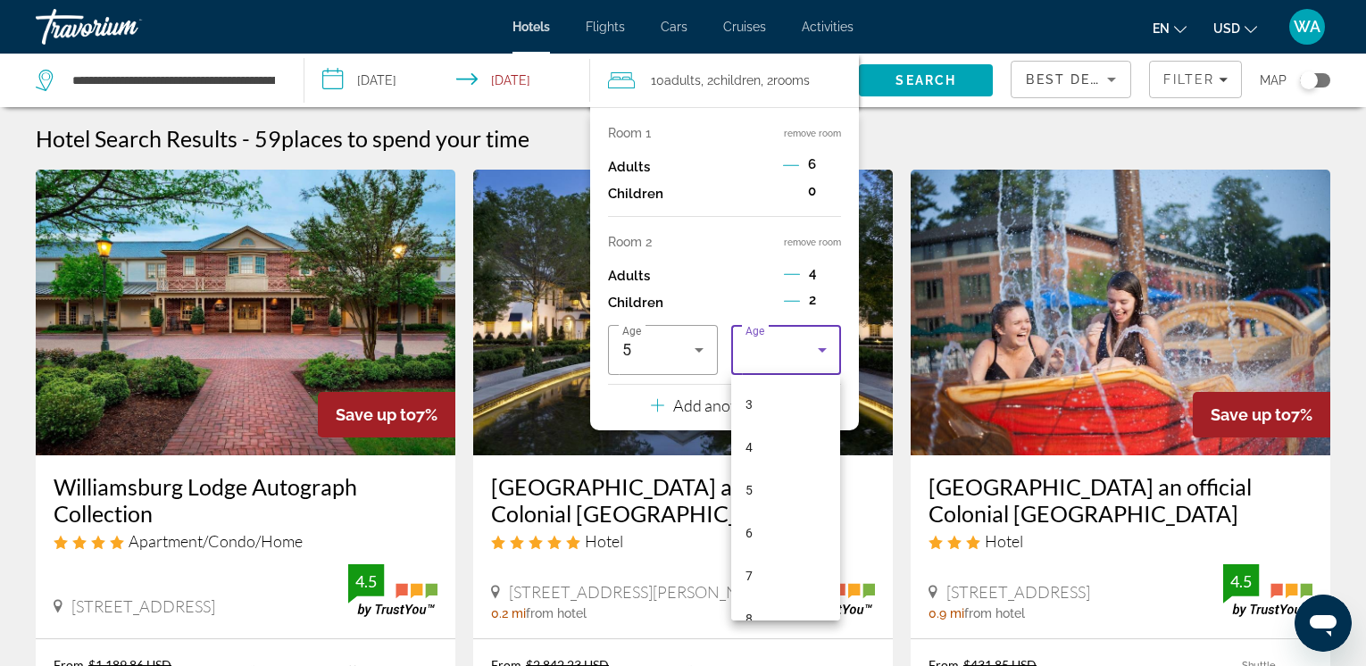
scroll to position [141, 0]
click at [771, 560] on mat-option "7" at bounding box center [786, 562] width 110 height 43
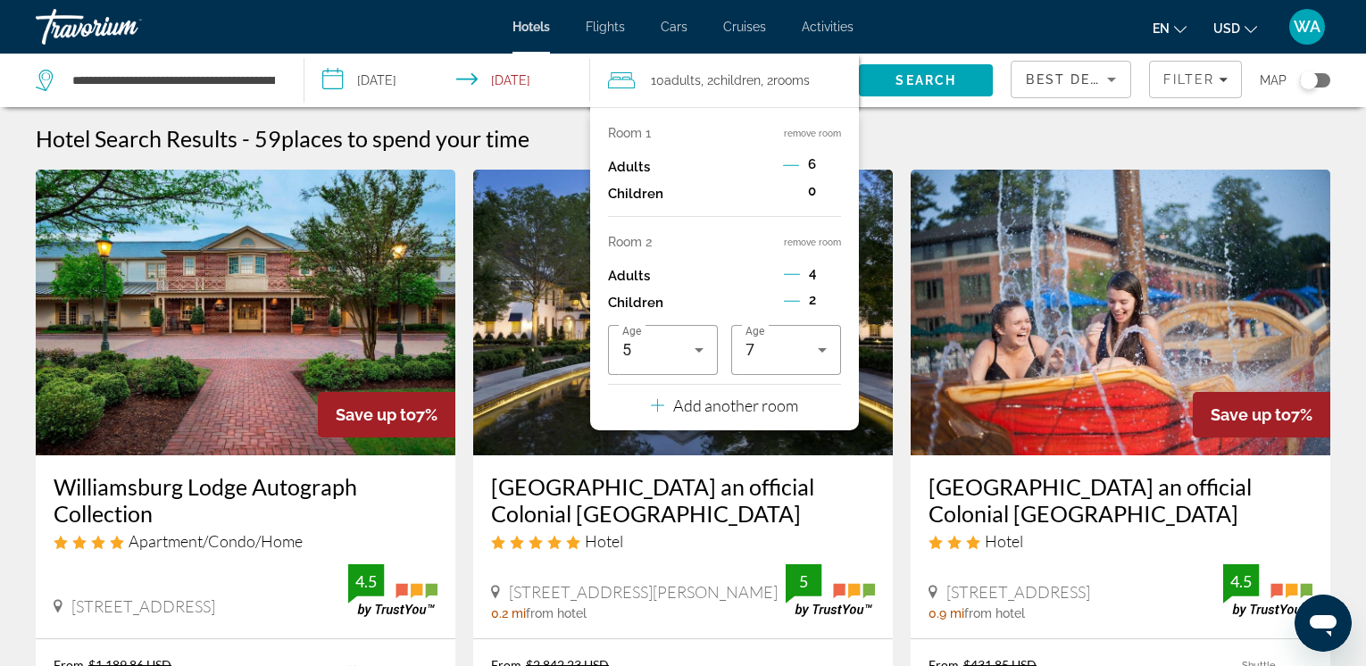
click at [905, 147] on div "Hotel Search Results - 59 places to spend your time" at bounding box center [683, 138] width 1295 height 27
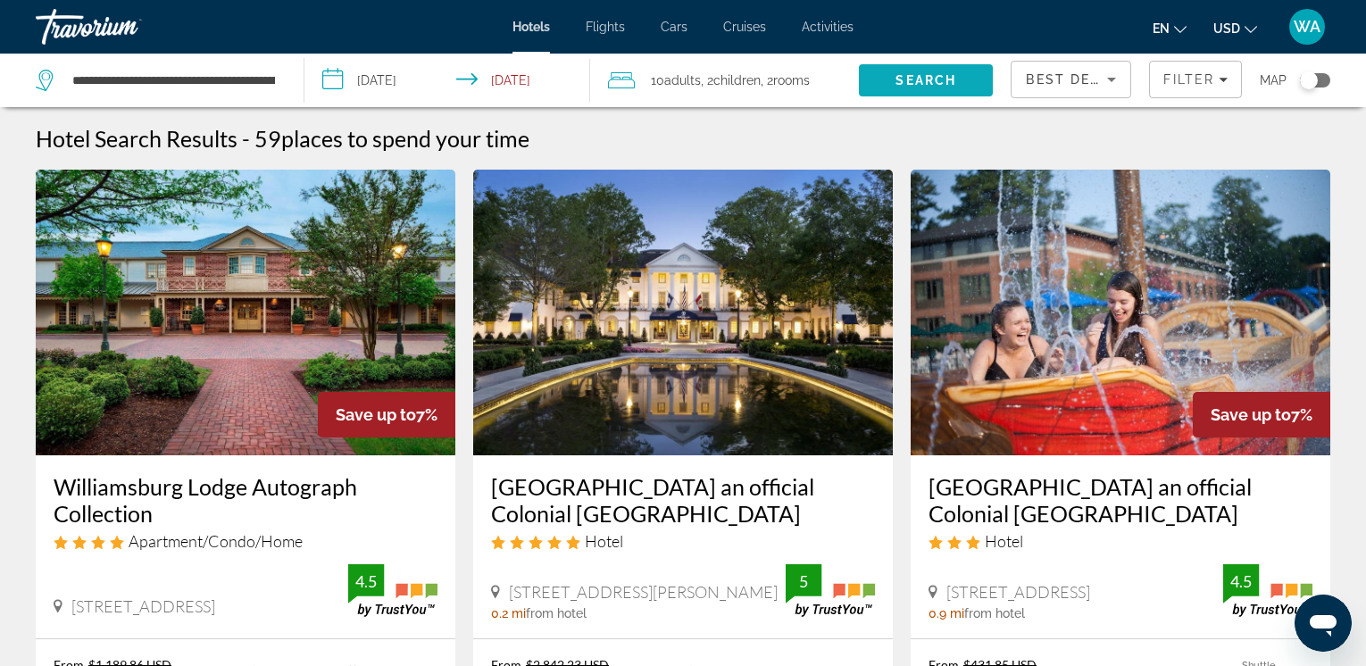
click at [902, 71] on span "Search" at bounding box center [926, 80] width 134 height 43
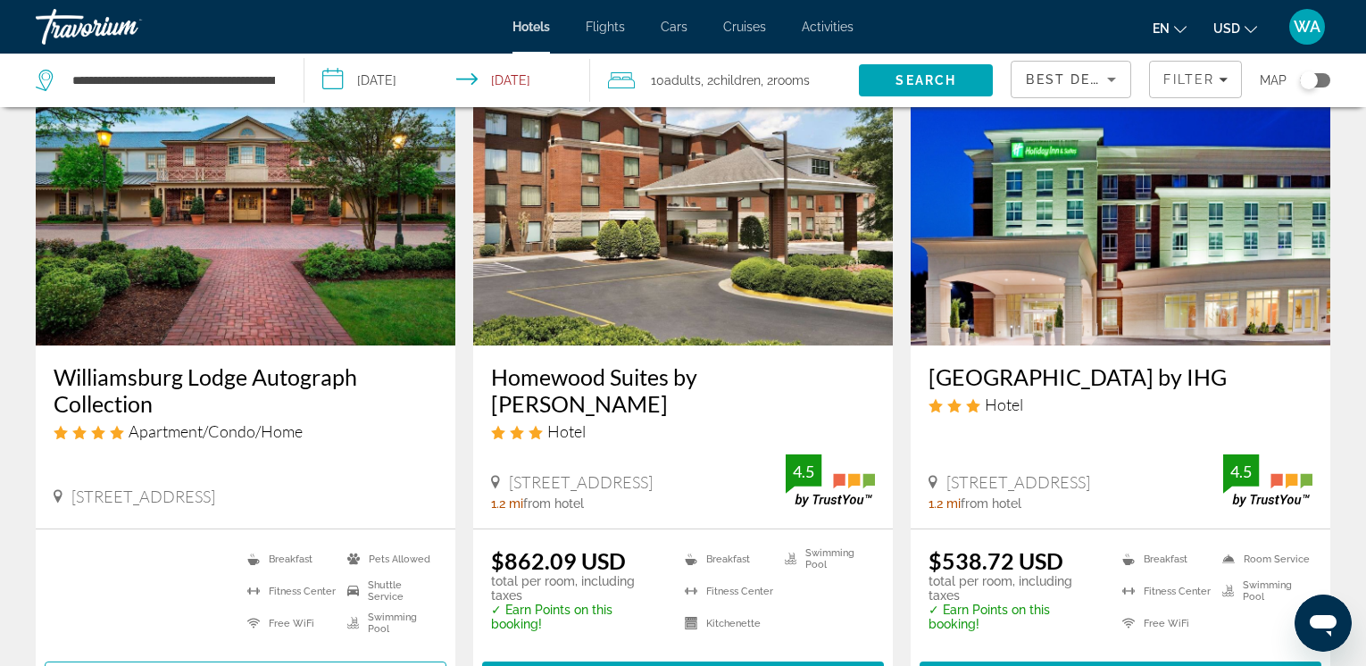
scroll to position [105, 0]
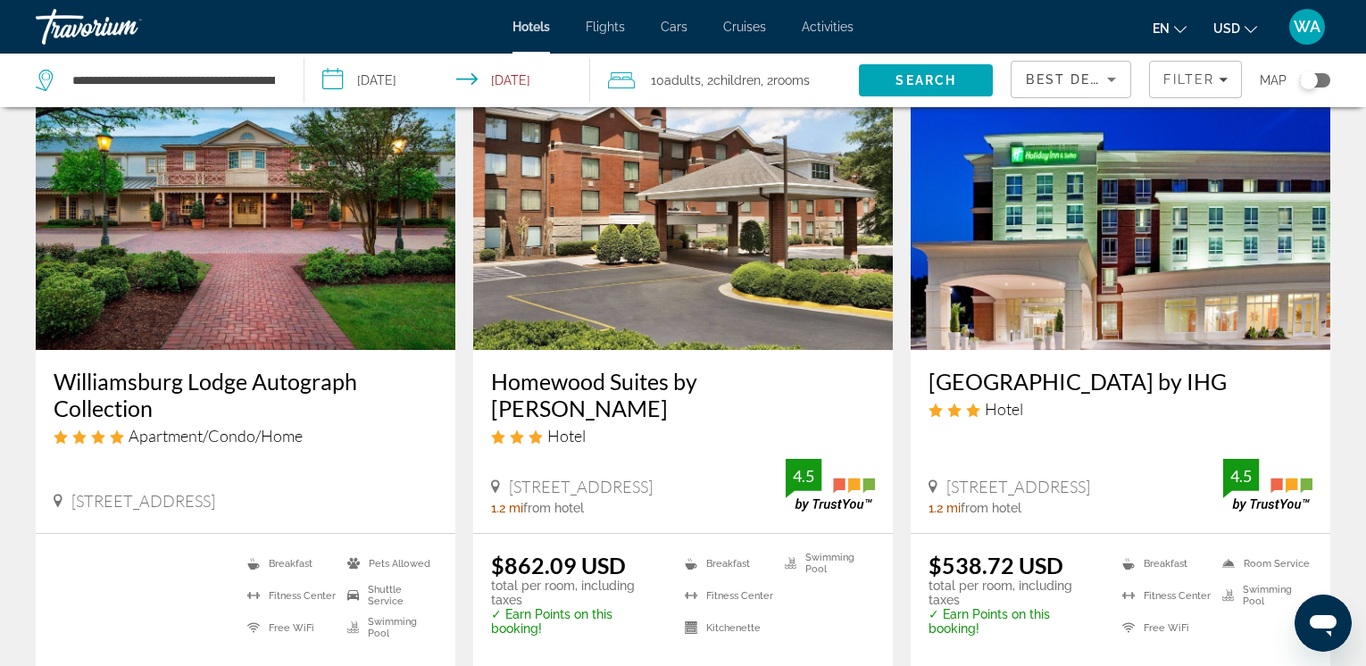
click at [1161, 271] on img "Main content" at bounding box center [1121, 207] width 420 height 286
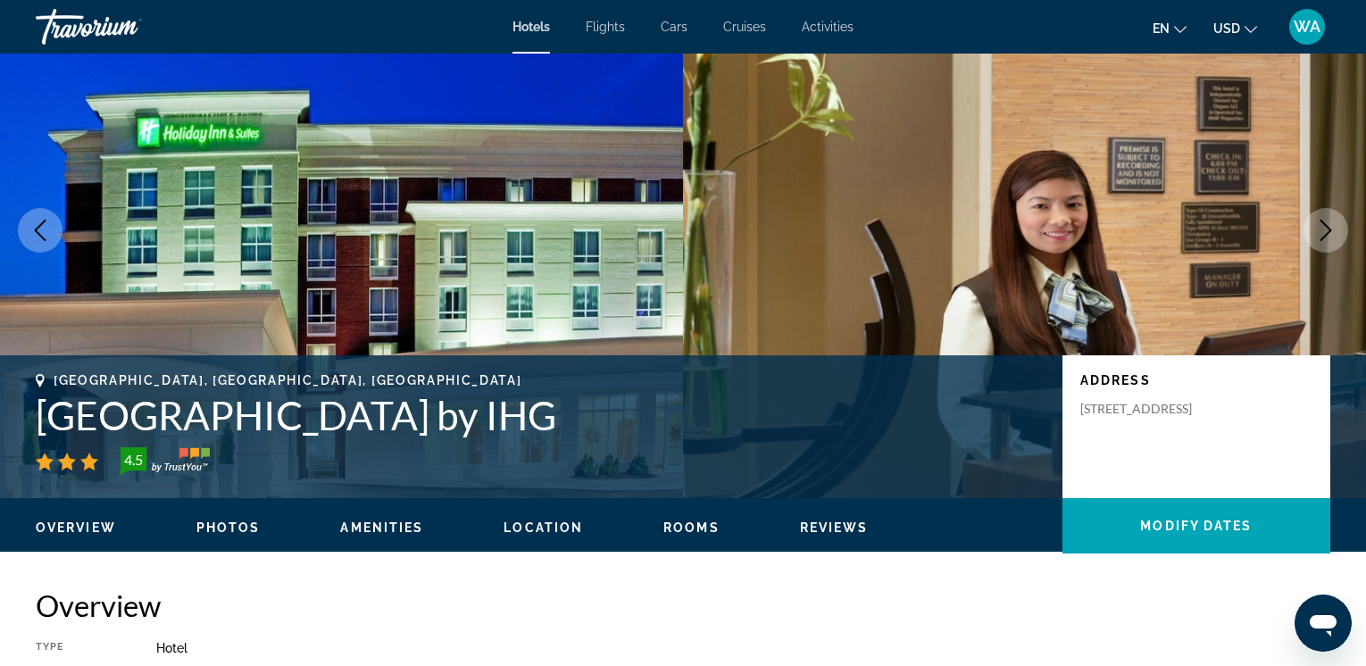
scroll to position [39, 0]
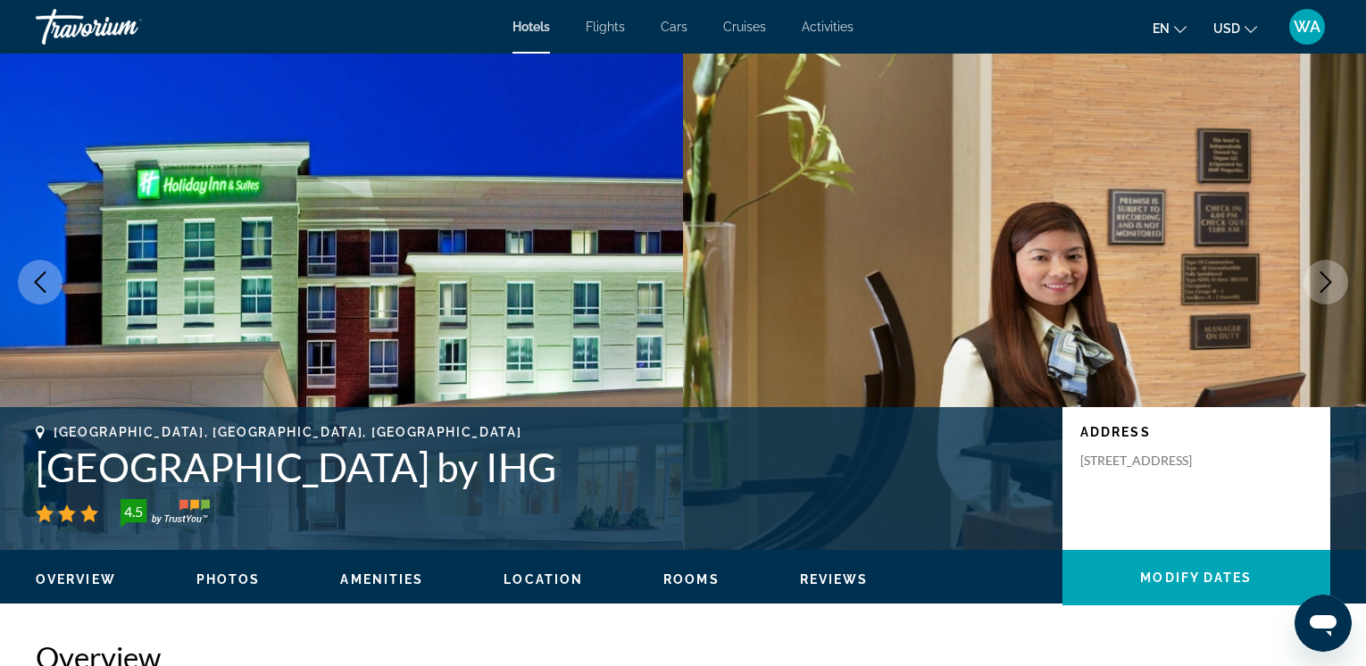
click at [1331, 287] on icon "Next image" at bounding box center [1325, 281] width 21 height 21
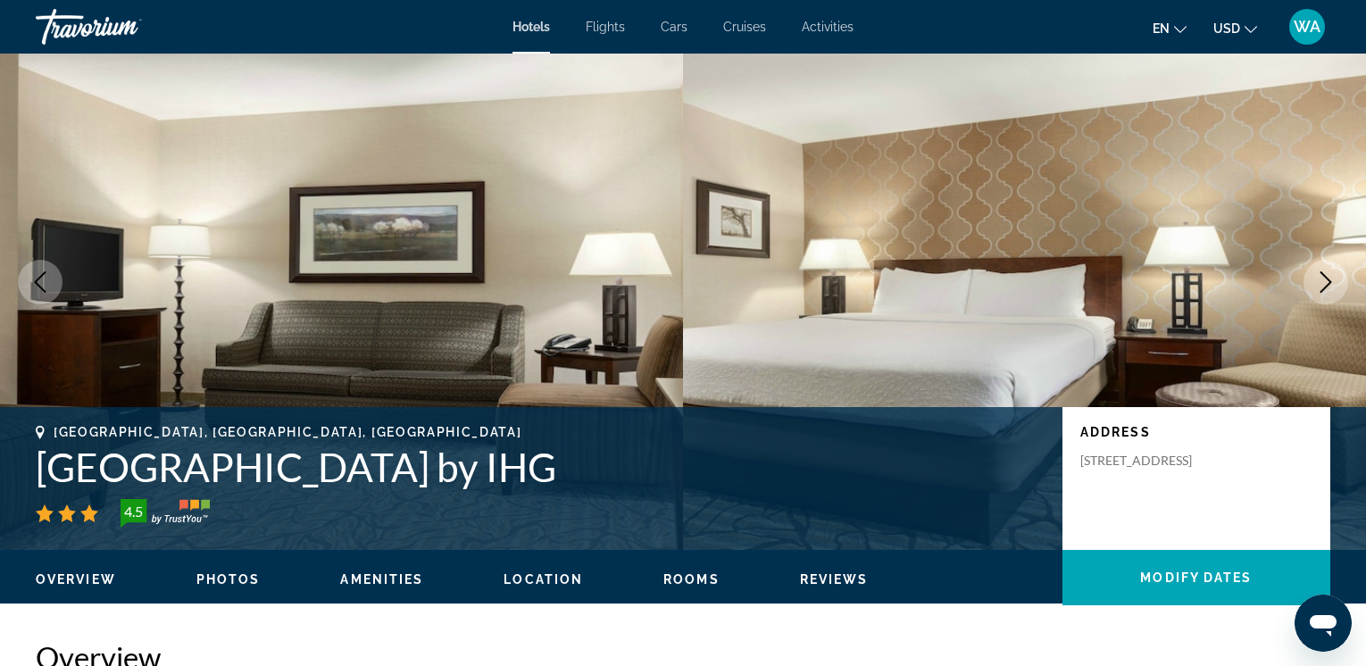
click at [1331, 287] on icon "Next image" at bounding box center [1325, 281] width 21 height 21
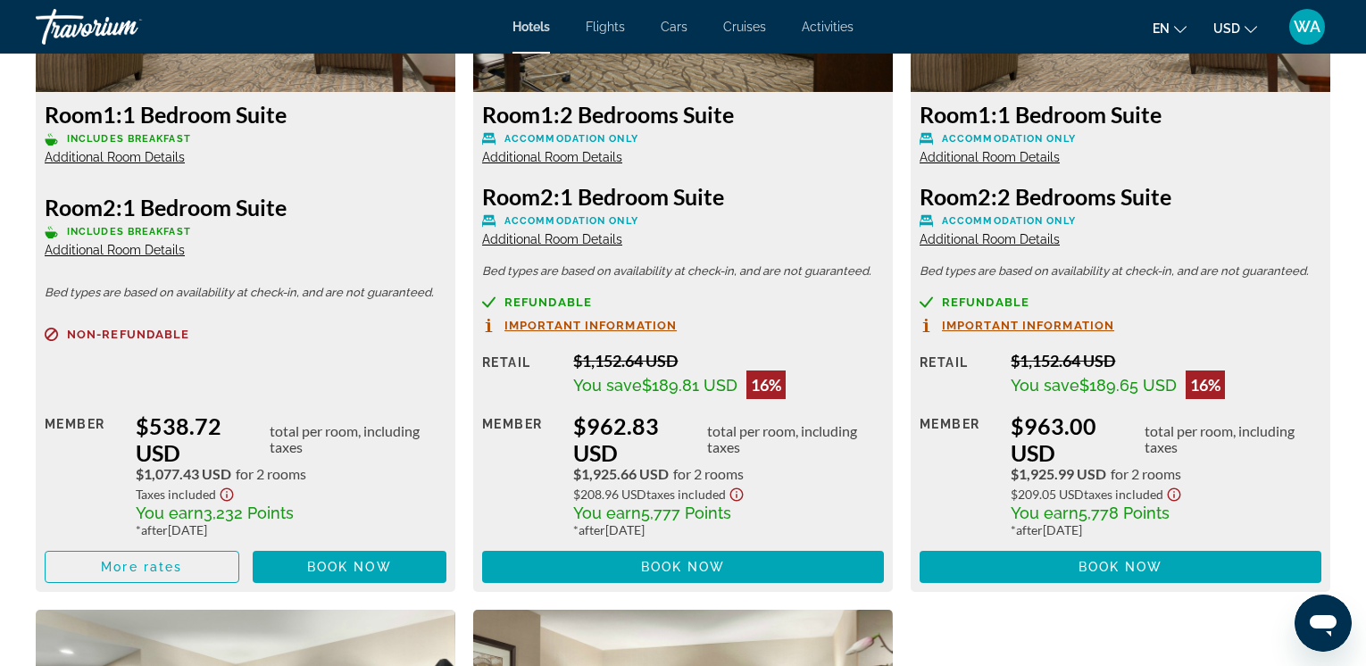
scroll to position [2652, 0]
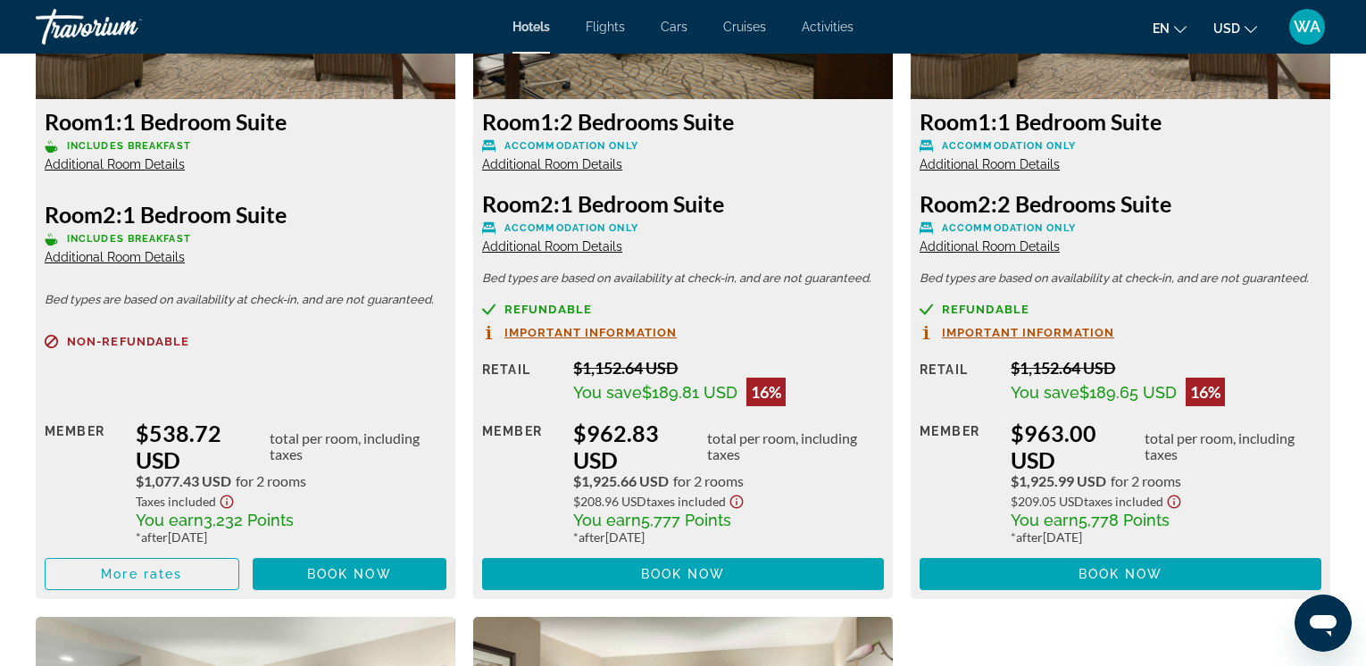
click at [570, 332] on span "Important Information" at bounding box center [590, 333] width 172 height 12
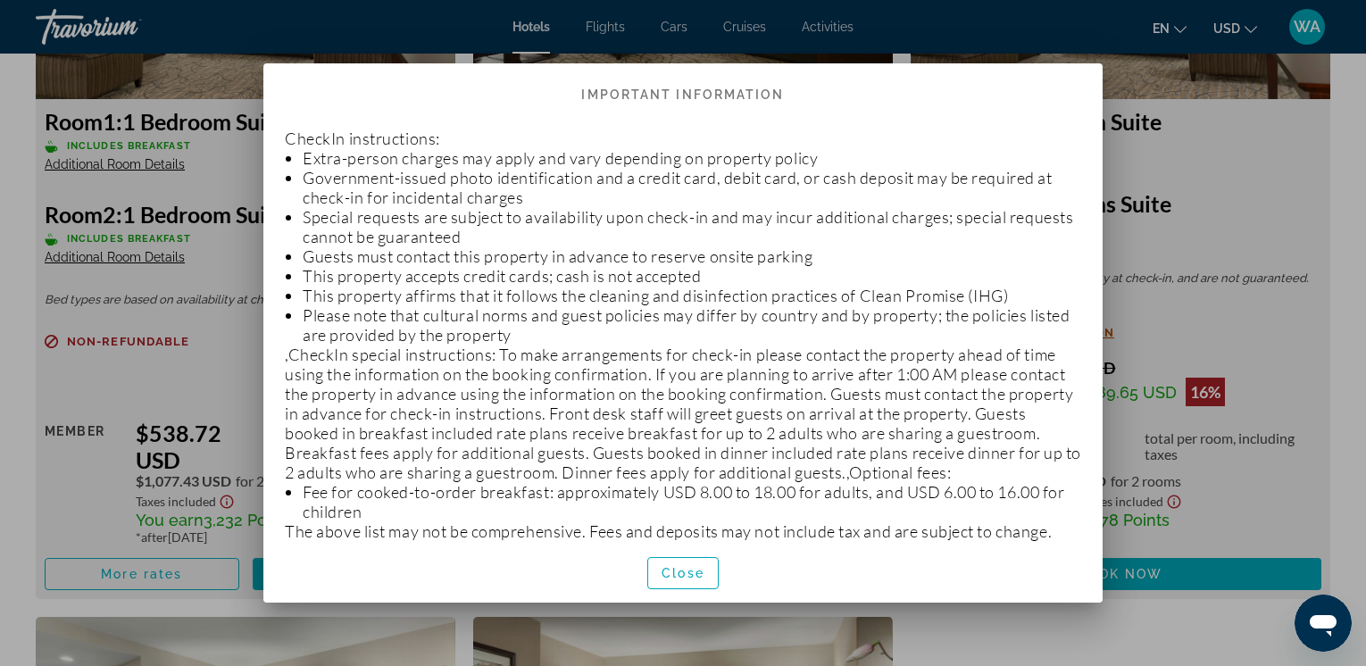
scroll to position [0, 0]
click at [685, 568] on span "Close" at bounding box center [683, 573] width 43 height 14
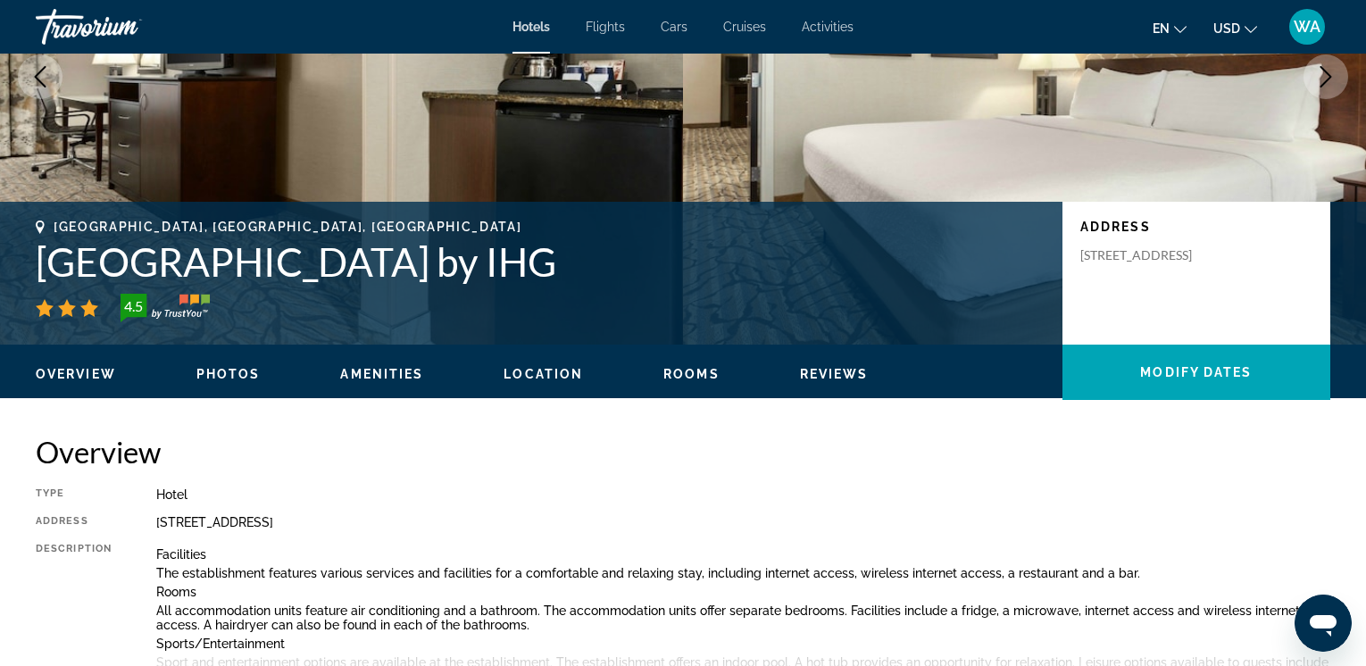
scroll to position [274, 0]
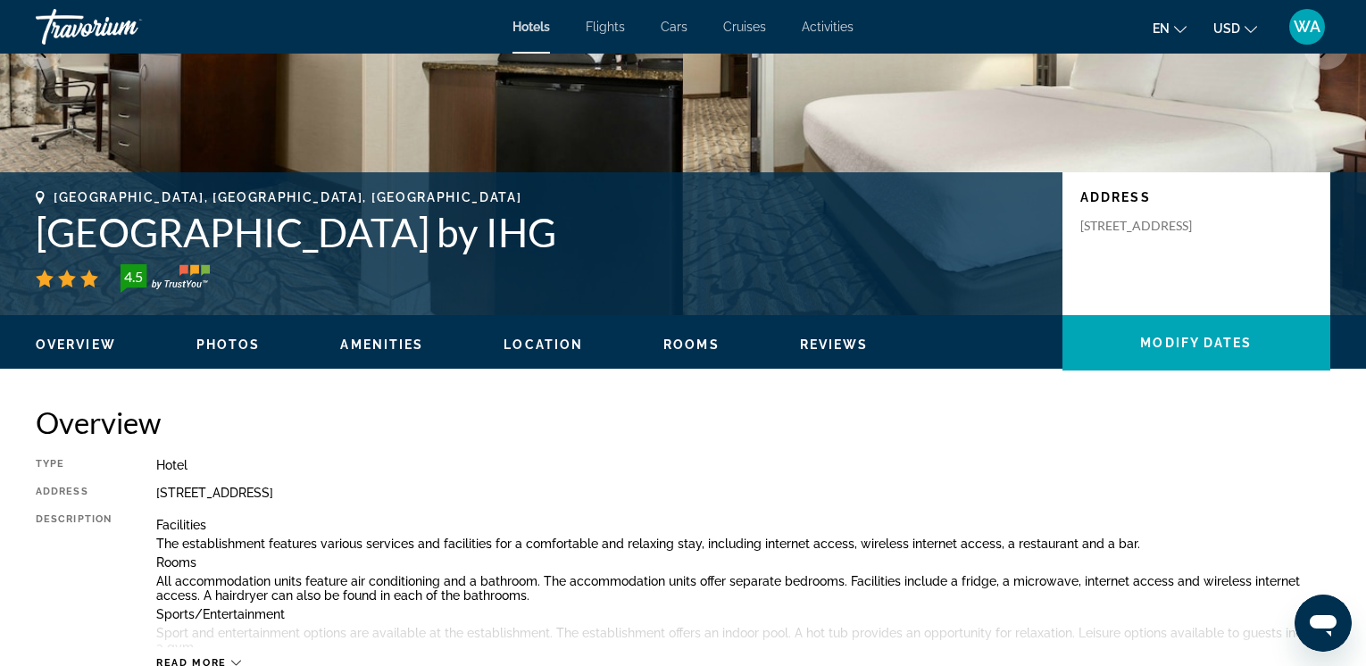
click at [218, 344] on span "Photos" at bounding box center [228, 345] width 64 height 14
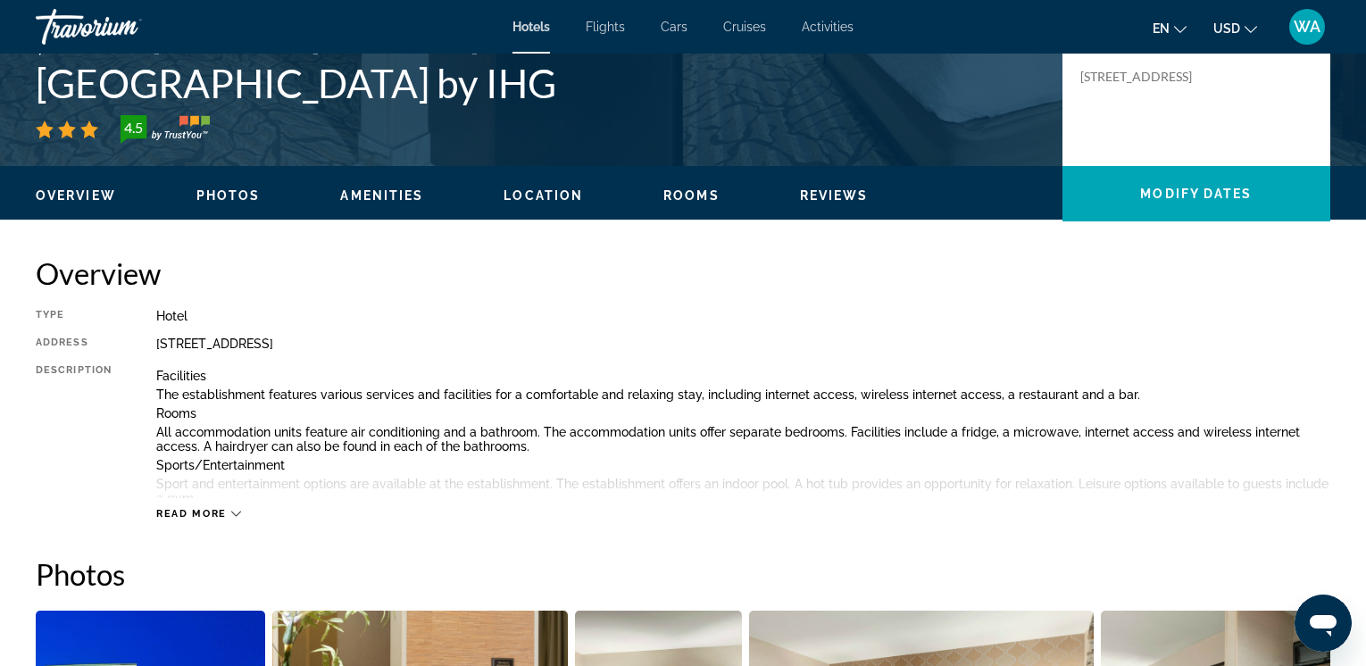
scroll to position [416, 0]
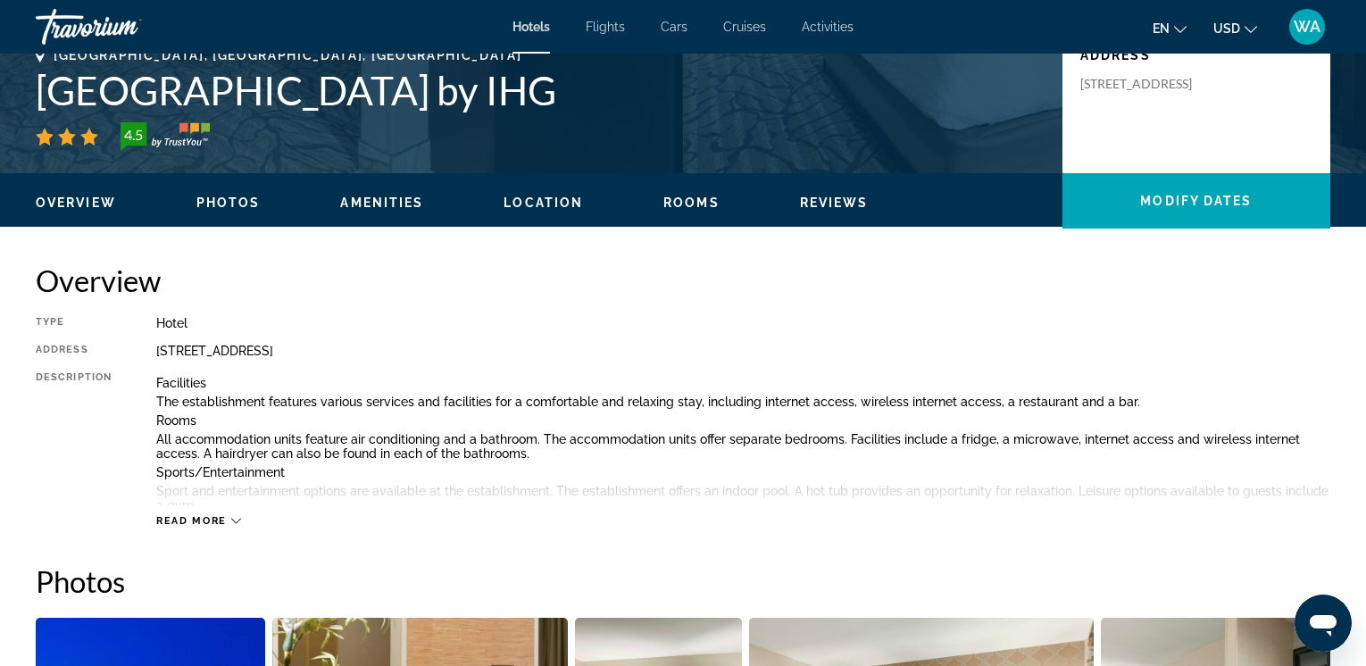
click at [370, 195] on button "Amenities" at bounding box center [381, 203] width 83 height 16
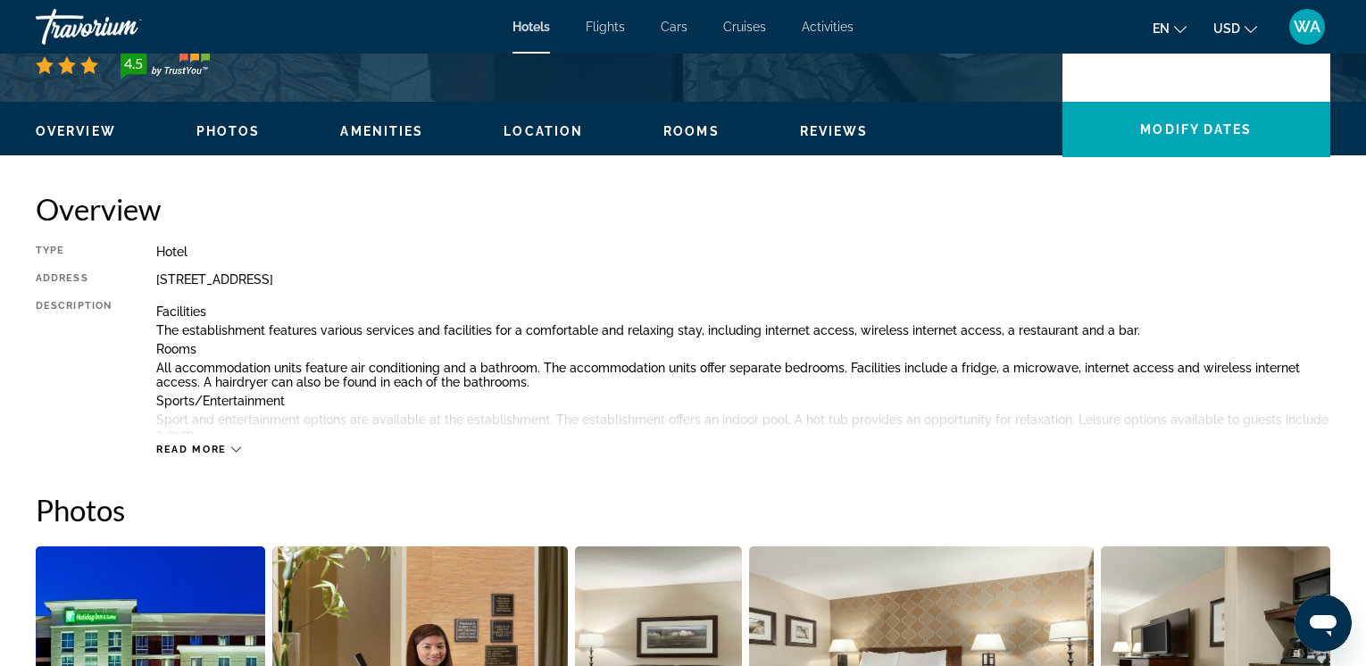
scroll to position [502, 0]
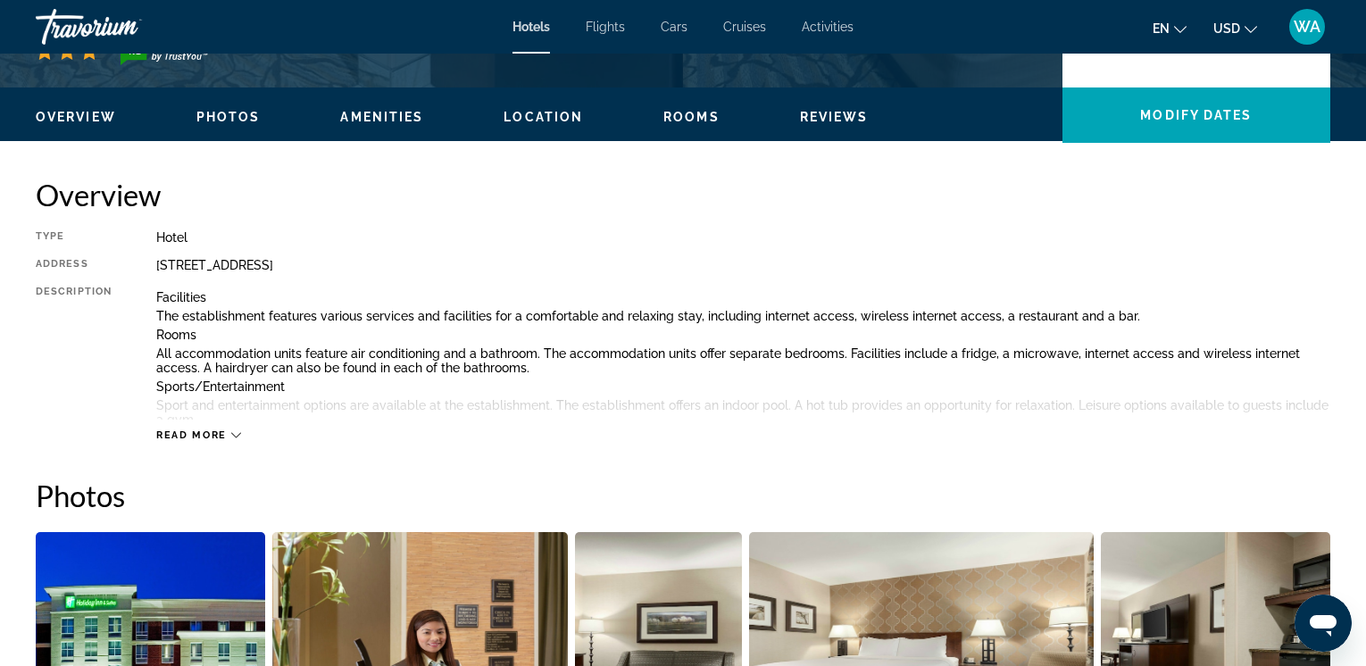
click at [231, 431] on icon "Main content" at bounding box center [236, 435] width 10 height 10
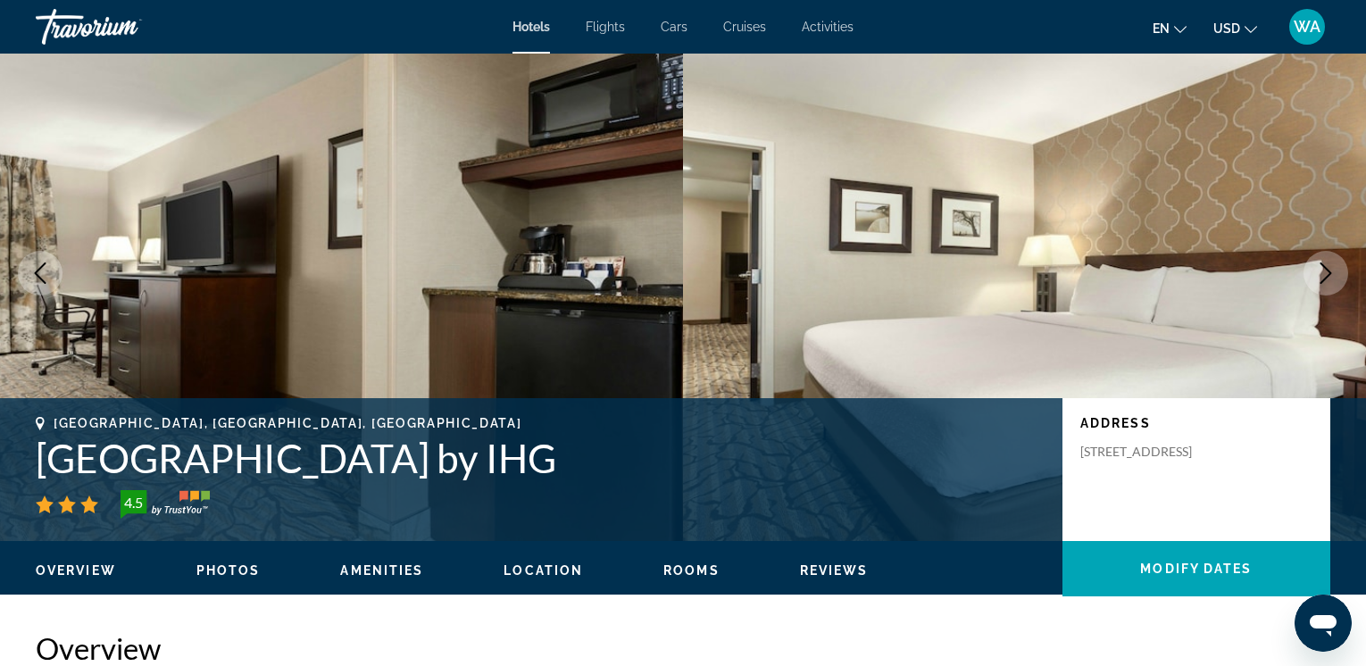
scroll to position [0, 0]
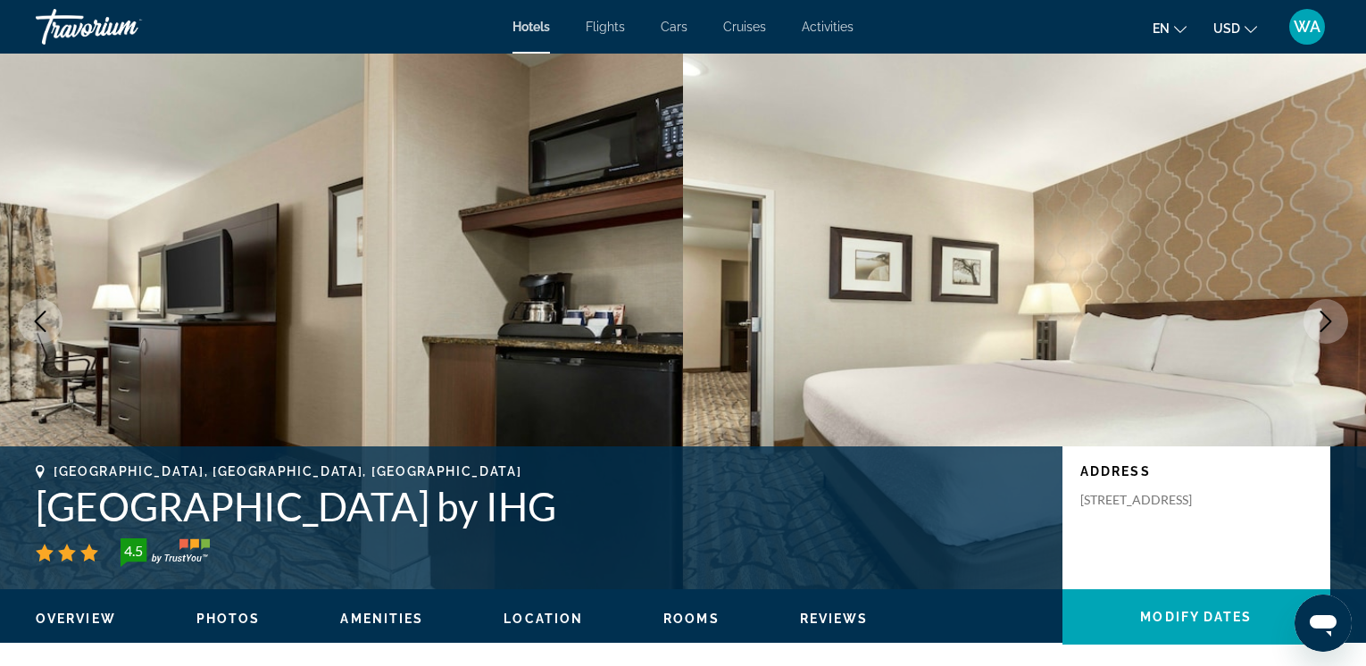
click at [1320, 320] on icon "Next image" at bounding box center [1325, 321] width 21 height 21
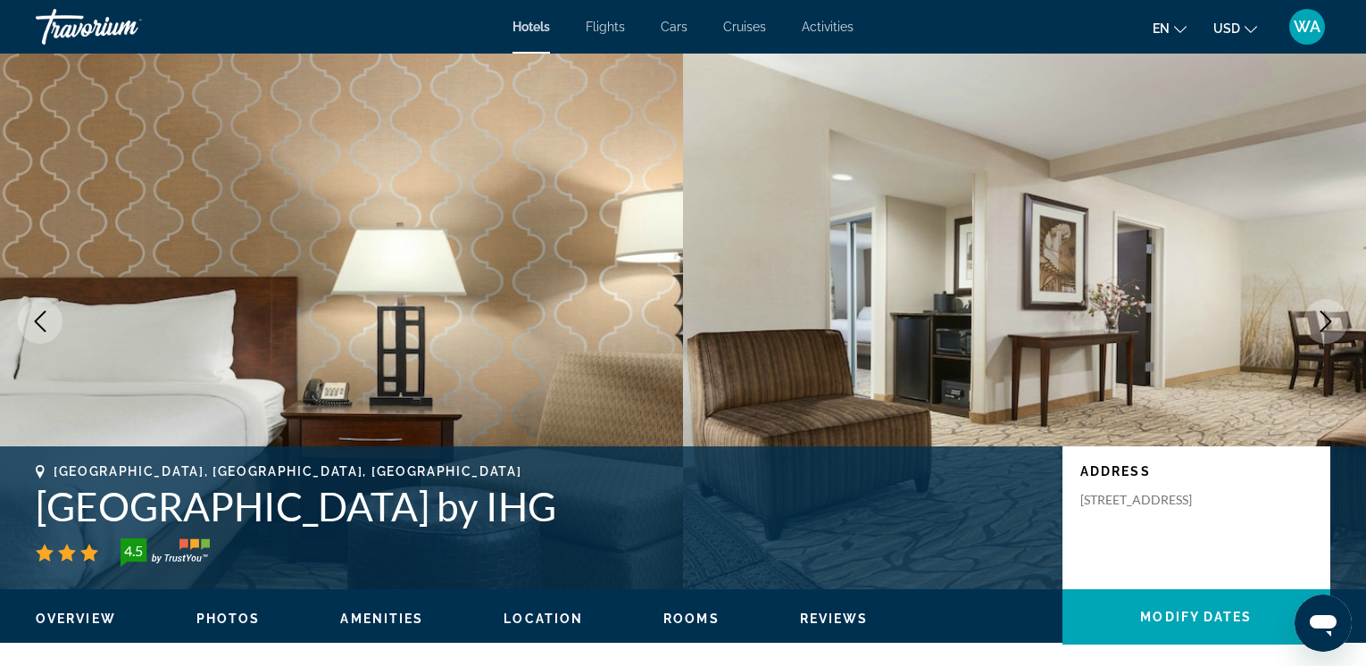
click at [1320, 320] on icon "Next image" at bounding box center [1325, 321] width 21 height 21
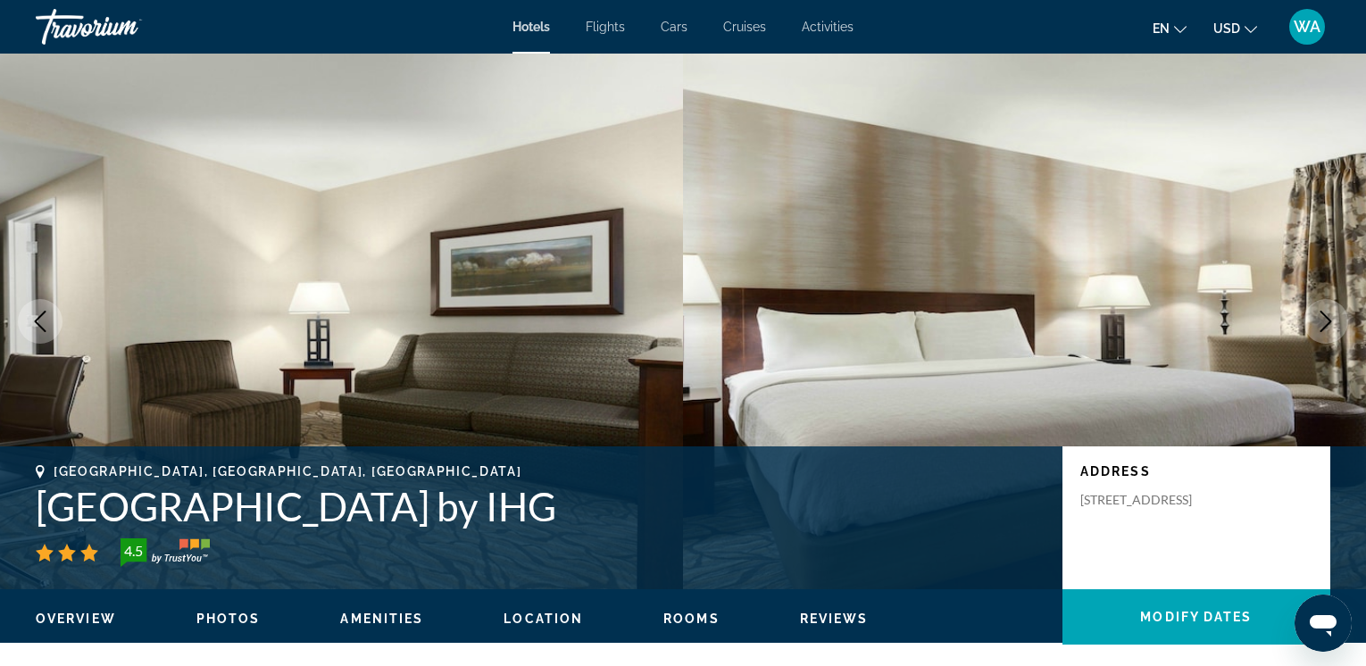
click at [1320, 320] on icon "Next image" at bounding box center [1325, 321] width 21 height 21
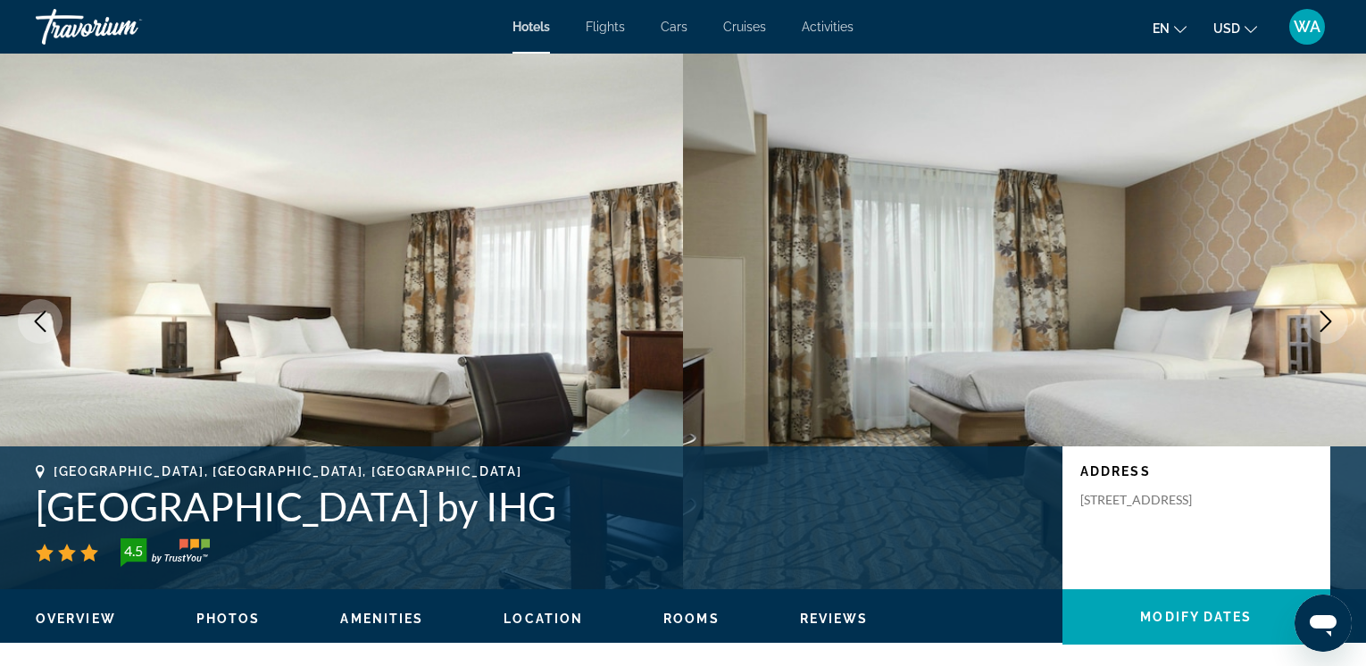
click at [1320, 320] on icon "Next image" at bounding box center [1325, 321] width 21 height 21
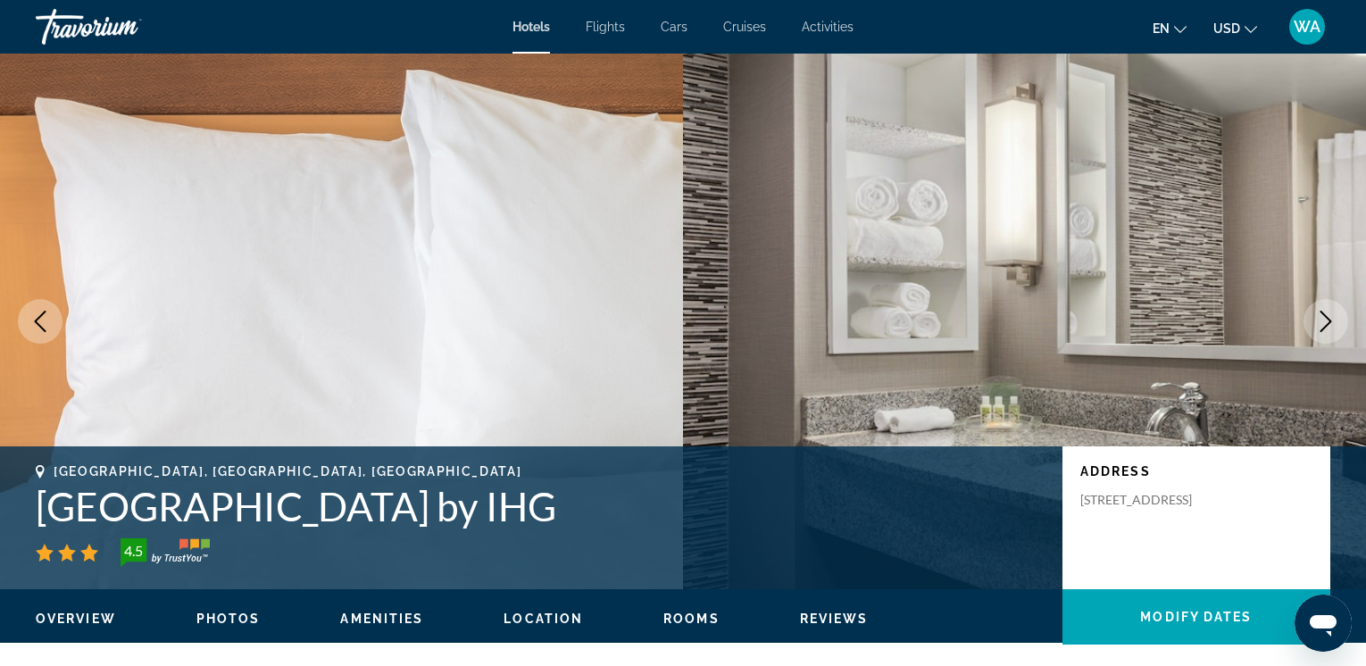
click at [1320, 320] on icon "Next image" at bounding box center [1325, 321] width 21 height 21
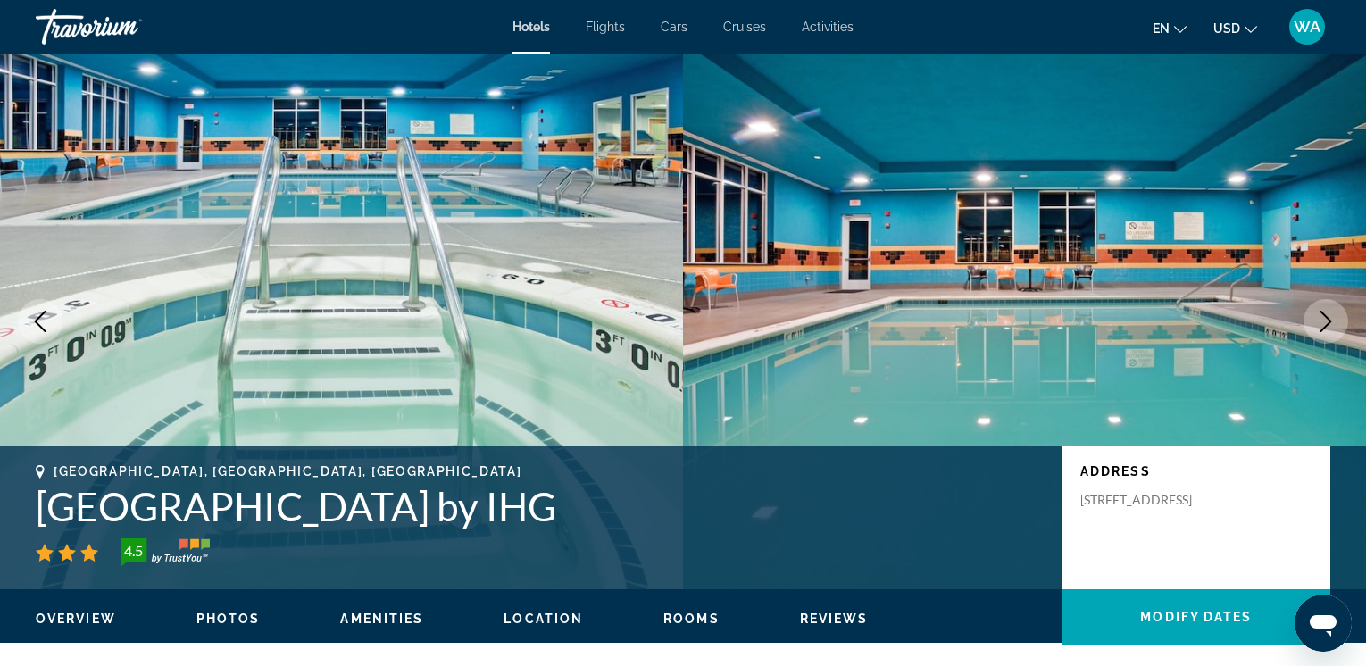
click at [1320, 320] on icon "Next image" at bounding box center [1325, 321] width 21 height 21
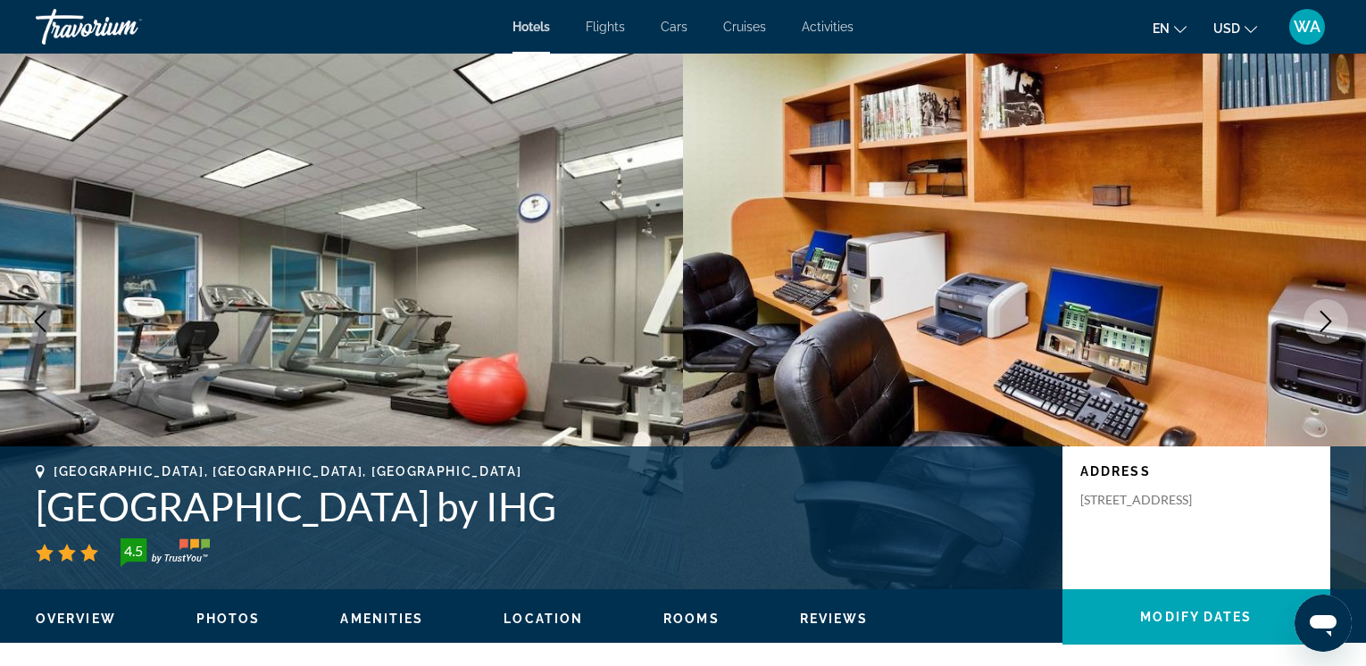
click at [1320, 320] on icon "Next image" at bounding box center [1325, 321] width 21 height 21
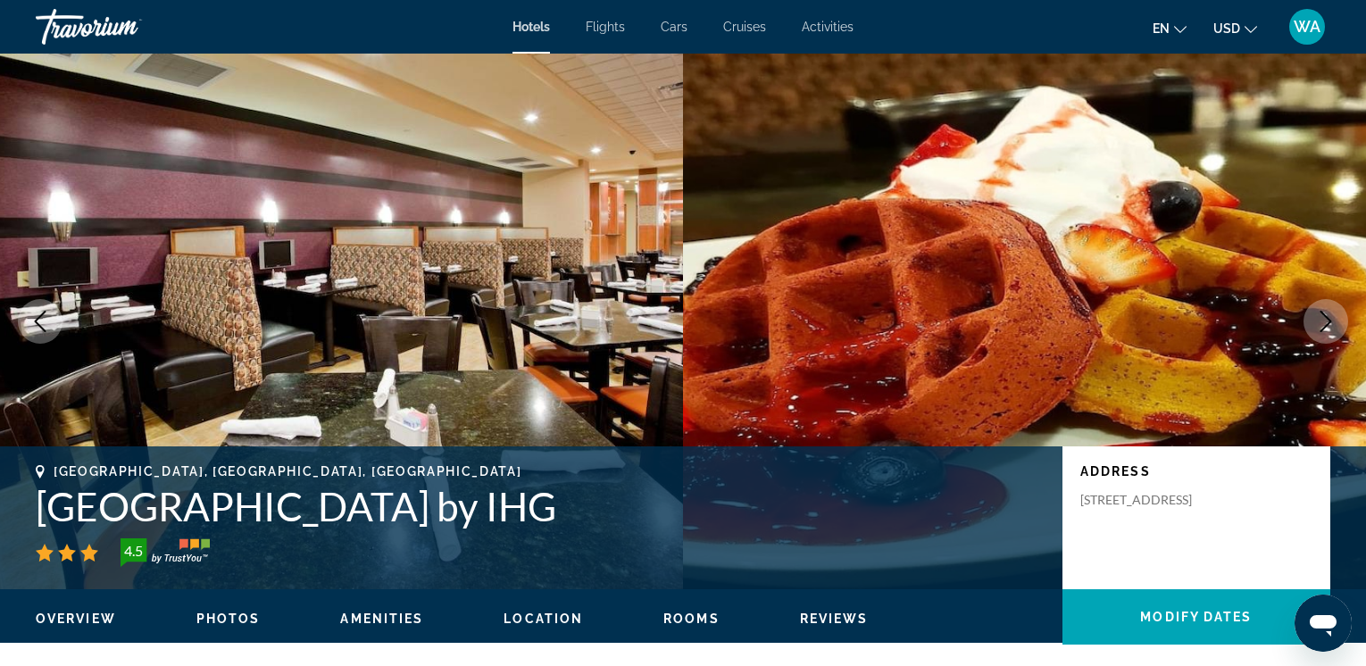
click at [1320, 320] on icon "Next image" at bounding box center [1325, 321] width 21 height 21
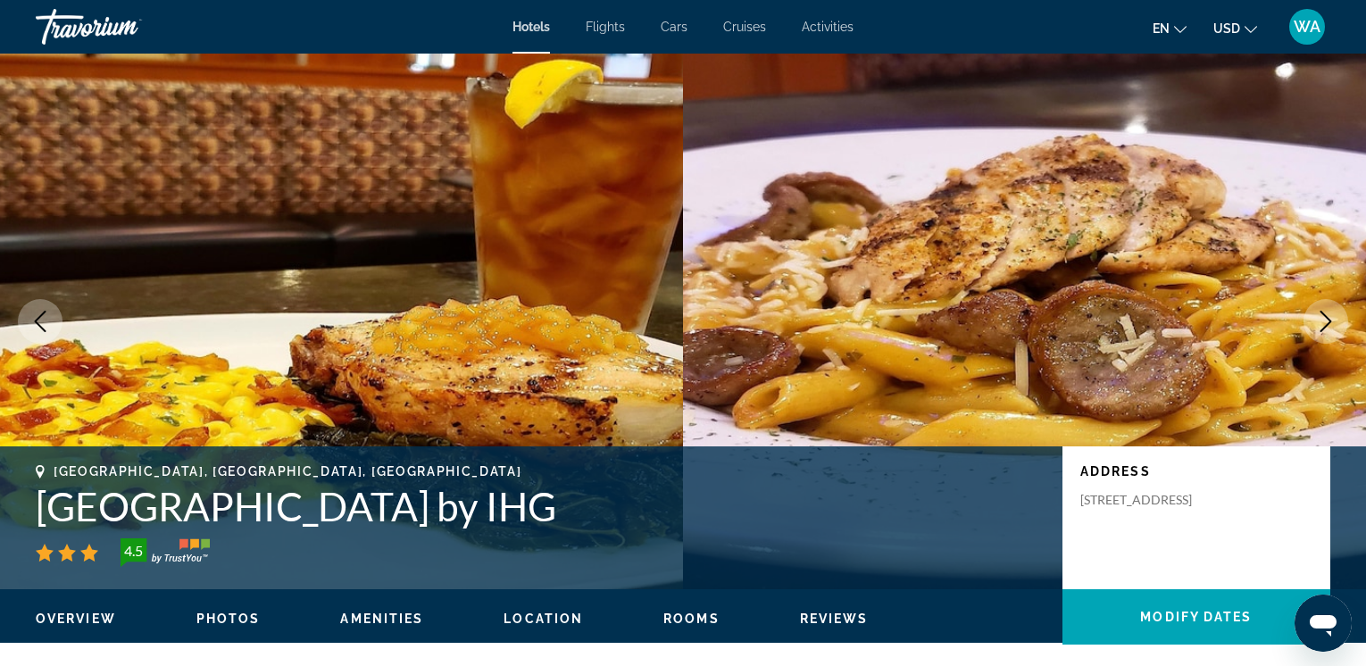
click at [1326, 319] on icon "Next image" at bounding box center [1325, 321] width 21 height 21
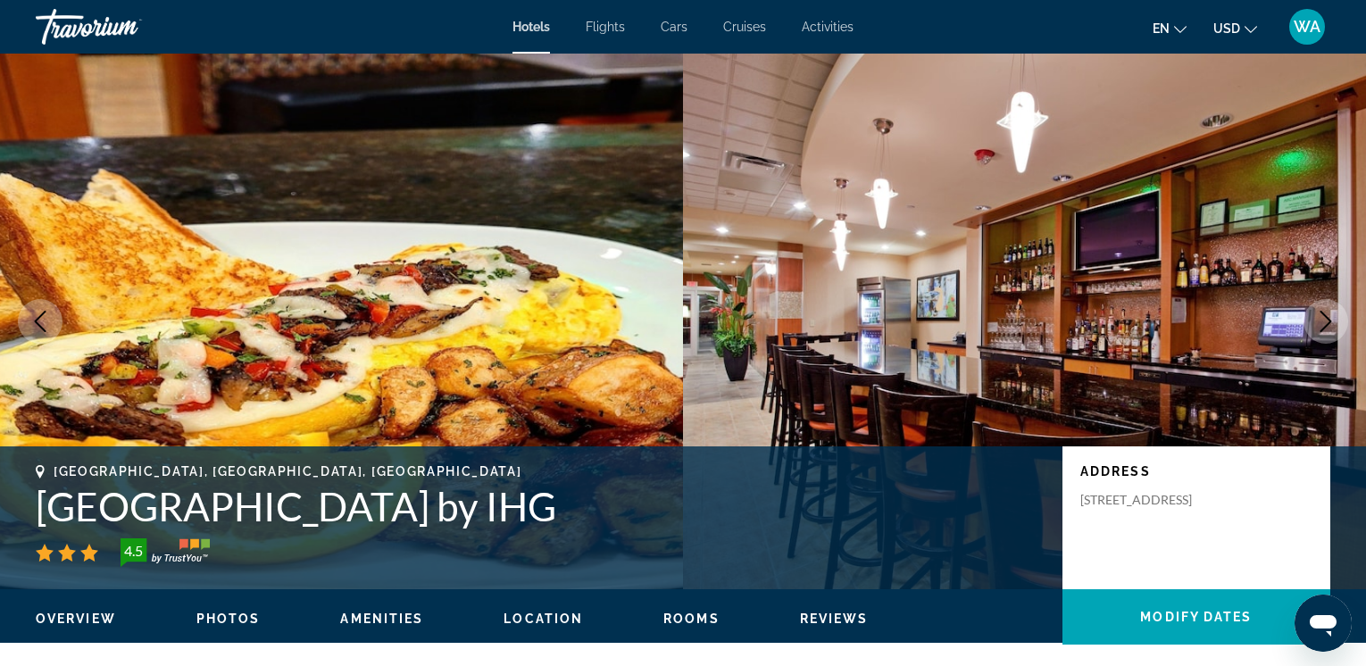
click at [1326, 319] on icon "Next image" at bounding box center [1325, 321] width 21 height 21
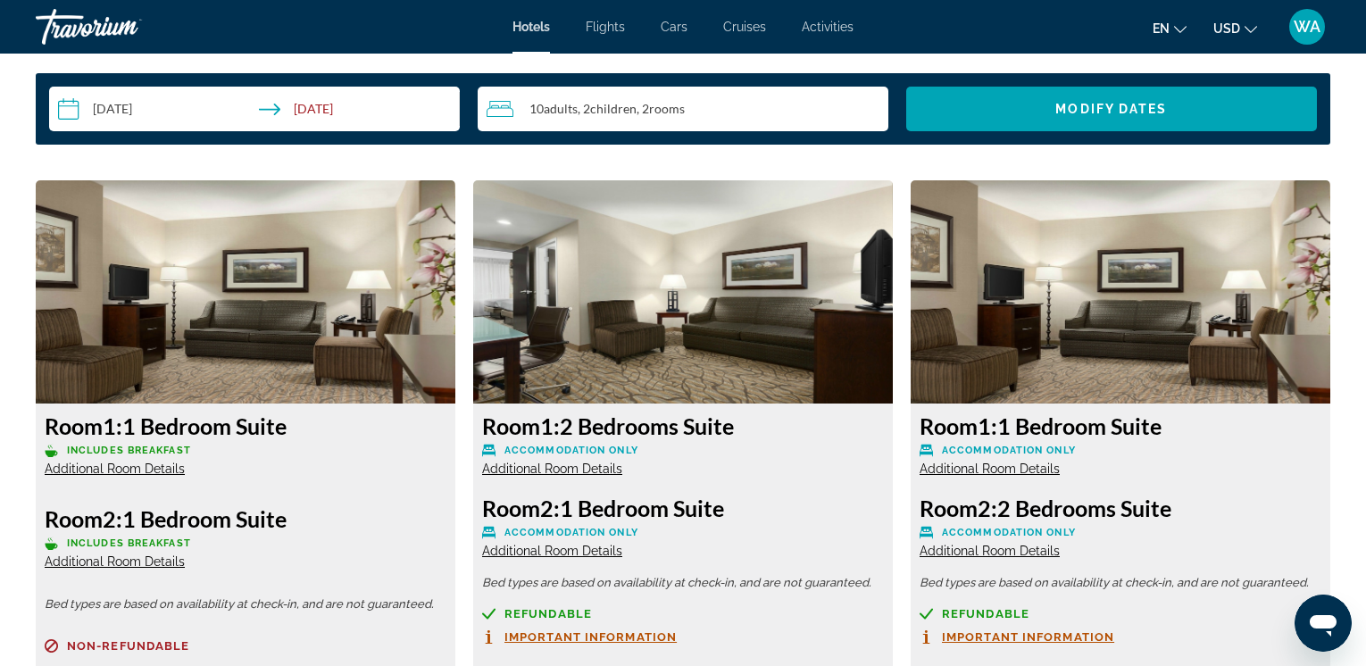
scroll to position [2405, 0]
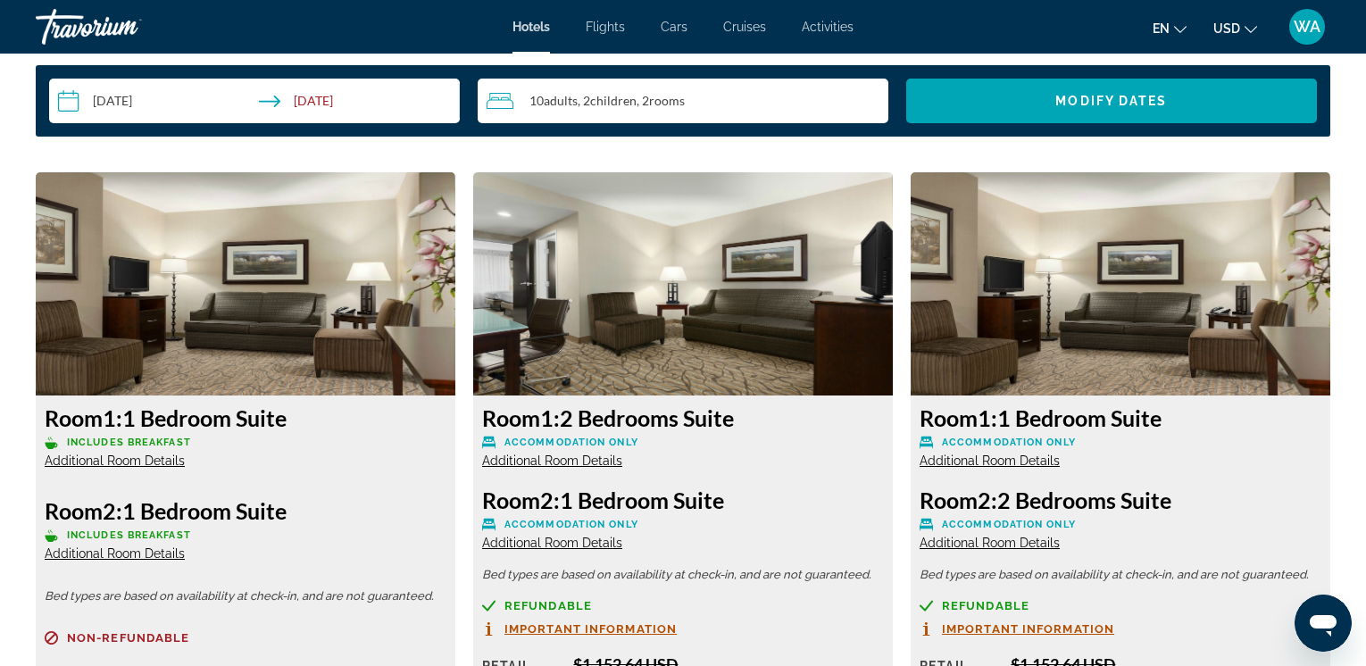
click at [85, 98] on input "**********" at bounding box center [258, 104] width 418 height 50
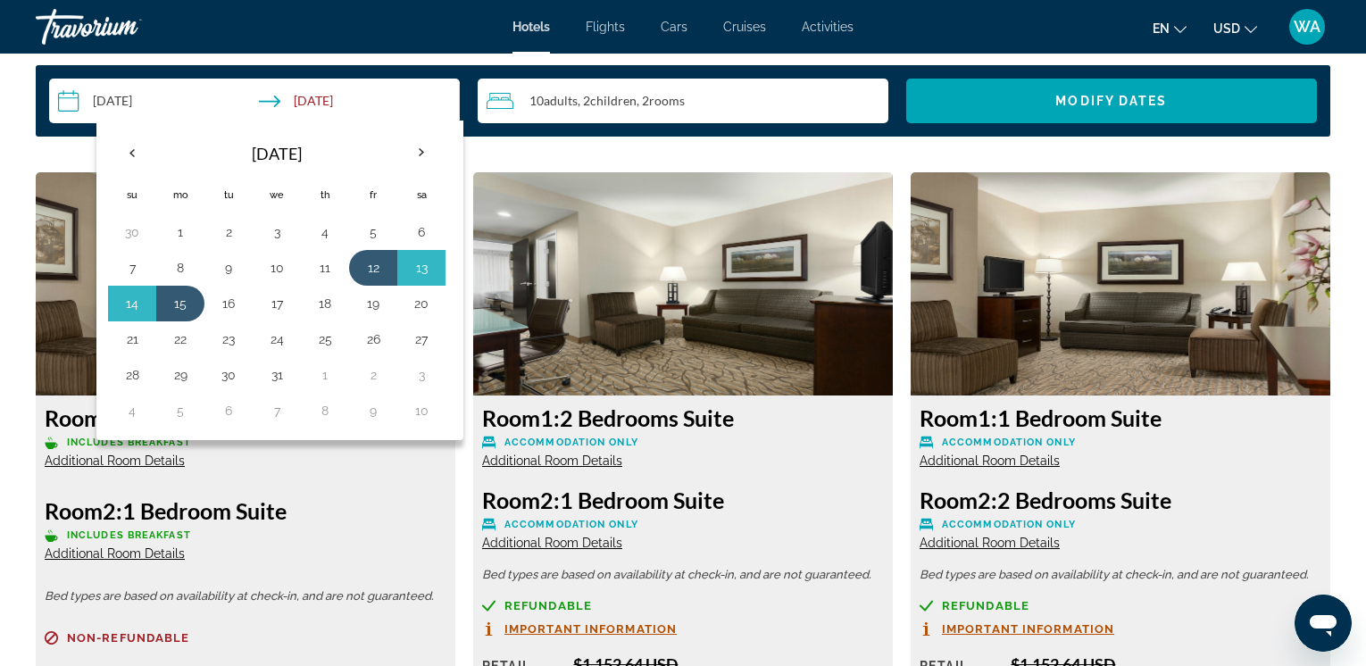
click at [65, 96] on input "**********" at bounding box center [258, 104] width 418 height 50
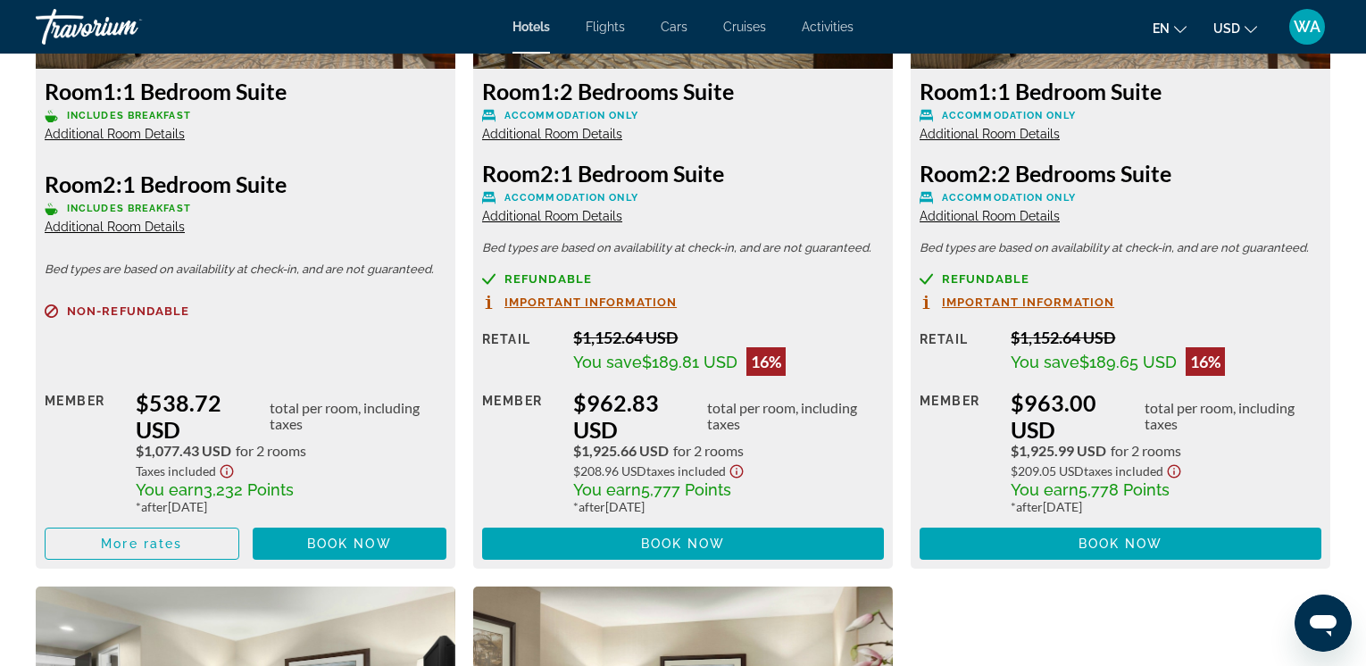
scroll to position [2664, 0]
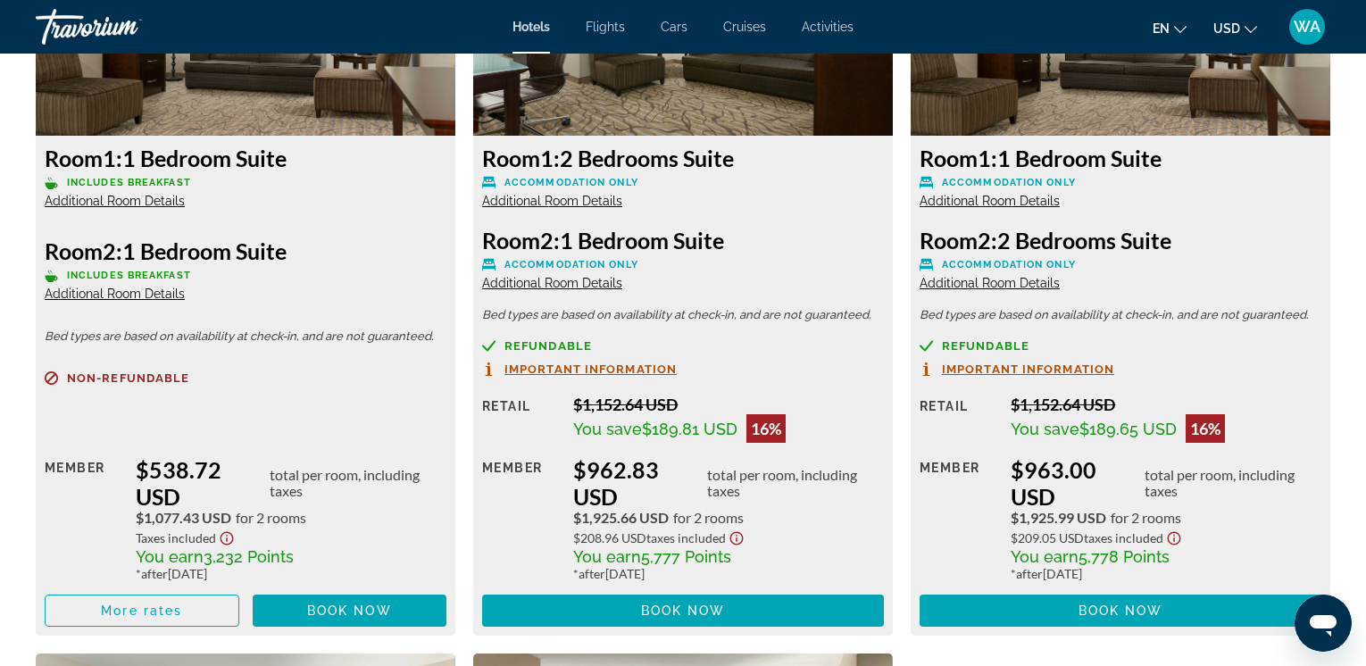
click at [98, 198] on span "Additional Room Details" at bounding box center [115, 201] width 140 height 14
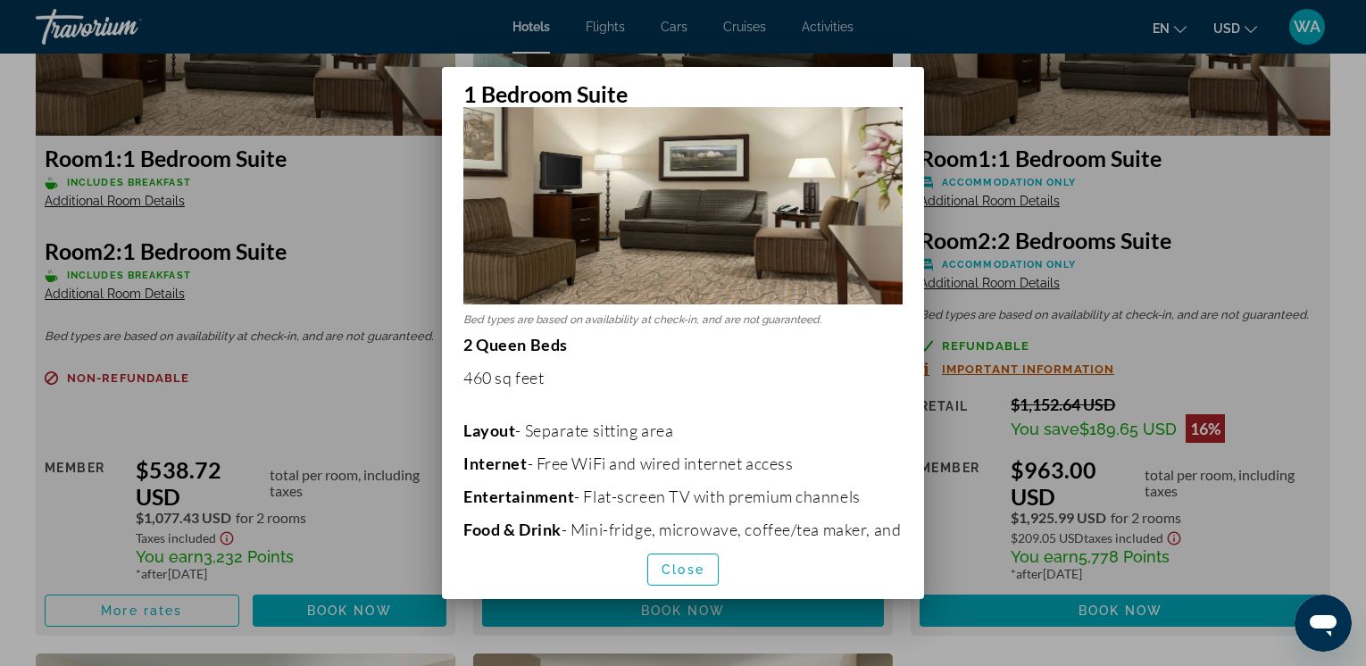
scroll to position [0, 0]
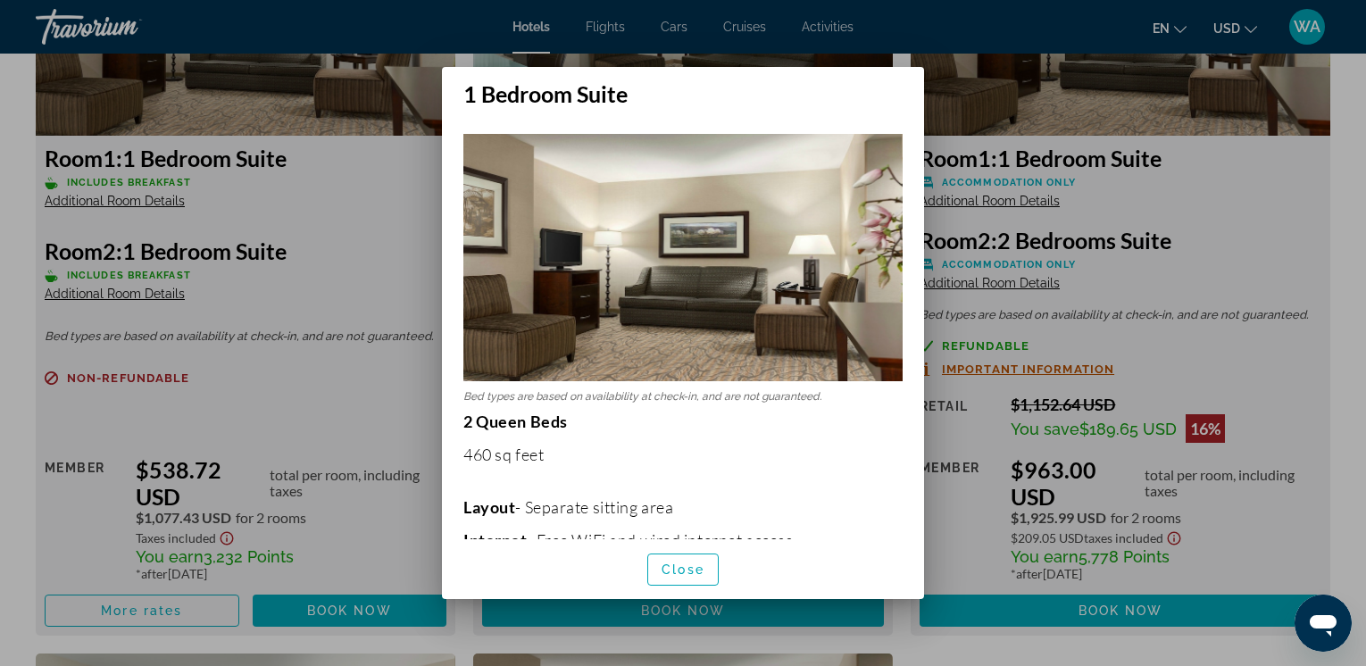
click at [338, 282] on div at bounding box center [683, 333] width 1366 height 666
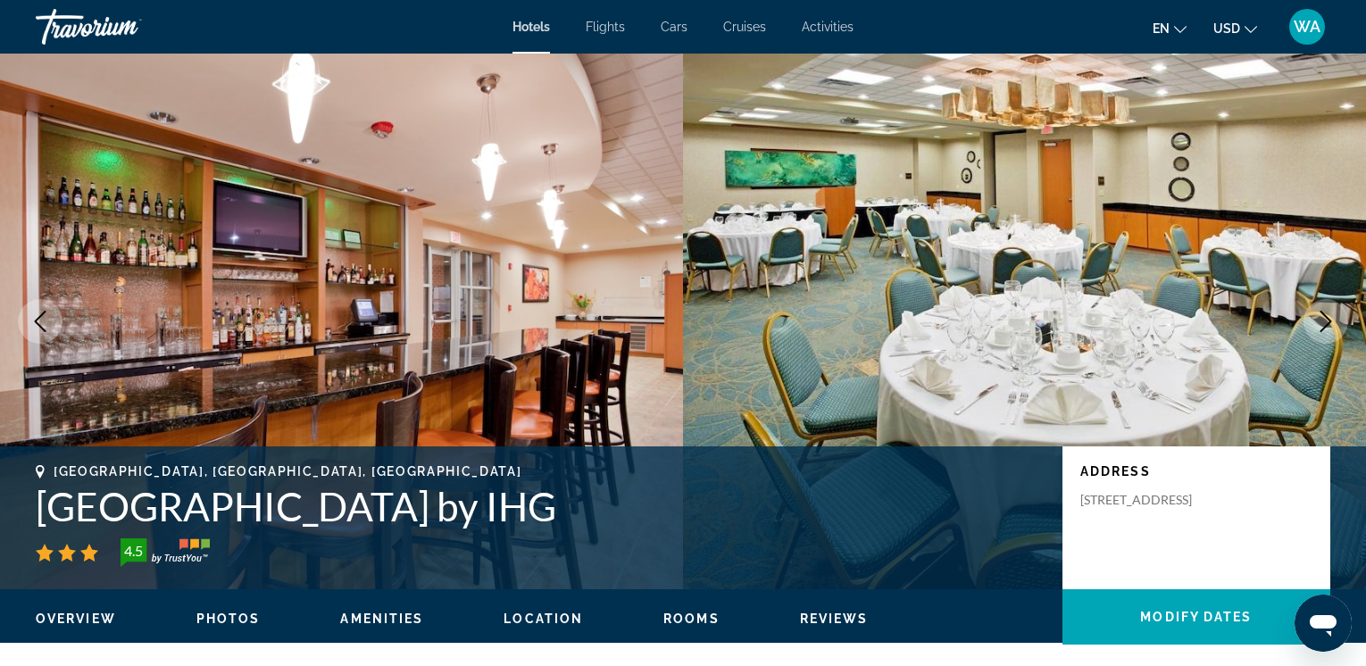
scroll to position [2664, 0]
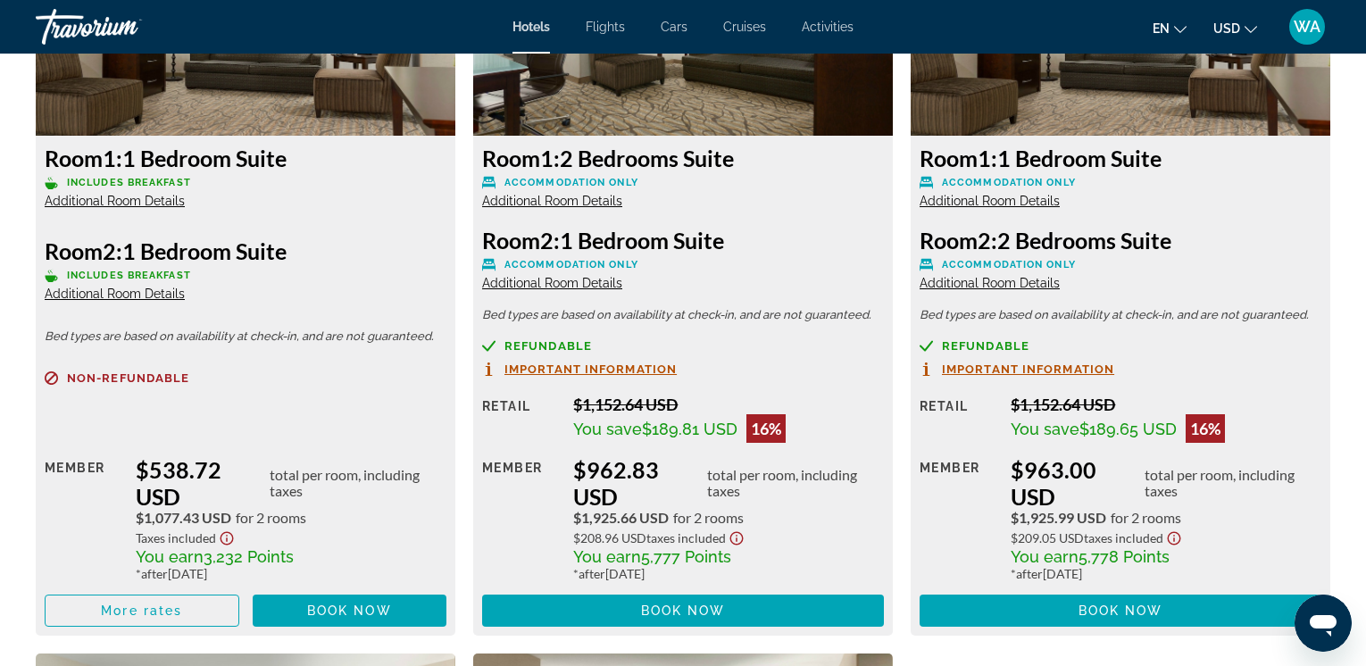
click at [113, 297] on span "Additional Room Details" at bounding box center [115, 294] width 140 height 14
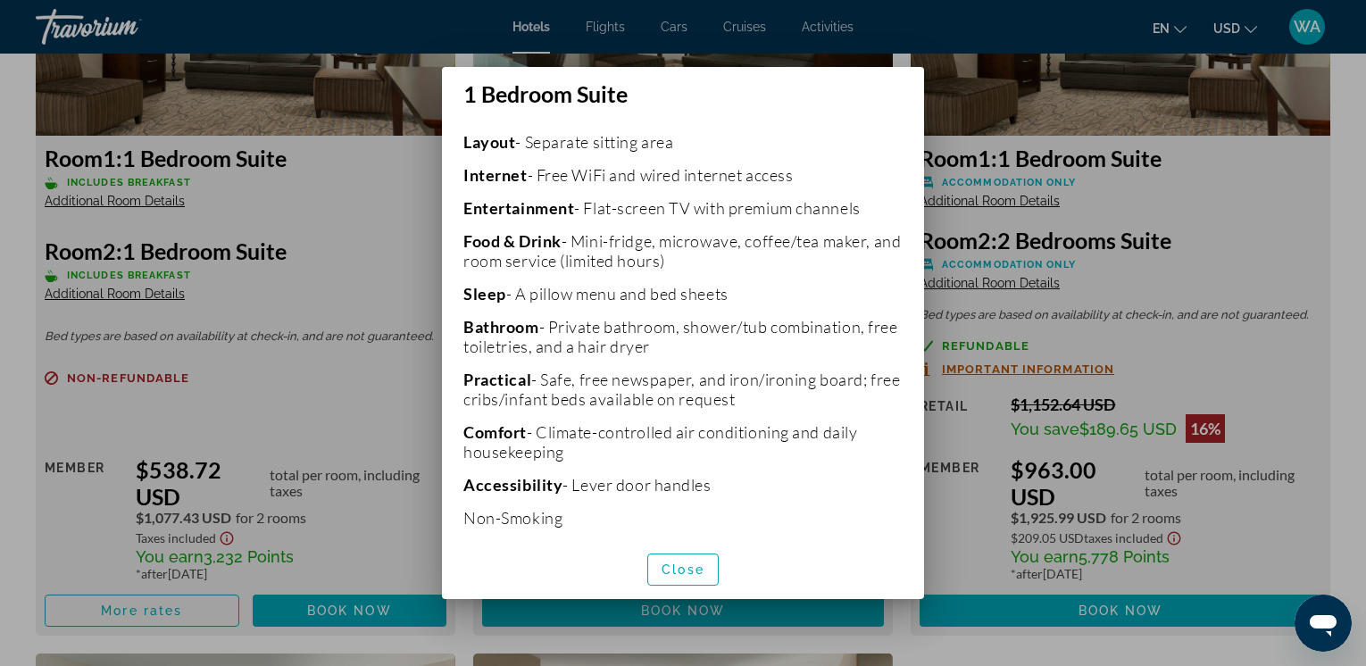
scroll to position [363, 0]
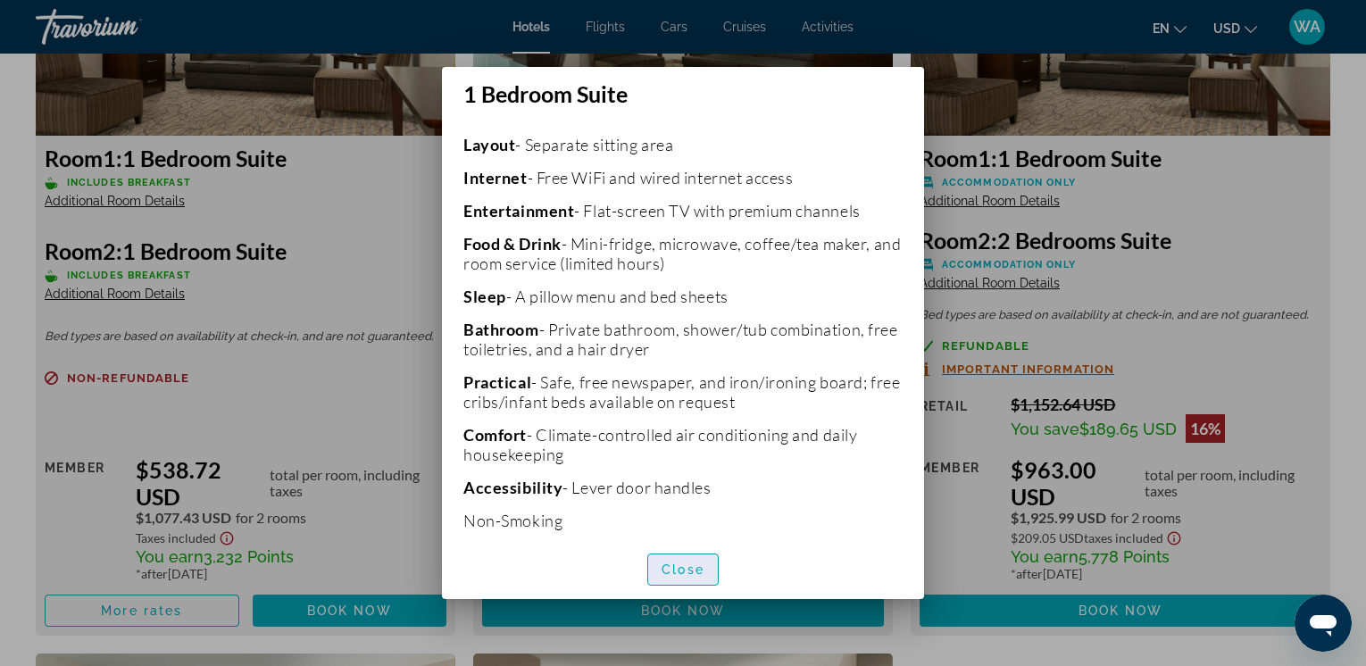
click at [676, 565] on span "Close" at bounding box center [683, 570] width 43 height 14
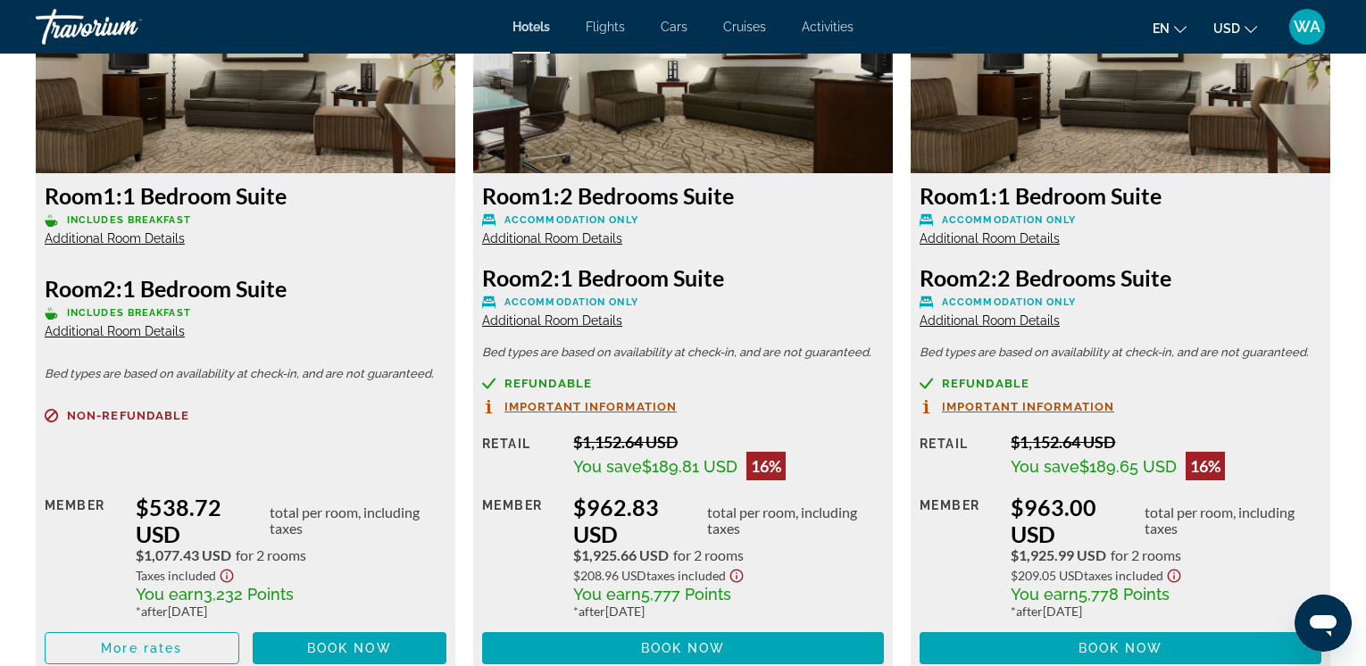
scroll to position [2590, 0]
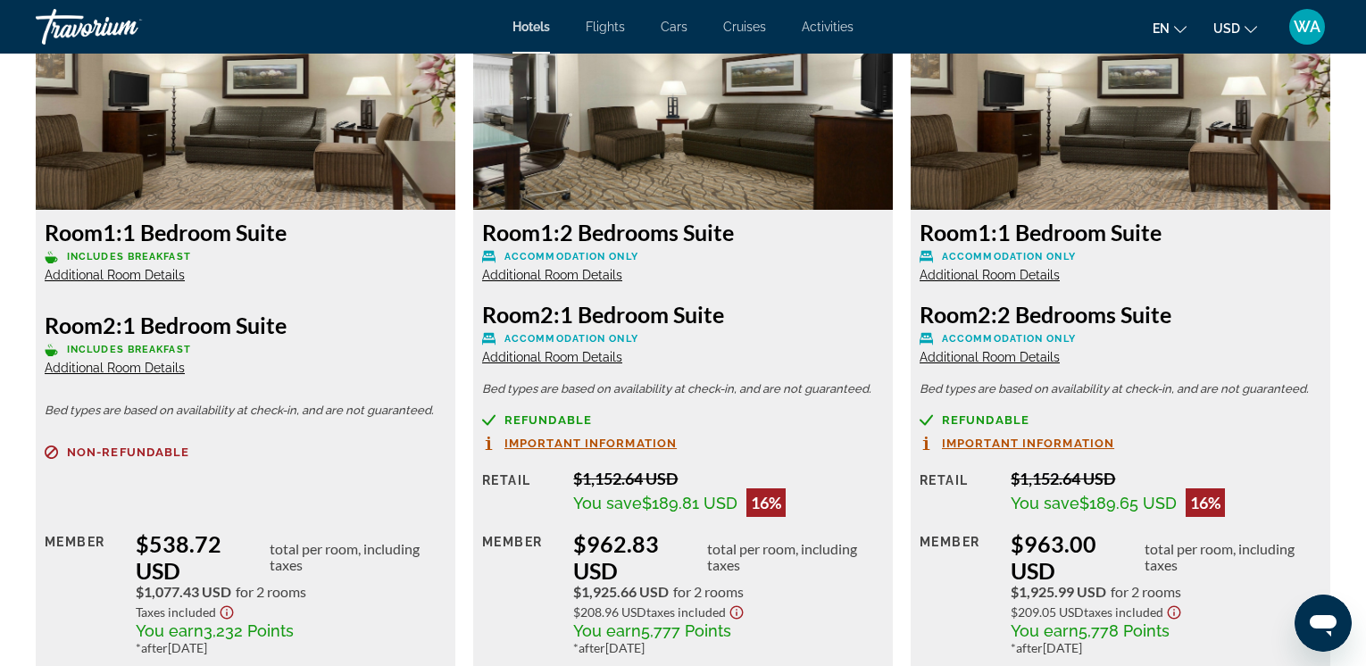
click at [575, 273] on span "Additional Room Details" at bounding box center [552, 275] width 140 height 14
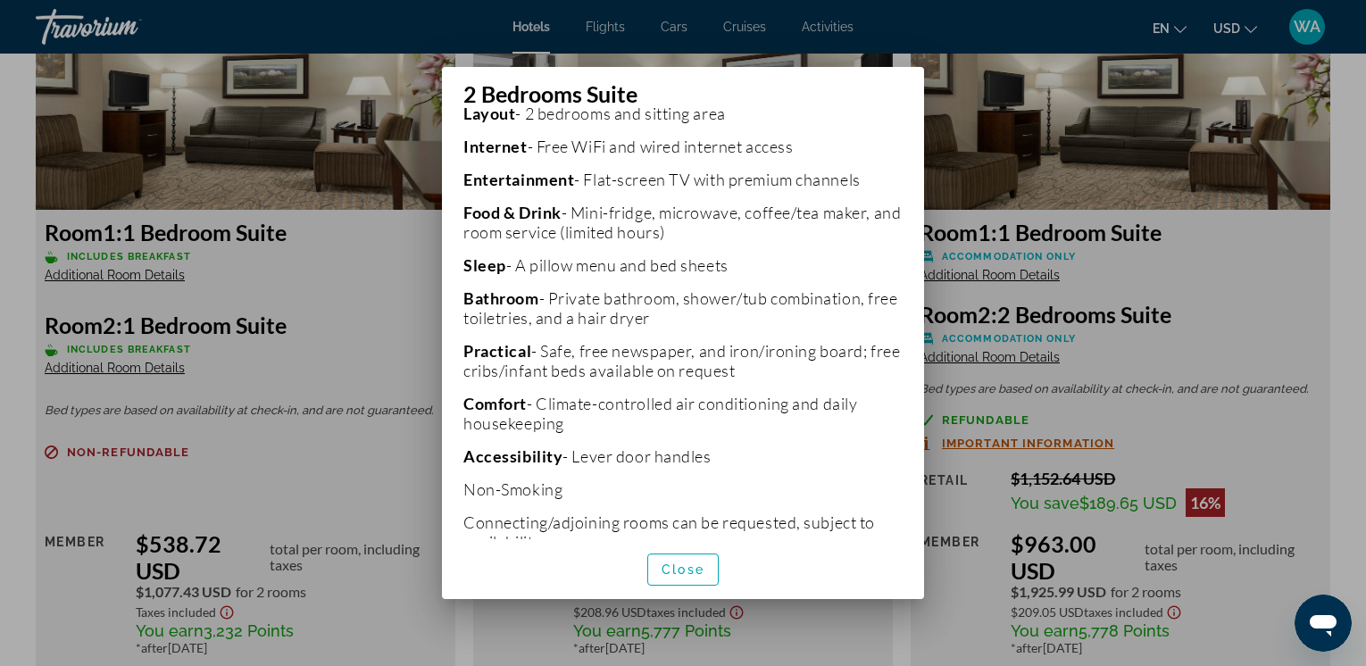
scroll to position [429, 0]
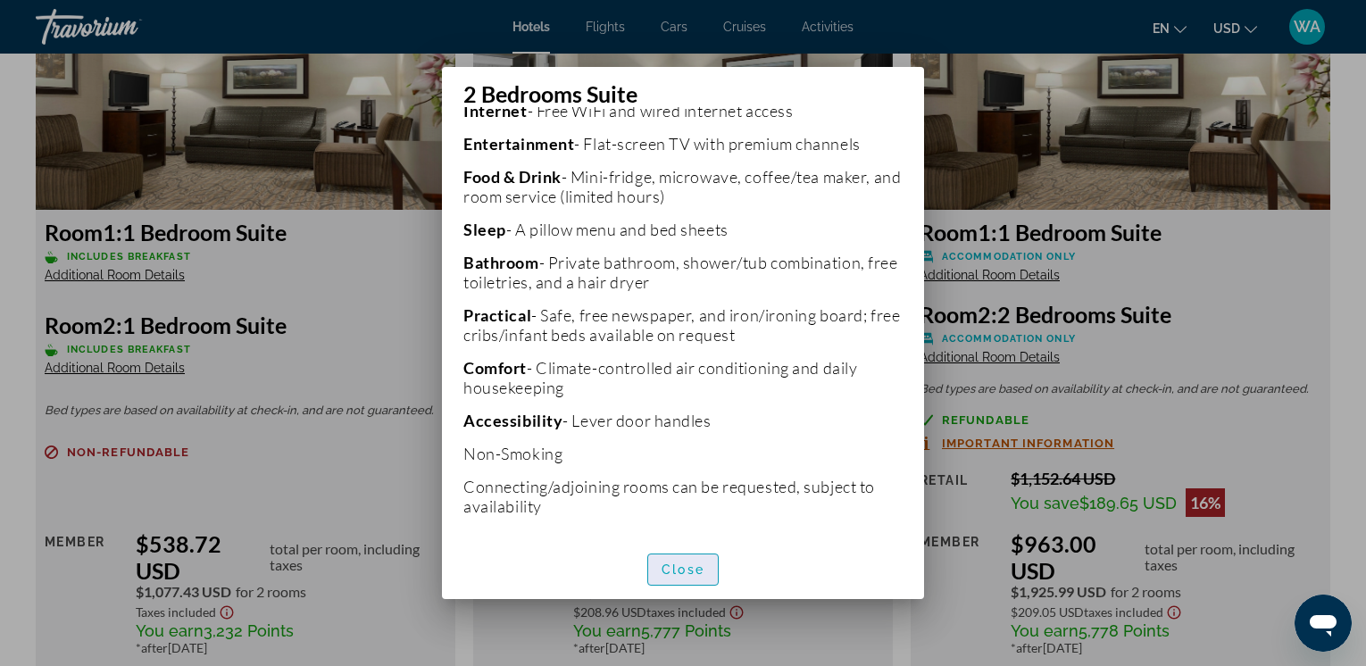
click at [672, 563] on span "Close" at bounding box center [683, 570] width 43 height 14
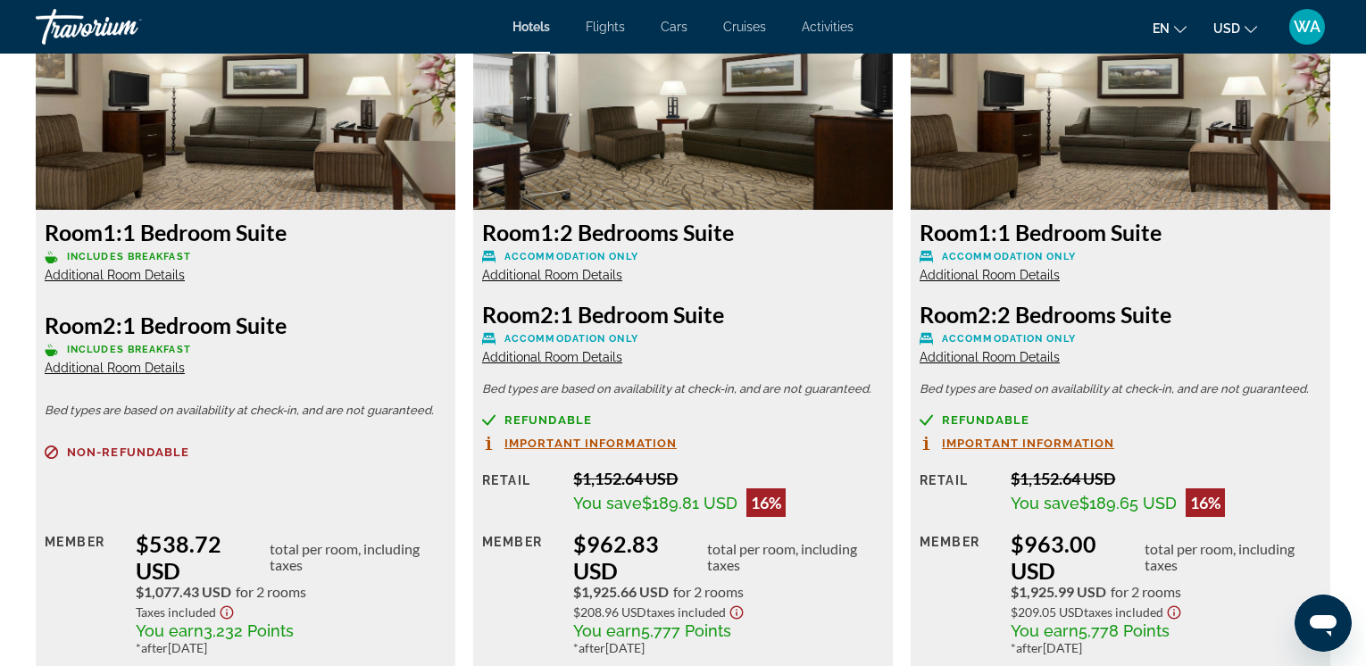
click at [557, 356] on span "Additional Room Details" at bounding box center [552, 357] width 140 height 14
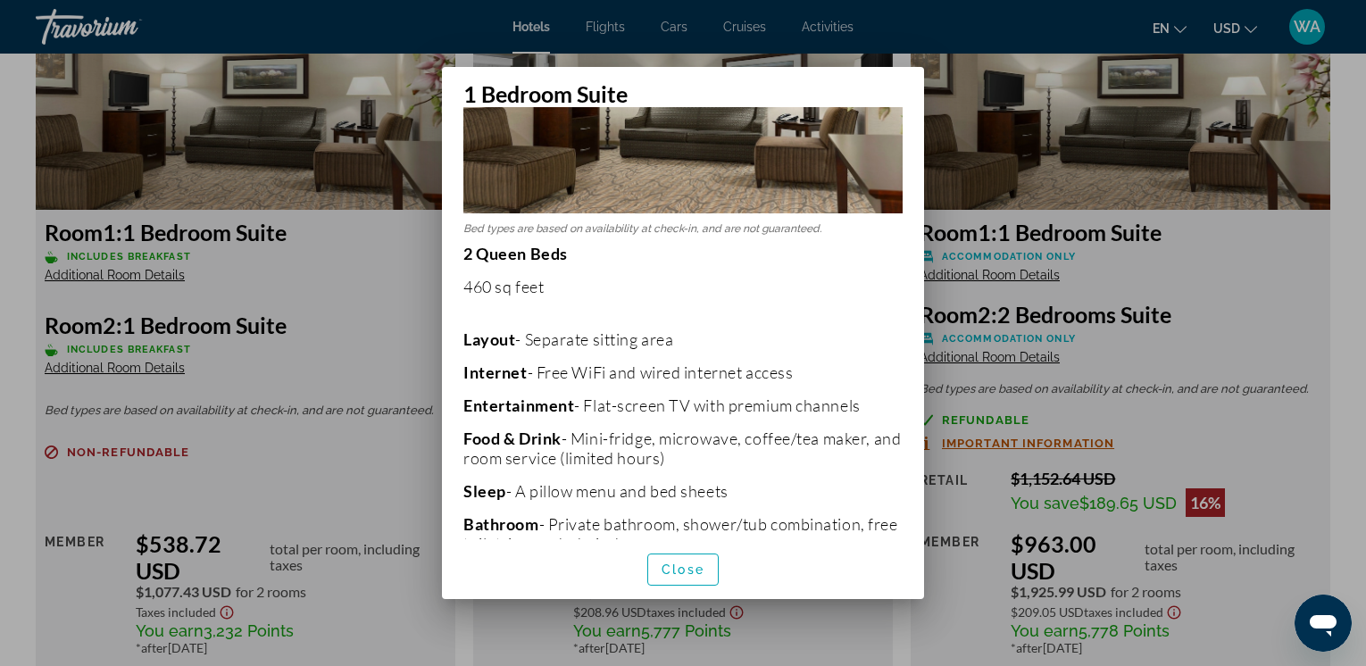
scroll to position [151, 0]
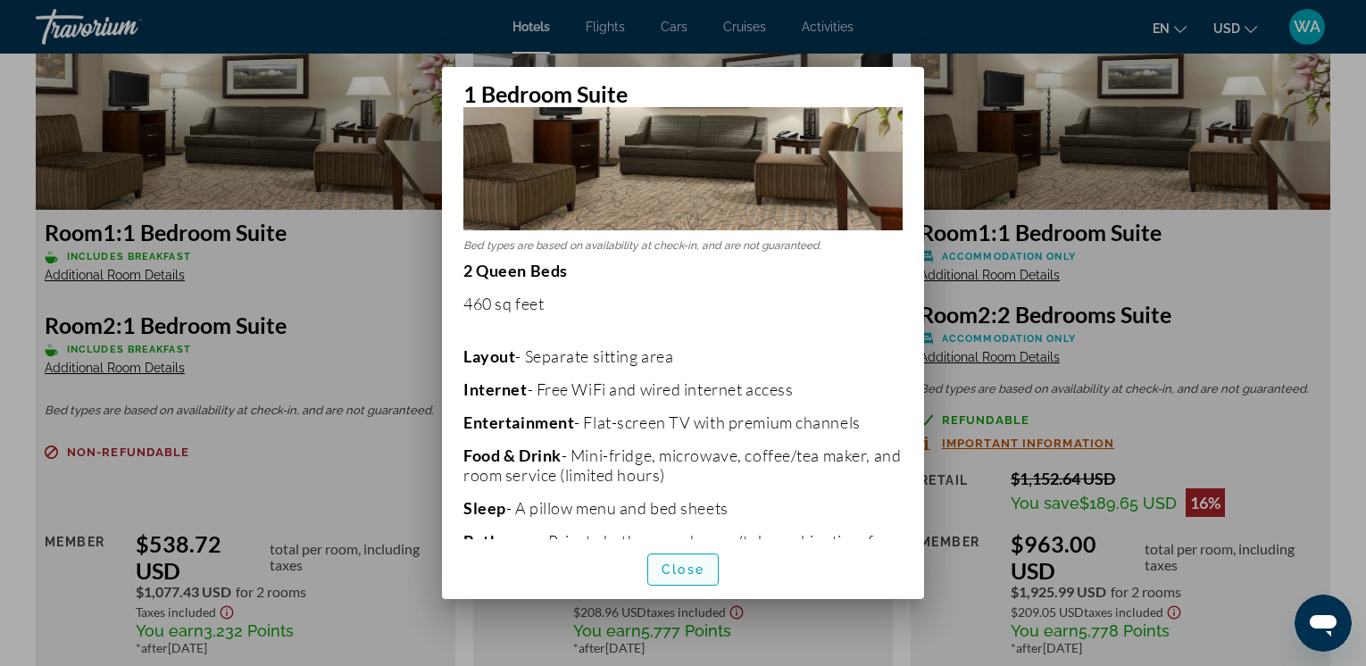
click at [682, 562] on span "button" at bounding box center [683, 569] width 70 height 43
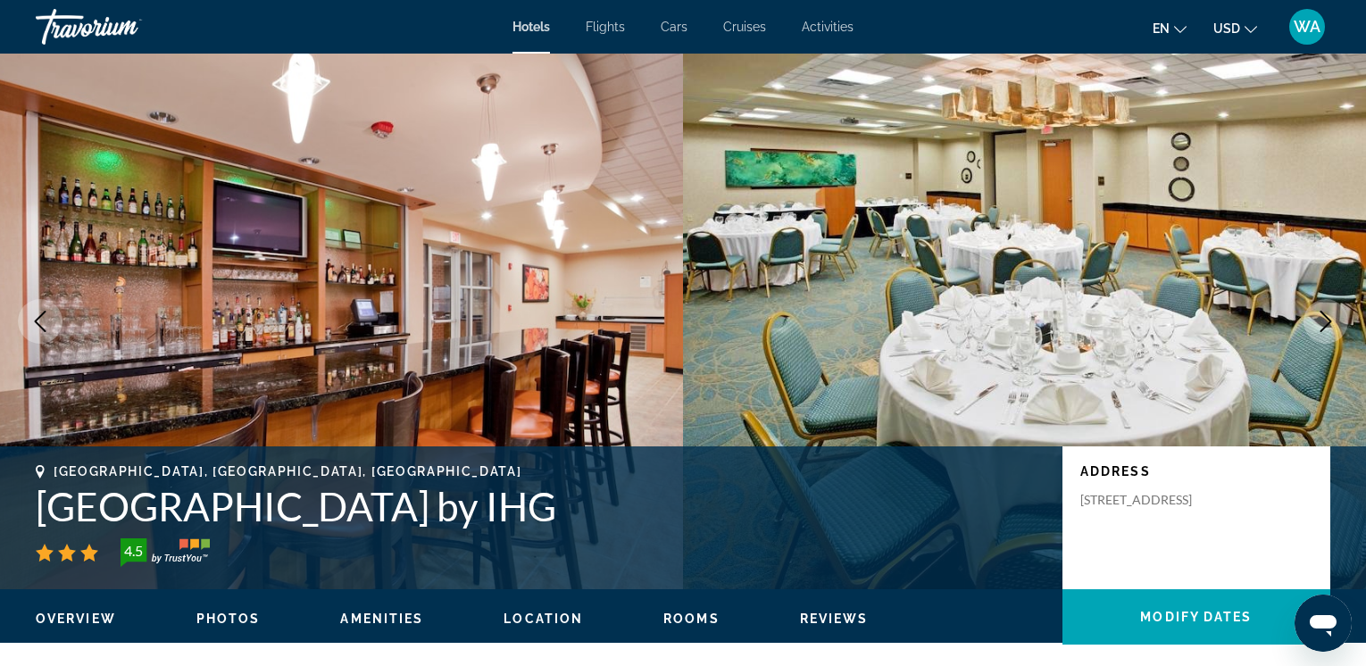
scroll to position [2590, 0]
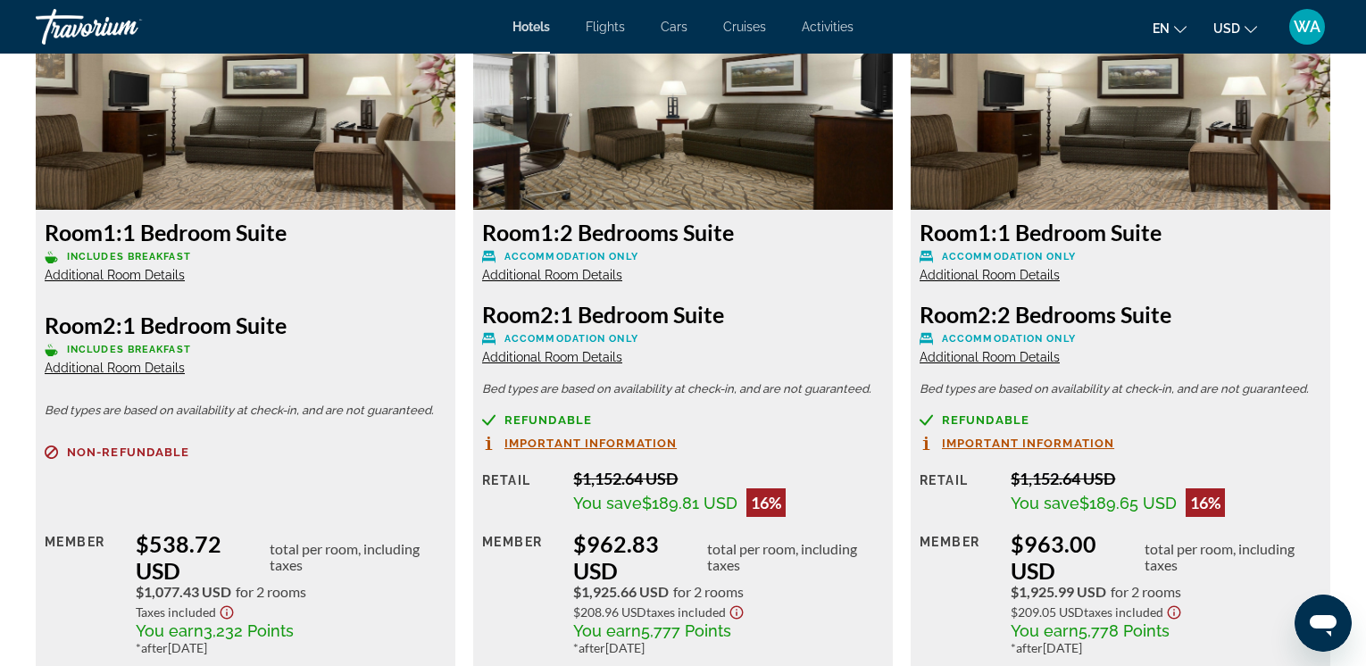
click at [529, 269] on span "Additional Room Details" at bounding box center [552, 275] width 140 height 14
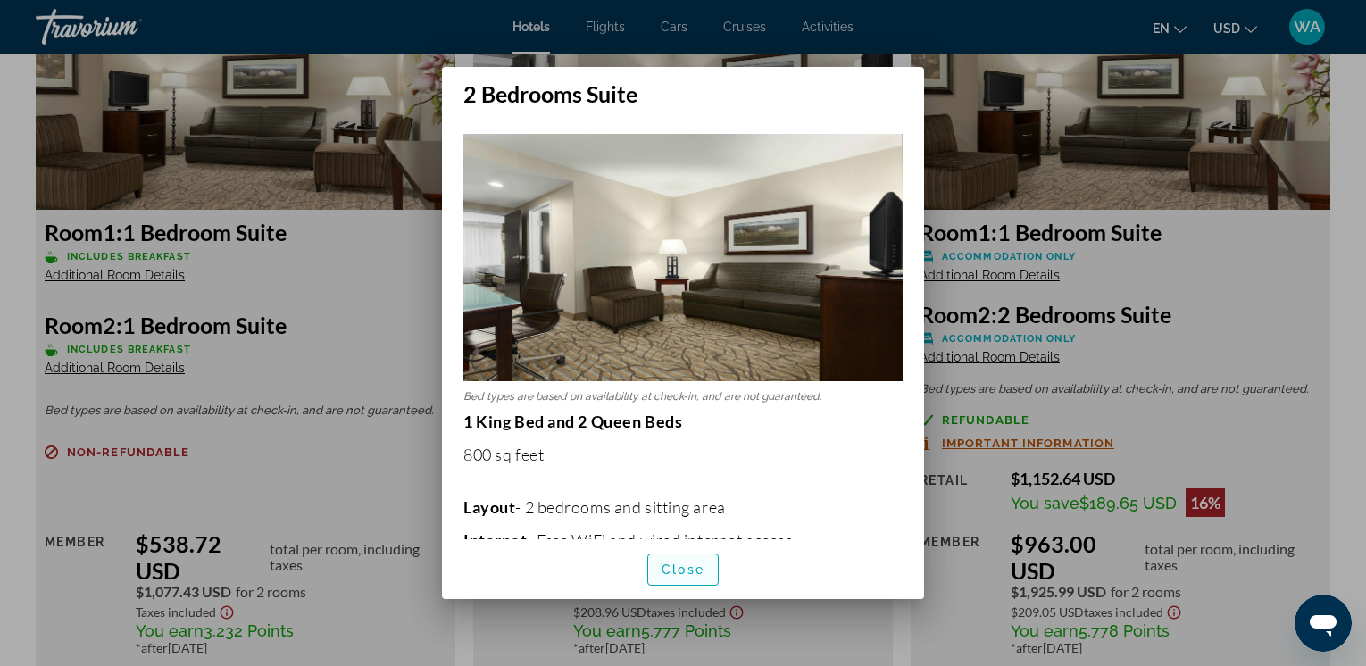
click at [661, 566] on span "button" at bounding box center [683, 569] width 70 height 43
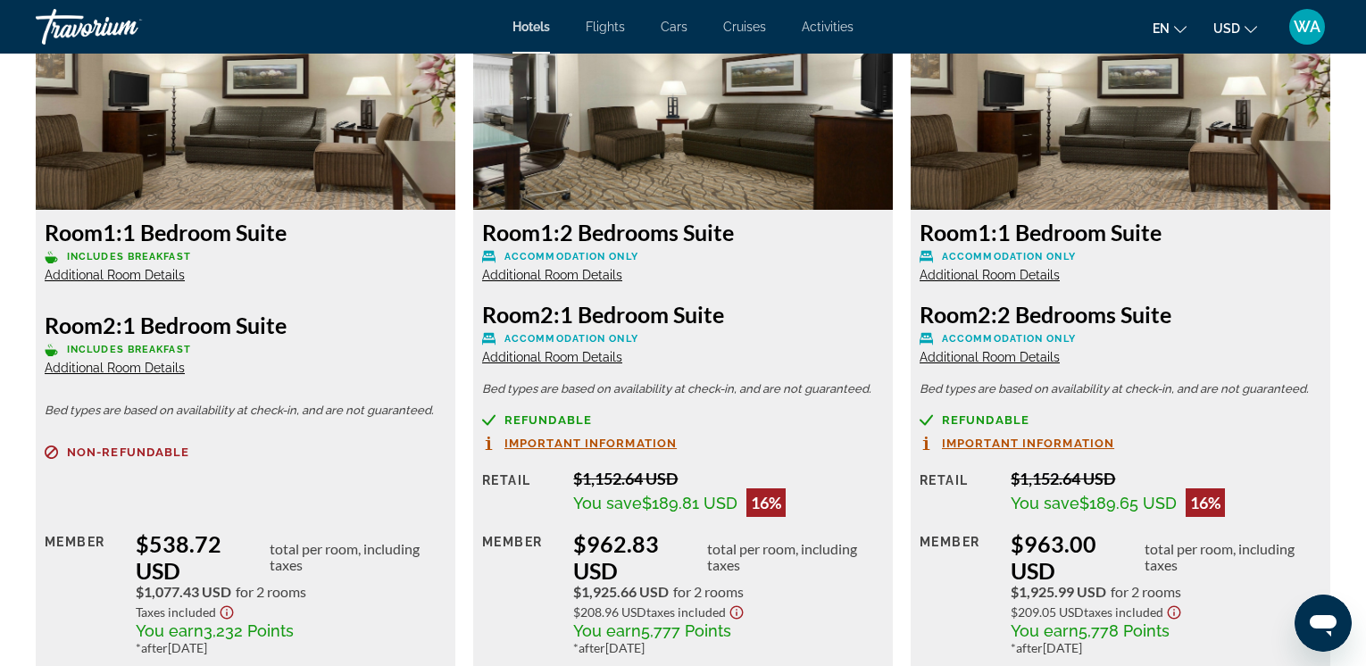
scroll to position [2590, 0]
click at [536, 357] on span "Additional Room Details" at bounding box center [552, 357] width 140 height 14
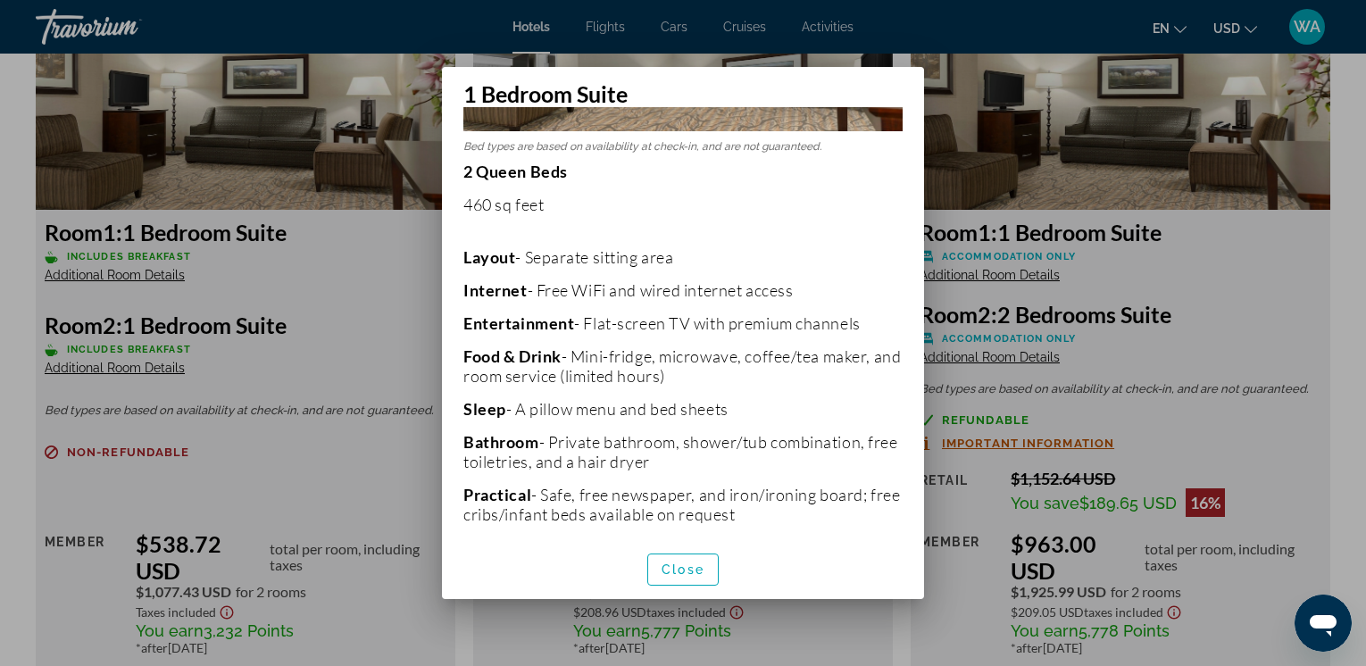
scroll to position [252, 0]
click at [675, 568] on span "Close" at bounding box center [683, 570] width 43 height 14
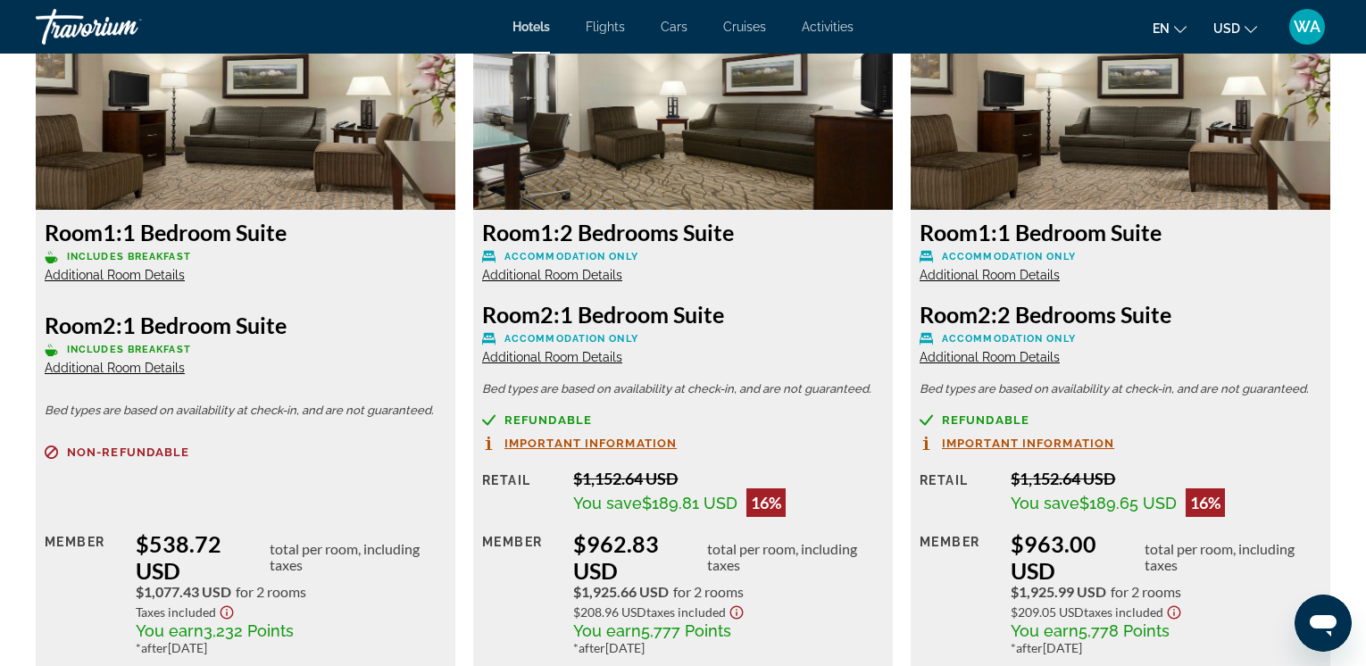
scroll to position [2590, 0]
click at [1008, 275] on span "Additional Room Details" at bounding box center [990, 275] width 140 height 14
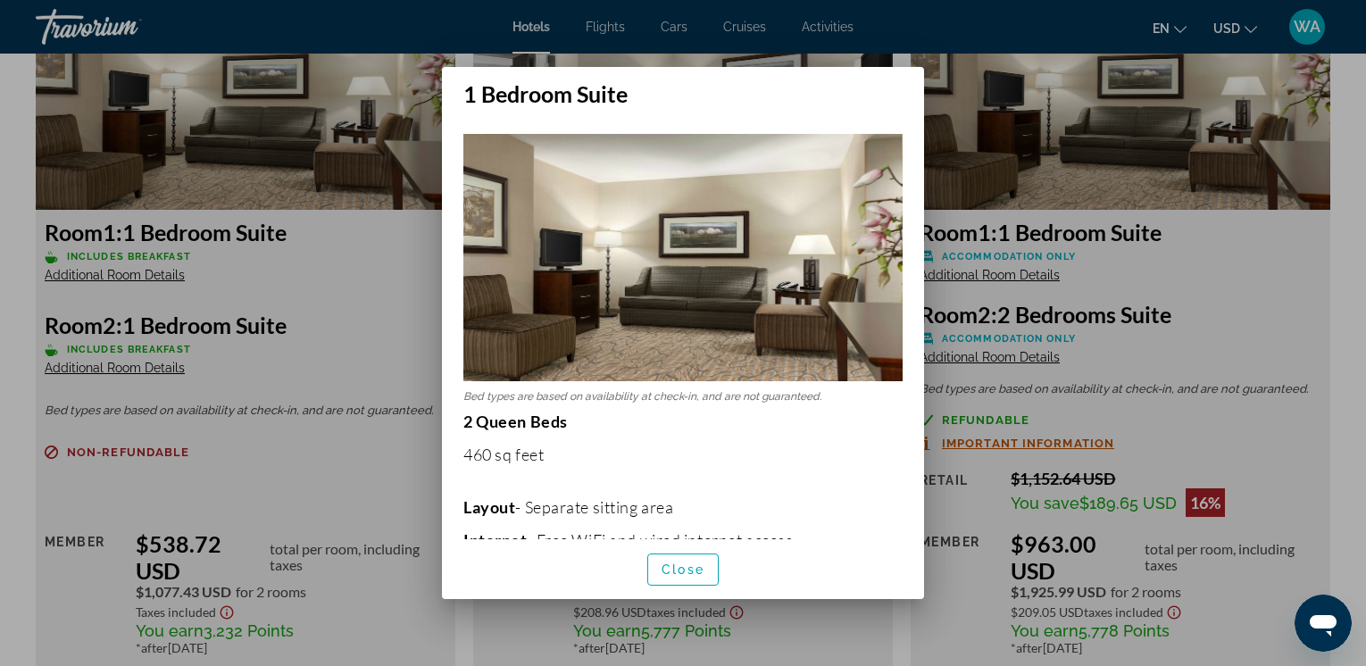
scroll to position [0, 0]
click at [671, 570] on span "Close" at bounding box center [683, 570] width 43 height 14
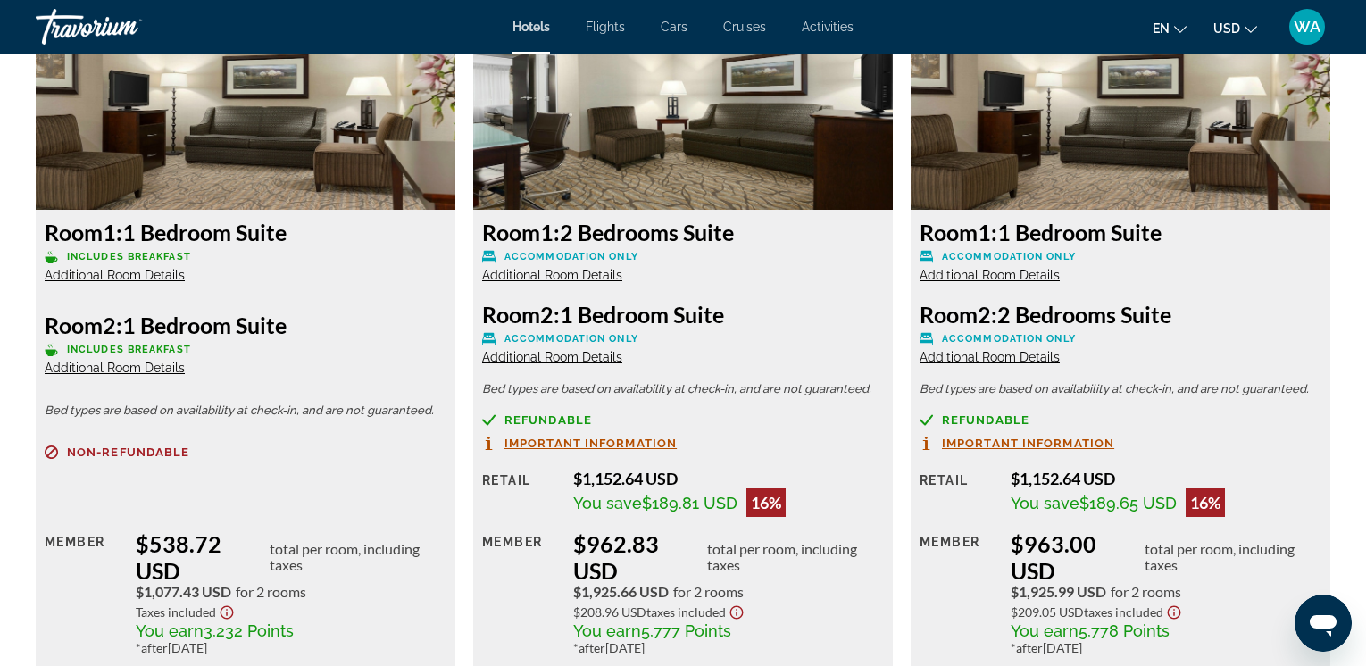
scroll to position [2590, 0]
click at [985, 351] on span "Additional Room Details" at bounding box center [990, 357] width 140 height 14
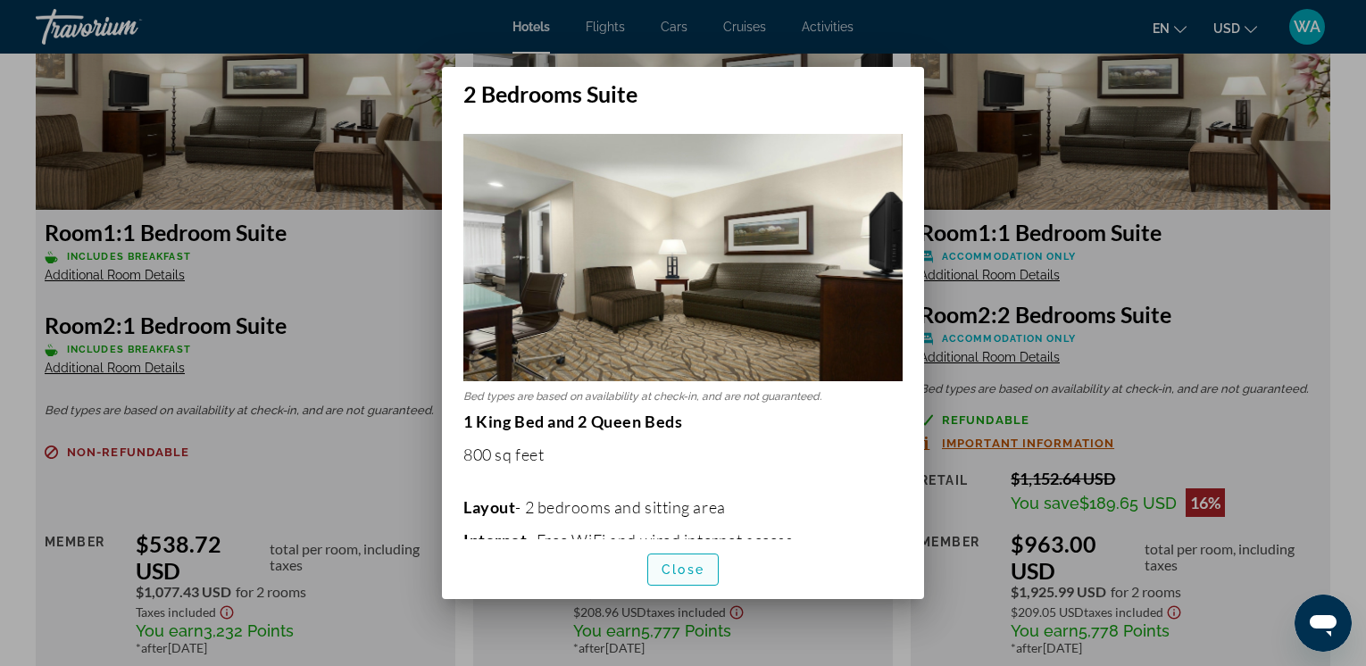
click at [694, 573] on span "Close" at bounding box center [683, 570] width 43 height 14
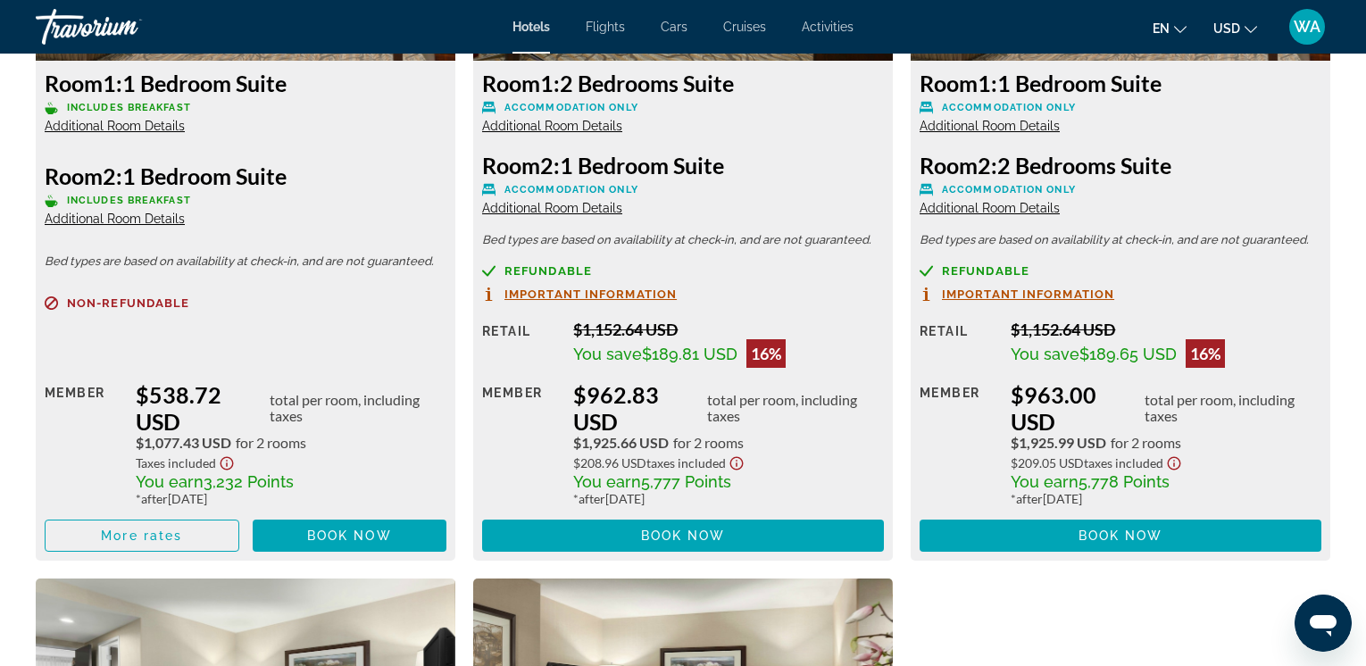
scroll to position [2680, 0]
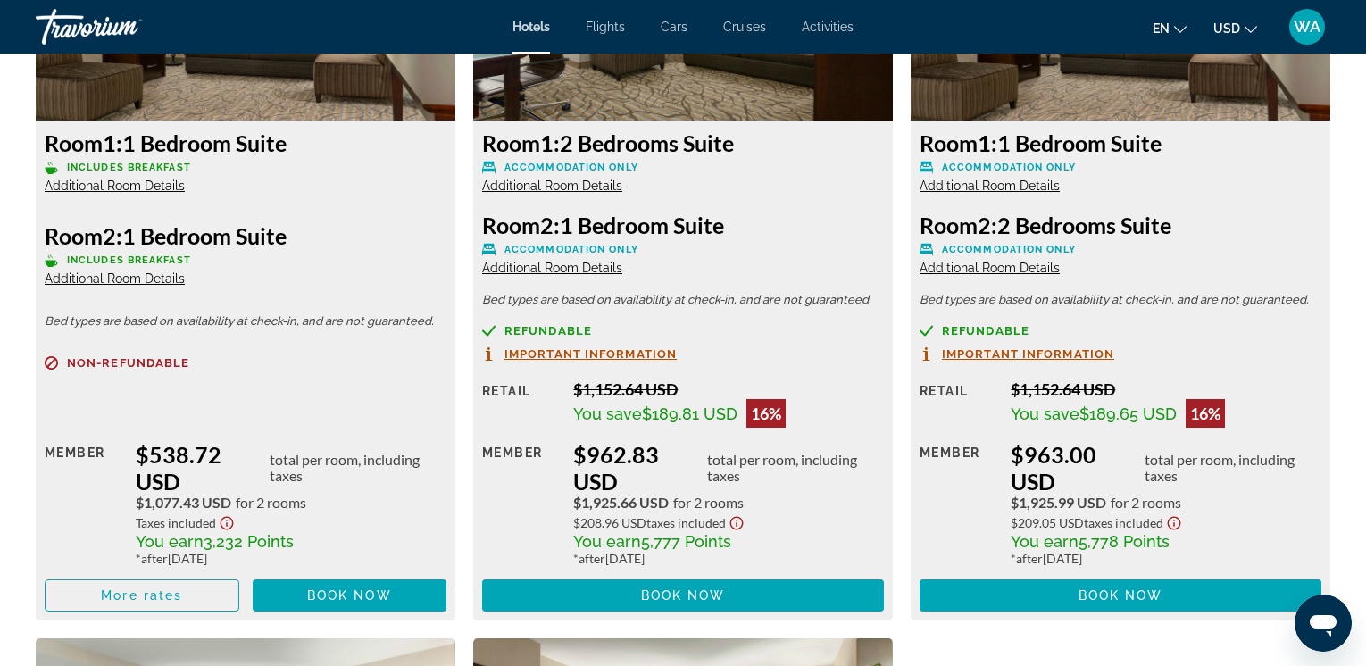
click at [111, 181] on span "Additional Room Details" at bounding box center [115, 186] width 140 height 14
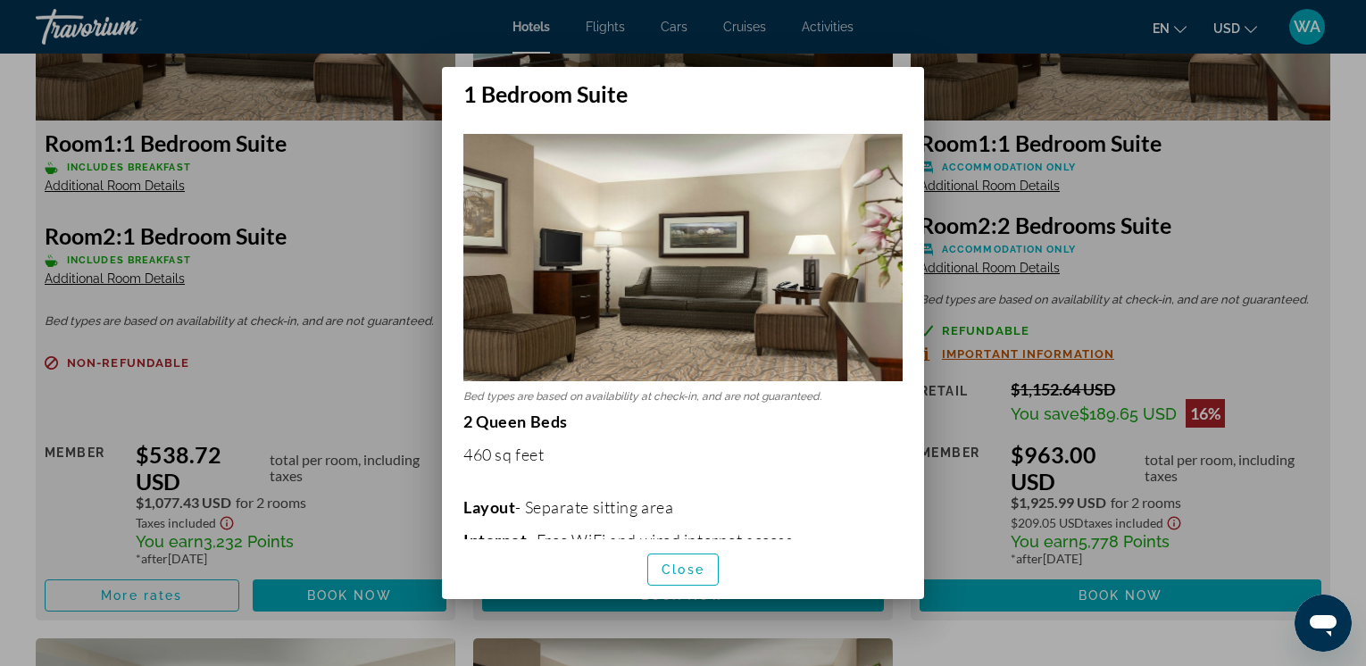
scroll to position [0, 0]
click at [680, 570] on span "Close" at bounding box center [683, 570] width 43 height 14
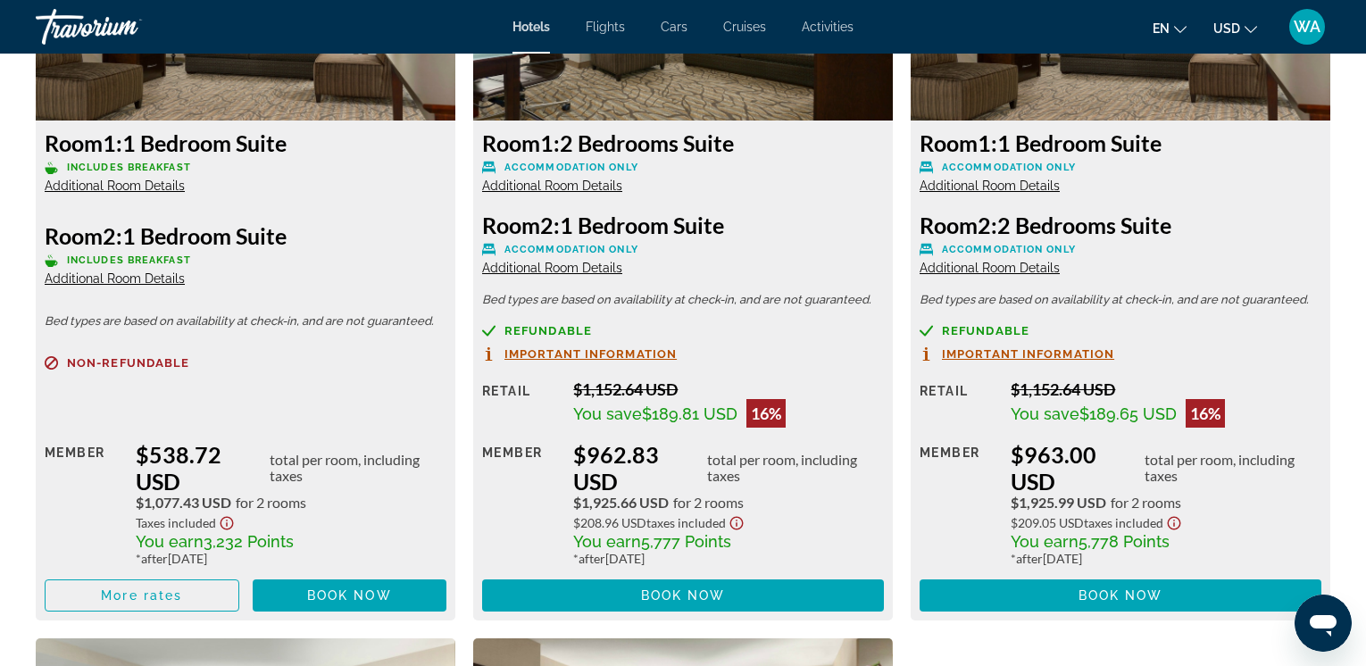
scroll to position [2680, 0]
click at [123, 276] on span "Additional Room Details" at bounding box center [115, 278] width 140 height 14
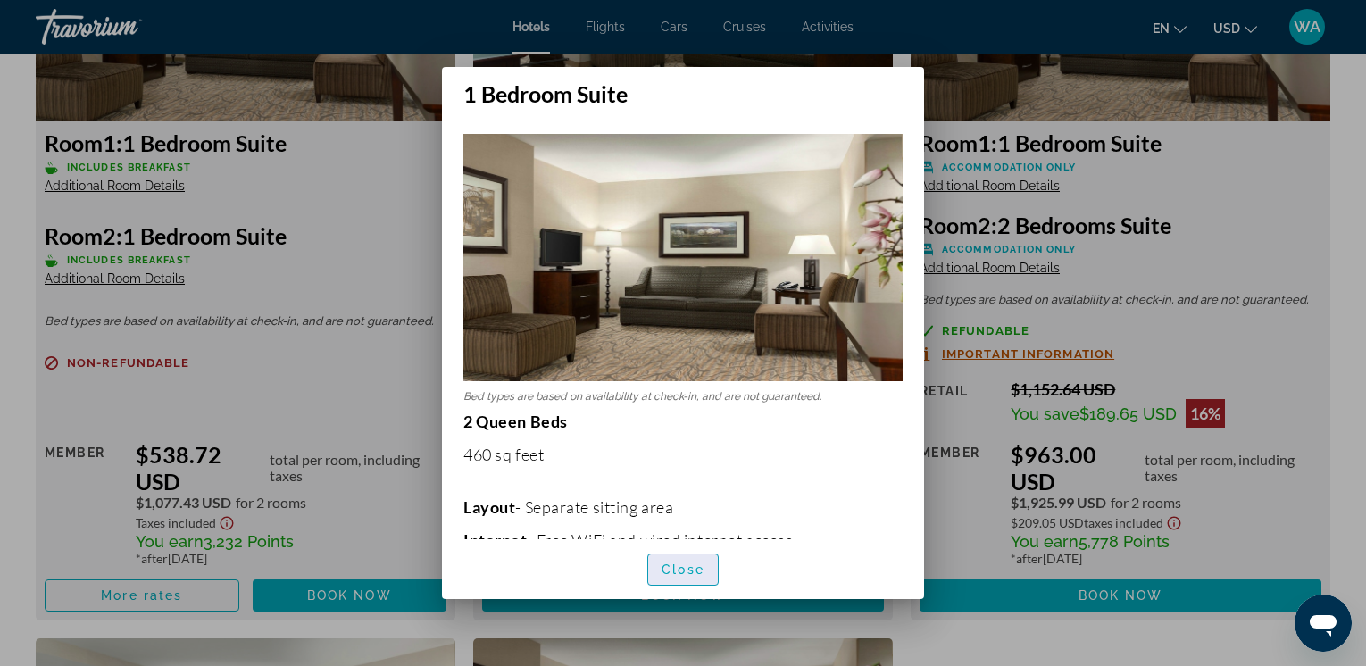
click at [670, 573] on span "Close" at bounding box center [683, 570] width 43 height 14
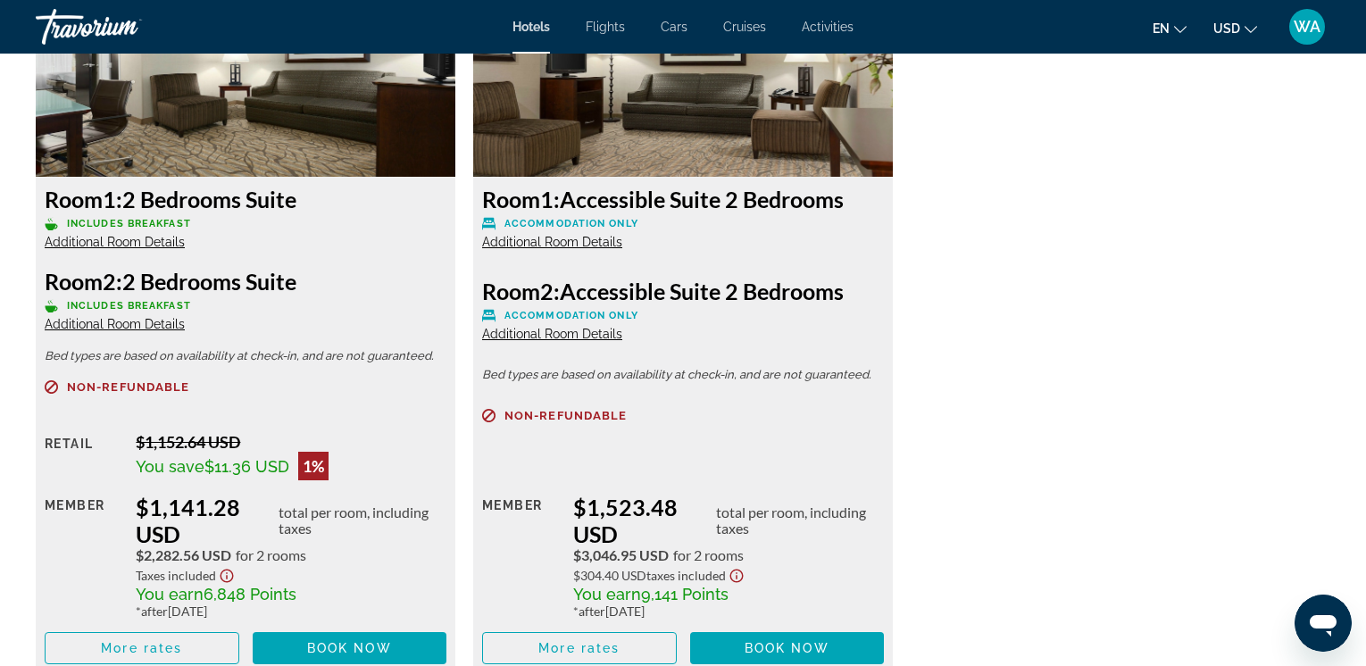
scroll to position [3380, 0]
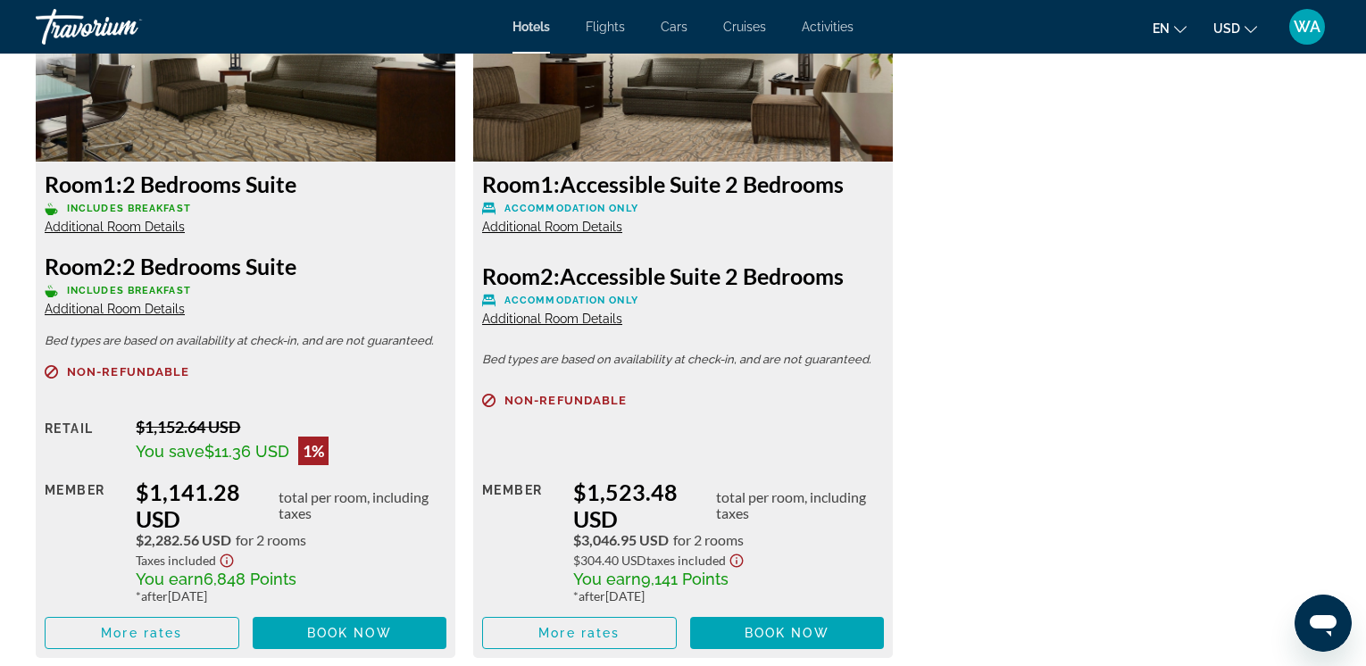
click at [93, 221] on span "Additional Room Details" at bounding box center [115, 227] width 140 height 14
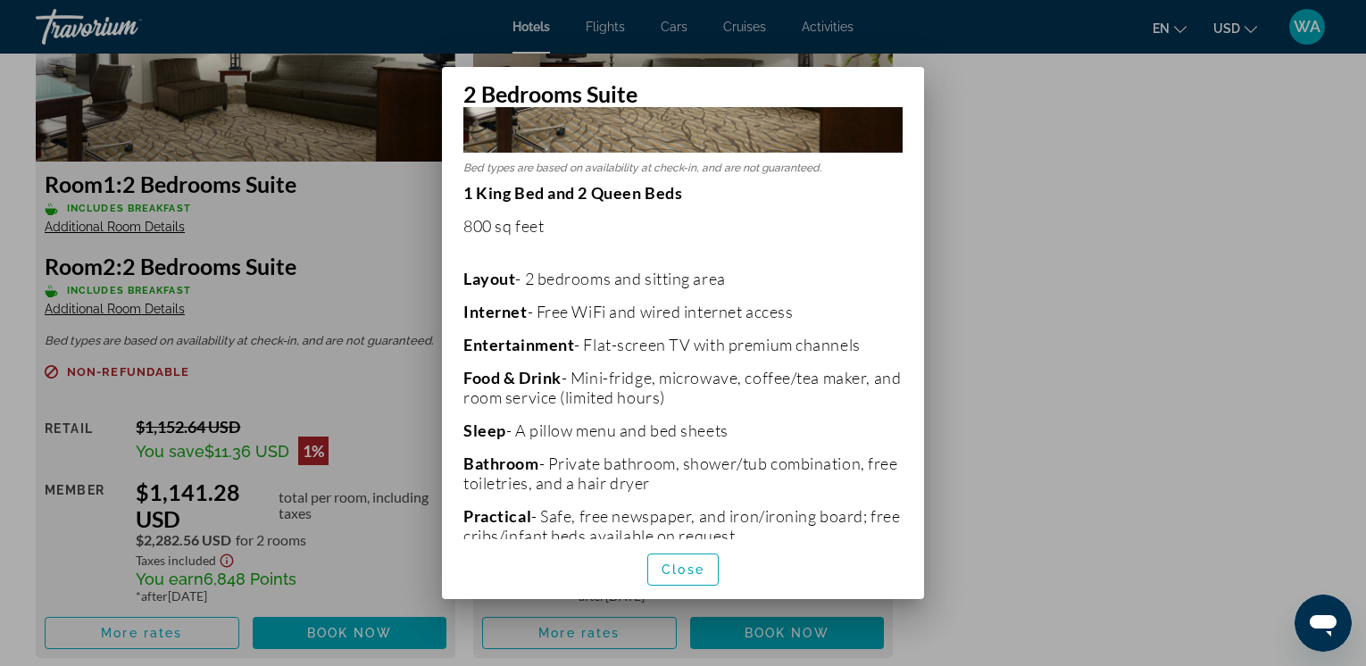
scroll to position [232, 0]
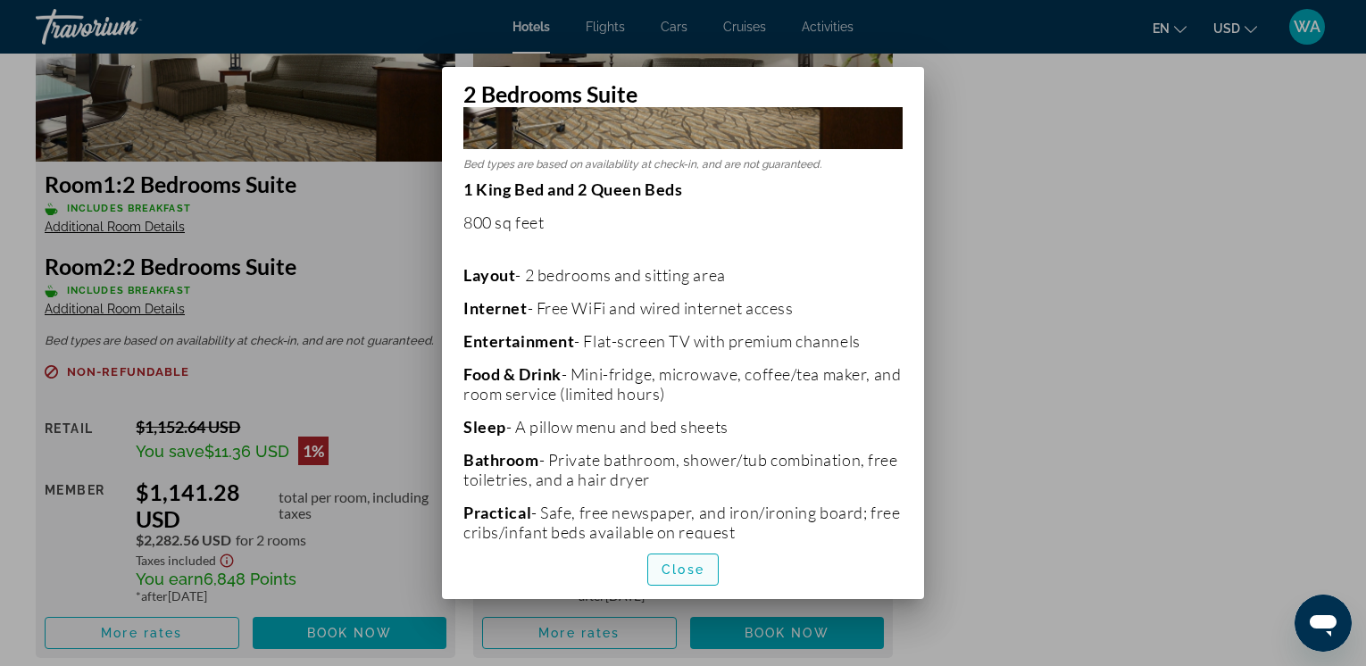
click at [676, 571] on span "Close" at bounding box center [683, 570] width 43 height 14
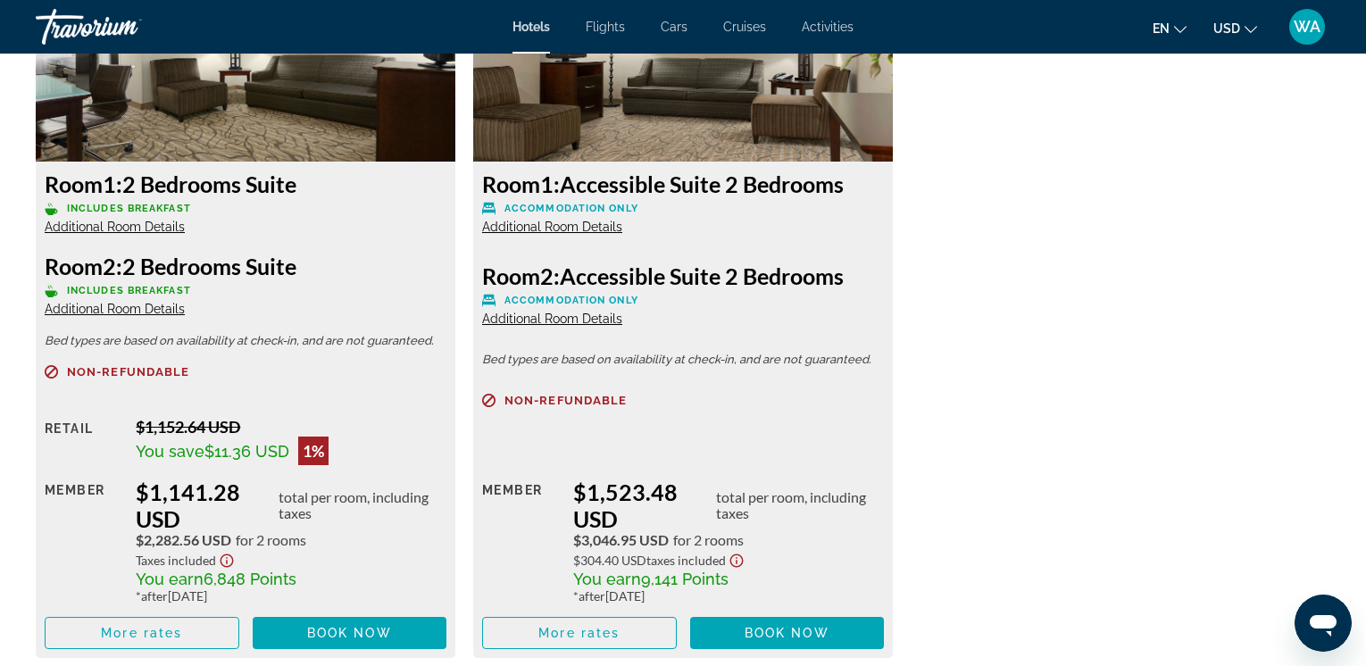
scroll to position [3380, 0]
click at [118, 305] on span "Additional Room Details" at bounding box center [115, 309] width 140 height 14
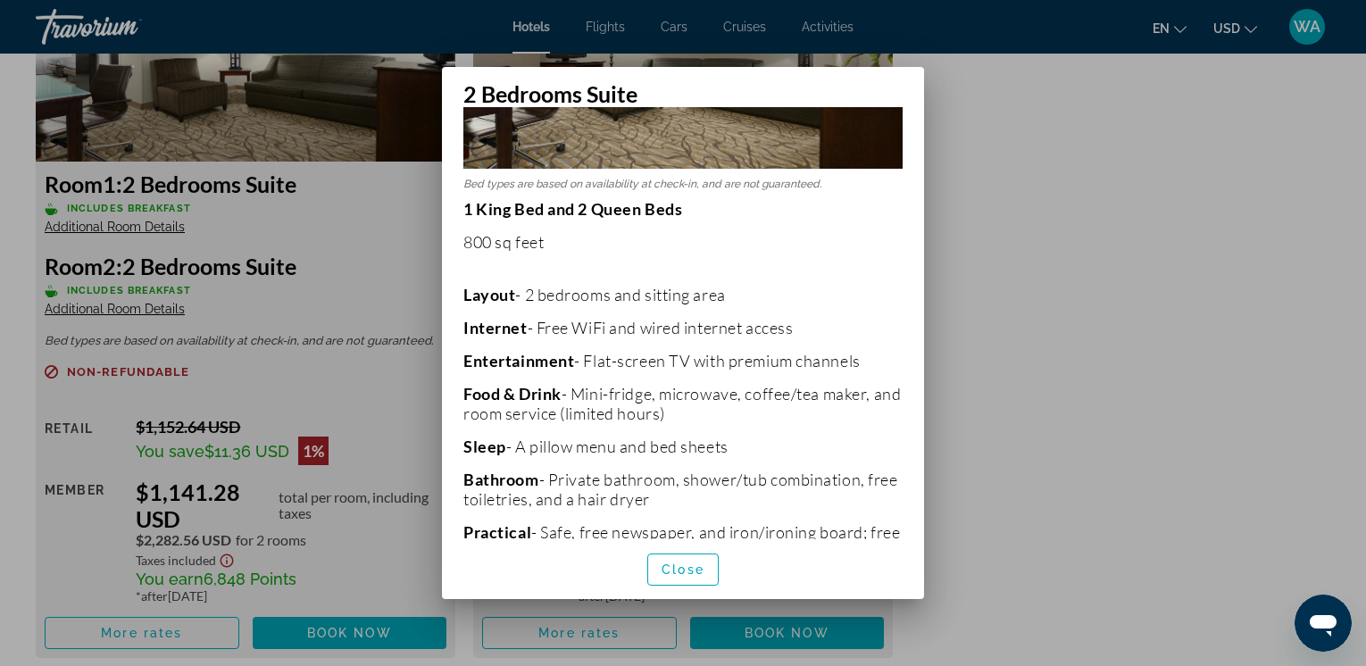
scroll to position [160, 0]
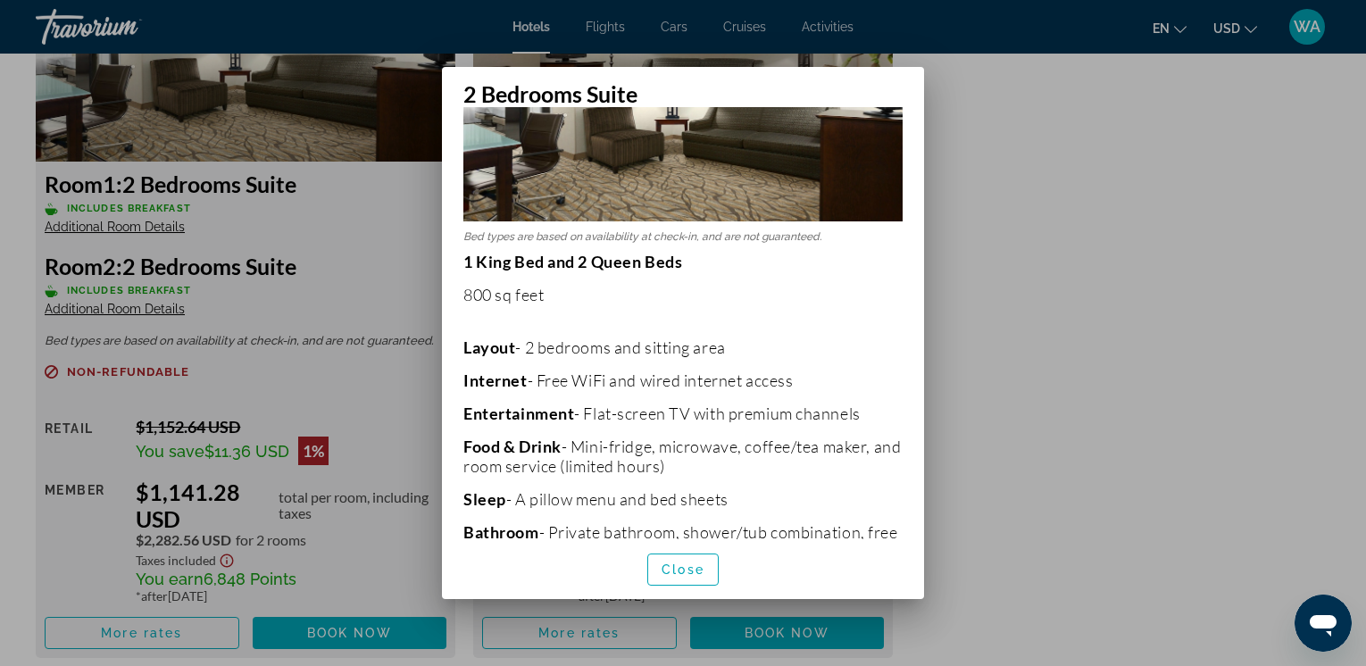
click at [380, 296] on div at bounding box center [683, 333] width 1366 height 666
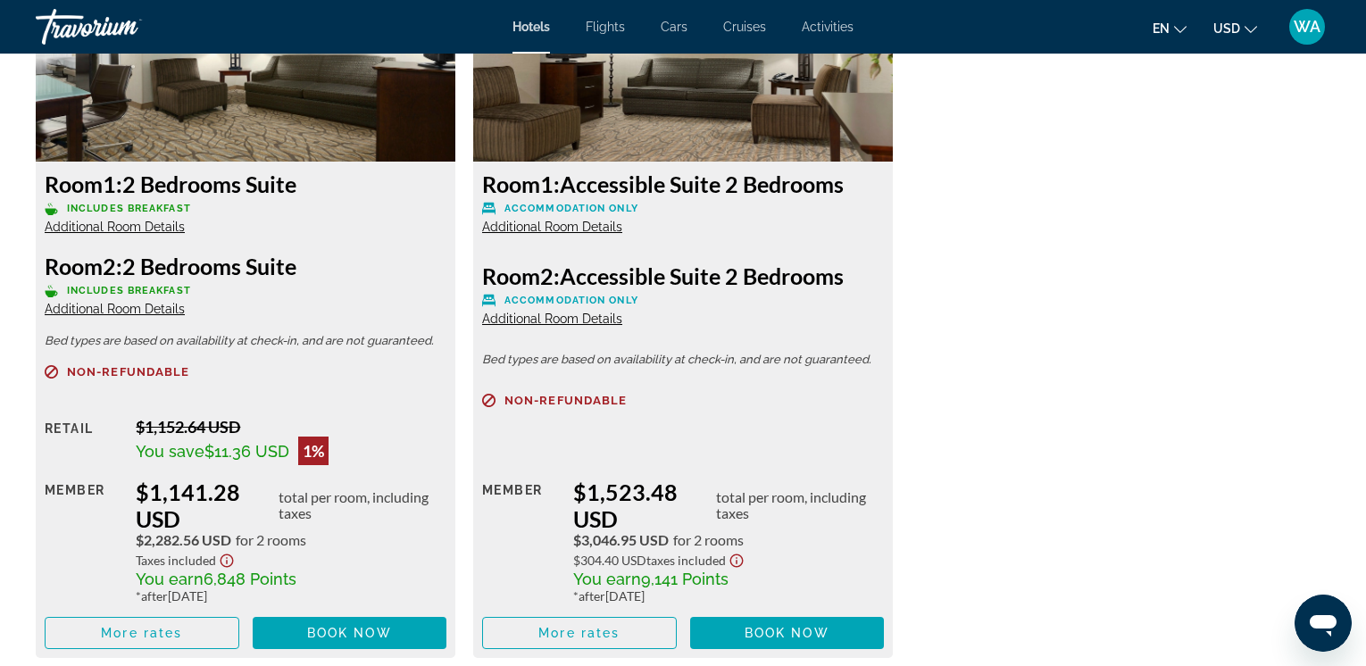
scroll to position [3380, 0]
click at [538, 223] on span "Additional Room Details" at bounding box center [552, 227] width 140 height 14
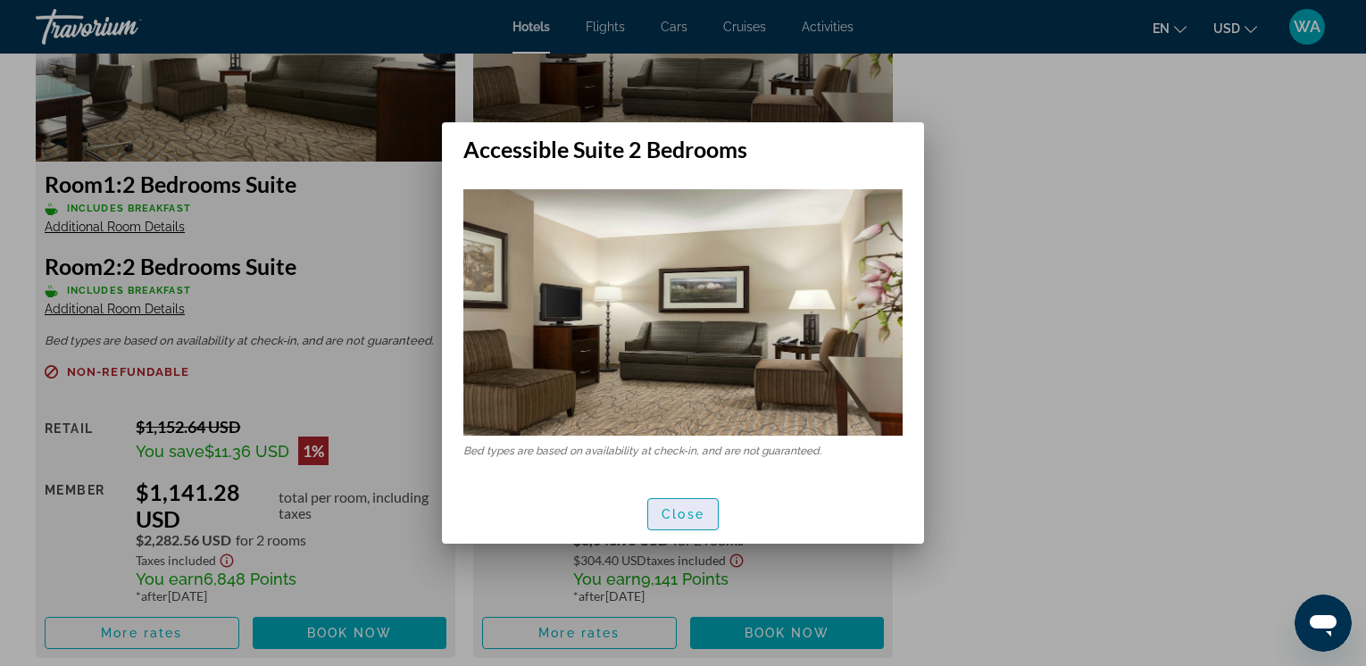
click at [696, 517] on span "Close" at bounding box center [683, 514] width 43 height 14
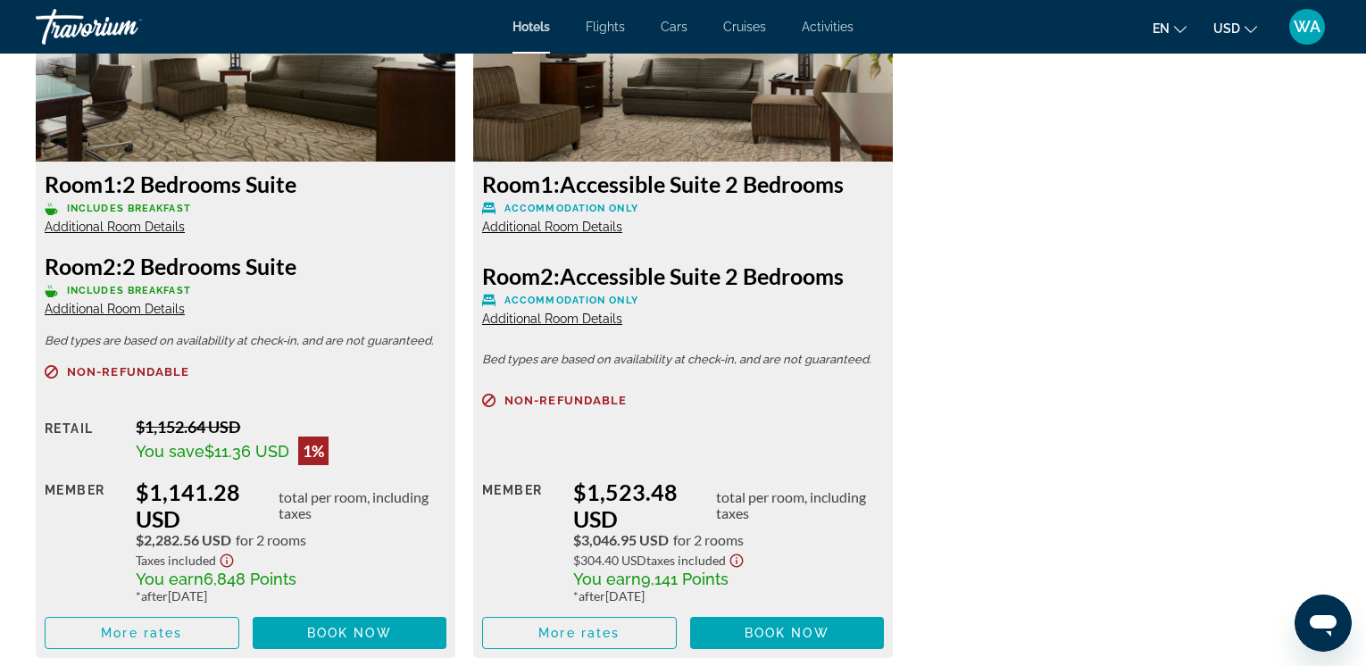
click at [538, 319] on span "Additional Room Details" at bounding box center [552, 319] width 140 height 14
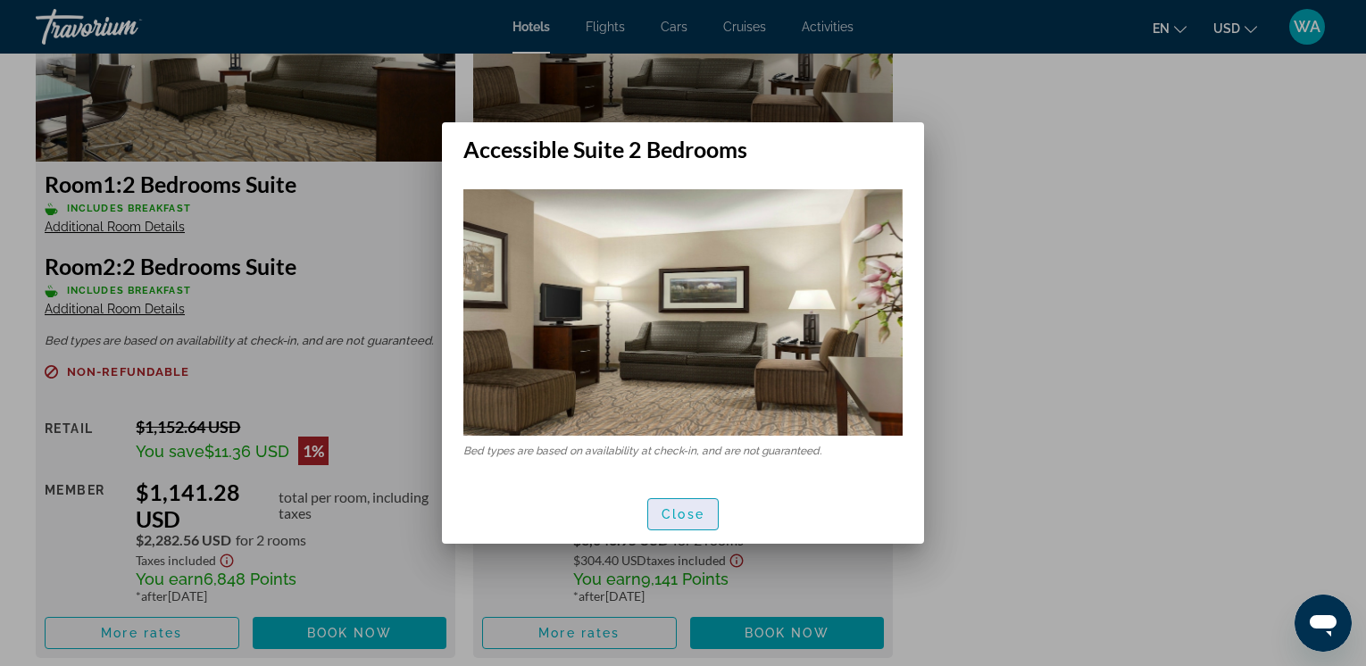
click at [679, 518] on span "Close" at bounding box center [683, 514] width 43 height 14
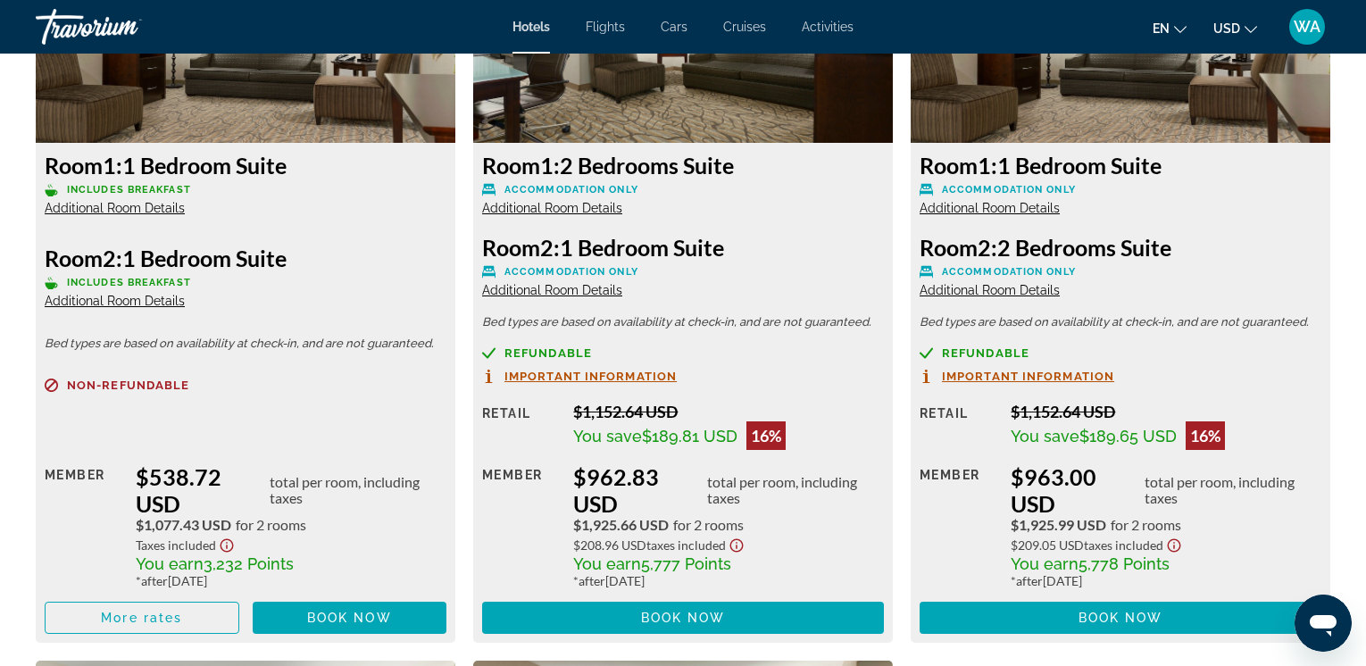
scroll to position [2665, 0]
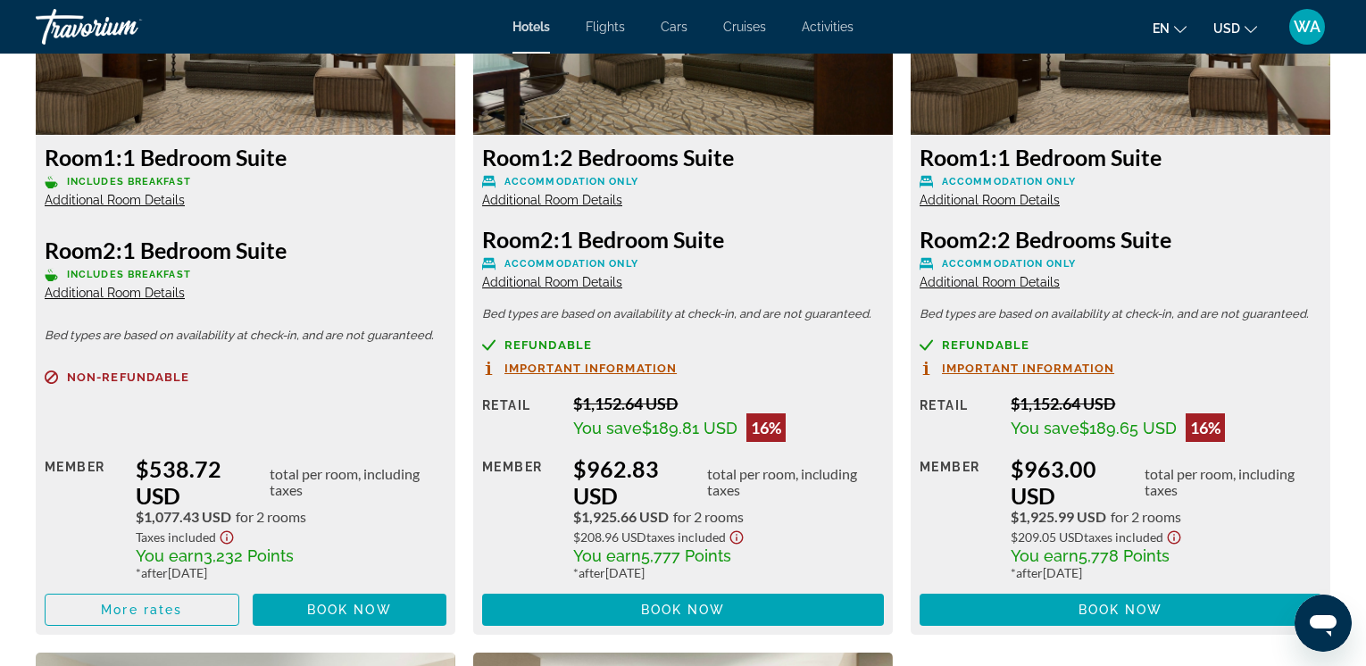
click at [114, 196] on span "Additional Room Details" at bounding box center [115, 200] width 140 height 14
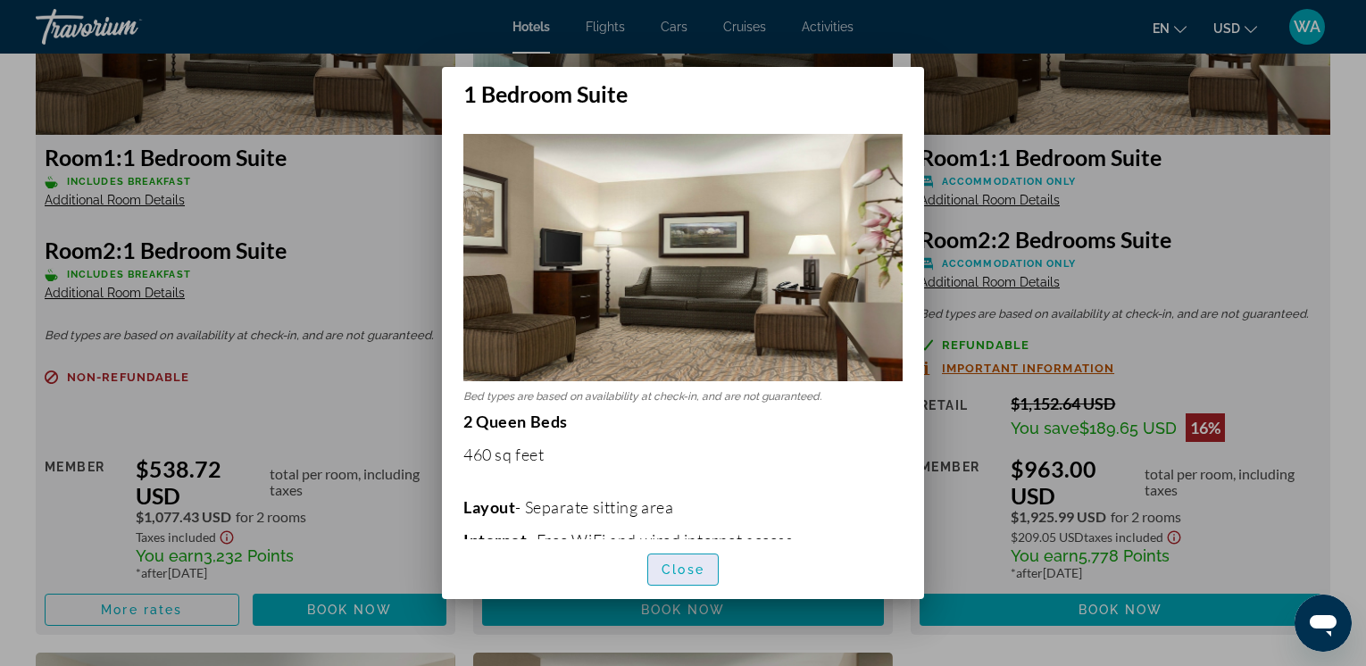
click at [681, 571] on span "Close" at bounding box center [683, 570] width 43 height 14
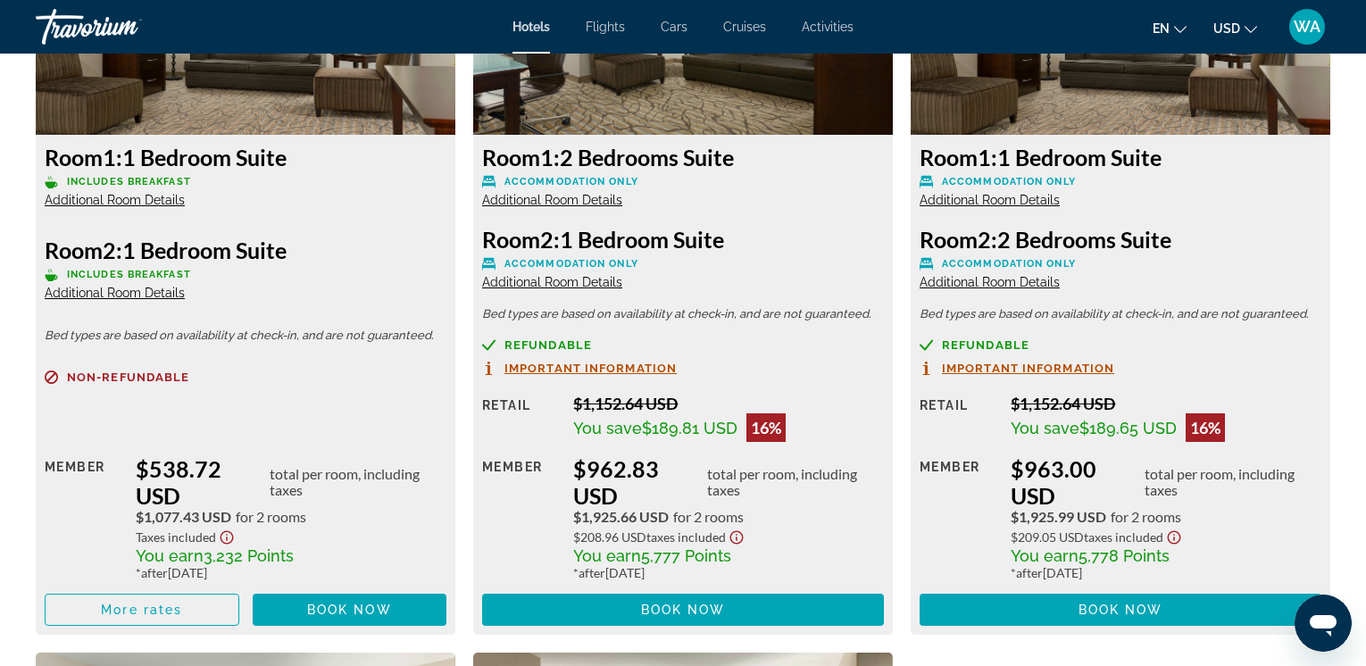
click at [111, 292] on span "Additional Room Details" at bounding box center [115, 293] width 140 height 14
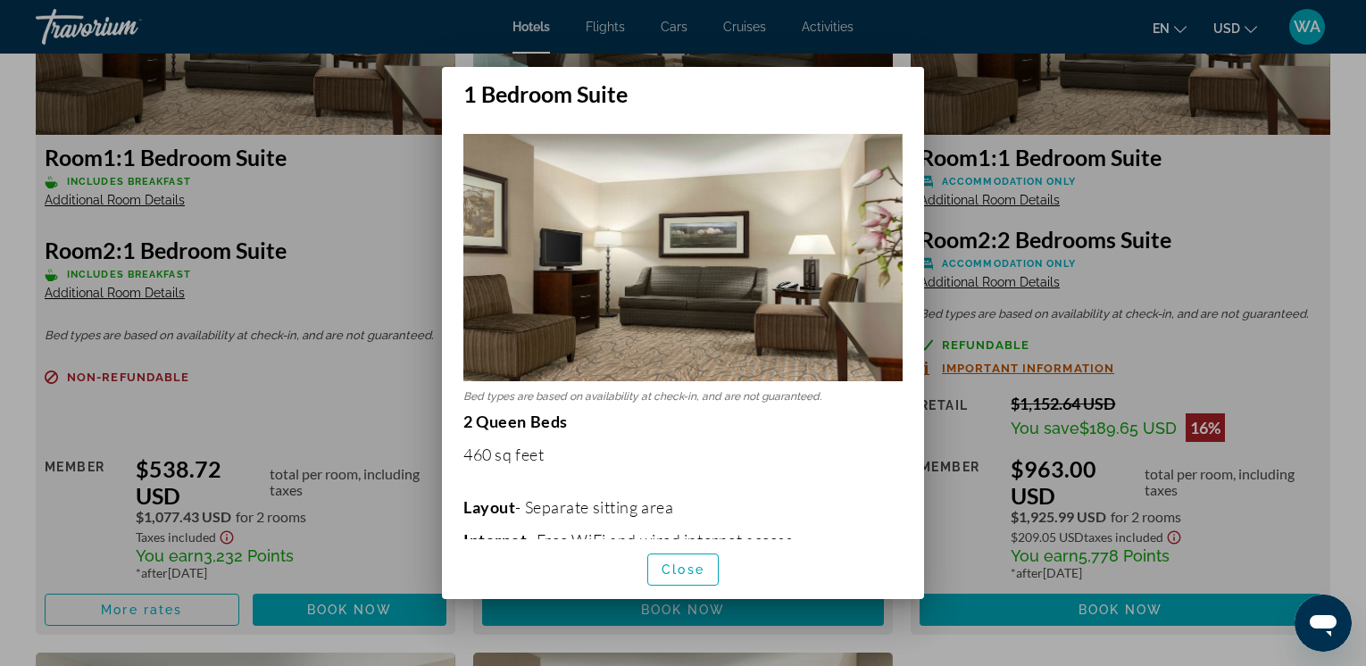
scroll to position [0, 0]
click at [671, 567] on span "Close" at bounding box center [683, 570] width 43 height 14
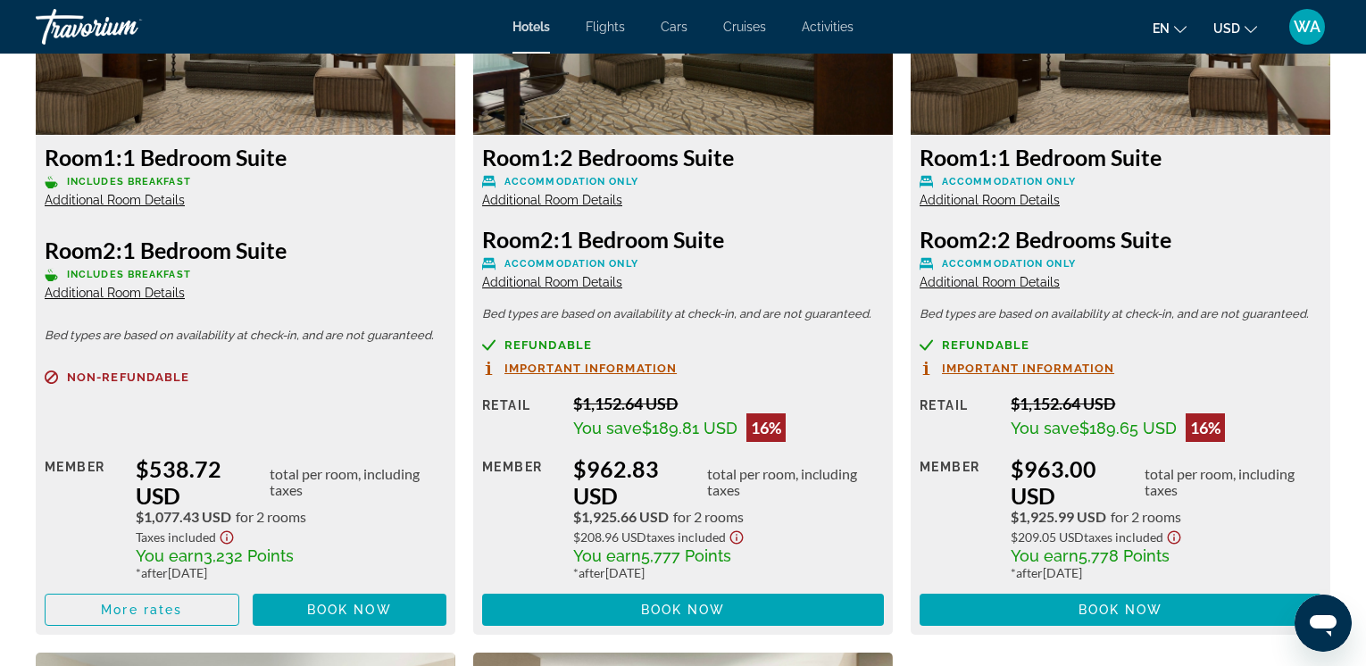
click at [147, 291] on span "Additional Room Details" at bounding box center [115, 293] width 140 height 14
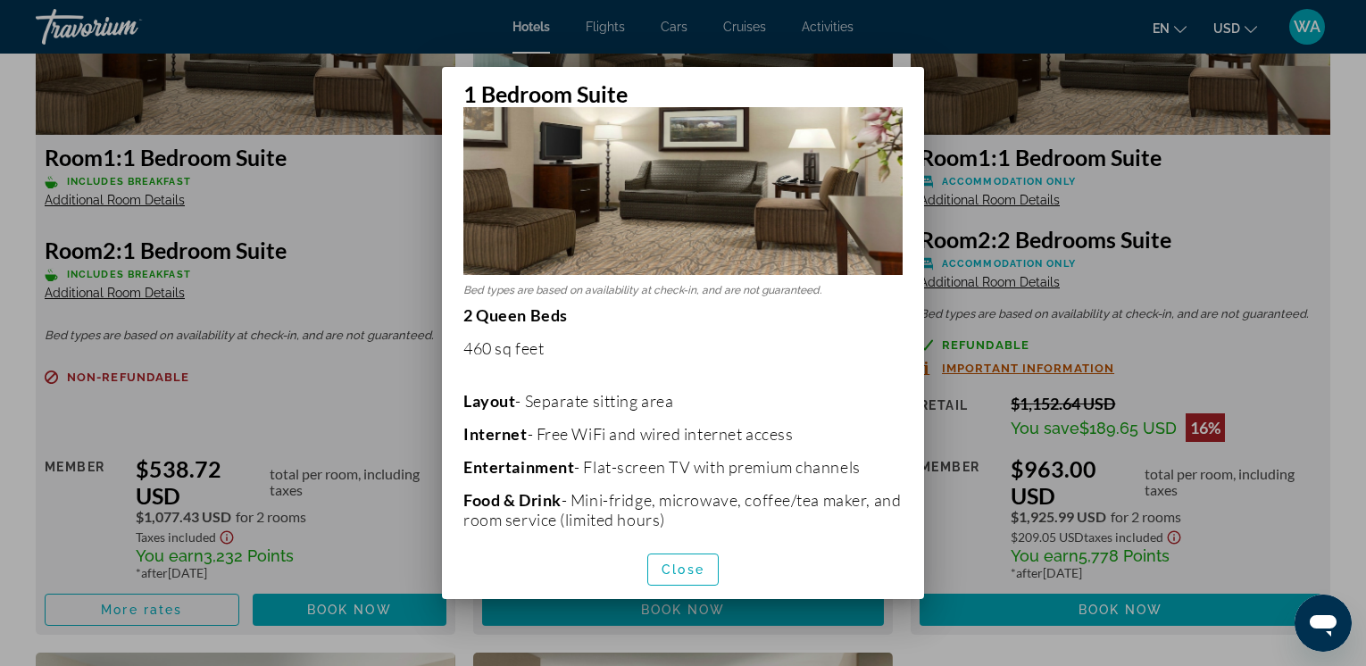
scroll to position [121, 0]
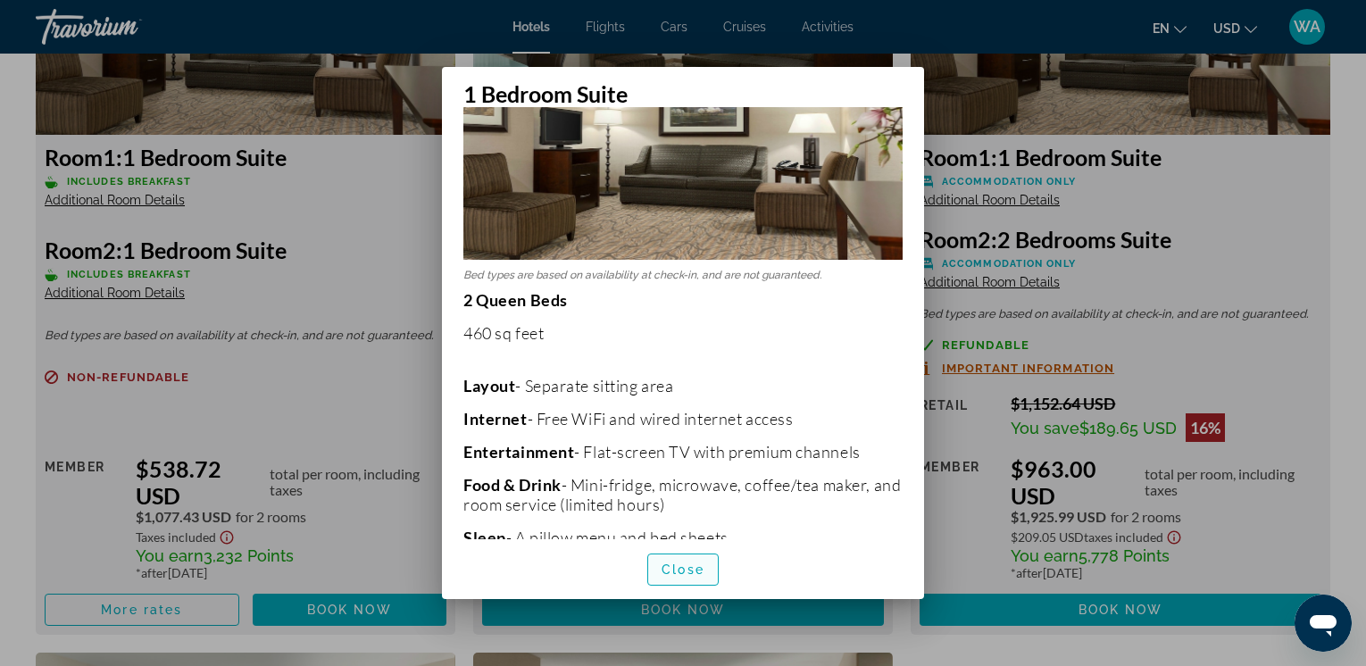
click at [682, 559] on span "button" at bounding box center [683, 569] width 70 height 43
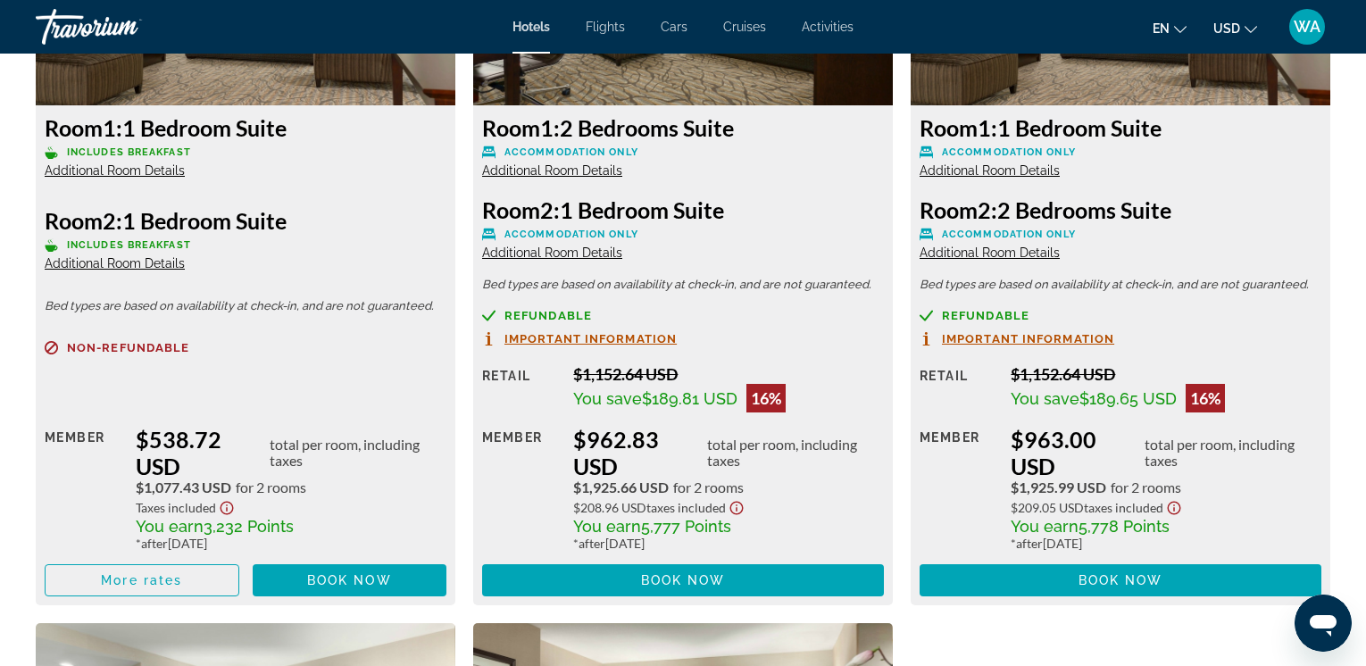
scroll to position [2658, 0]
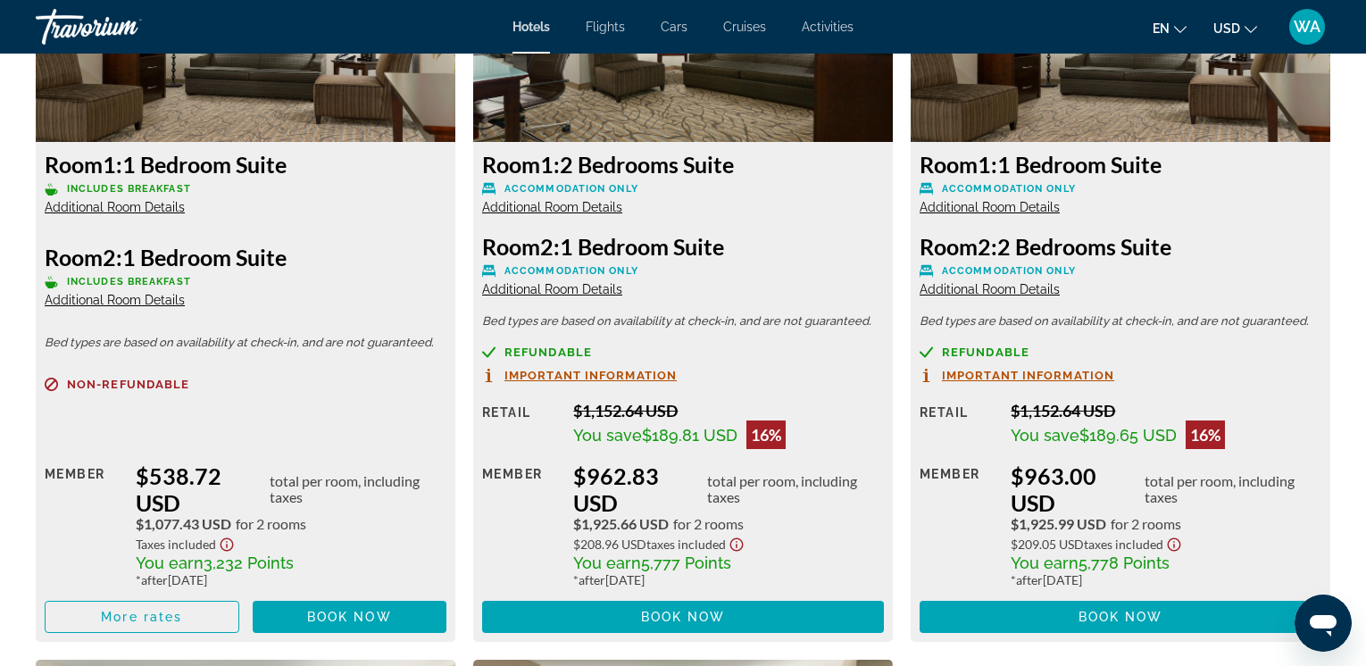
click at [156, 203] on span "Additional Room Details" at bounding box center [115, 207] width 140 height 14
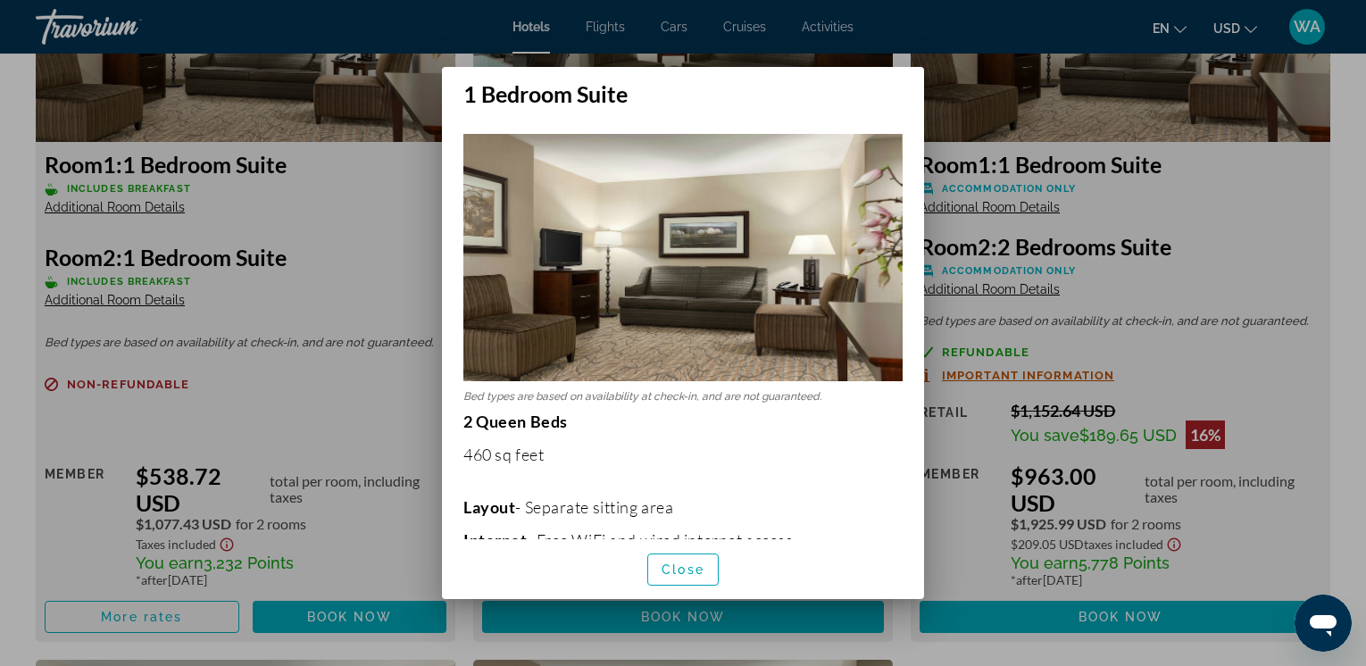
scroll to position [0, 0]
click at [679, 565] on span "Close" at bounding box center [683, 570] width 43 height 14
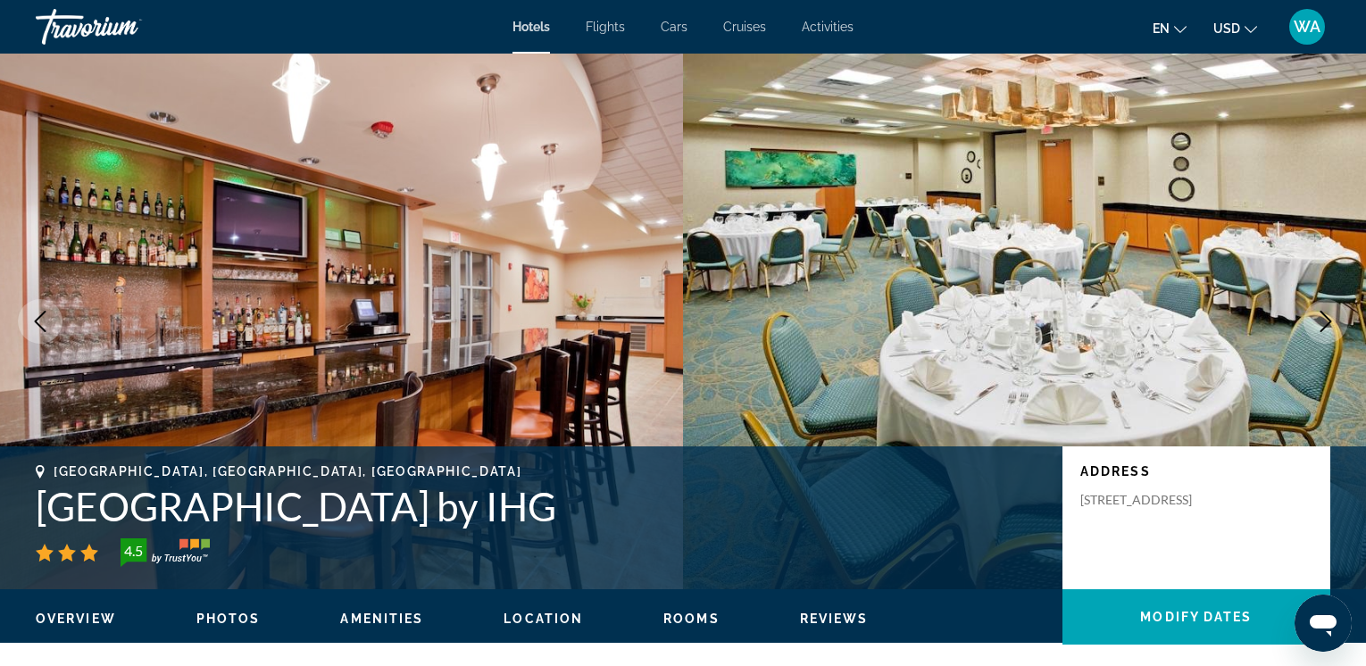
scroll to position [2658, 0]
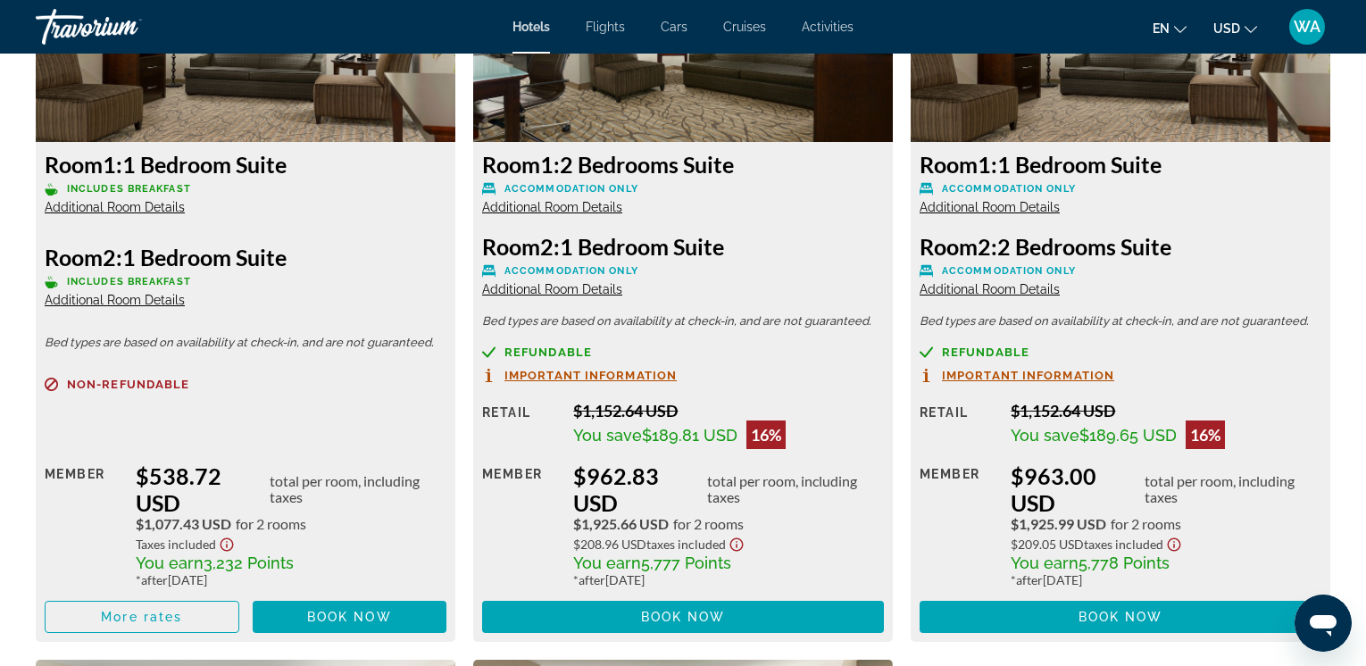
click at [569, 206] on span "Additional Room Details" at bounding box center [552, 207] width 140 height 14
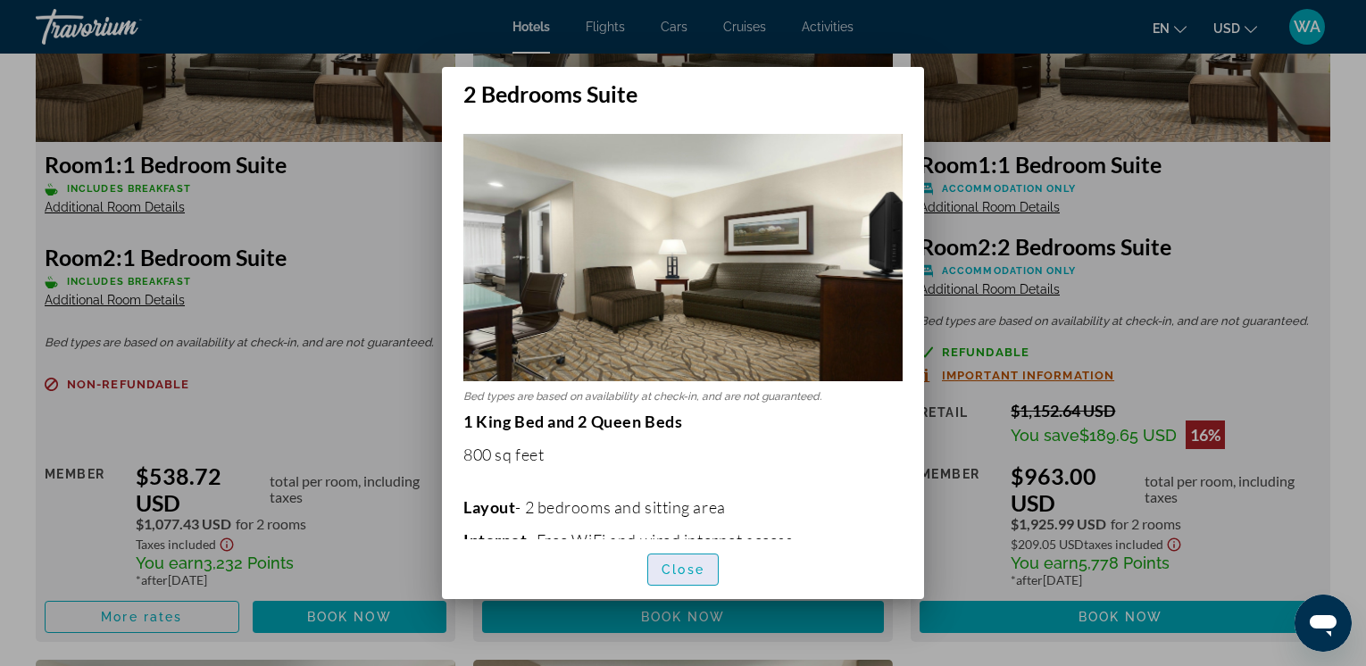
click at [682, 565] on span "Close" at bounding box center [683, 570] width 43 height 14
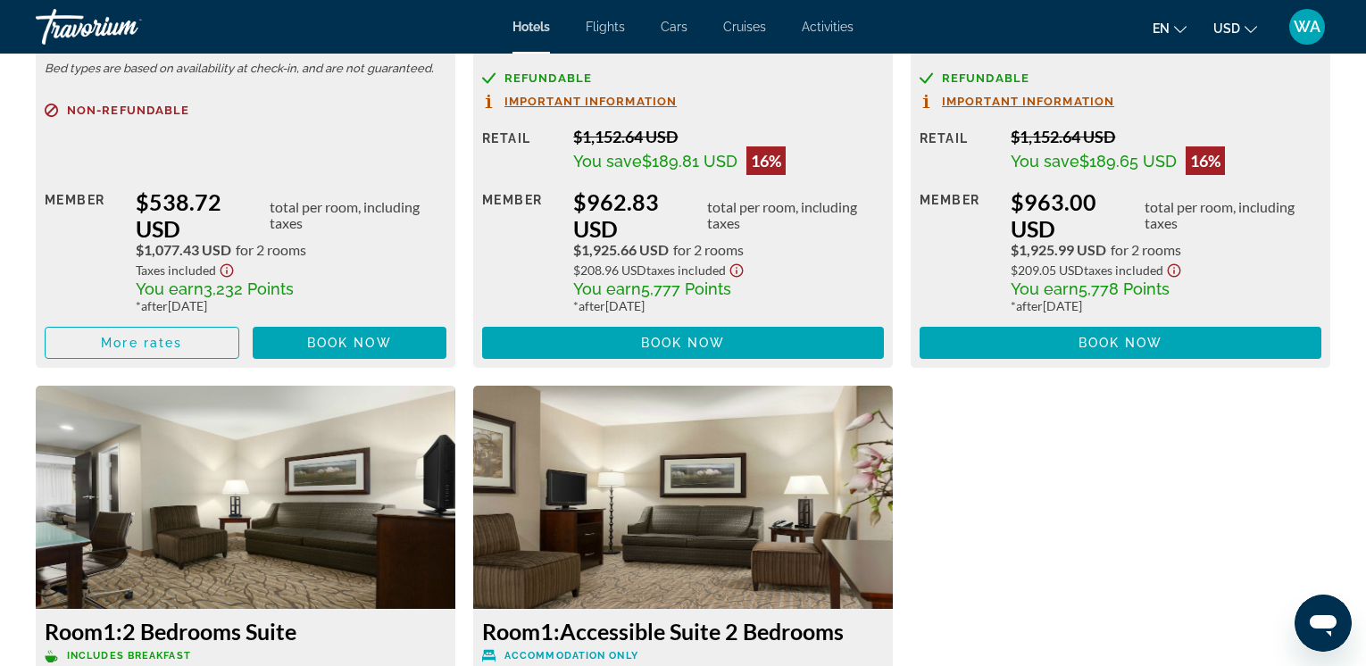
scroll to position [2940, 0]
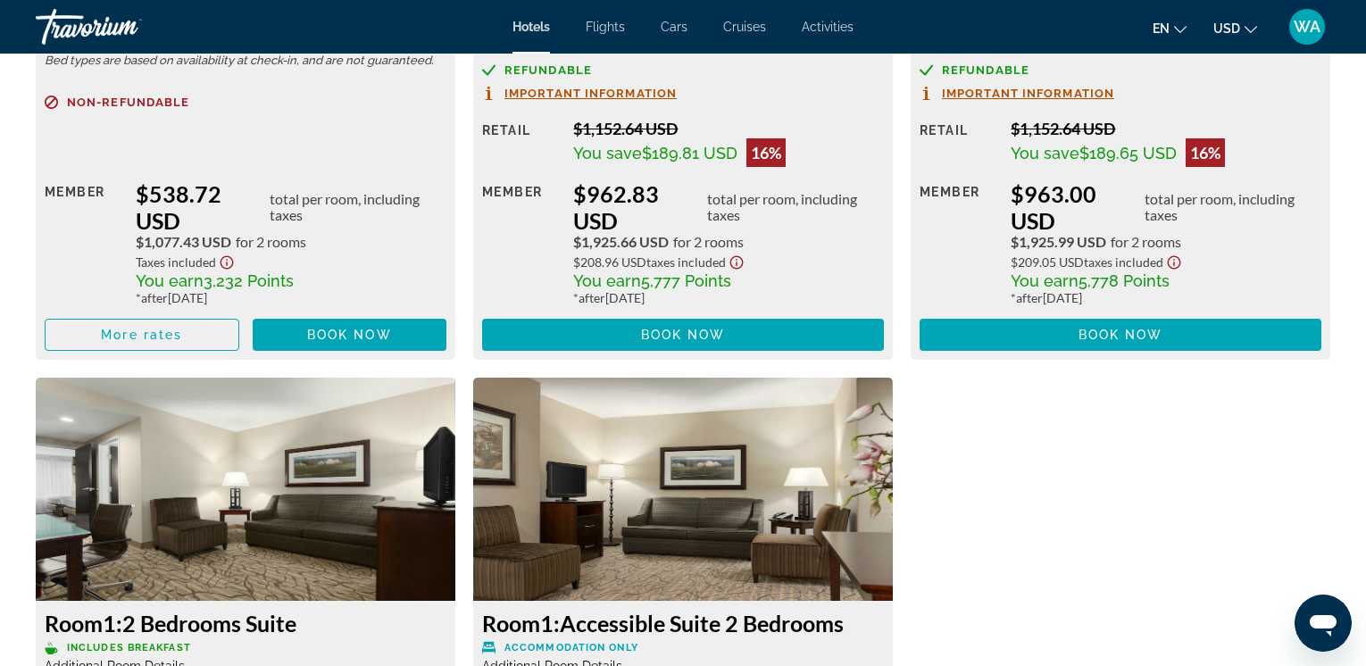
click at [878, 265] on div "$208.96 USD Taxes included" at bounding box center [728, 260] width 311 height 21
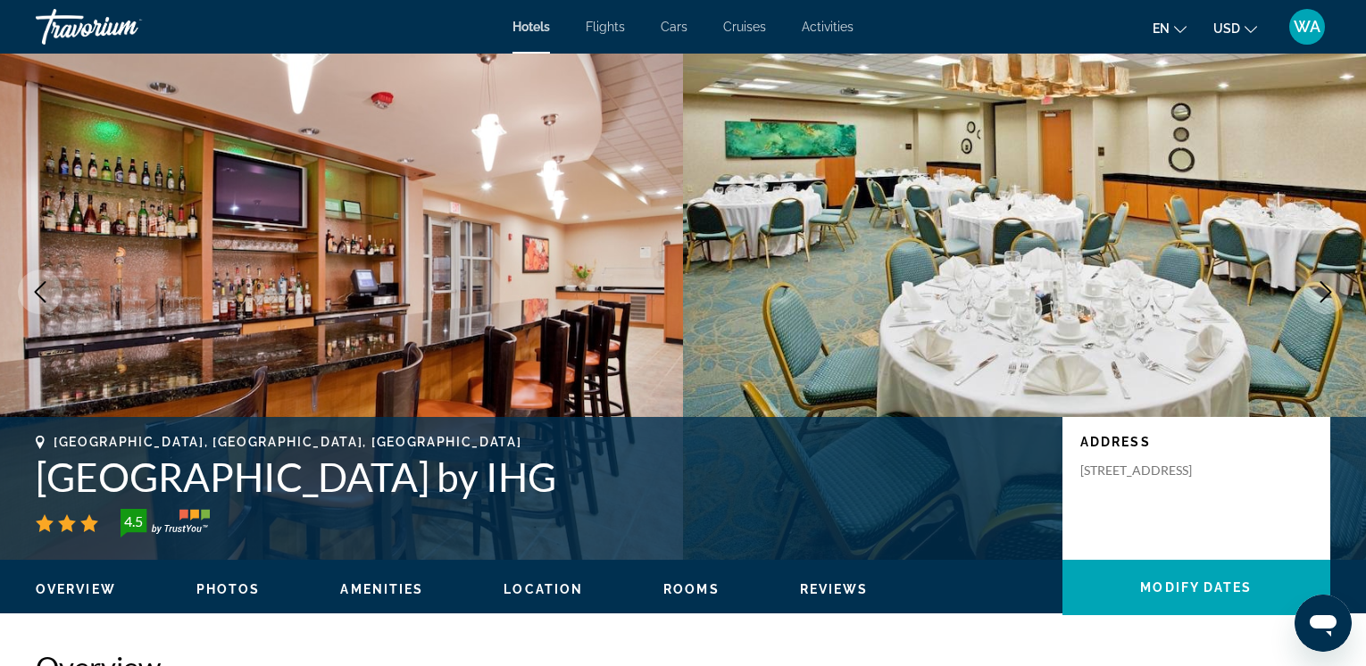
scroll to position [22, 0]
